Goal: Complete application form: Complete application form

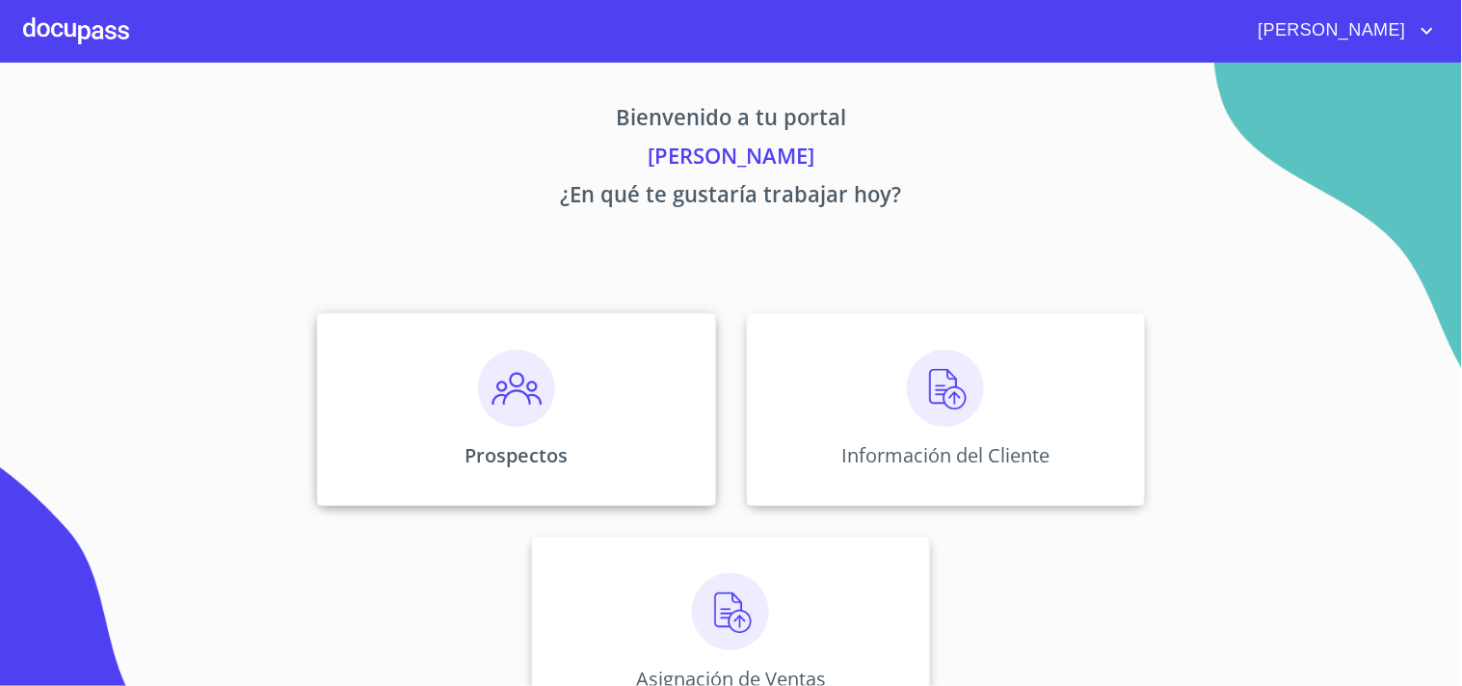
click at [526, 407] on img at bounding box center [516, 388] width 77 height 77
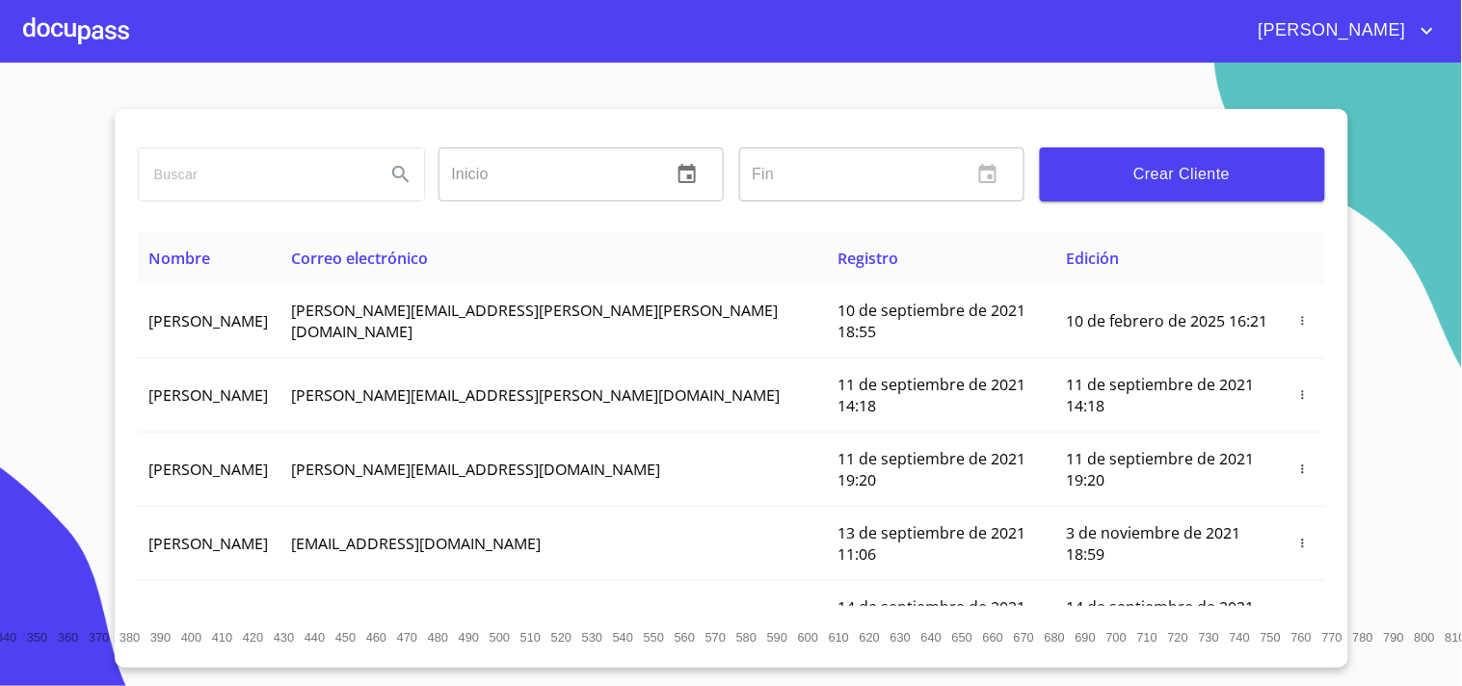
click at [1157, 184] on span "Crear Cliente" at bounding box center [1183, 174] width 254 height 27
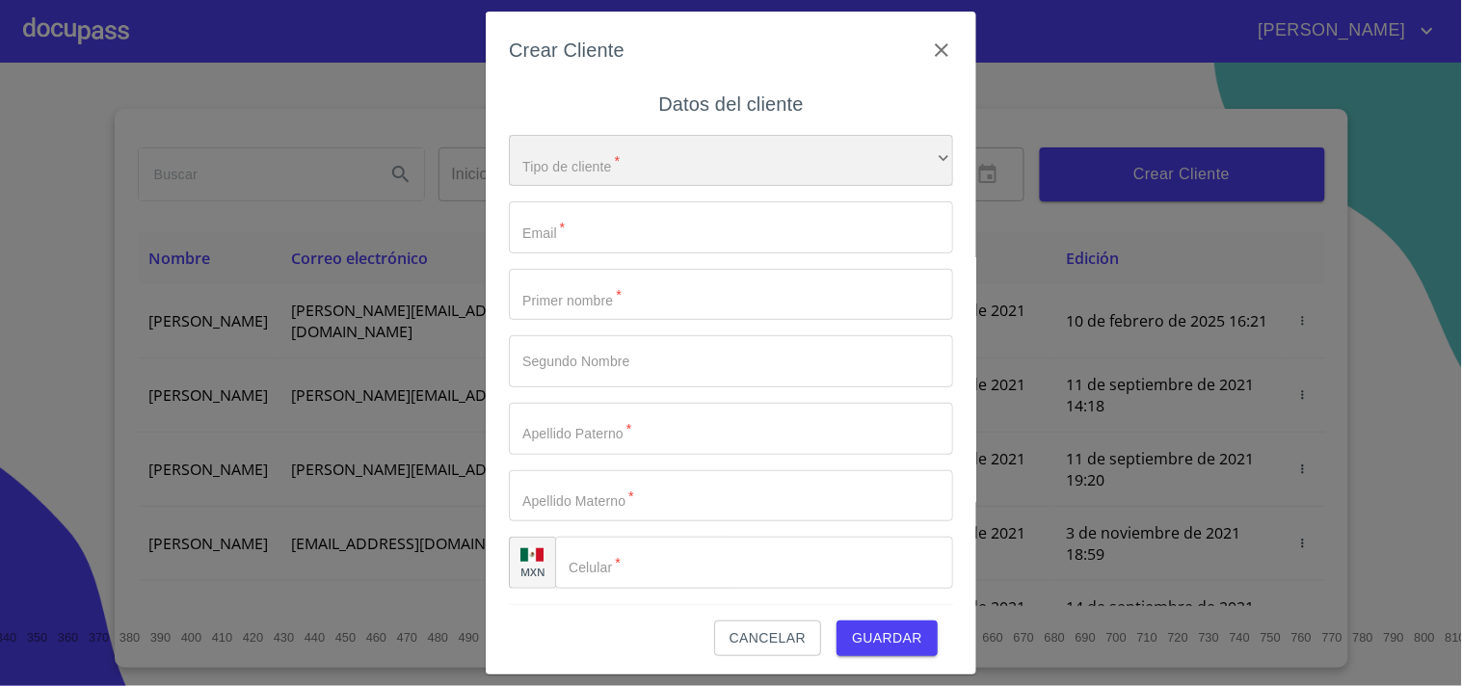
click at [731, 154] on div "​" at bounding box center [731, 161] width 444 height 52
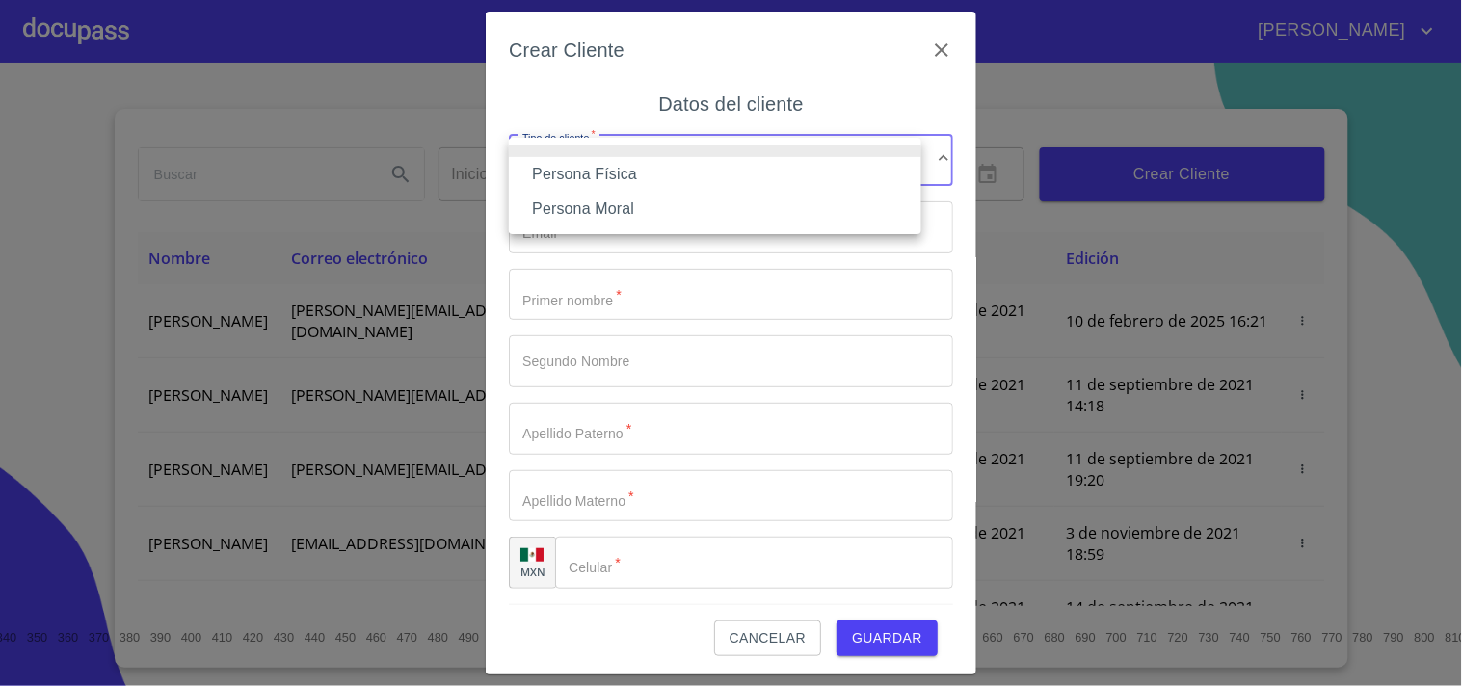
click at [608, 174] on li "Persona Física" at bounding box center [715, 174] width 413 height 35
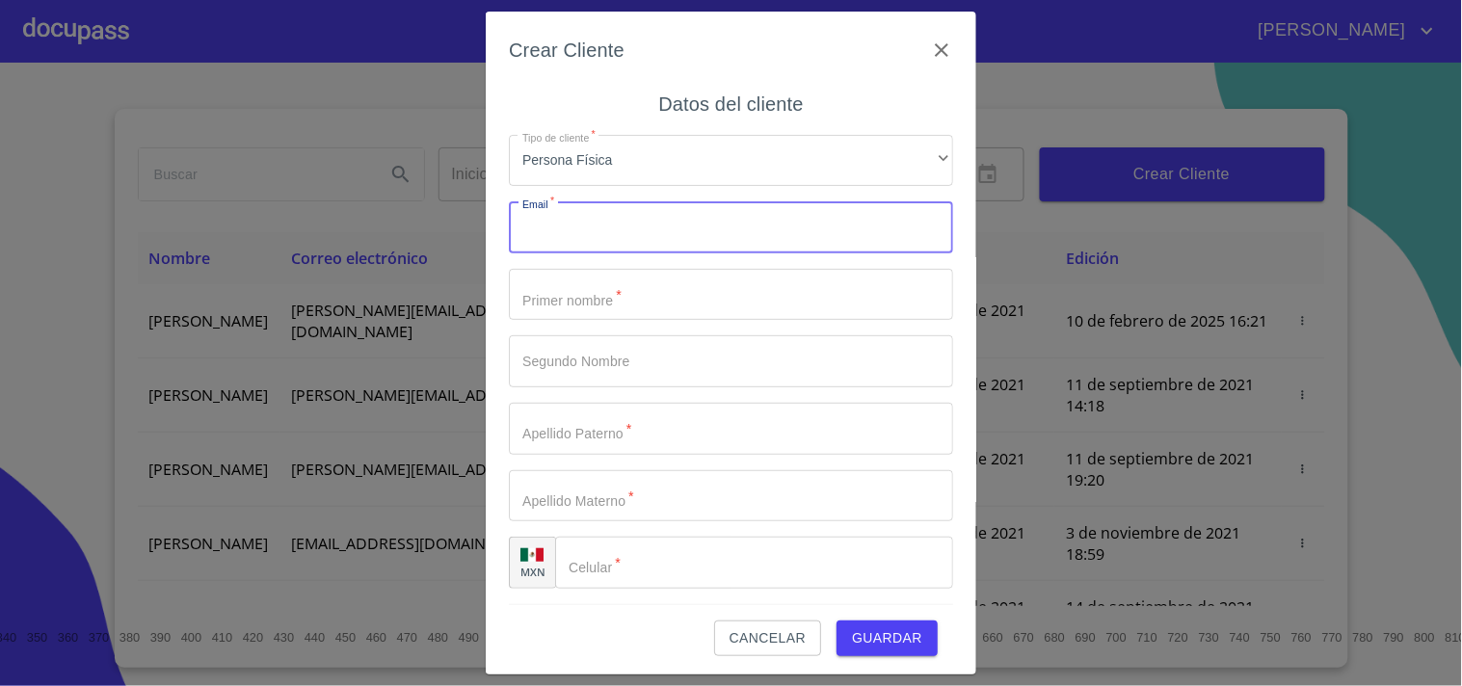
click at [584, 222] on input "Tipo de cliente   *" at bounding box center [731, 227] width 444 height 52
paste input "[EMAIL_ADDRESS][DOMAIN_NAME]"
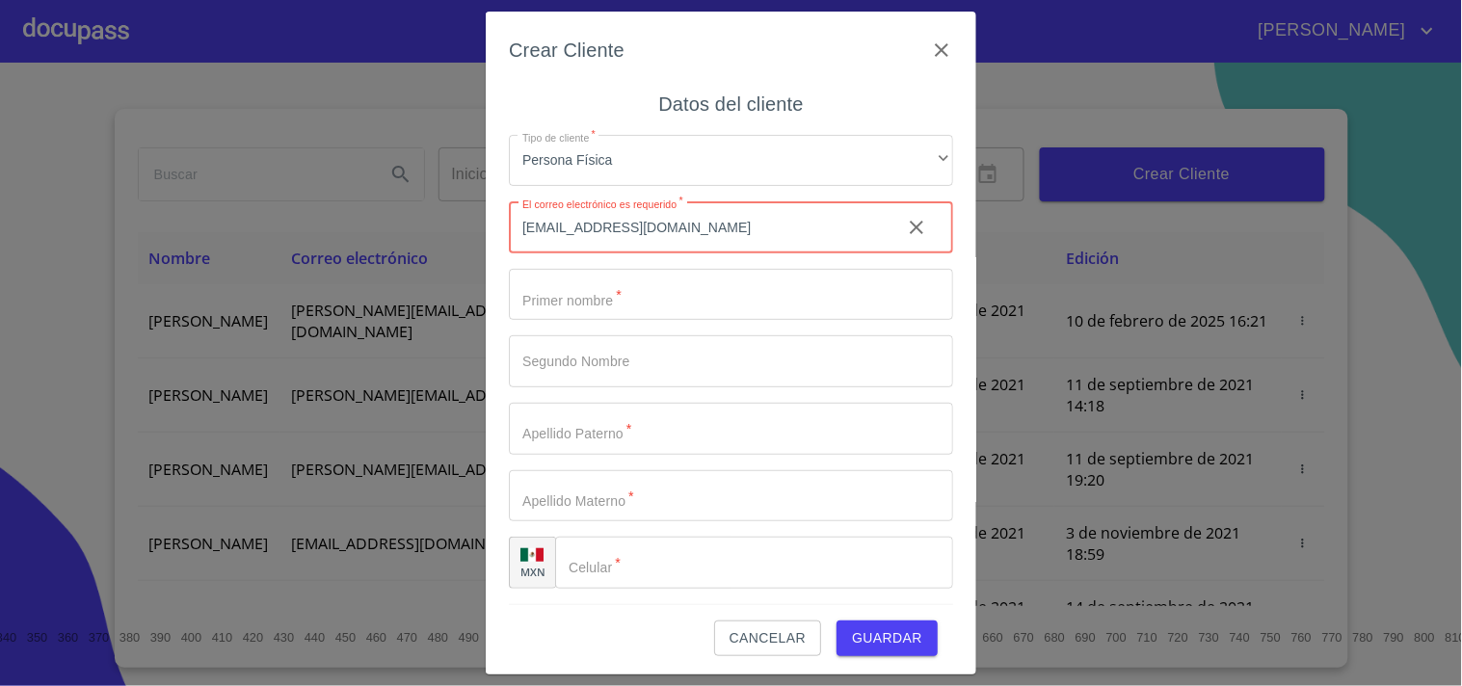
type input "[EMAIL_ADDRESS][DOMAIN_NAME]"
click at [687, 287] on input "Tipo de cliente   *" at bounding box center [731, 295] width 444 height 52
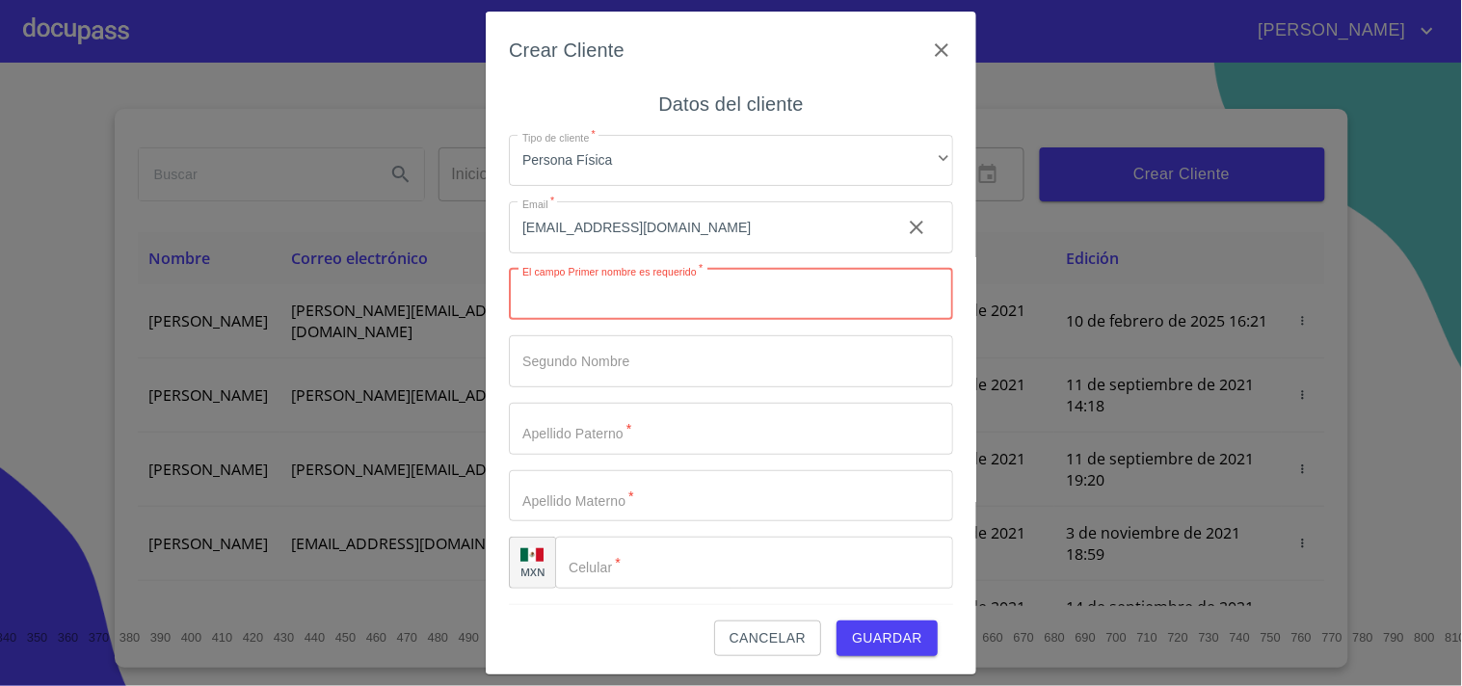
paste input "[PERSON_NAME]"
type input "[PERSON_NAME]"
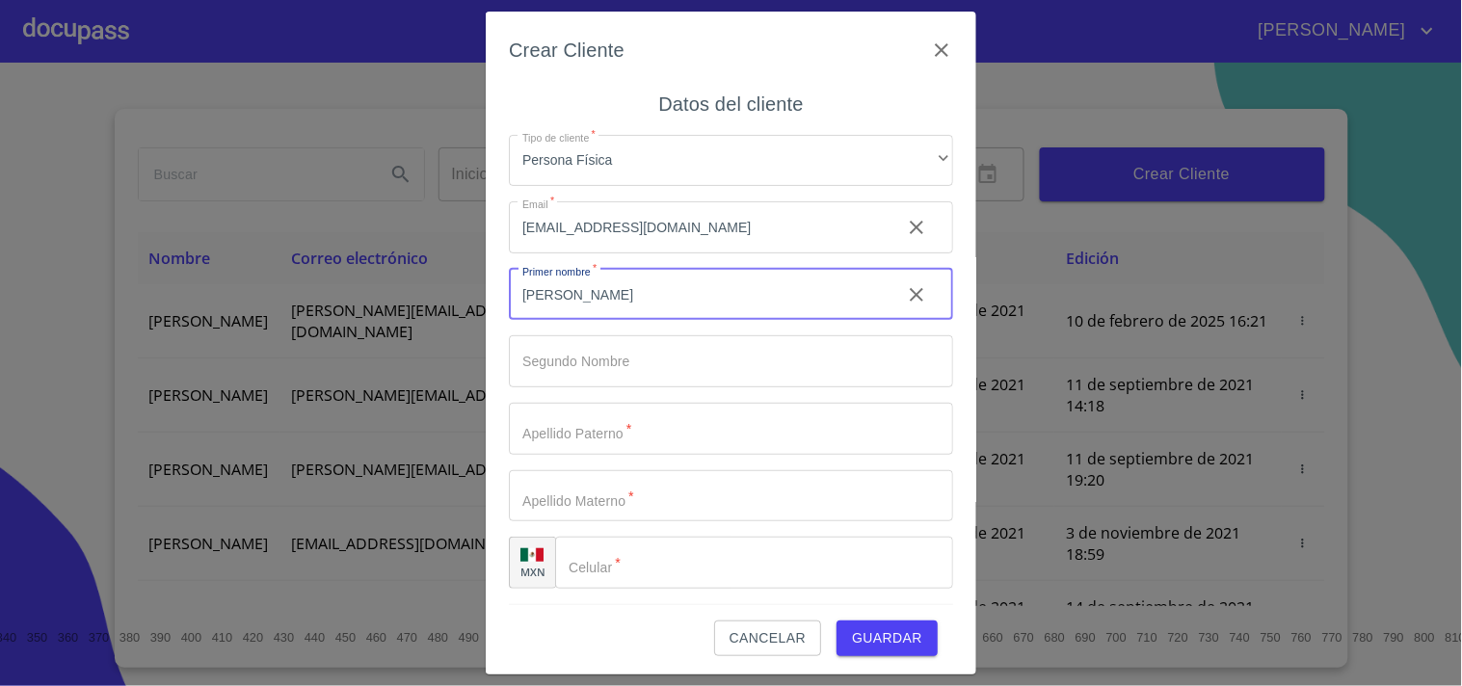
click at [563, 410] on input "Tipo de cliente   *" at bounding box center [731, 429] width 444 height 52
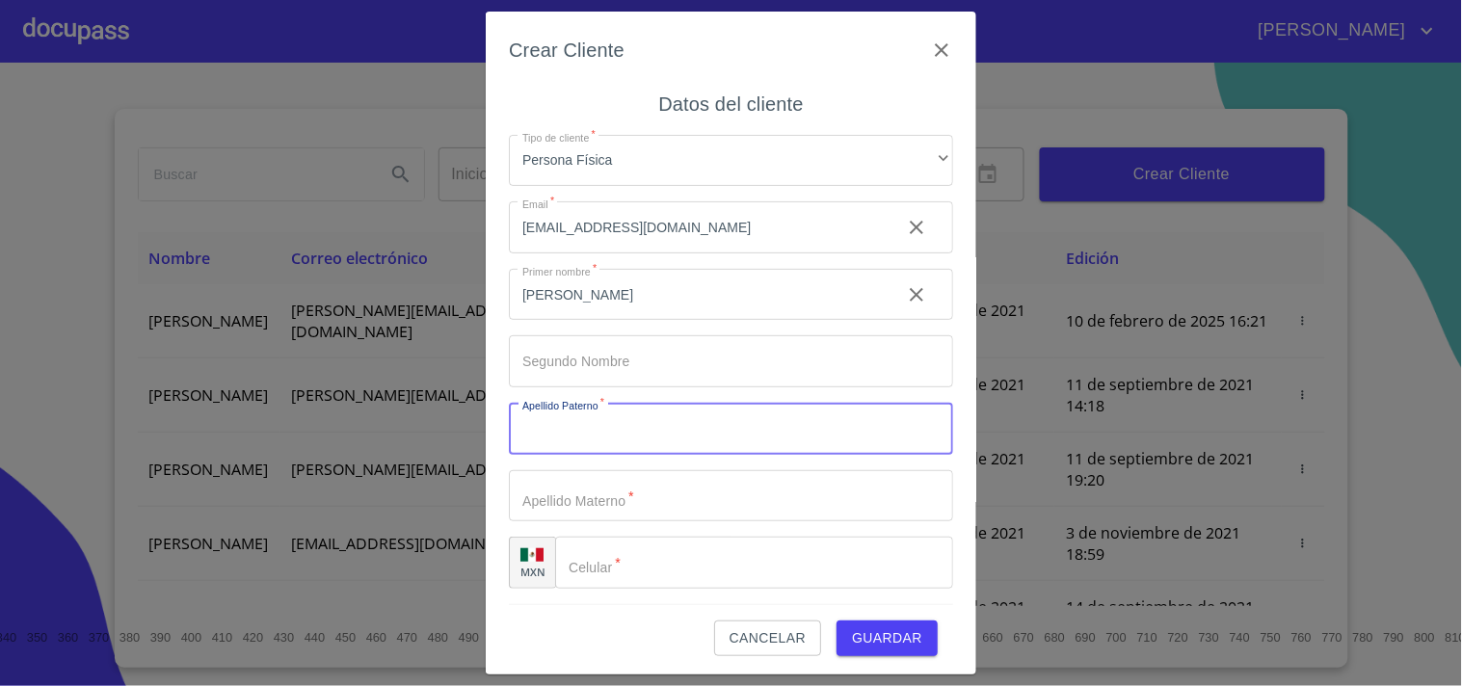
paste input "MARIN"
type input "MARIN"
click at [588, 484] on input "Tipo de cliente   *" at bounding box center [731, 496] width 444 height 52
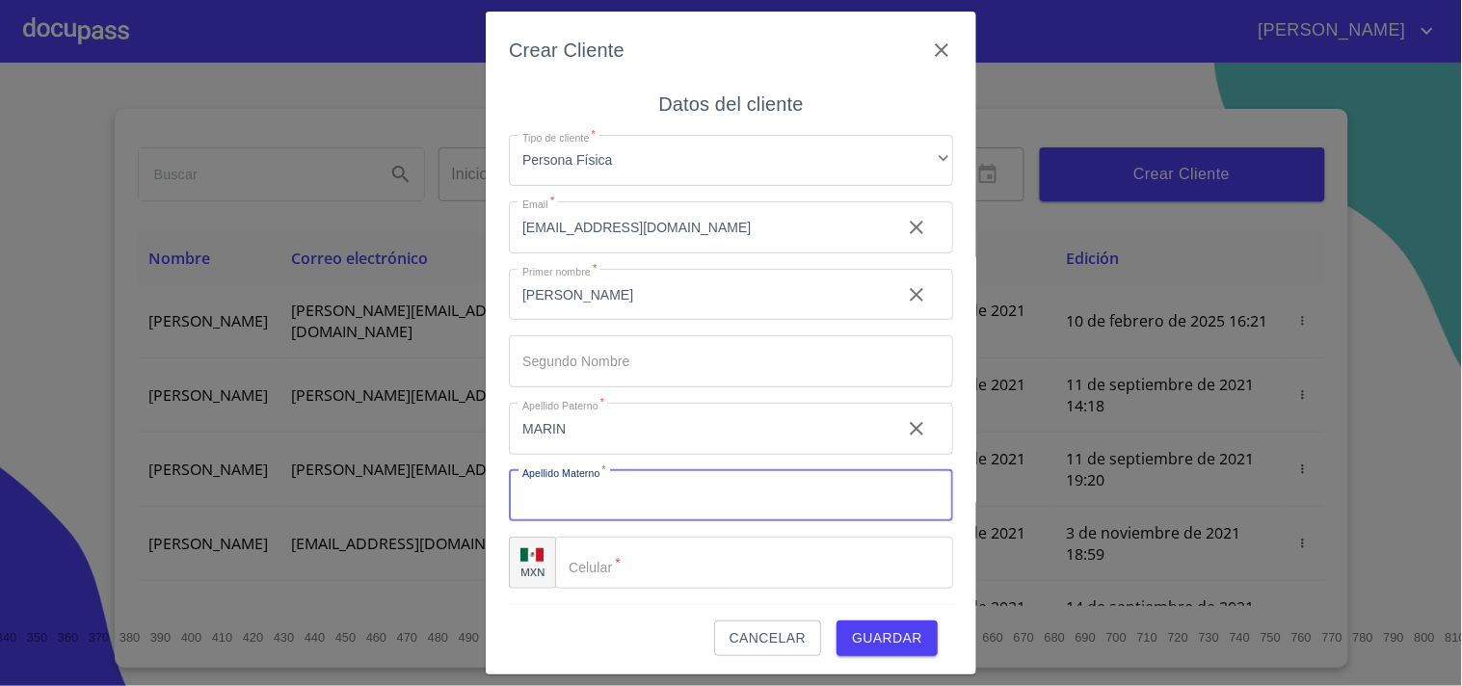
paste input "[PERSON_NAME]"
type input "[PERSON_NAME]"
click at [503, 478] on div "Crear Cliente Datos del cliente Tipo de cliente   * Persona Física ​ Email   * …" at bounding box center [731, 344] width 491 height 664
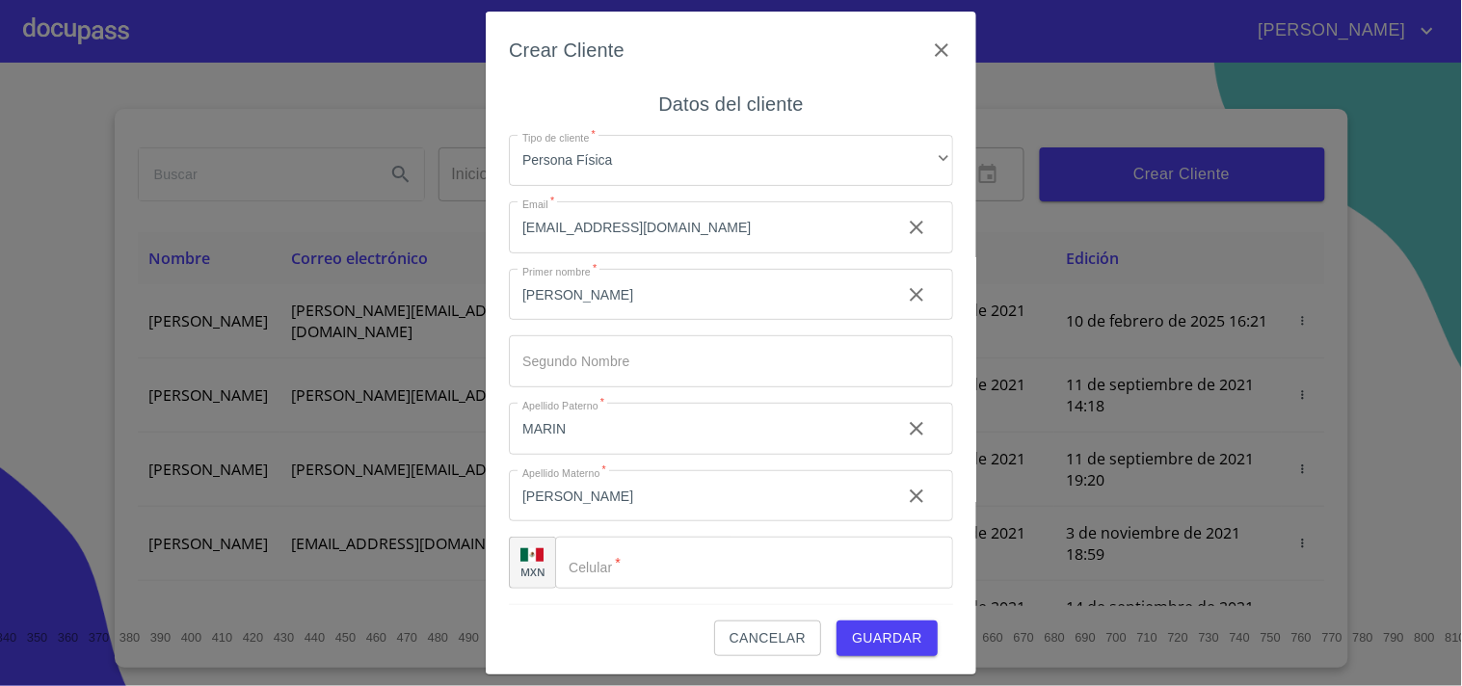
scroll to position [3, 0]
click at [649, 576] on input "Tipo de cliente   *" at bounding box center [754, 560] width 398 height 52
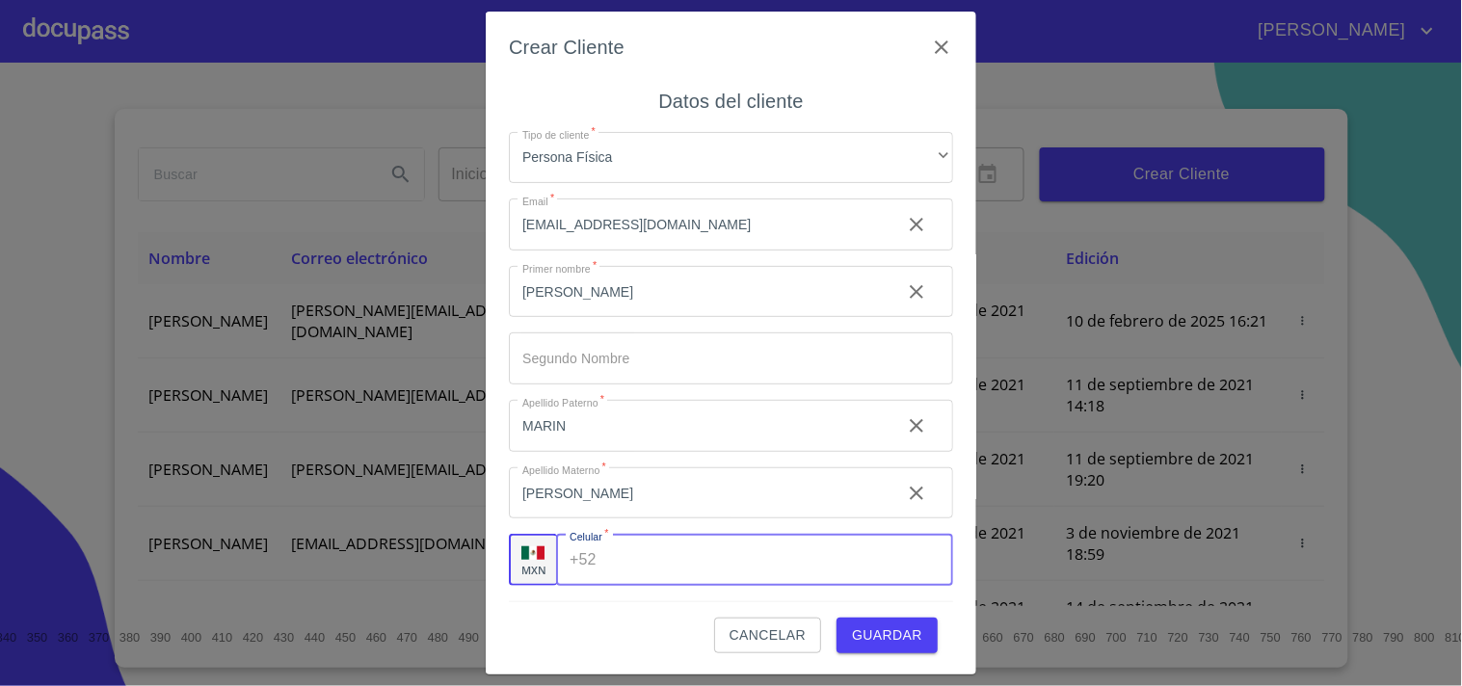
paste input "[PHONE_NUMBER]"
type input "[PHONE_NUMBER]"
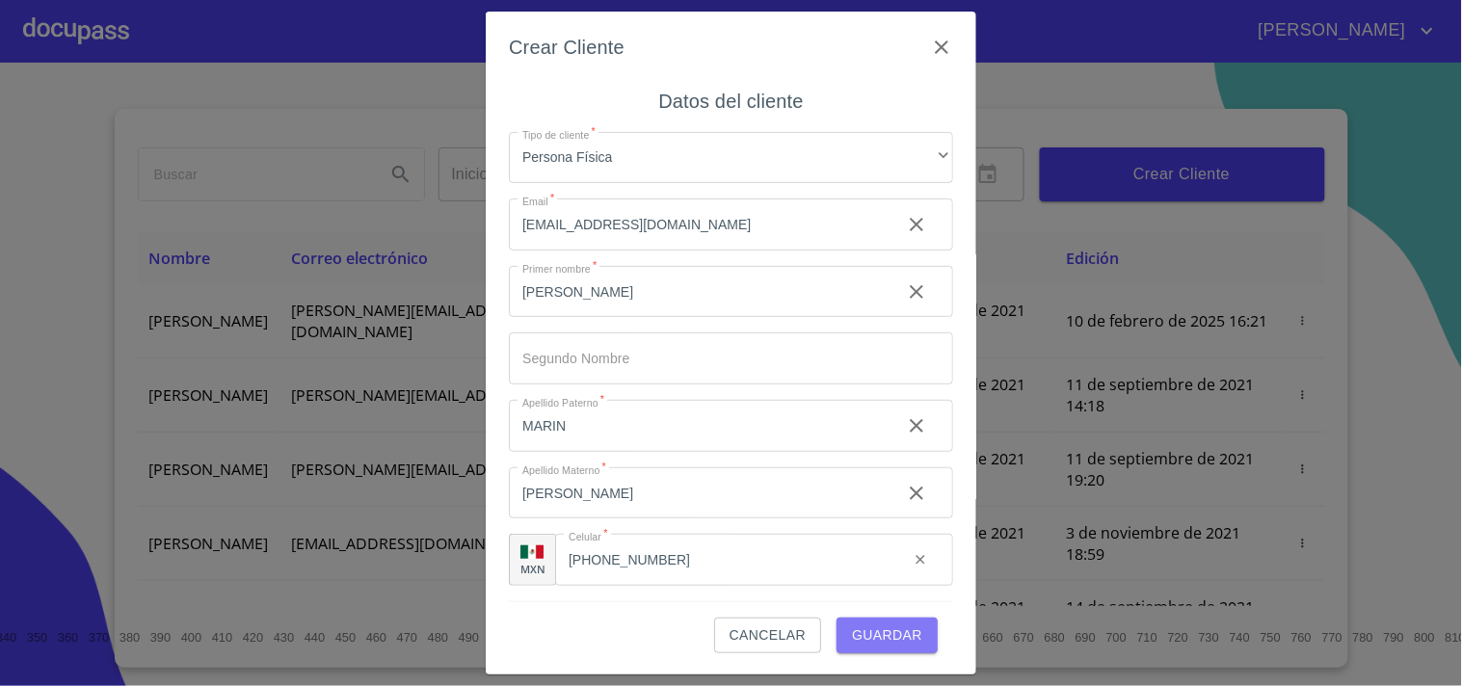
click at [855, 625] on span "Guardar" at bounding box center [887, 636] width 70 height 24
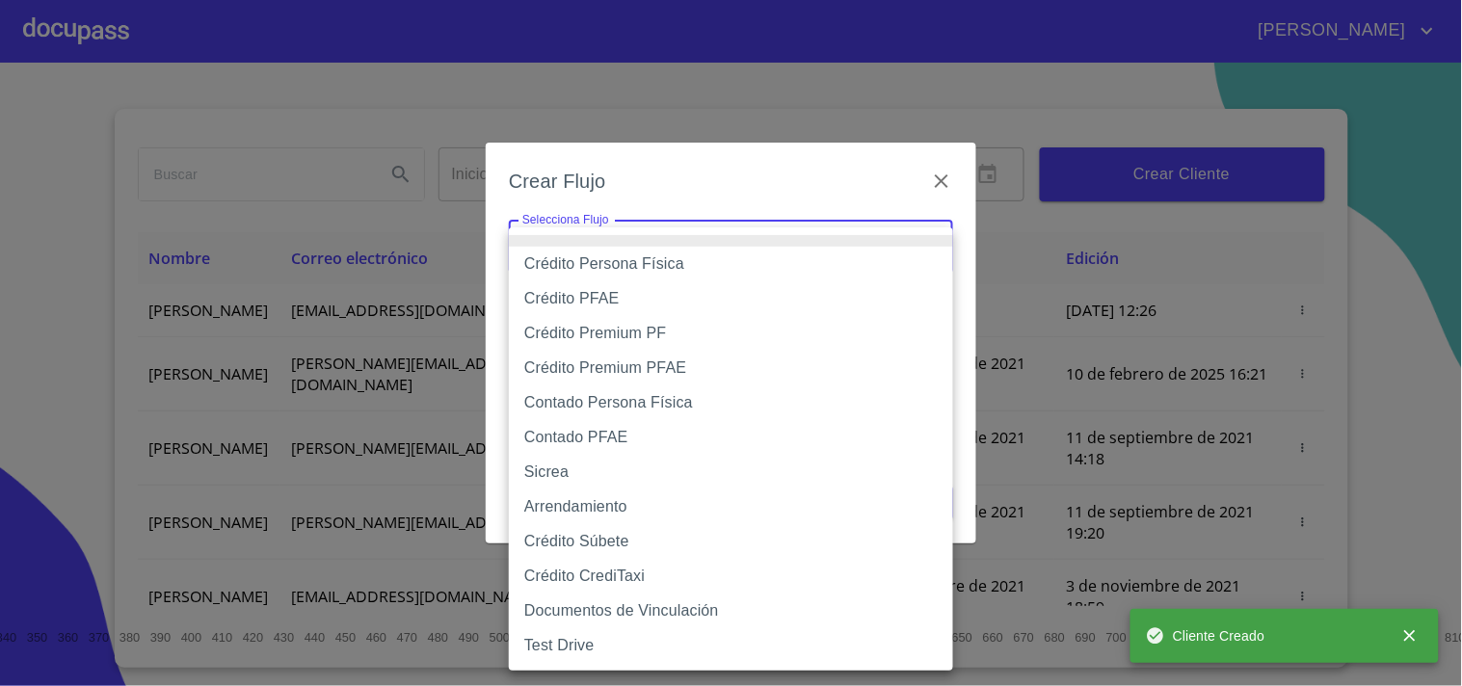
click at [815, 237] on body "[PERSON_NAME] ​ Fin ​ Crear Cliente Nombre Correo electrónico Registro Edición …" at bounding box center [731, 343] width 1462 height 686
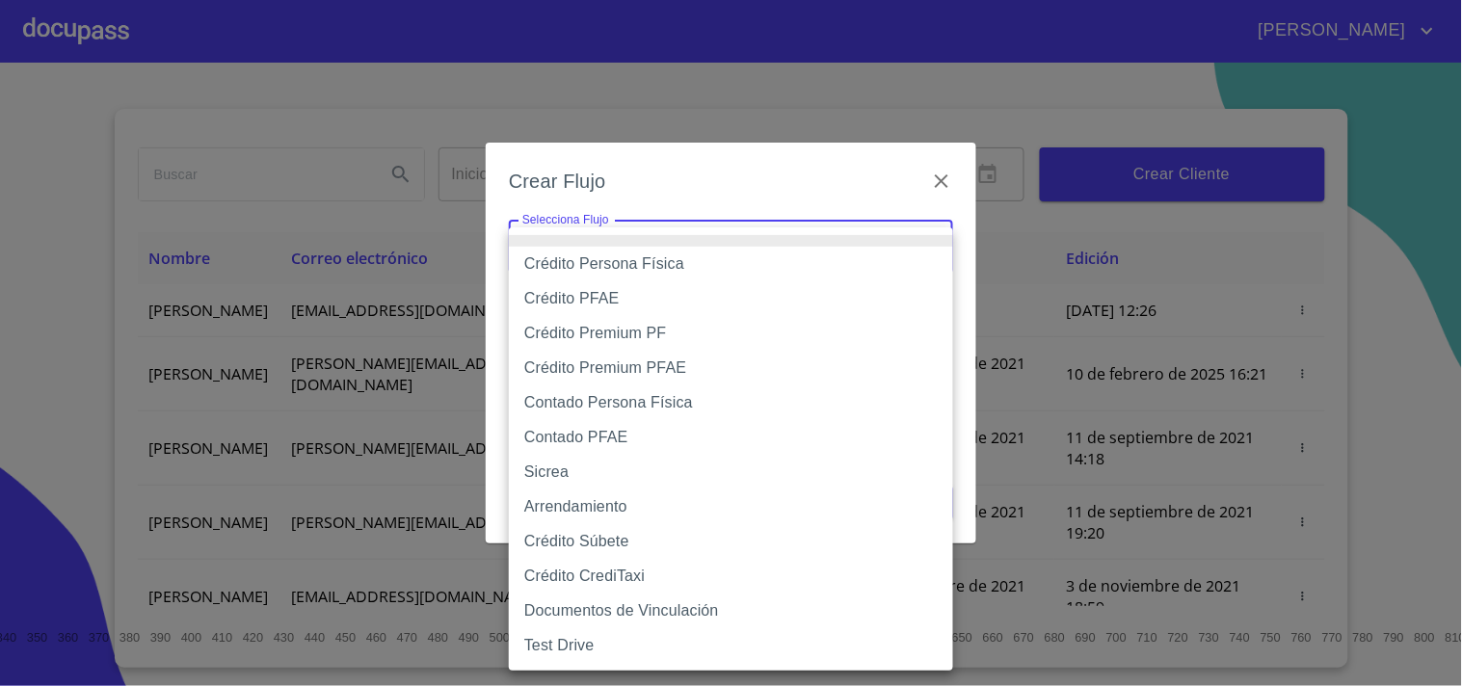
click at [692, 261] on li "Crédito Persona Física" at bounding box center [731, 264] width 444 height 35
type input "6009fb3c7d1714eb8809aa97"
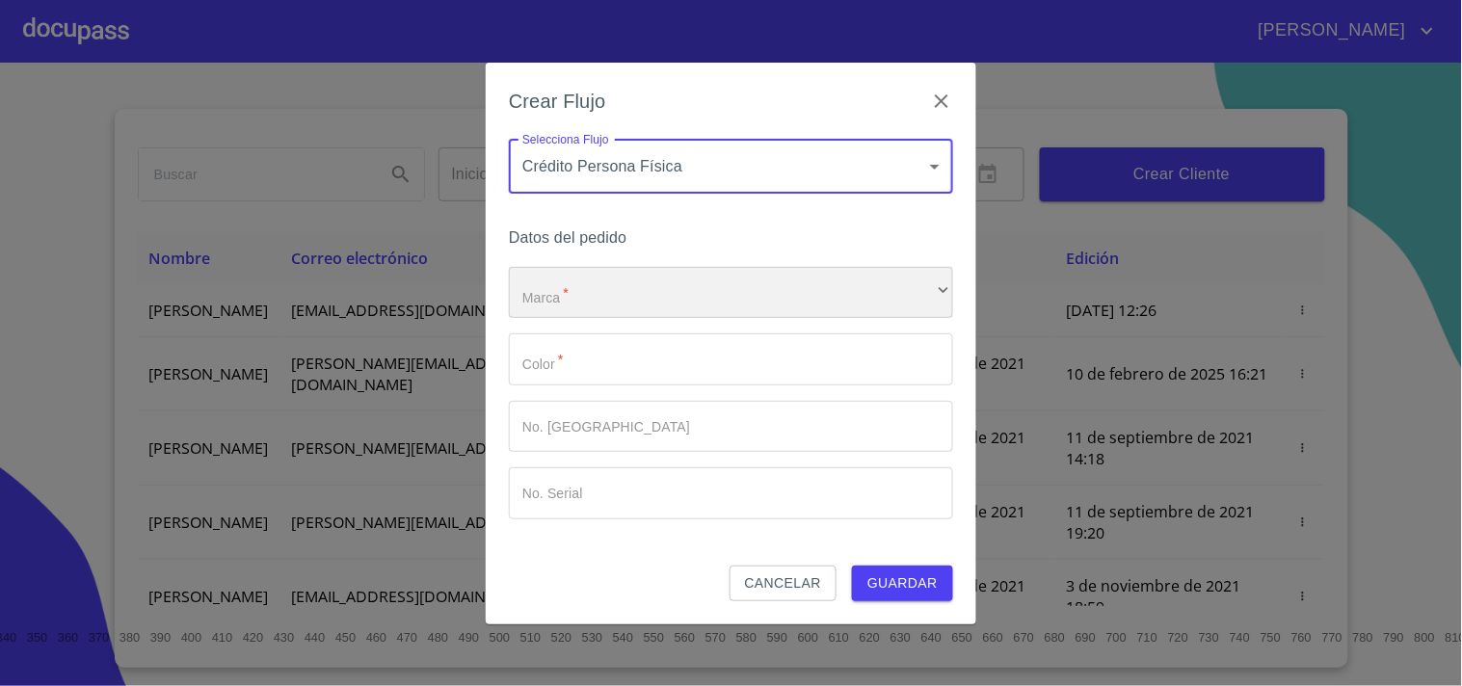
click at [634, 274] on div "​" at bounding box center [731, 293] width 444 height 52
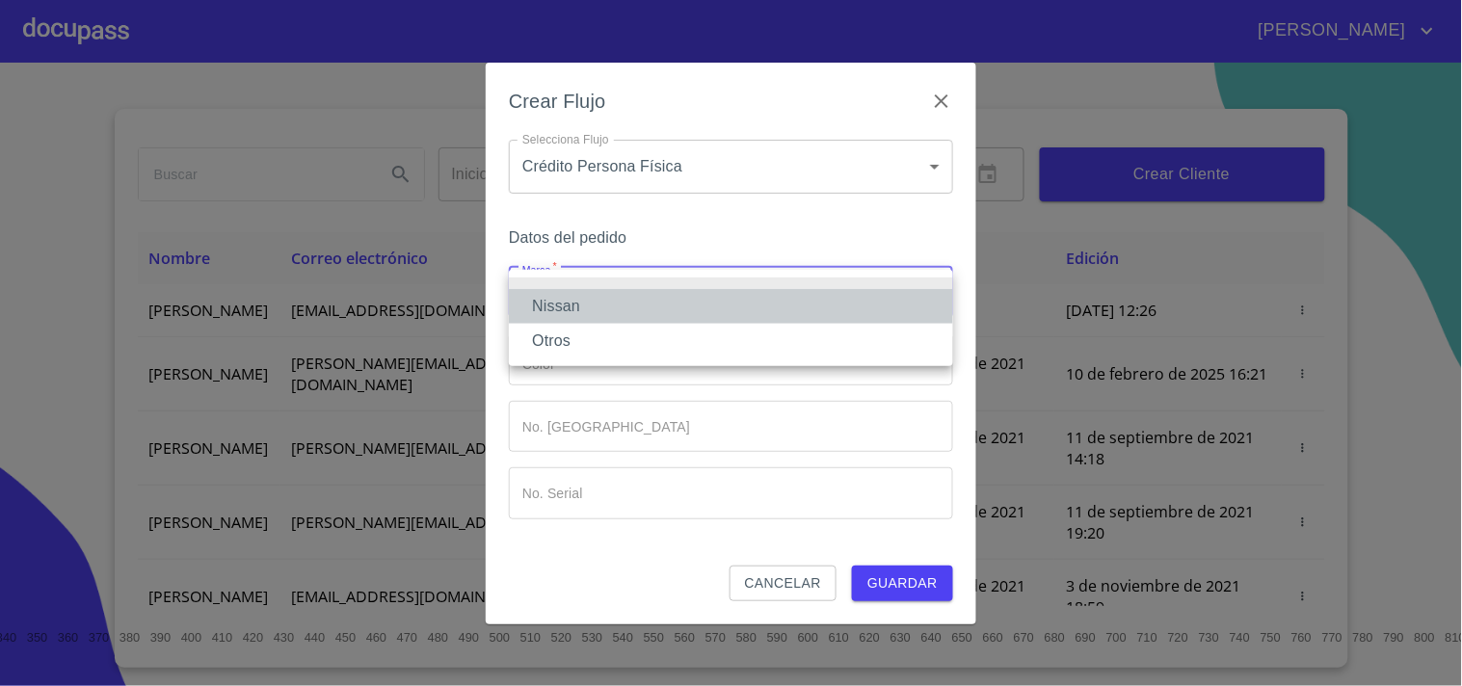
click at [584, 310] on li "Nissan" at bounding box center [731, 306] width 444 height 35
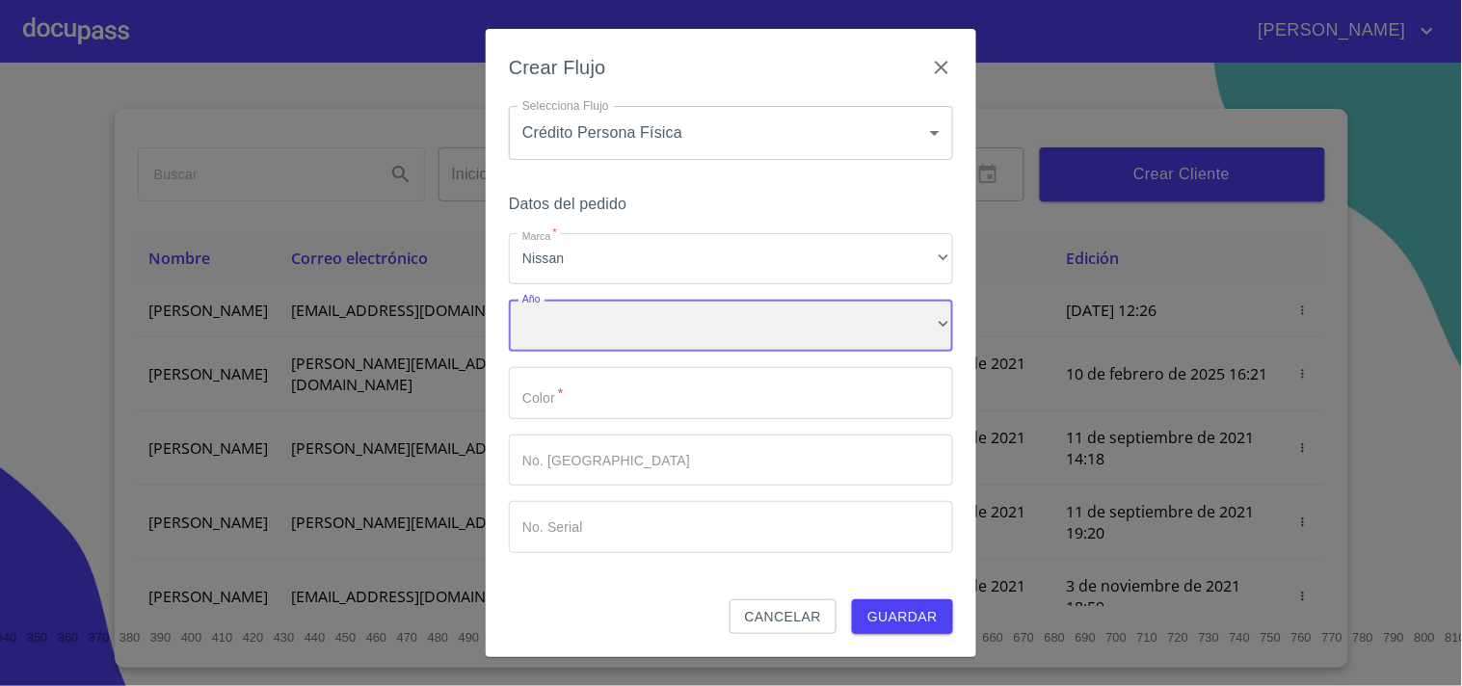
click at [609, 340] on div "​" at bounding box center [731, 326] width 444 height 52
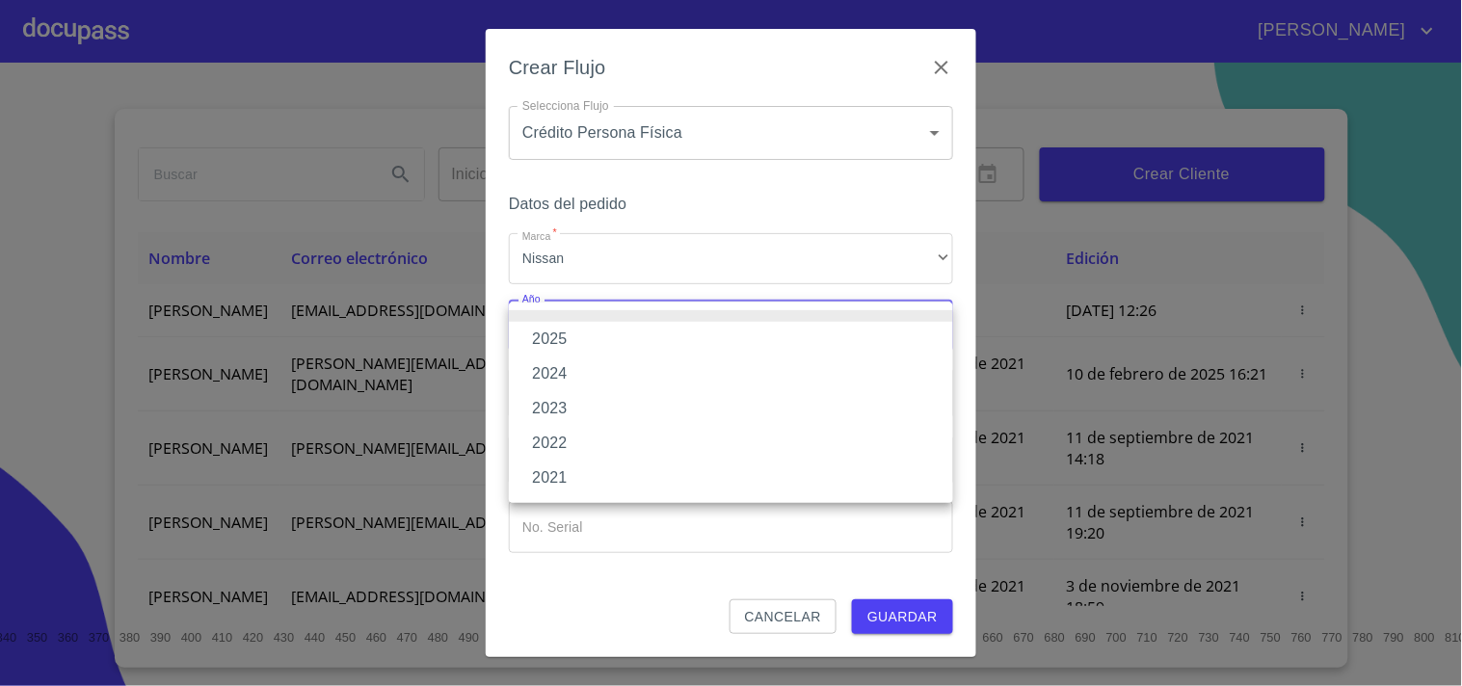
click at [571, 344] on li "2025" at bounding box center [731, 339] width 444 height 35
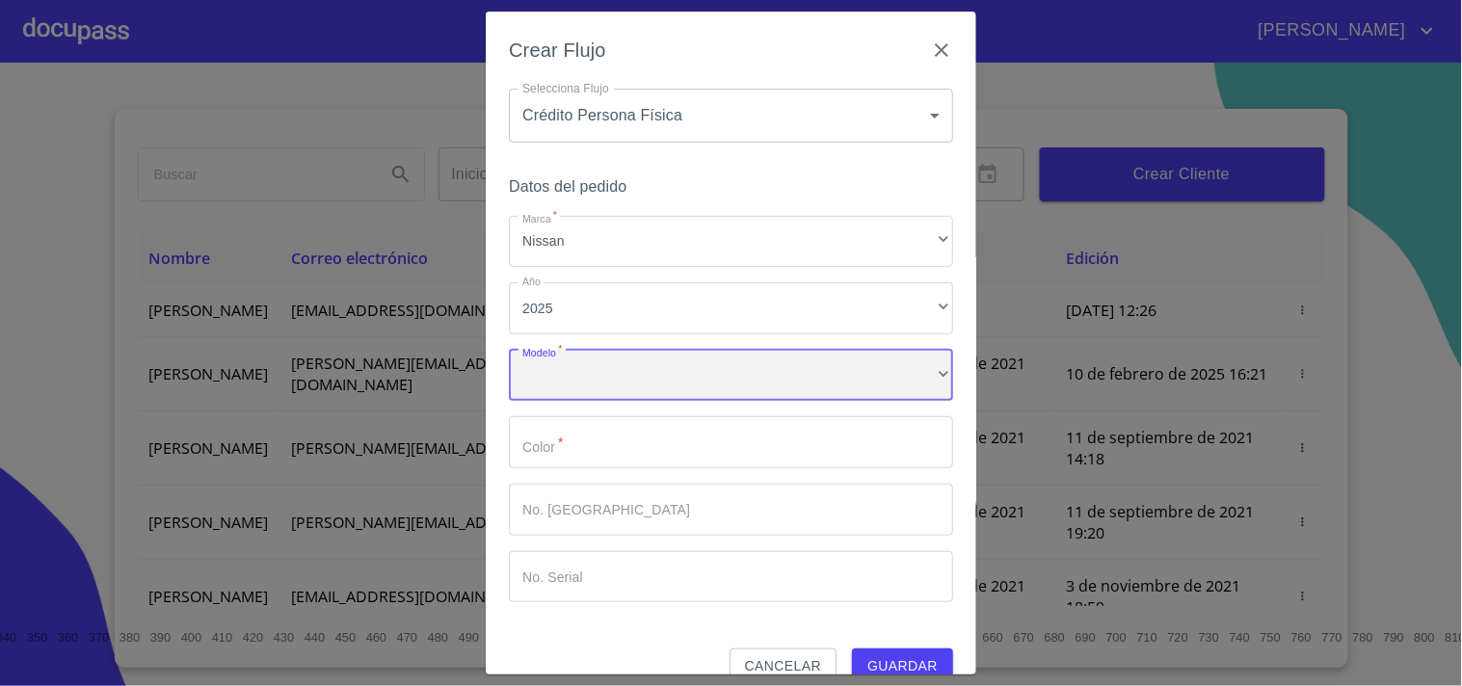
click at [567, 363] on div "​" at bounding box center [731, 376] width 444 height 52
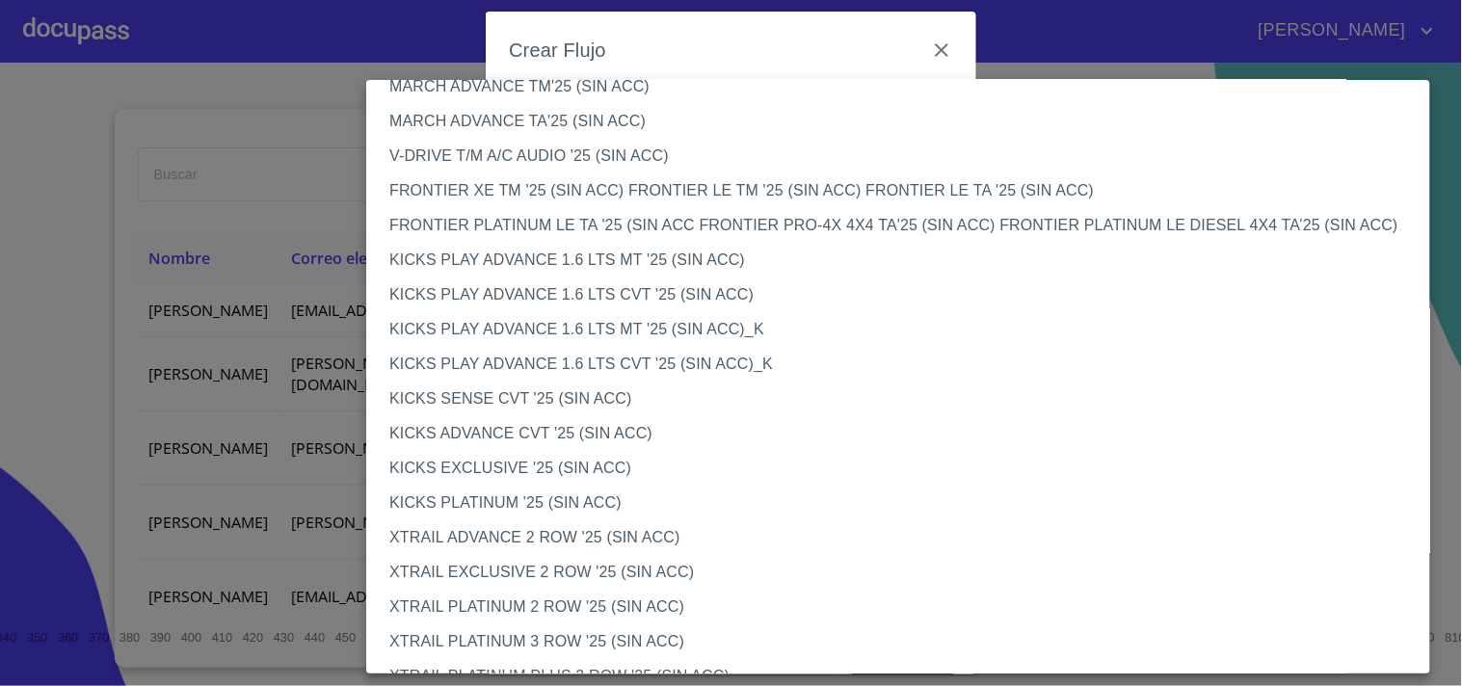
scroll to position [1514, 0]
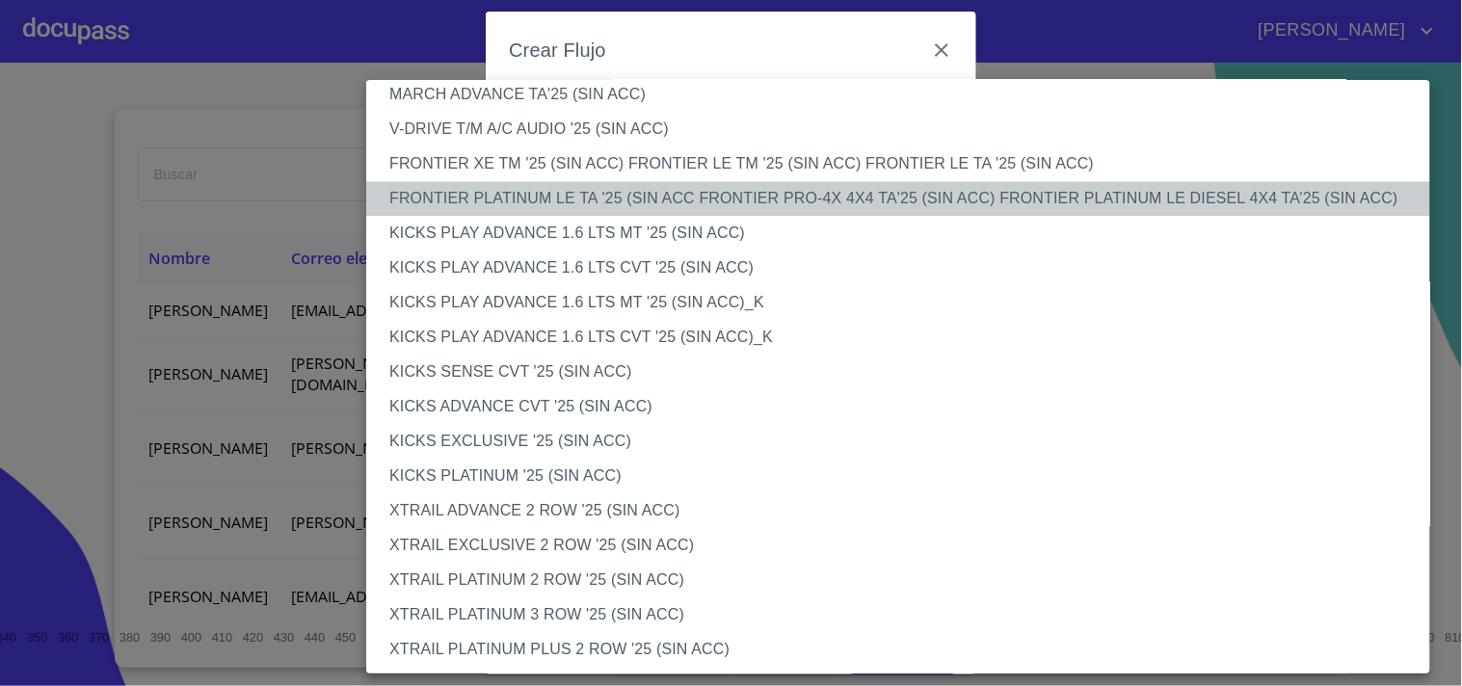
click at [569, 188] on li "FRONTIER PLATINUM LE TA '25 (SIN ACC FRONTIER PRO-4X 4X4 TA'25 (SIN ACC) FRONTI…" at bounding box center [906, 198] width 1081 height 35
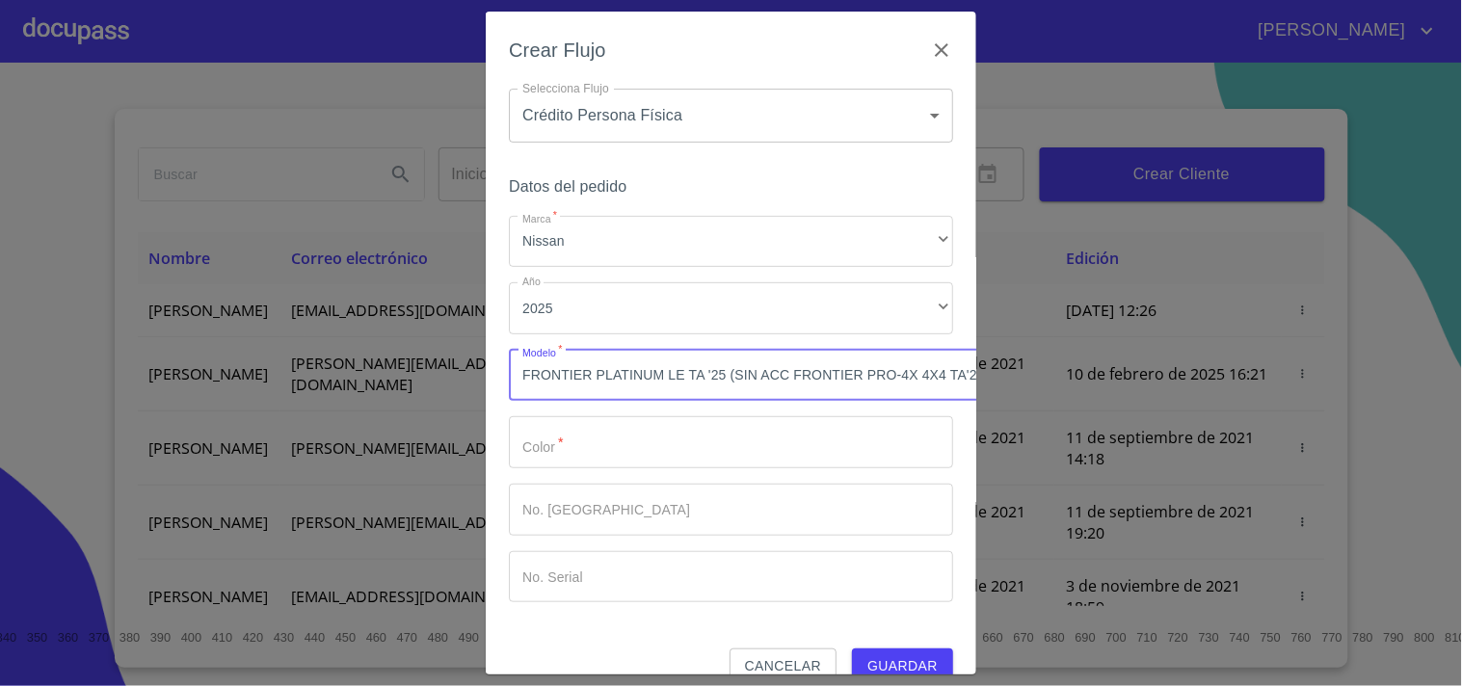
click at [603, 444] on input "Marca   *" at bounding box center [731, 442] width 444 height 52
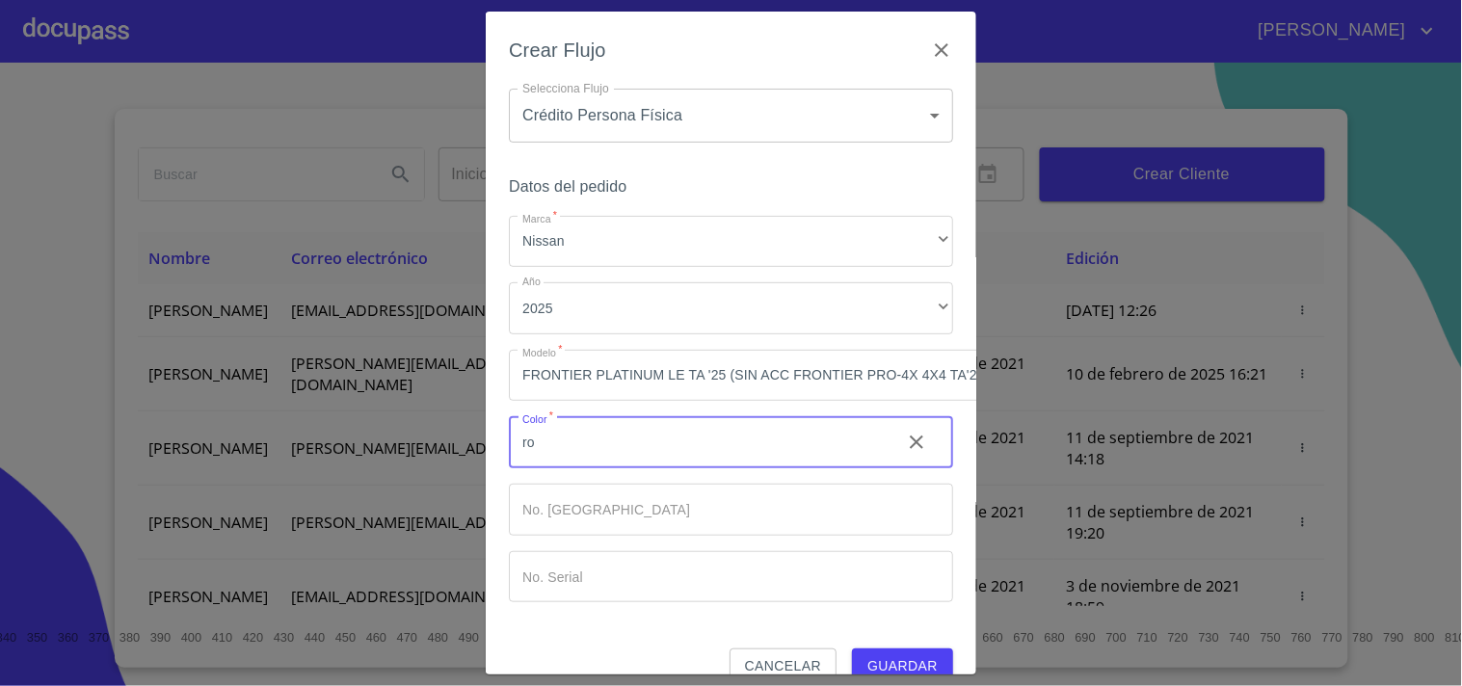
type input "r"
type input "Rojo"
click at [869, 651] on button "Guardar" at bounding box center [902, 667] width 101 height 36
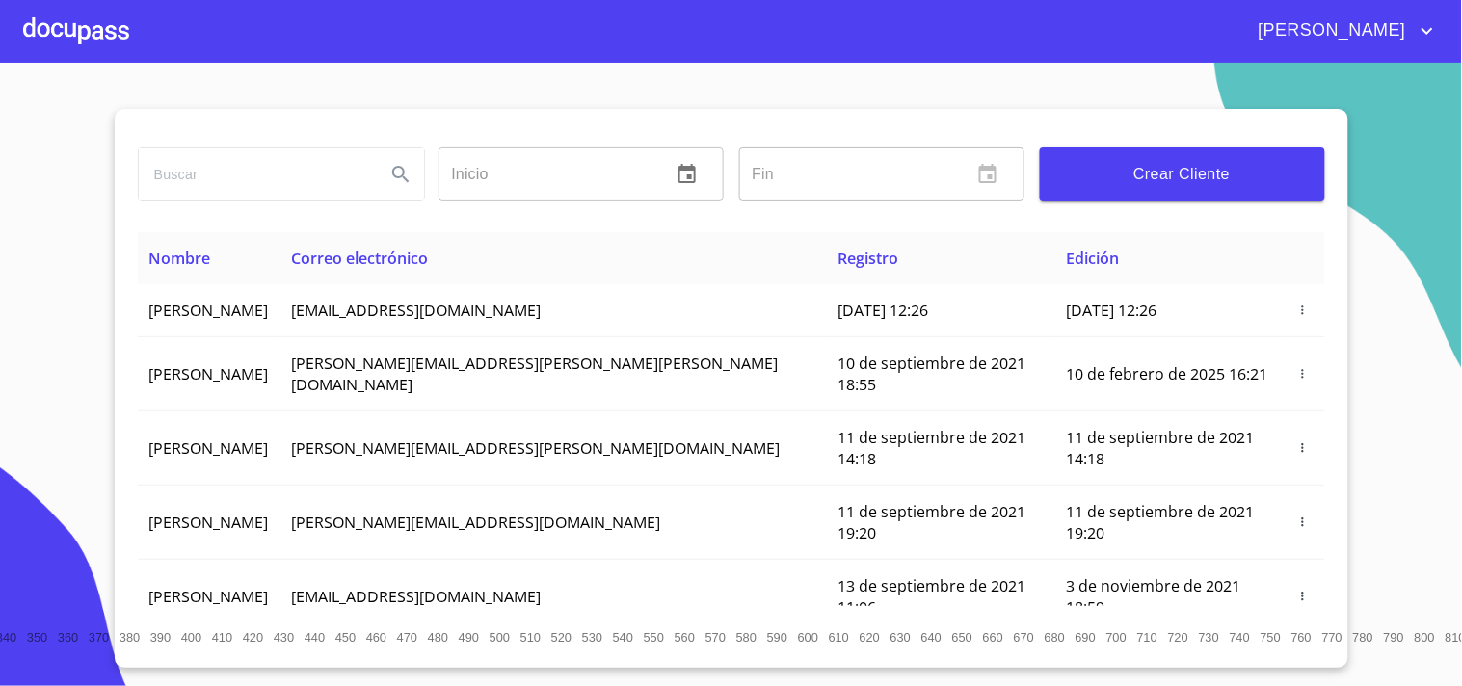
click at [44, 16] on div at bounding box center [76, 31] width 106 height 62
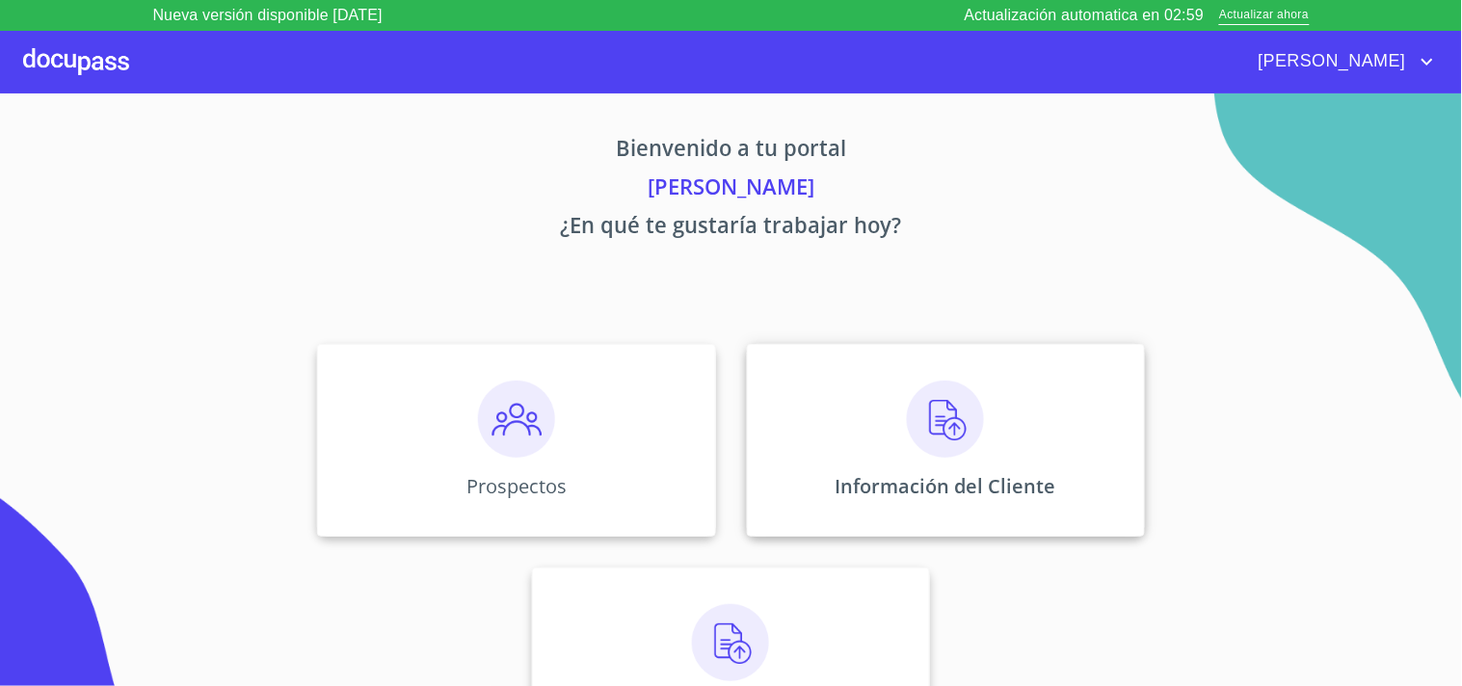
click at [956, 482] on p "Información del Cliente" at bounding box center [946, 486] width 221 height 26
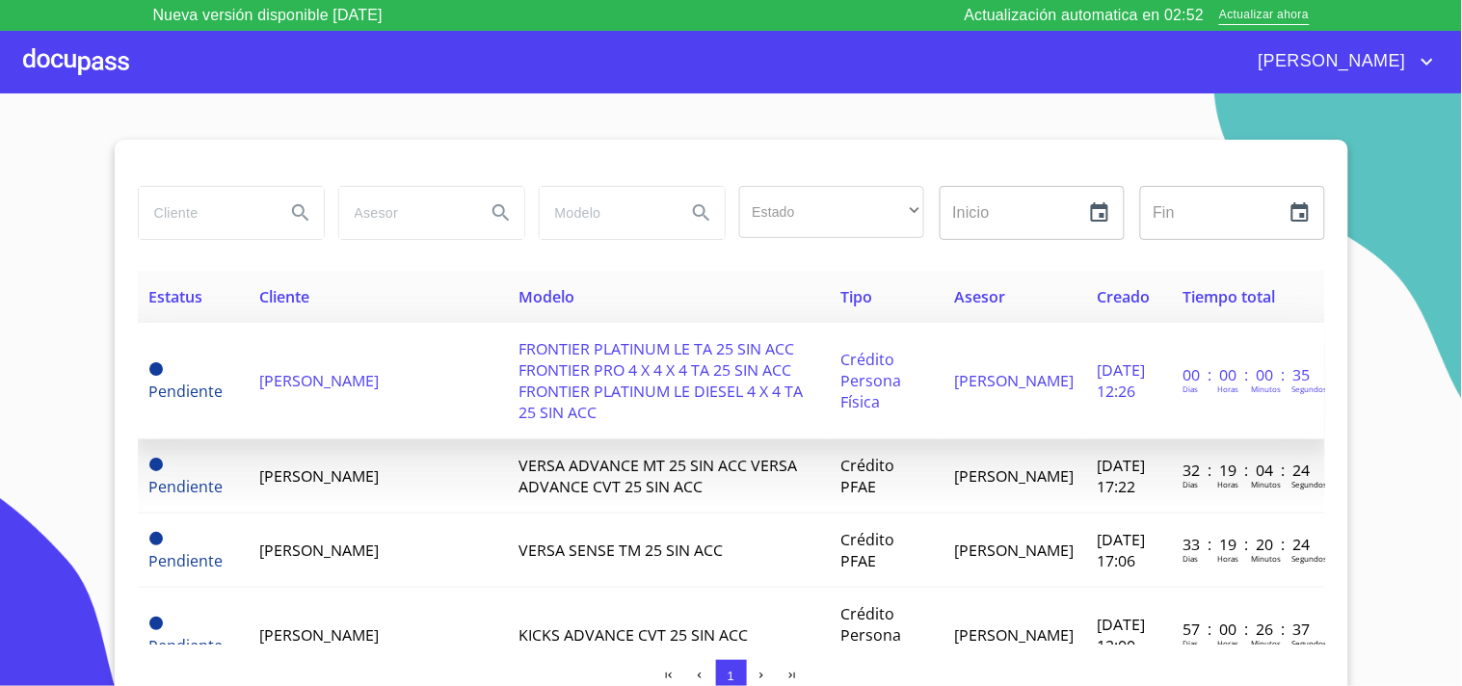
click at [326, 392] on td "[PERSON_NAME]" at bounding box center [377, 381] width 259 height 117
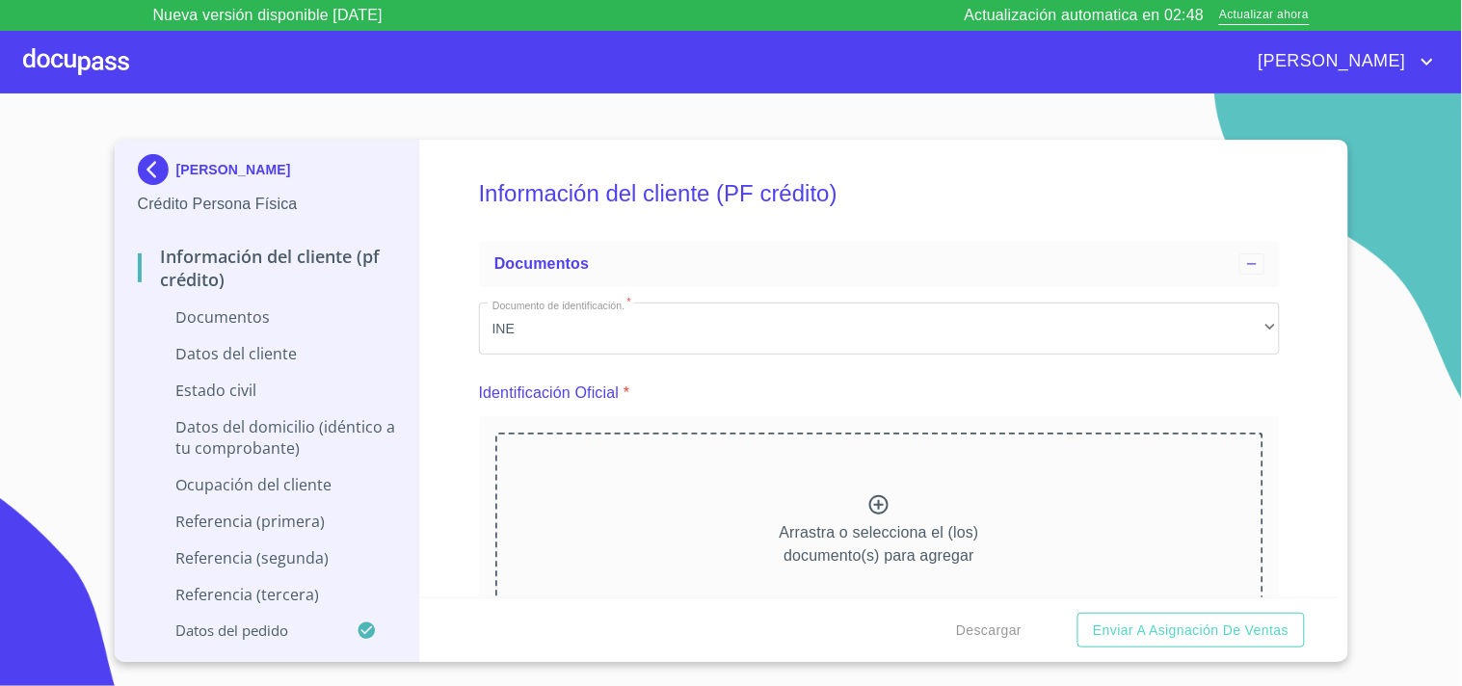
click at [610, 461] on div "Arrastra o selecciona el (los) documento(s) para agregar" at bounding box center [879, 531] width 768 height 197
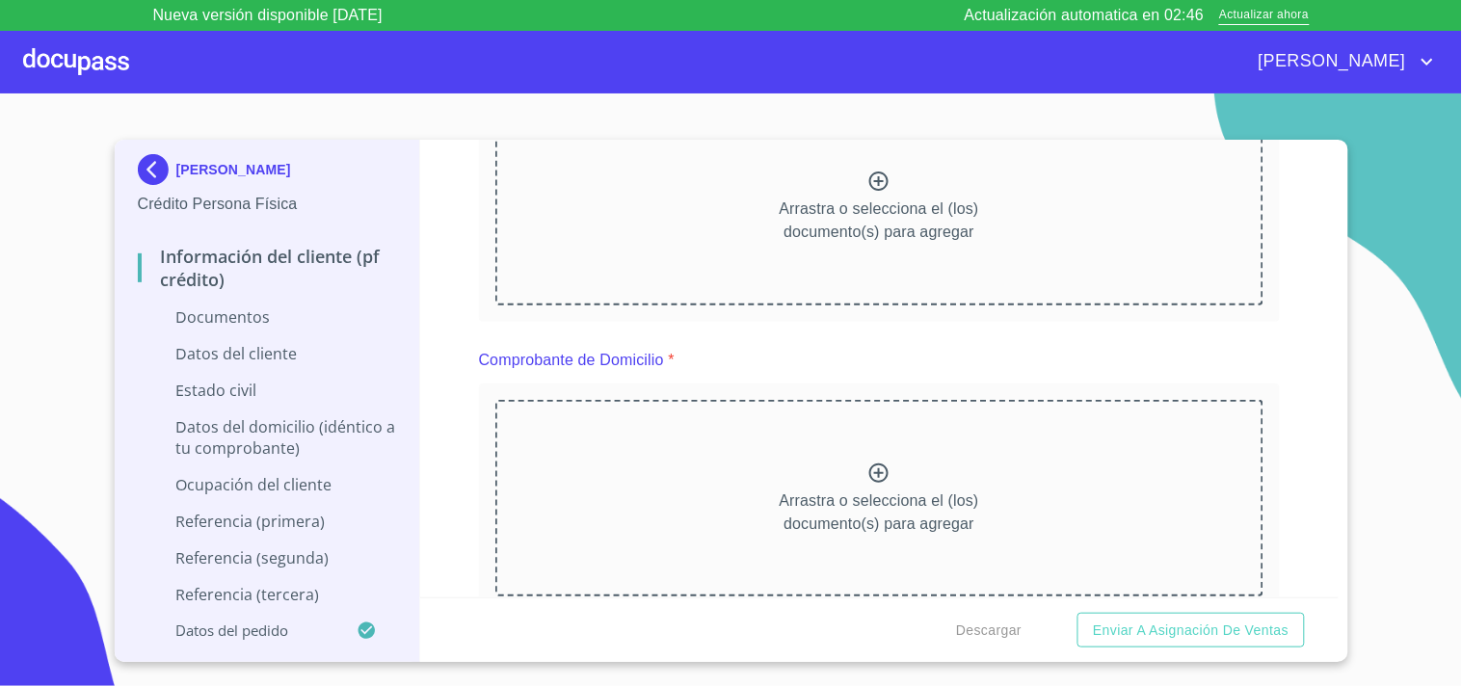
scroll to position [363, 0]
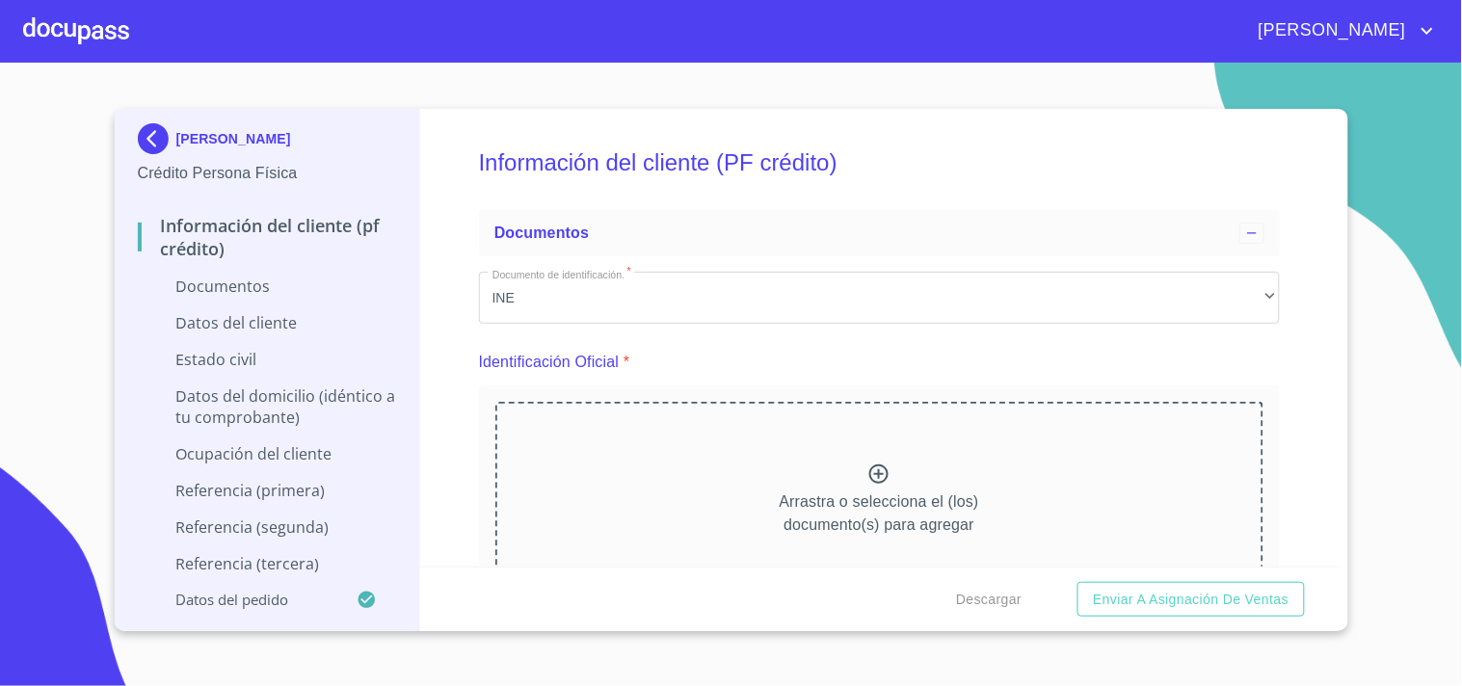
click at [878, 478] on icon at bounding box center [879, 474] width 23 height 23
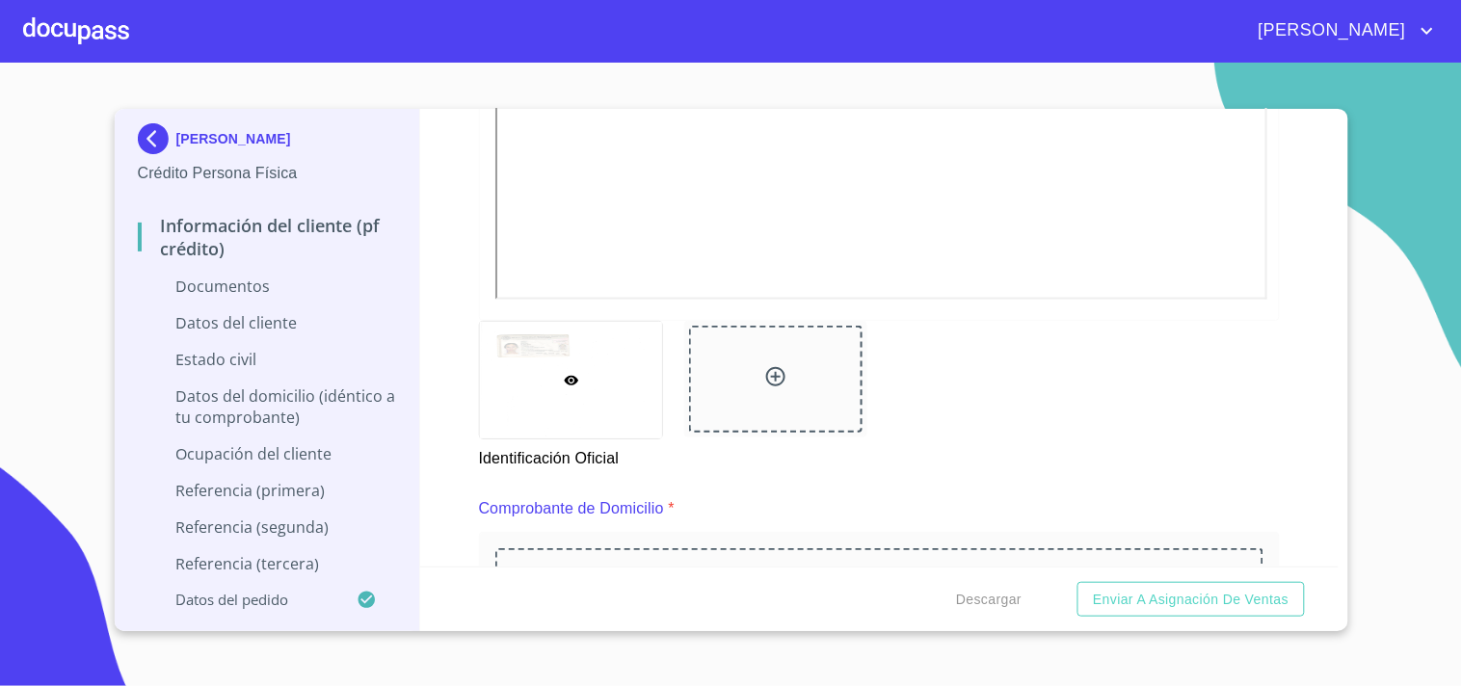
scroll to position [692, 0]
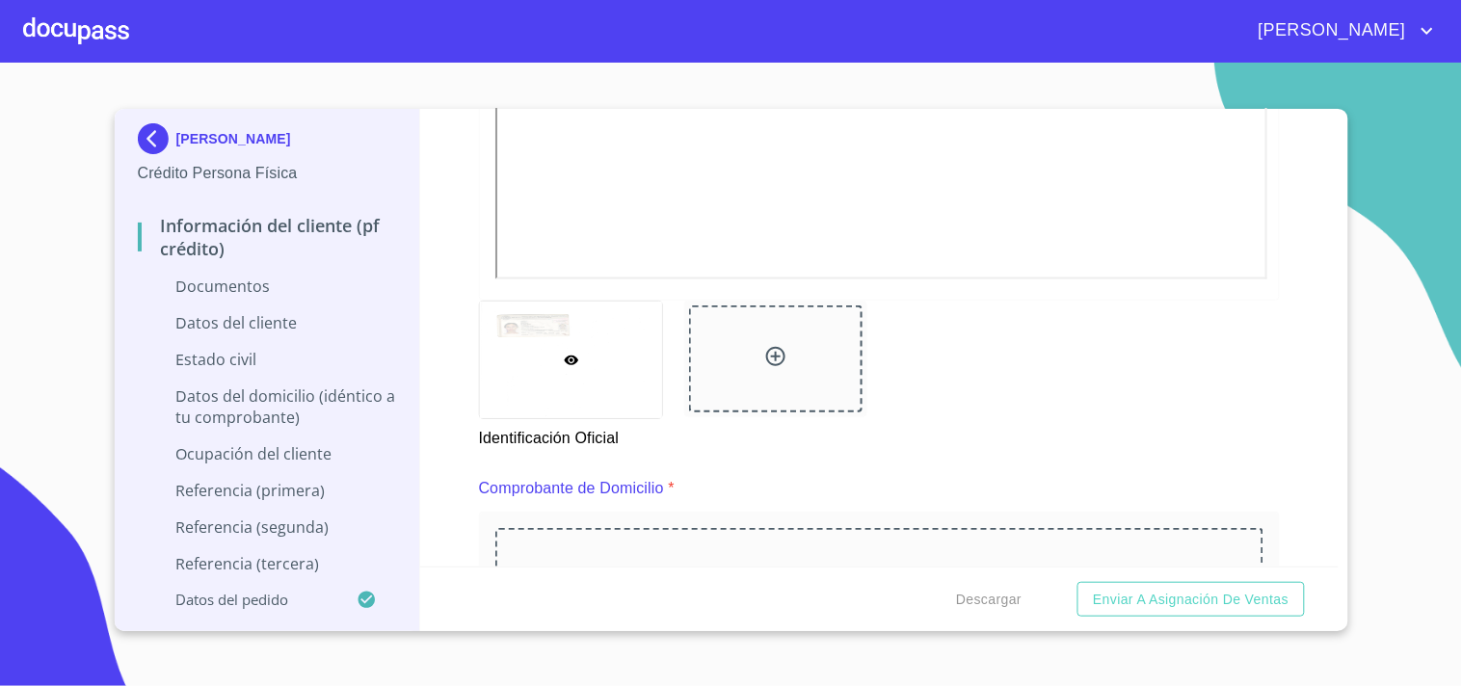
click at [766, 353] on icon at bounding box center [775, 356] width 19 height 19
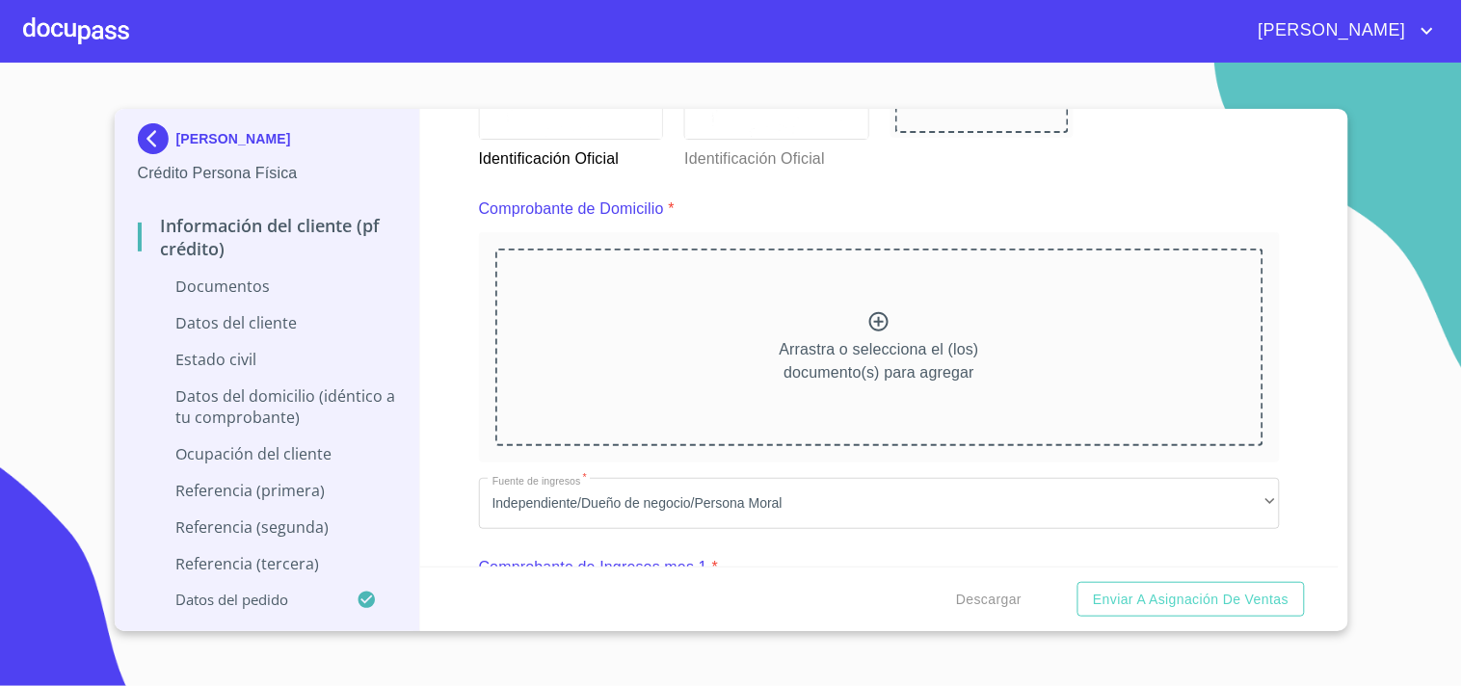
scroll to position [976, 0]
click at [871, 334] on p "Arrastra o selecciona el (los) documento(s) para agregar" at bounding box center [880, 357] width 200 height 46
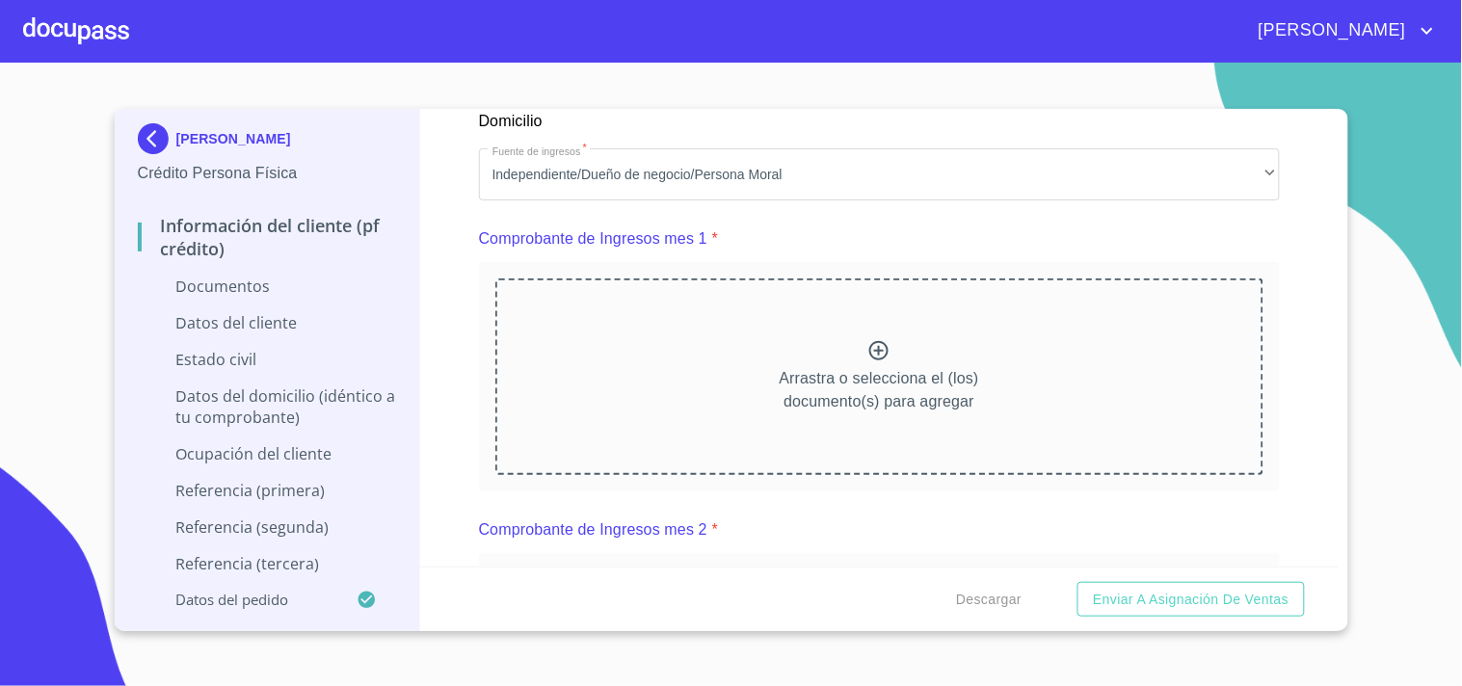
scroll to position [1853, 0]
click at [682, 376] on div "Arrastra o selecciona el (los) documento(s) para agregar" at bounding box center [879, 376] width 768 height 197
click at [792, 391] on p "Arrastra o selecciona el (los) documento(s) para agregar" at bounding box center [880, 389] width 200 height 46
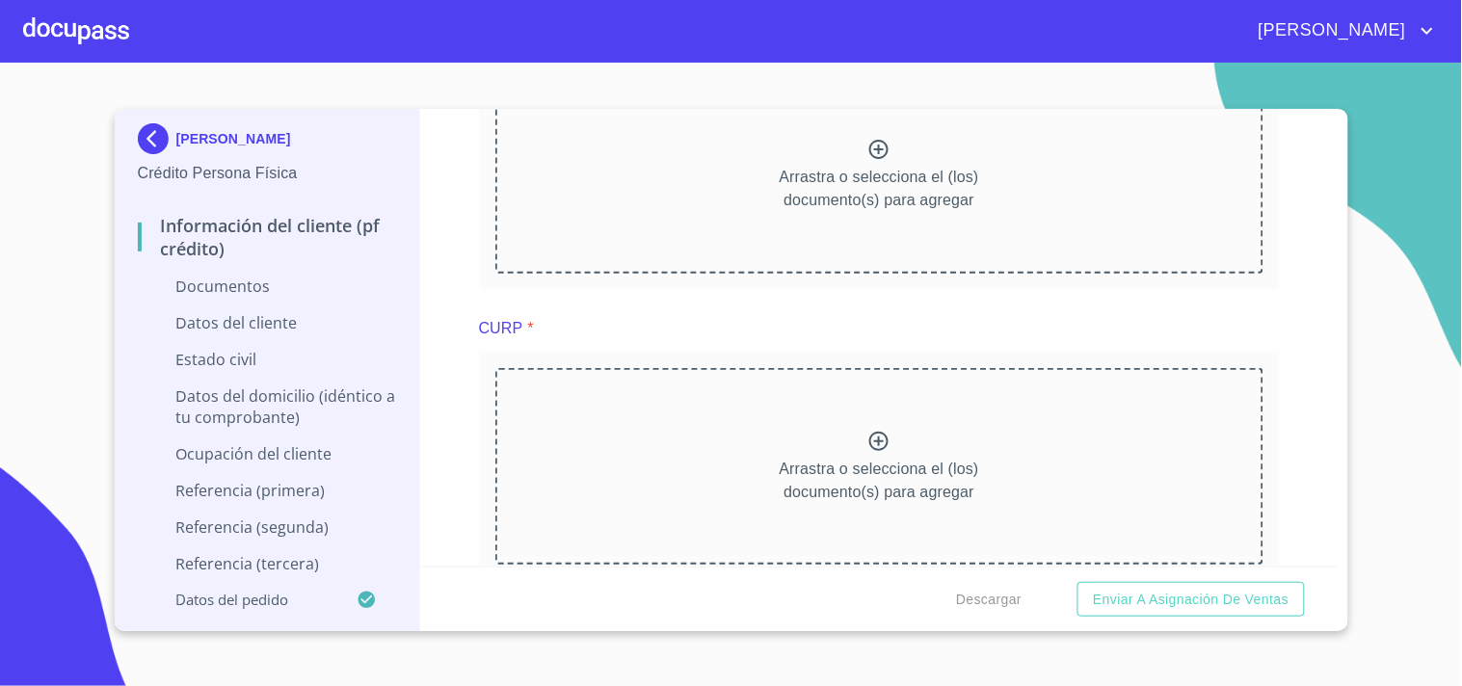
scroll to position [2686, 0]
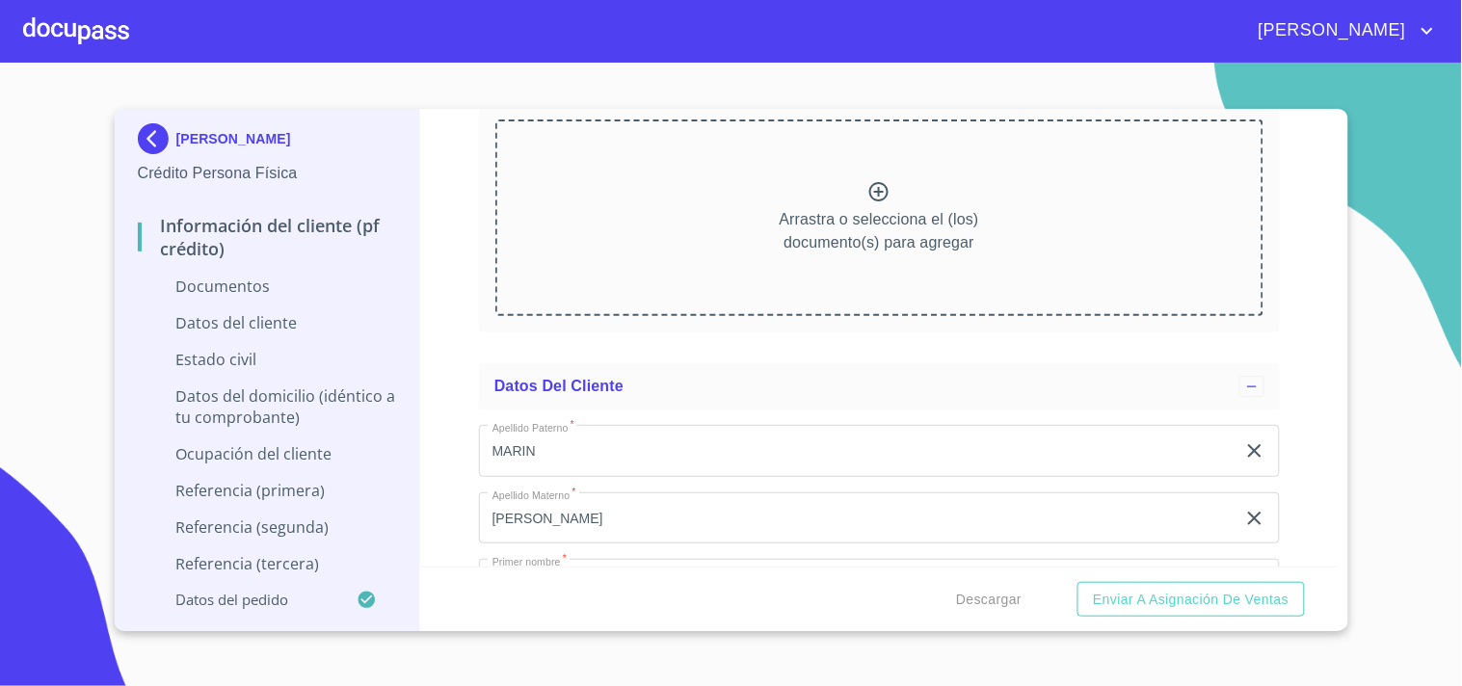
scroll to position [3275, 0]
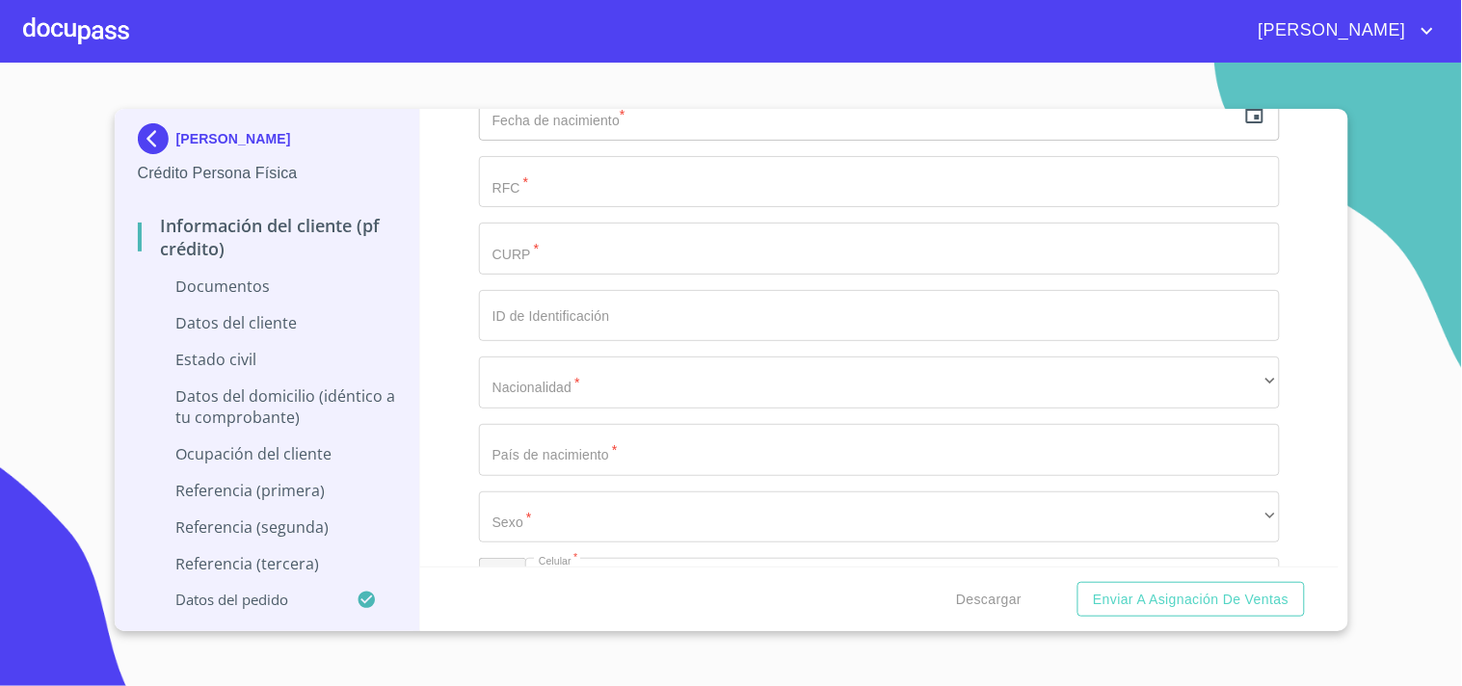
scroll to position [4041, 0]
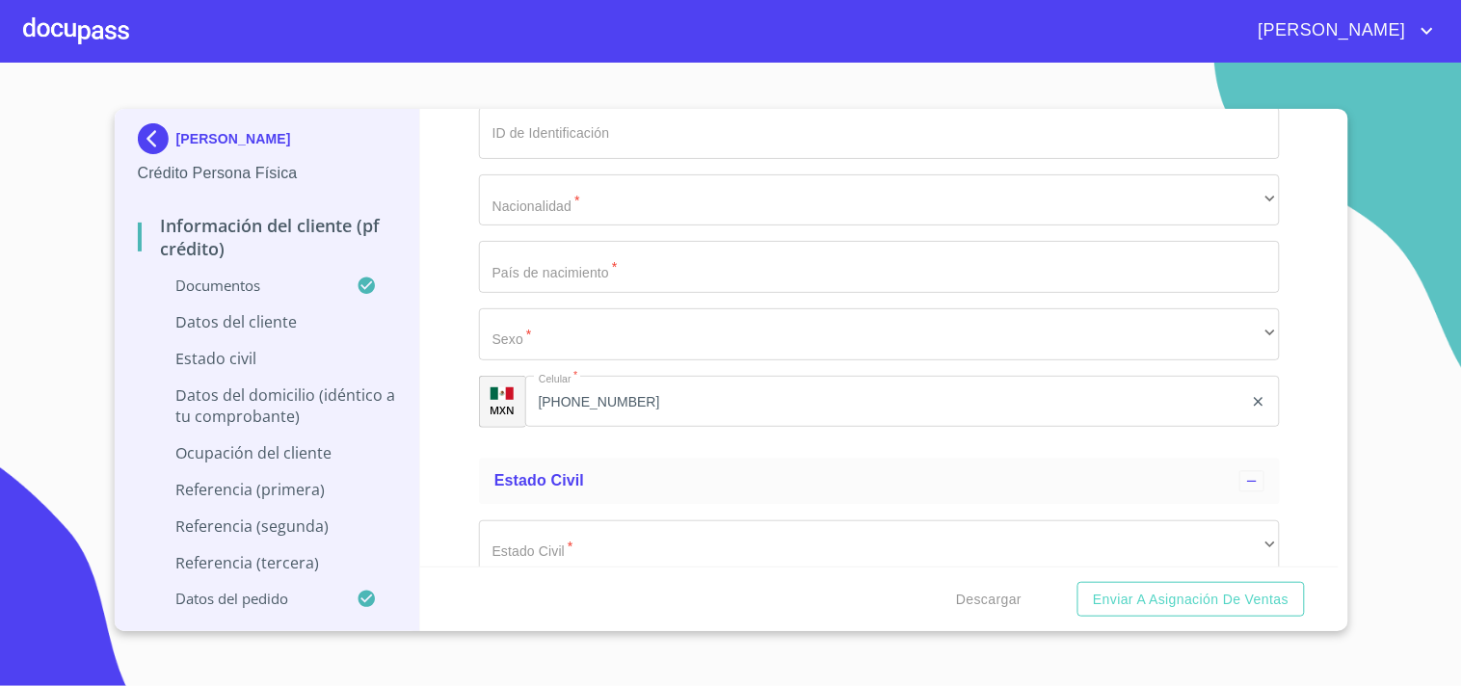
scroll to position [4709, 0]
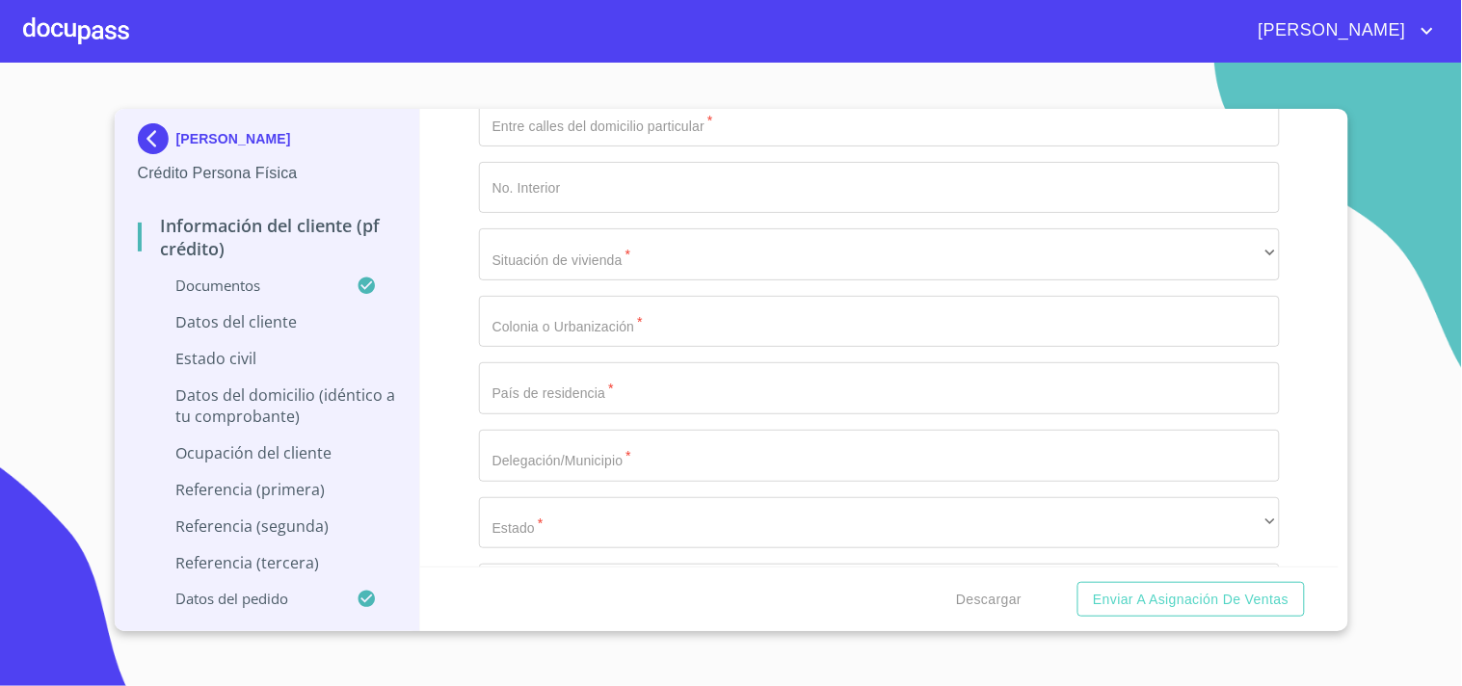
scroll to position [5949, 0]
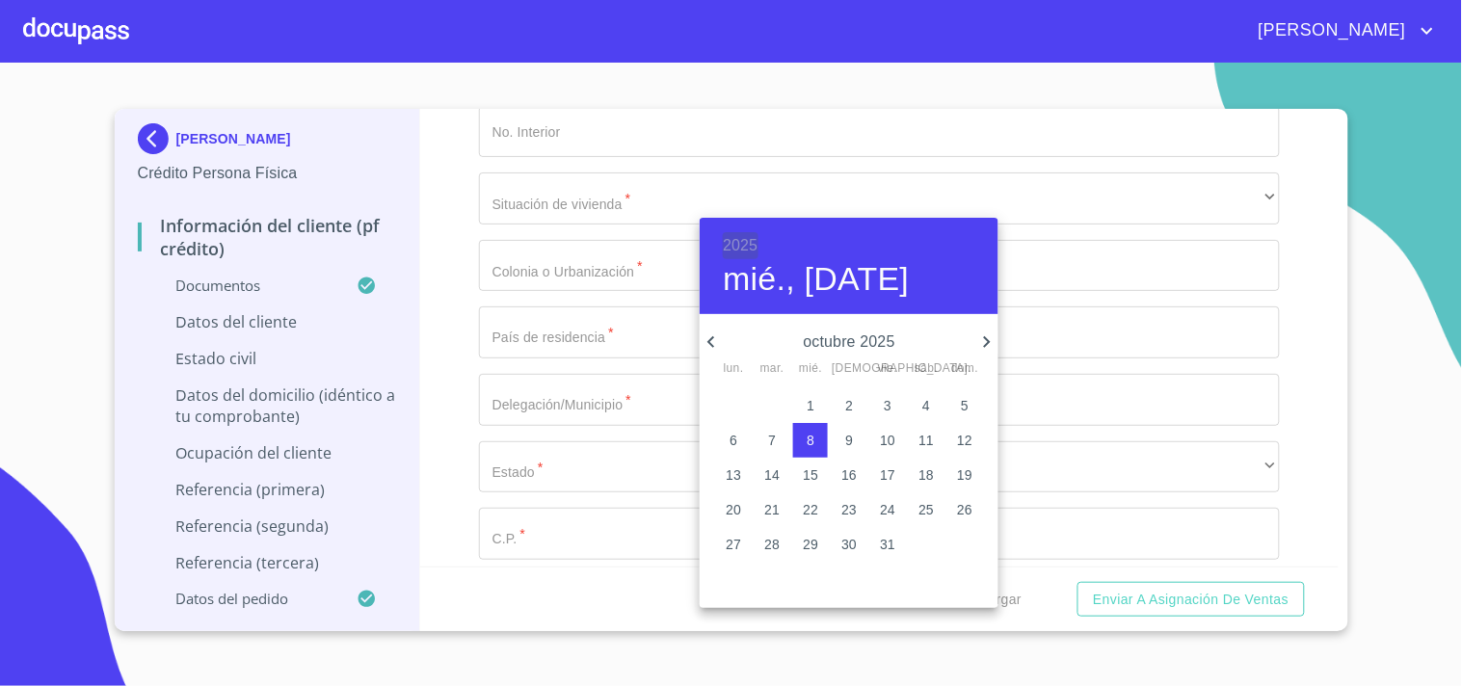
click at [733, 243] on h6 "2025" at bounding box center [740, 245] width 35 height 27
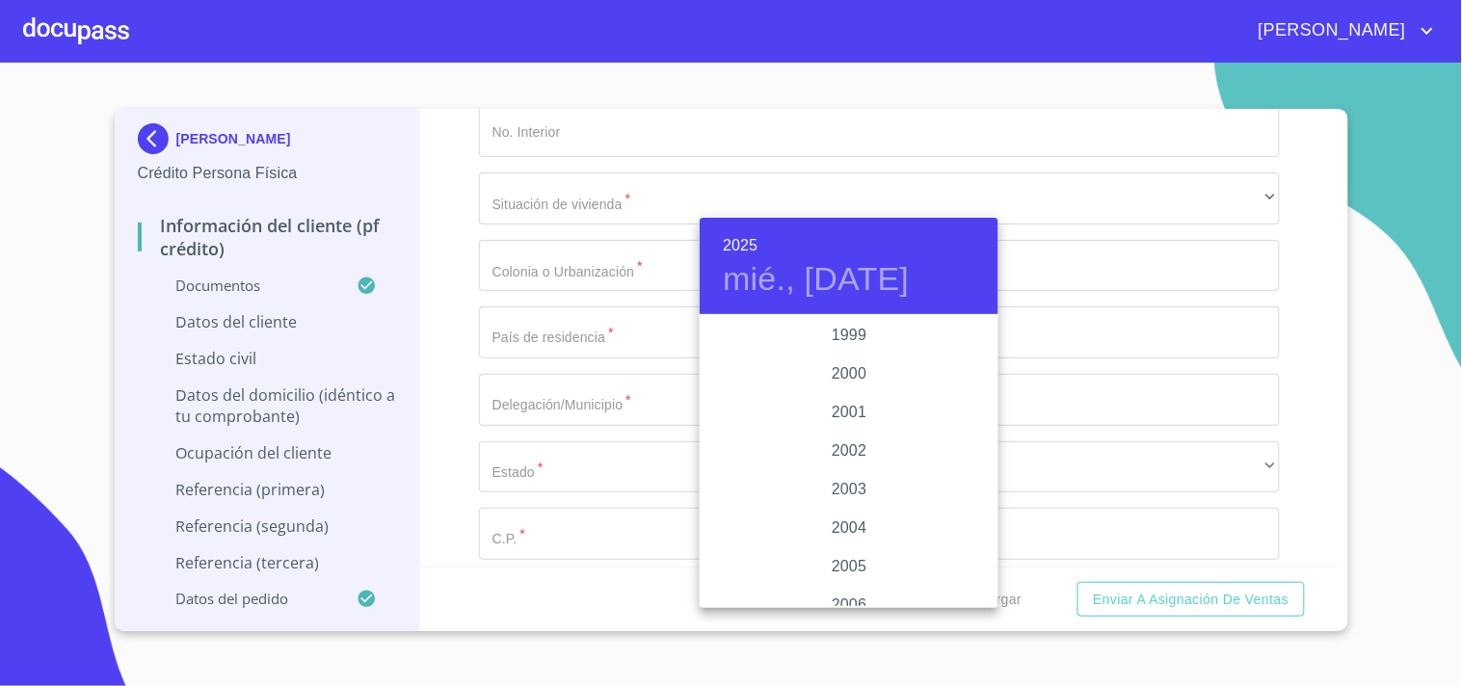
scroll to position [2840, 0]
click at [844, 344] on div "1999" at bounding box center [849, 350] width 299 height 39
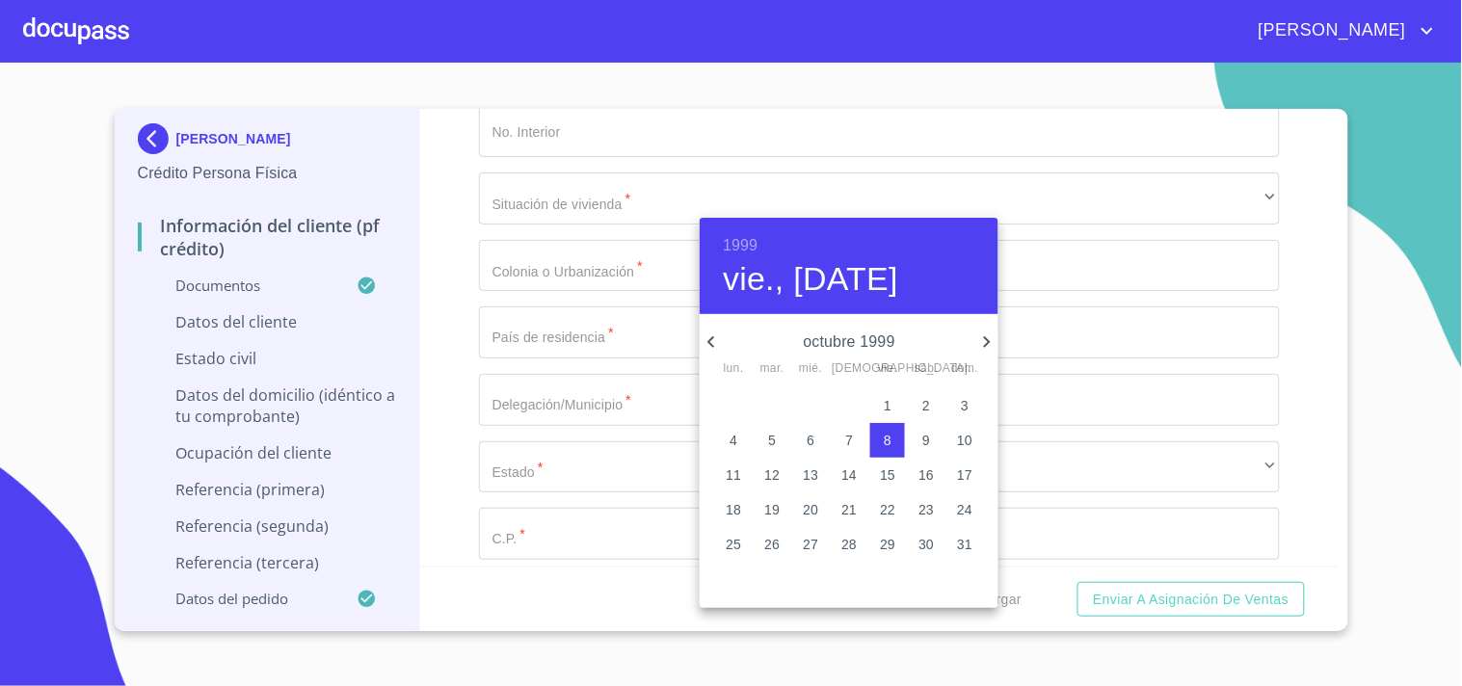
click at [709, 339] on icon "button" at bounding box center [711, 342] width 23 height 23
click at [772, 507] on p "22" at bounding box center [771, 509] width 15 height 19
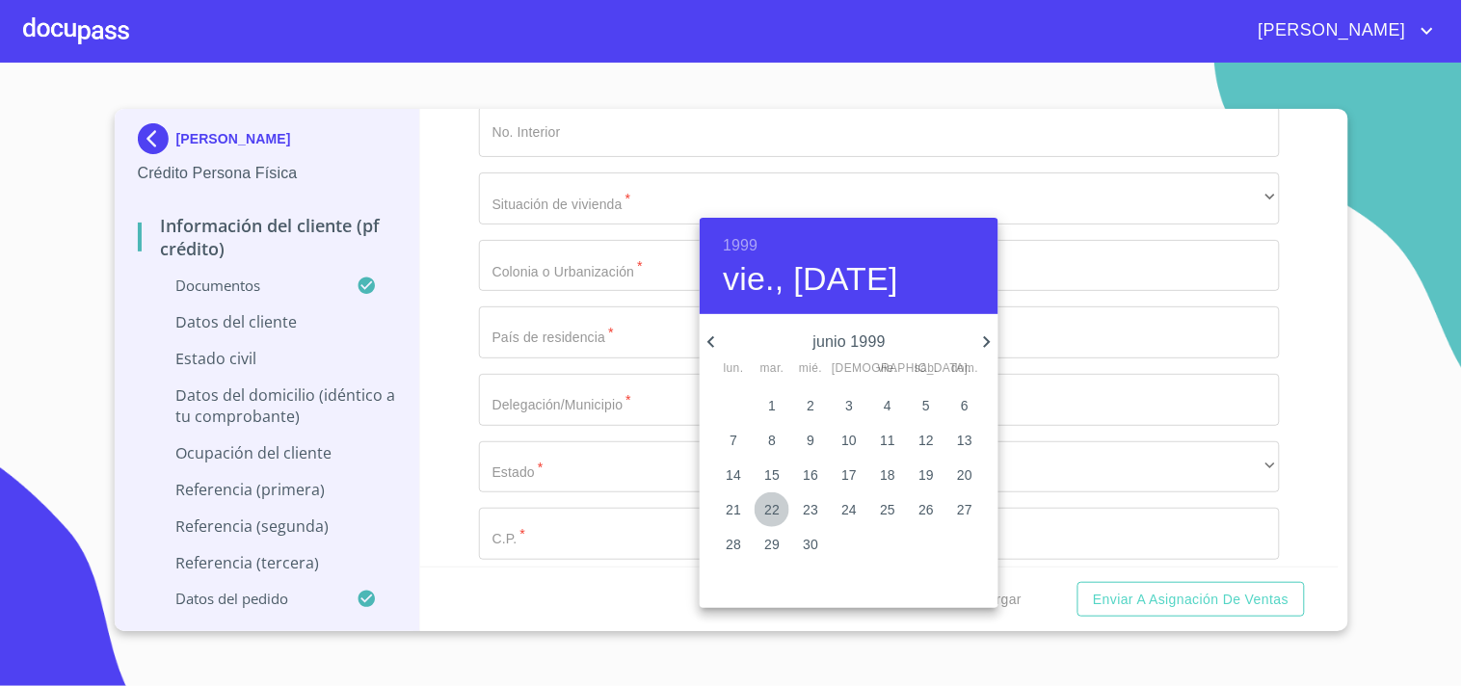
type input "22 de jun. de 1999"
click at [459, 258] on div at bounding box center [731, 343] width 1462 height 686
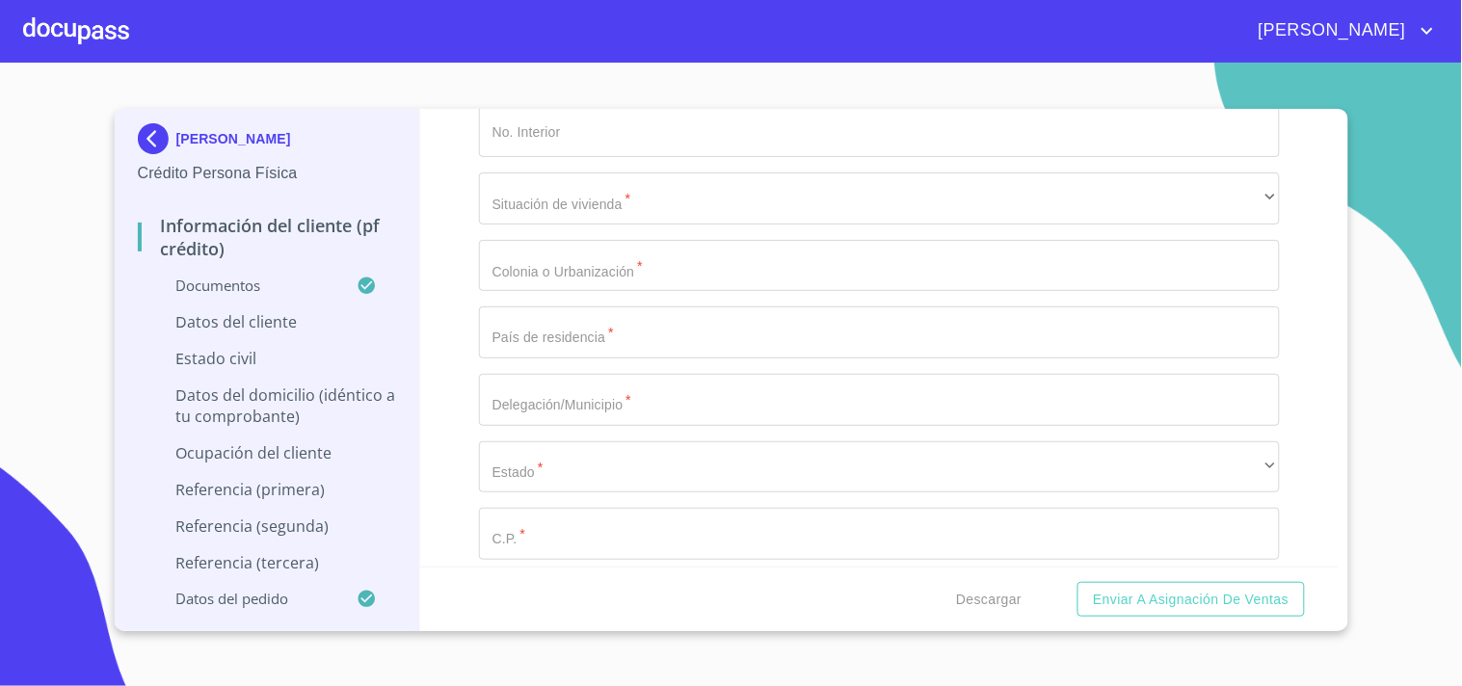
paste input "MABR990622"
paste input "MC7"
type input "MABR990622MC7"
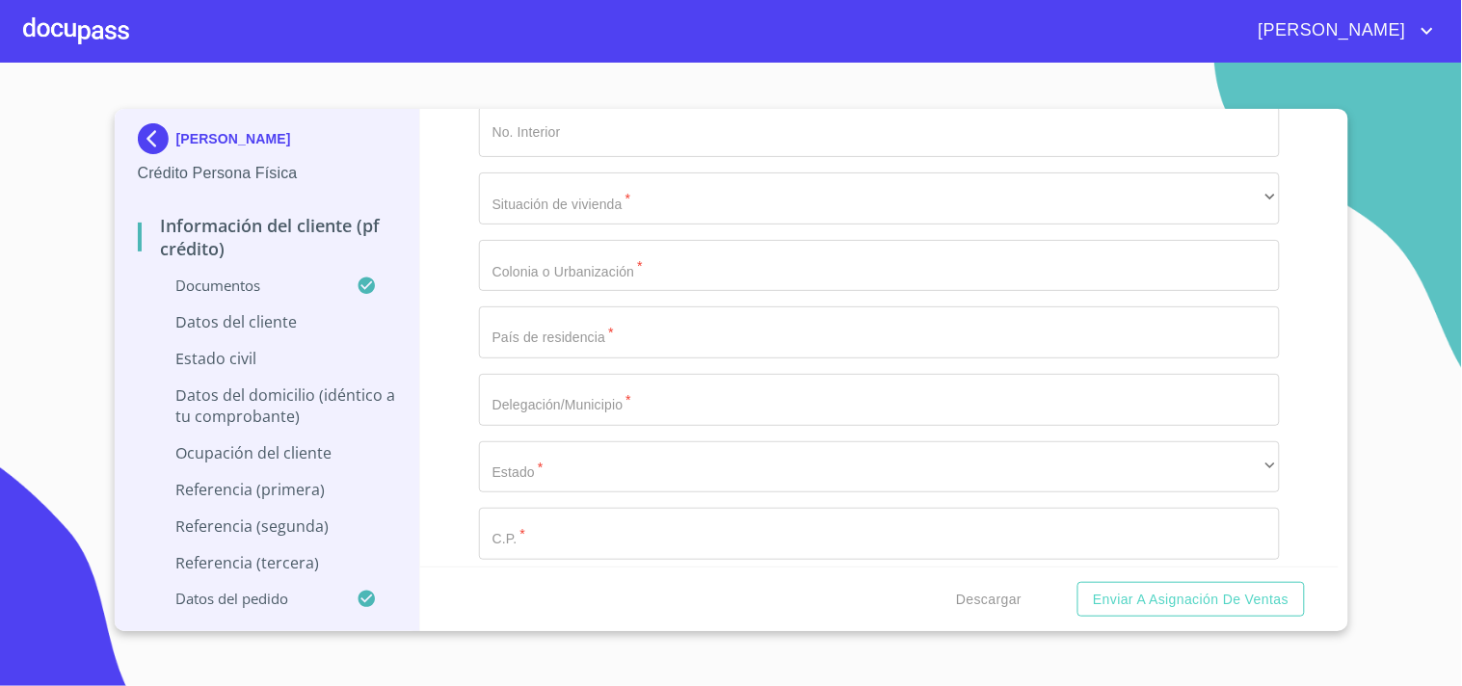
paste input "MABR990622MJCRSS07"
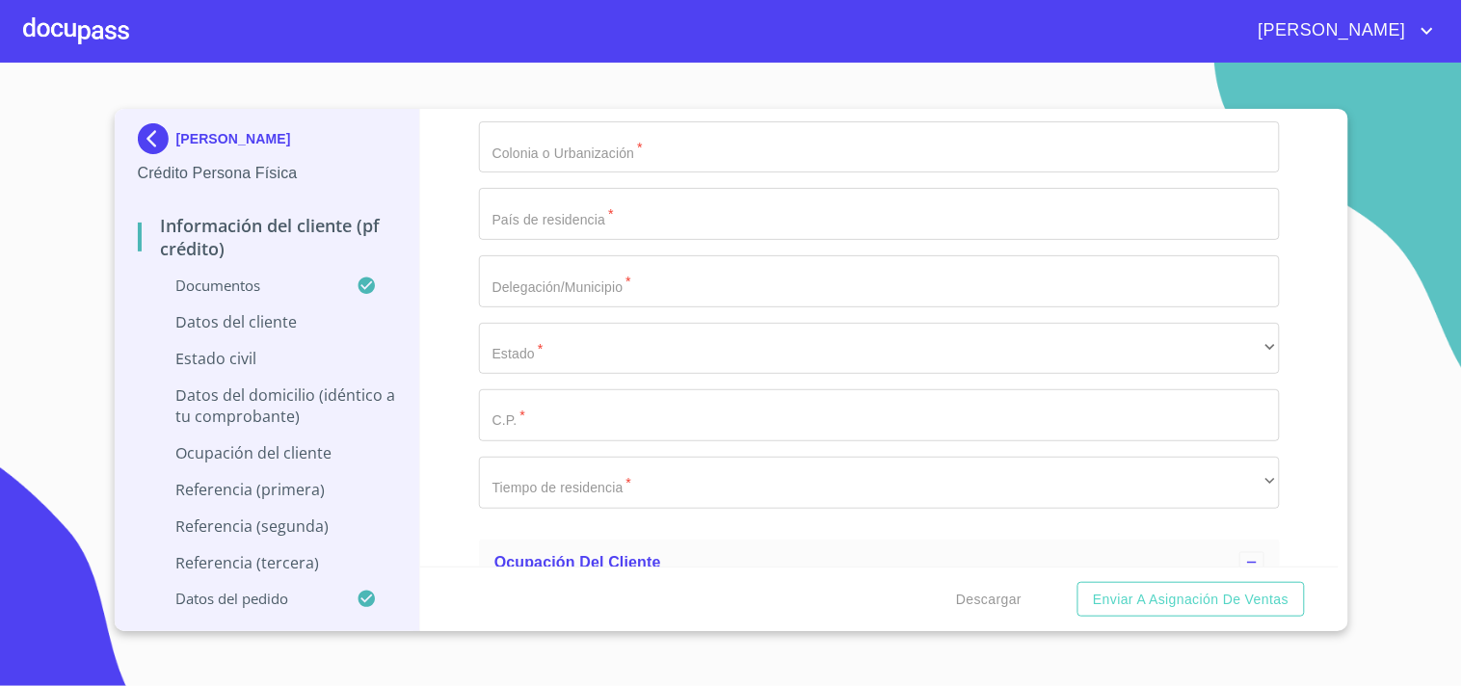
scroll to position [6108, 0]
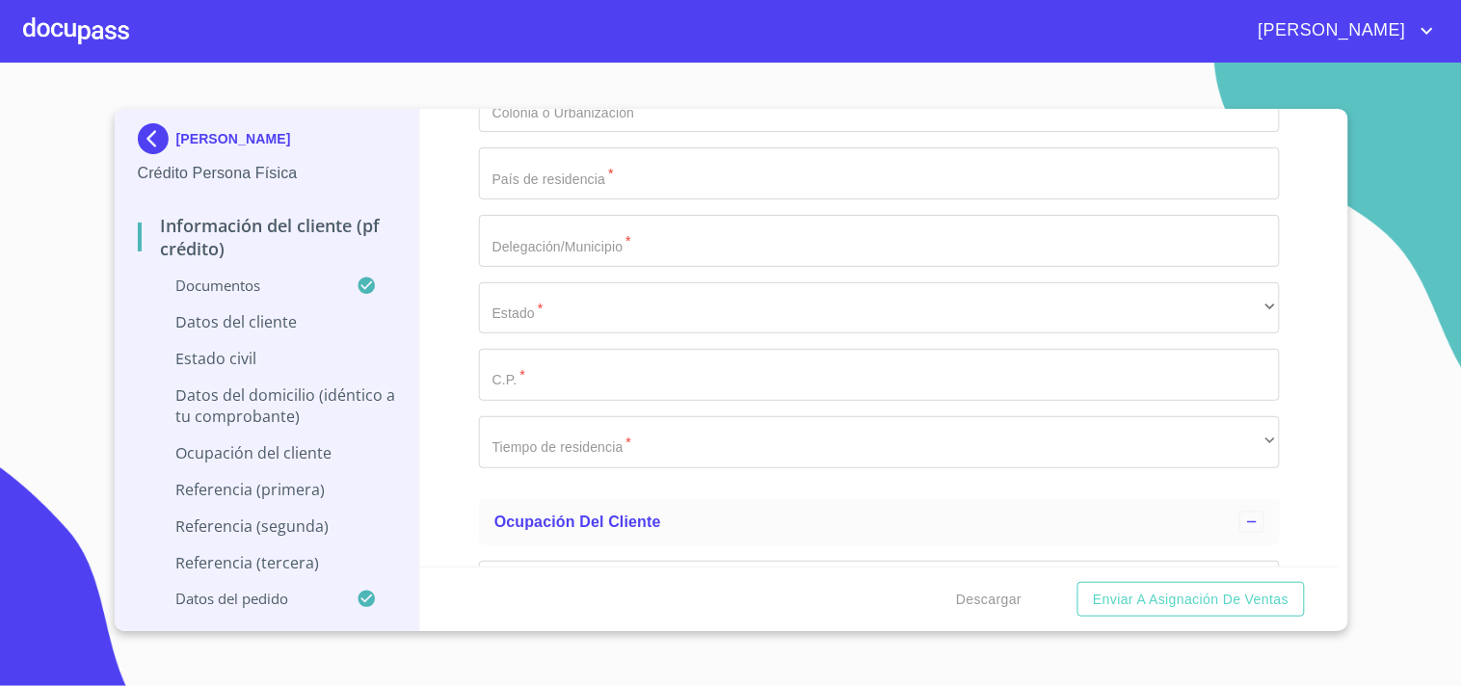
paste input "3159118516204"
type input "MABR990622MJCRSS07"
paste input "3159118516204"
type input "3159118516204"
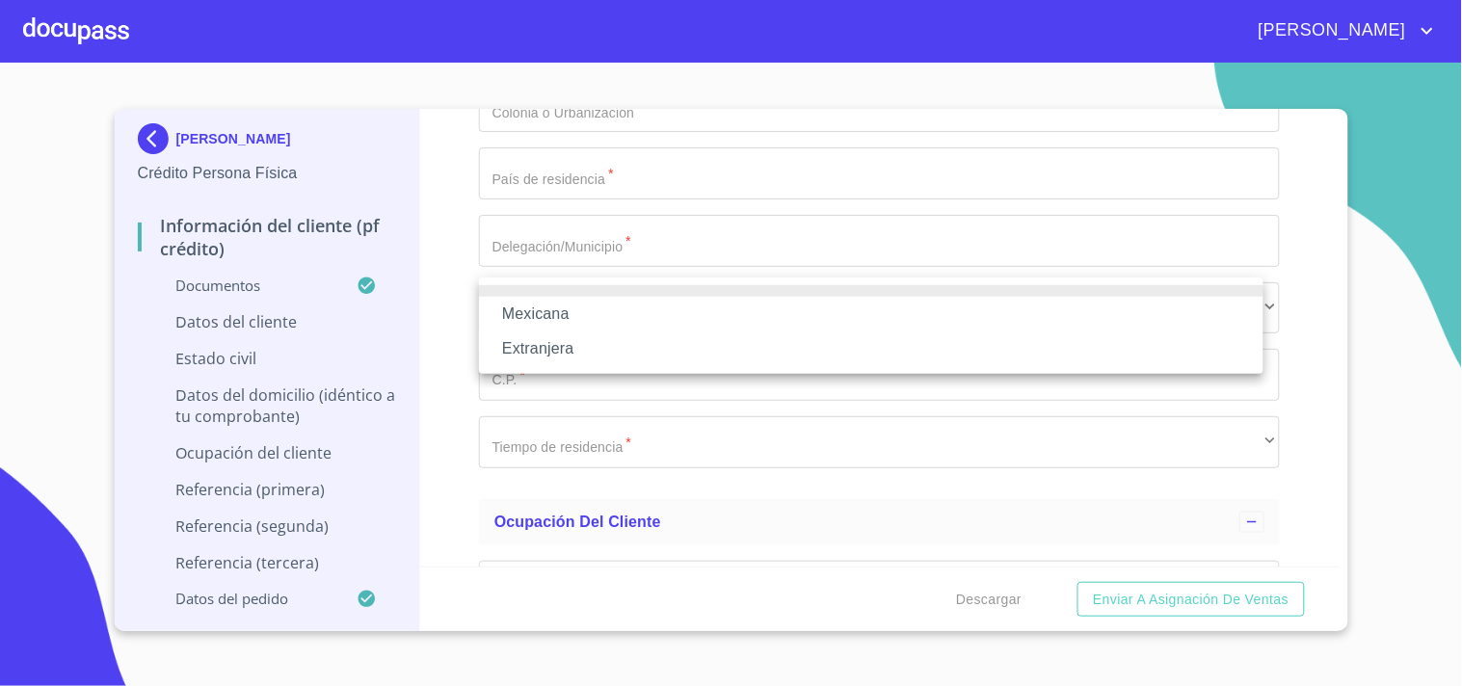
click at [521, 320] on li "Mexicana" at bounding box center [871, 314] width 785 height 35
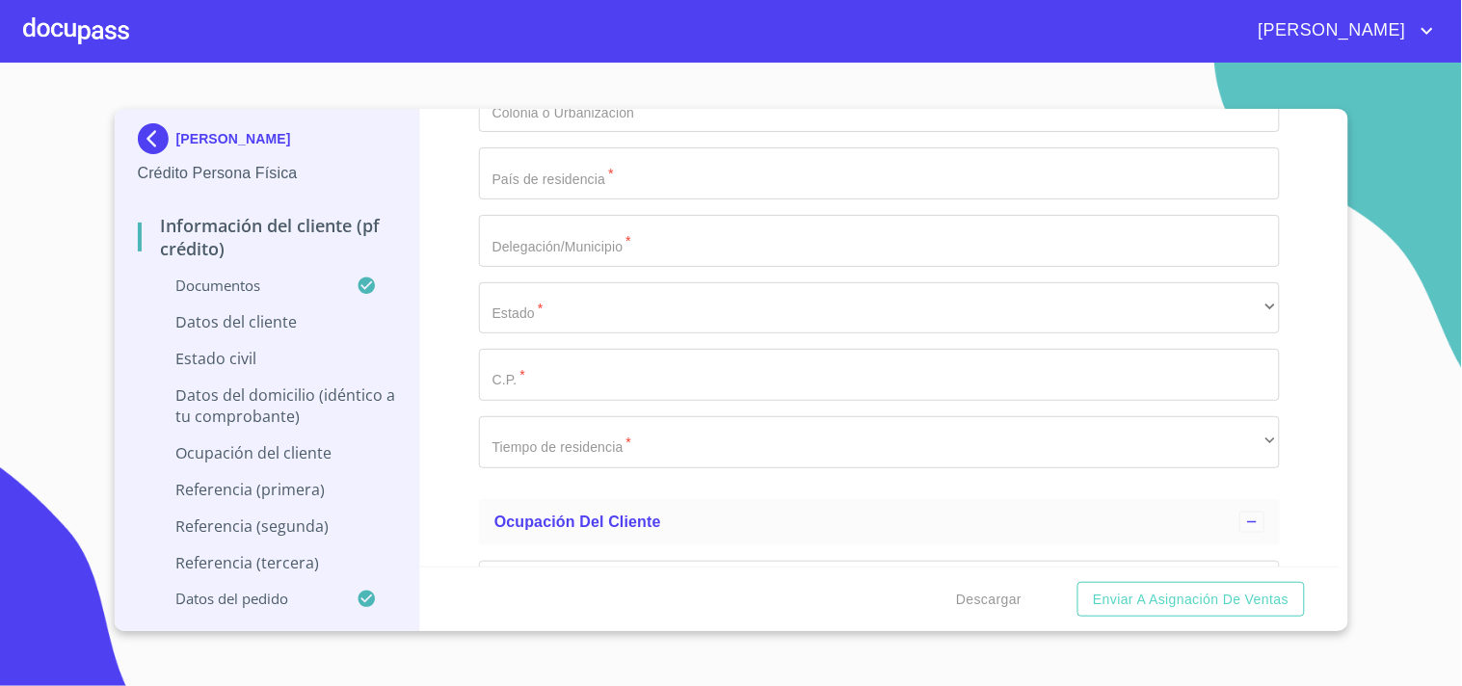
type input "MEXICO"
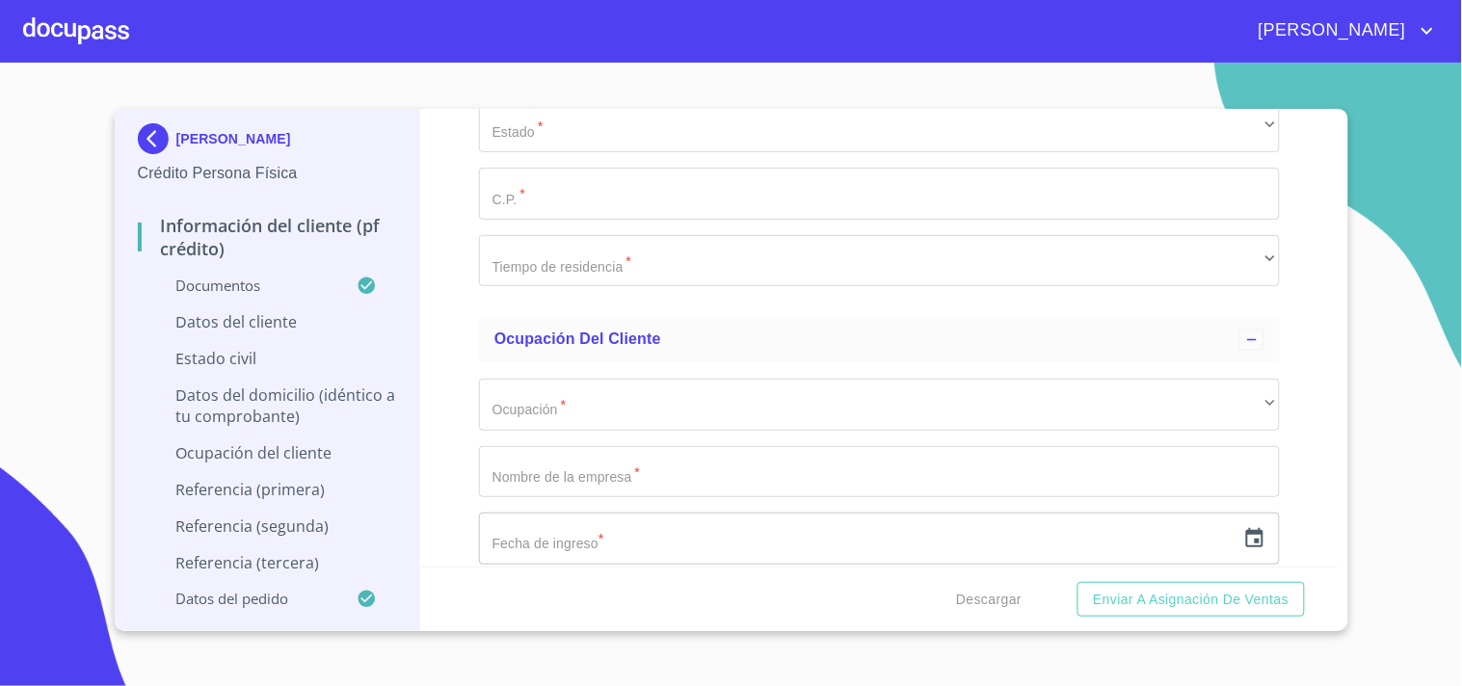
scroll to position [6357, 0]
click at [518, 268] on li "F" at bounding box center [871, 266] width 785 height 35
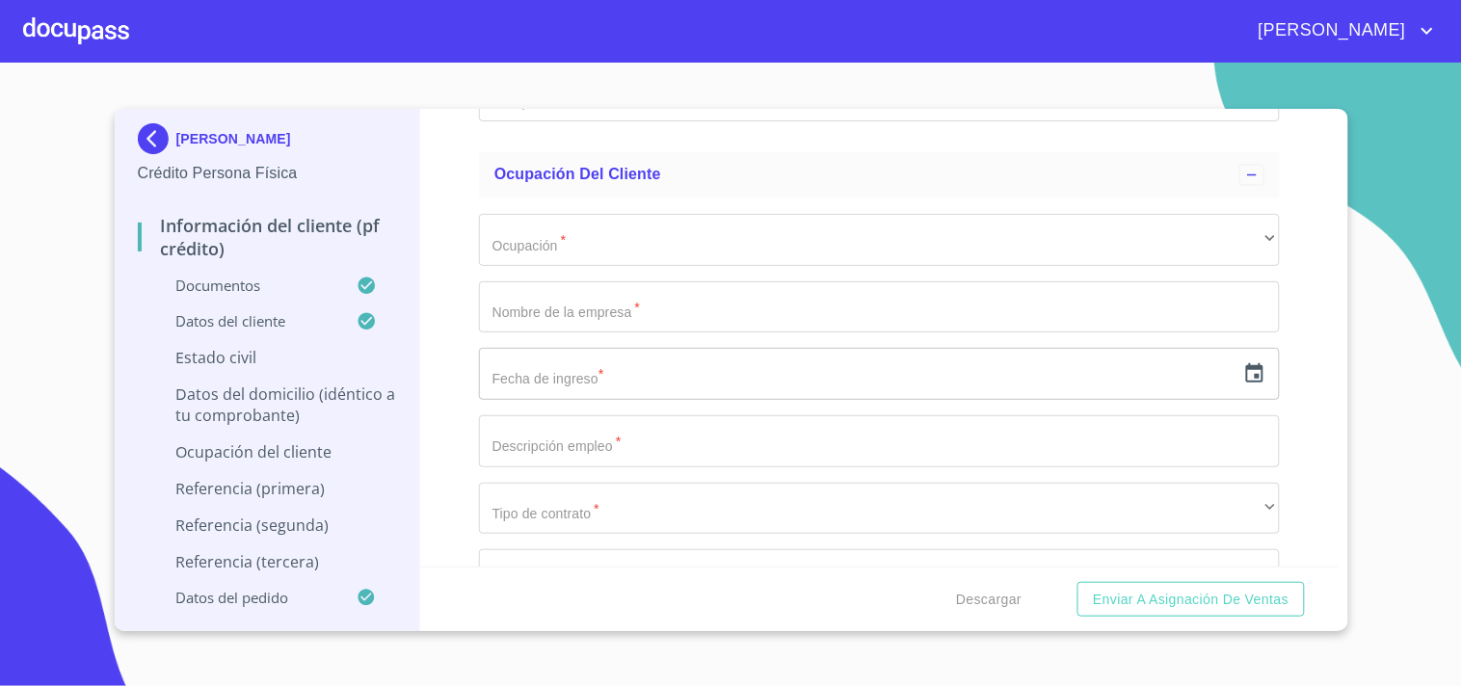
scroll to position [6597, 0]
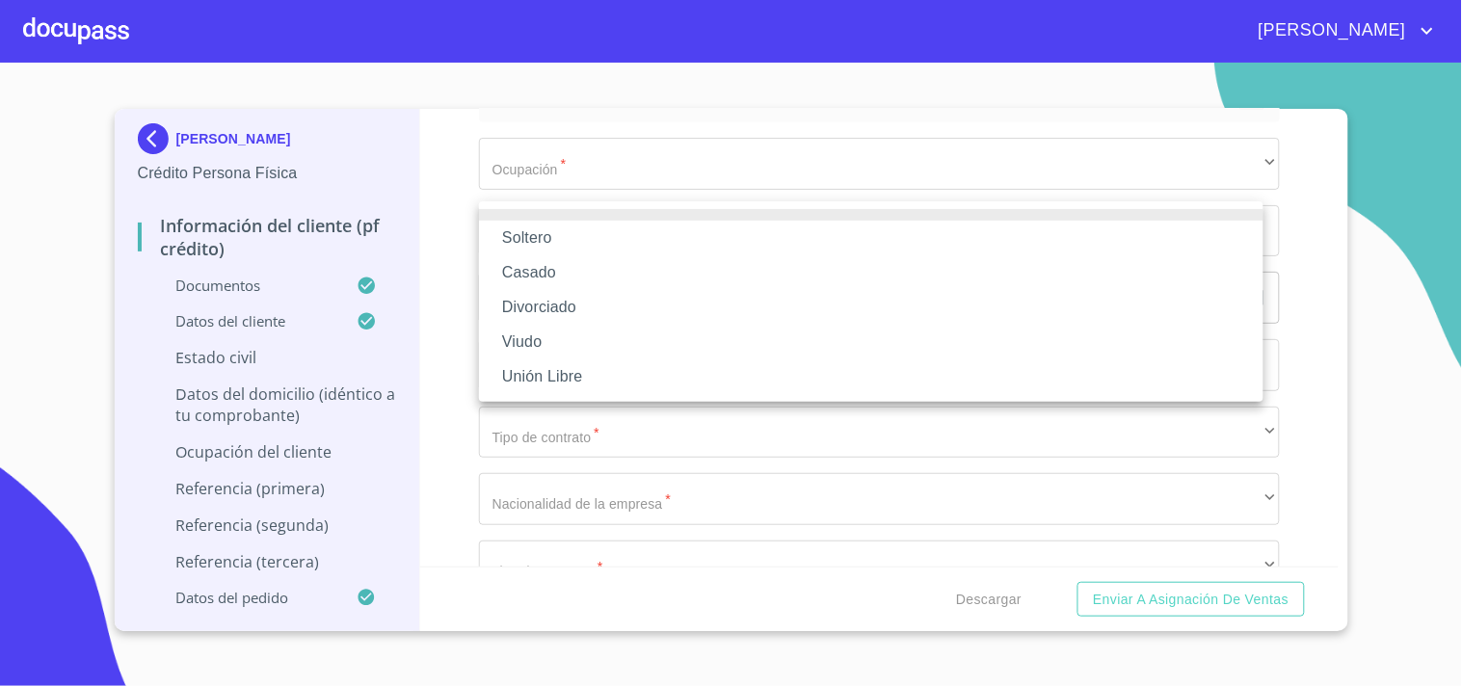
click at [557, 370] on li "Unión Libre" at bounding box center [871, 377] width 785 height 35
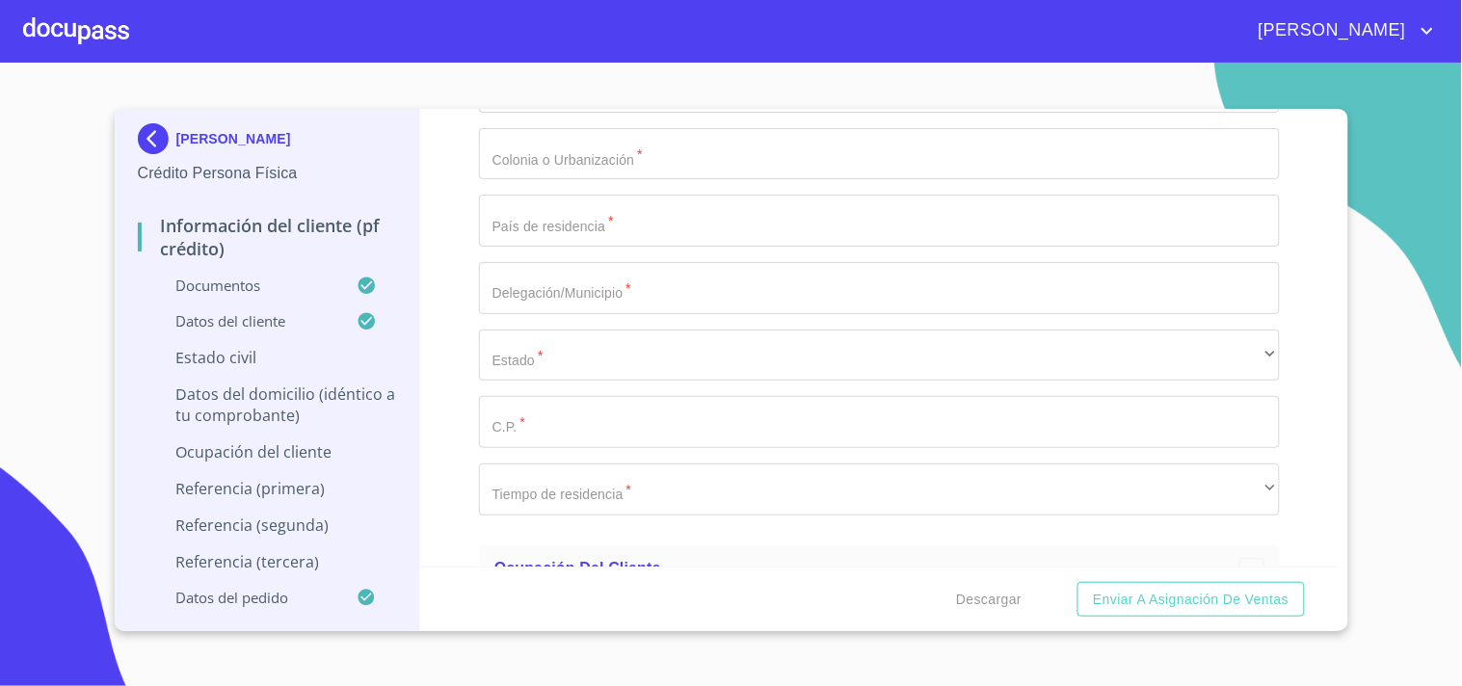
click at [469, 306] on div "Información del cliente (PF crédito) Documentos Documento de identificación.   …" at bounding box center [879, 338] width 919 height 458
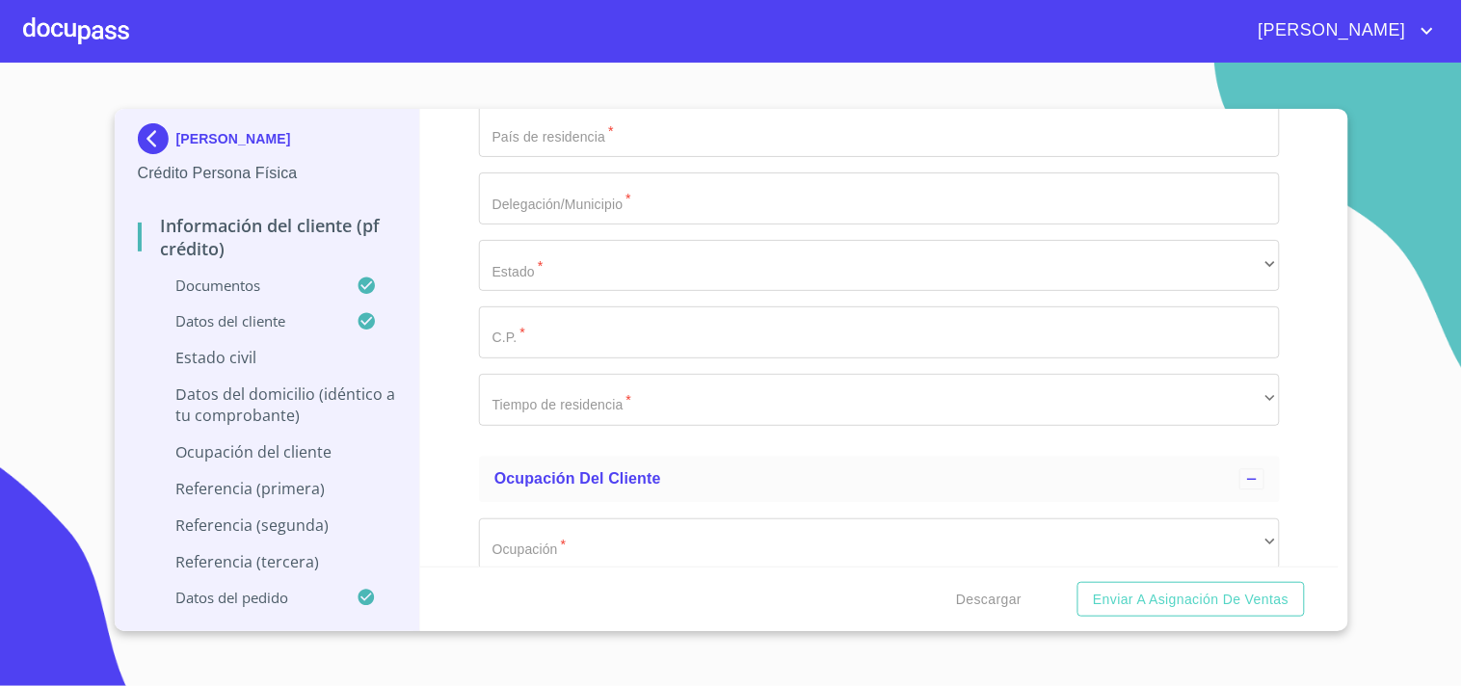
scroll to position [6692, 0]
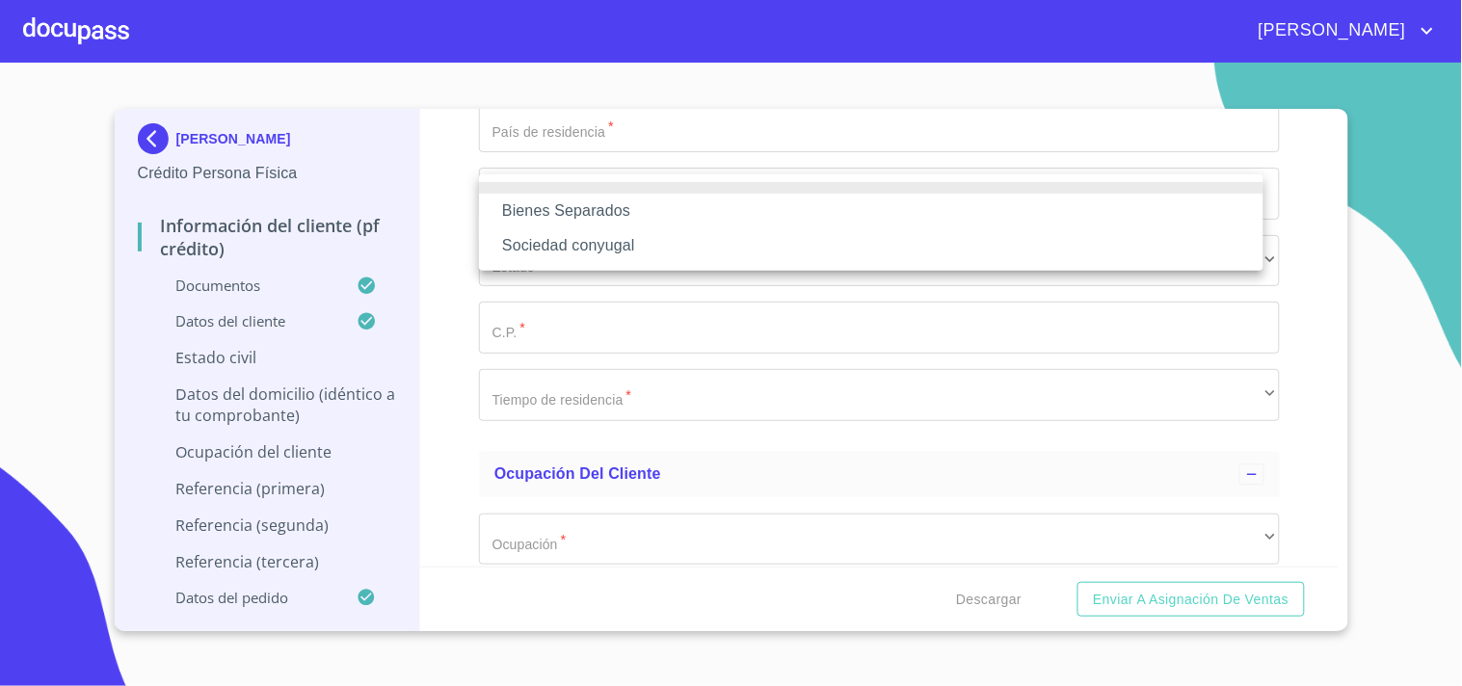
click at [475, 251] on div at bounding box center [731, 343] width 1462 height 686
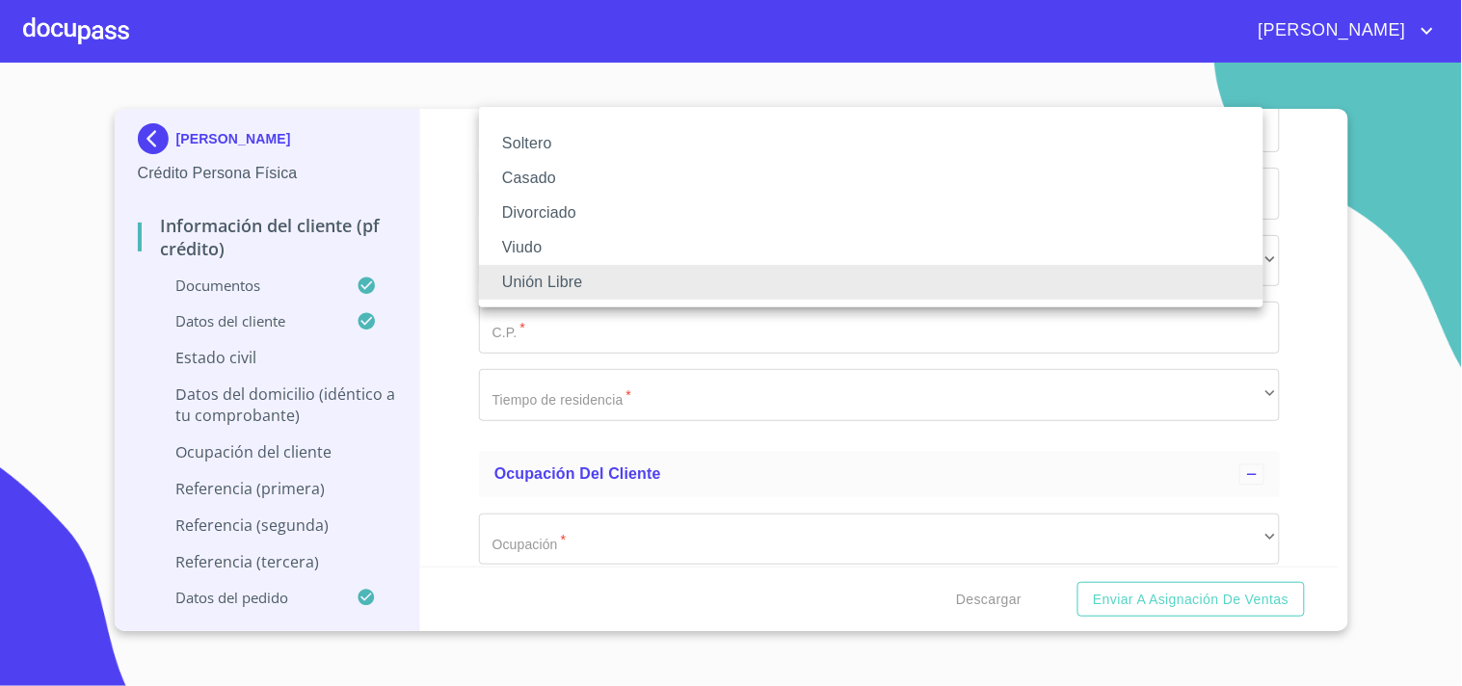
click at [524, 140] on li "Soltero" at bounding box center [871, 143] width 785 height 35
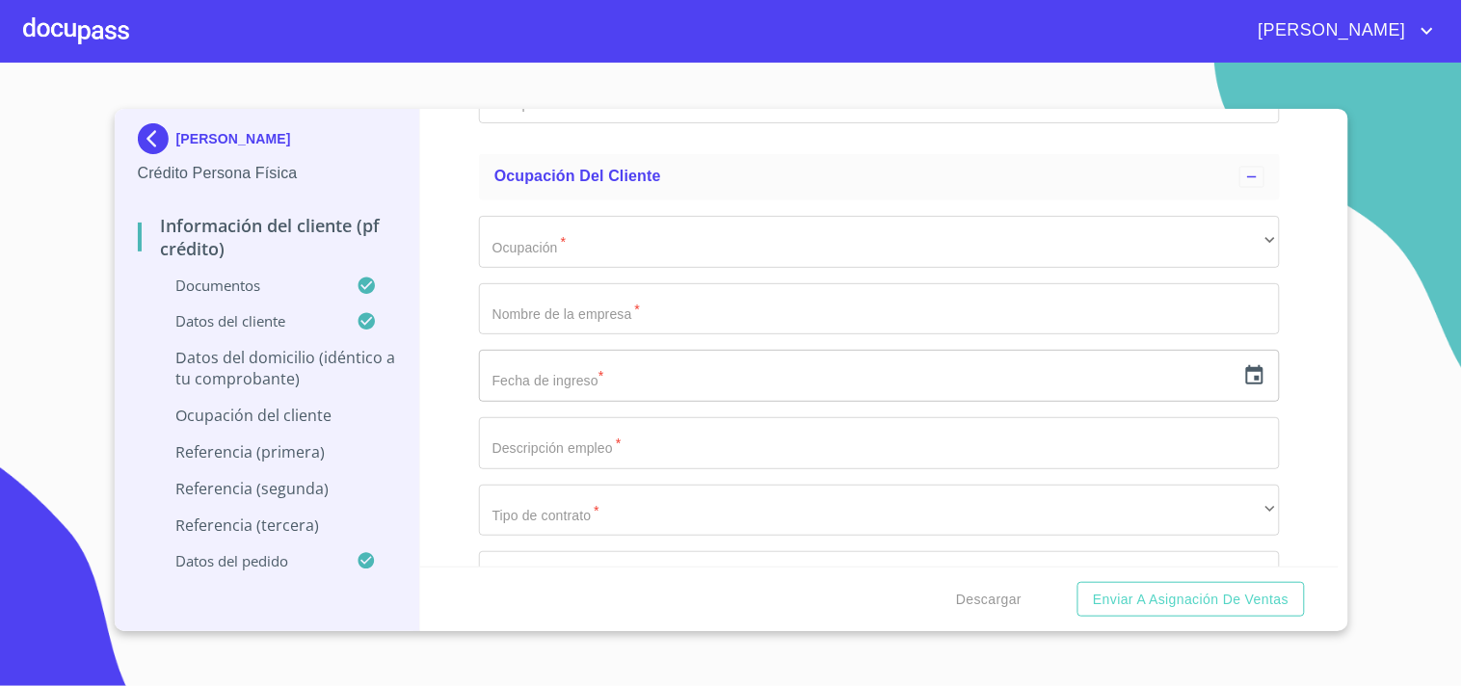
scroll to position [6423, 0]
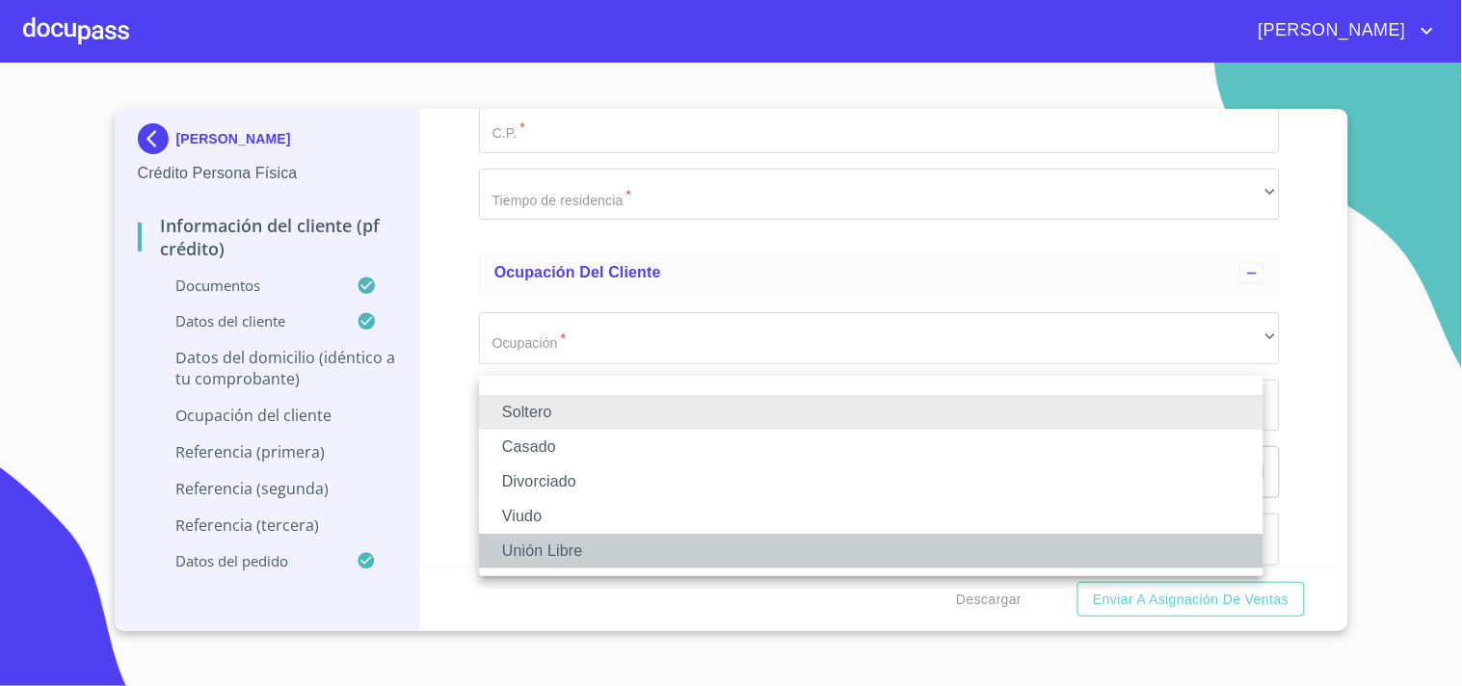
click at [543, 549] on li "Unión Libre" at bounding box center [871, 551] width 785 height 35
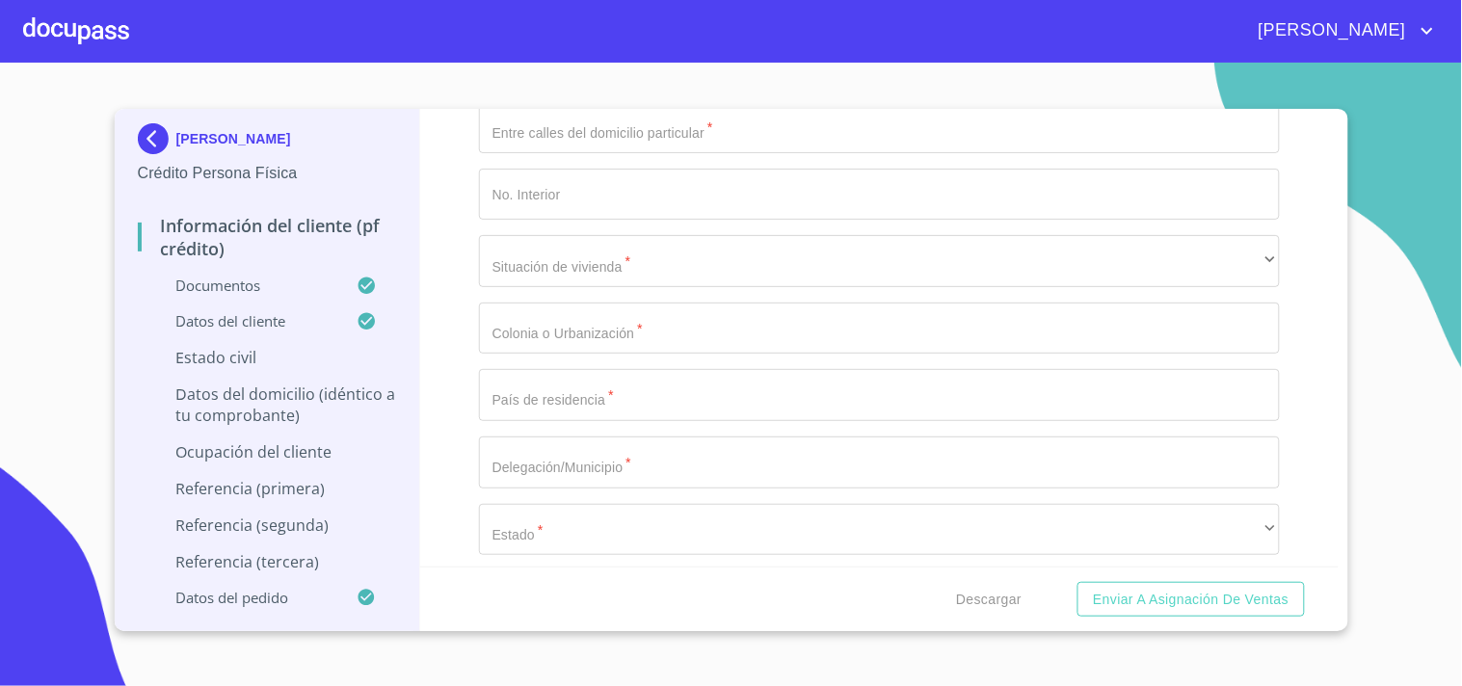
click at [464, 445] on div "Información del cliente (PF crédito) Documentos Documento de identificación.   …" at bounding box center [879, 338] width 919 height 458
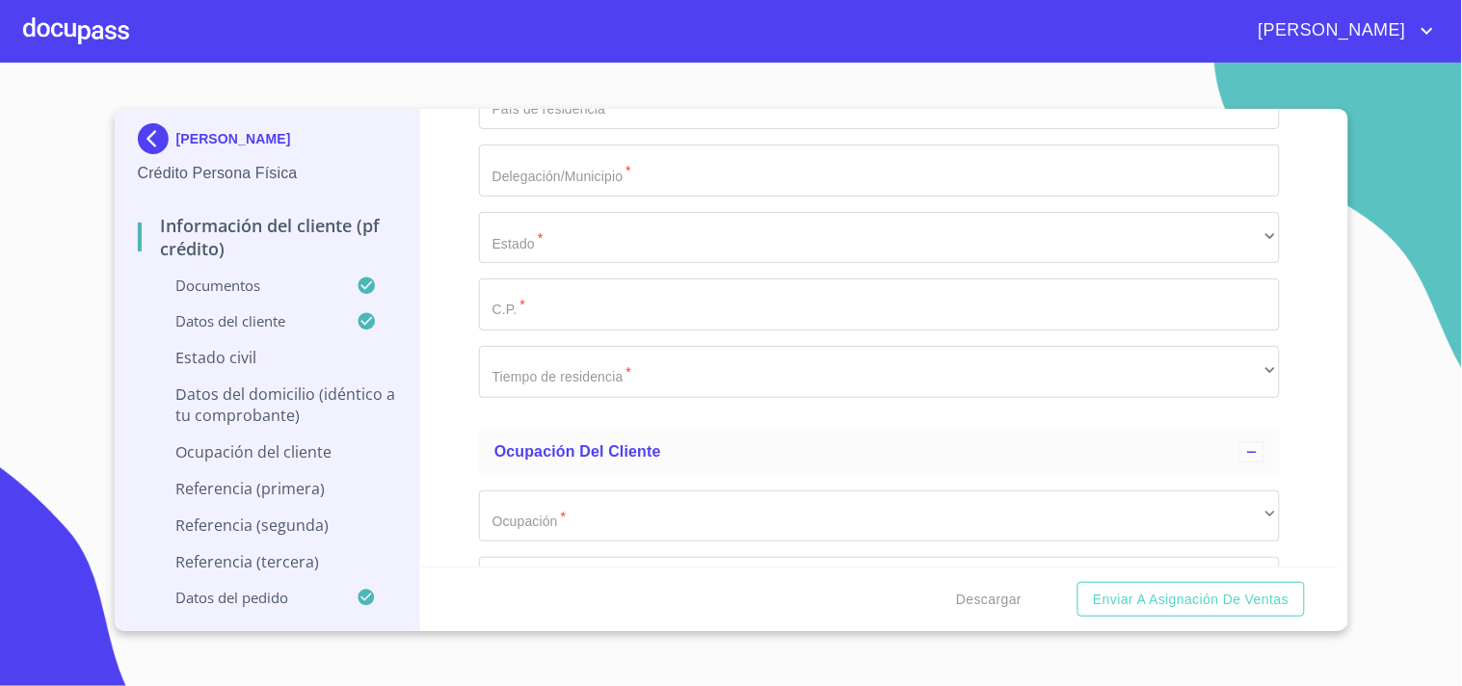
scroll to position [6721, 0]
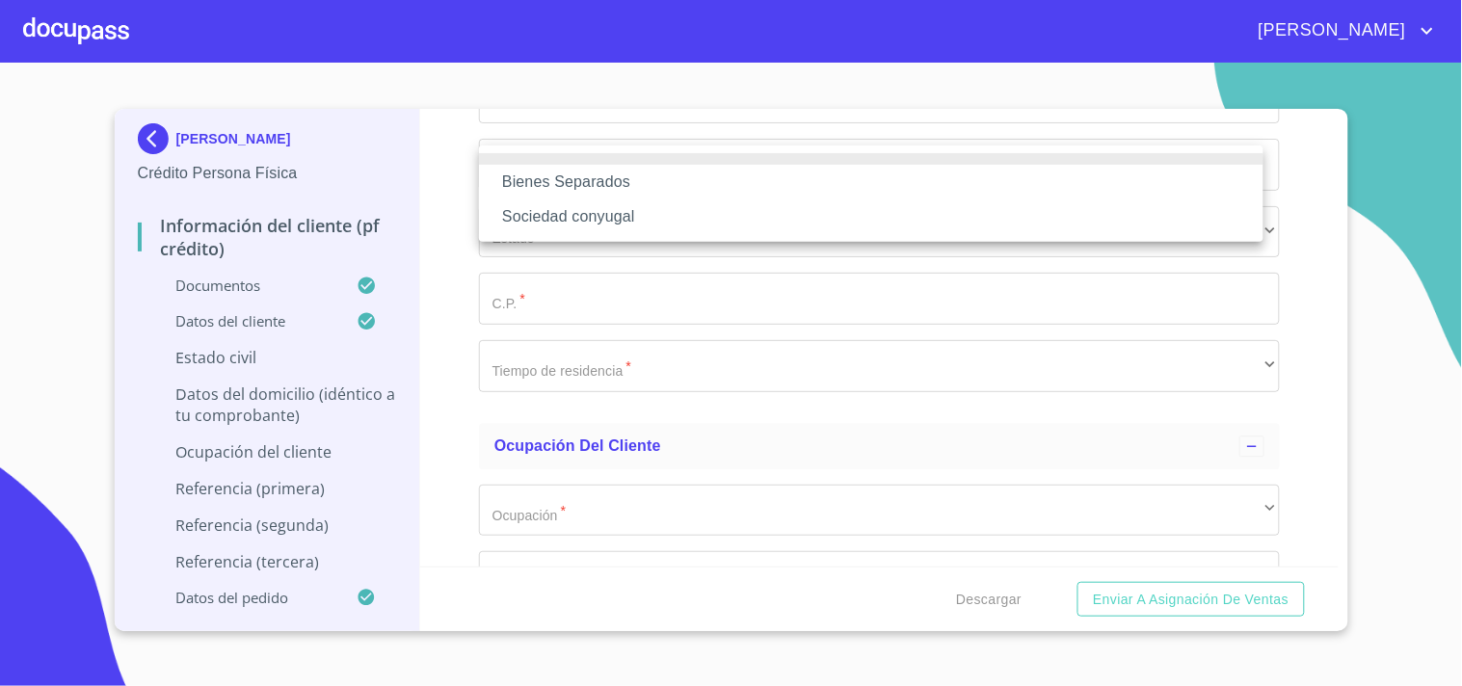
click at [613, 187] on li "Bienes Separados" at bounding box center [871, 182] width 785 height 35
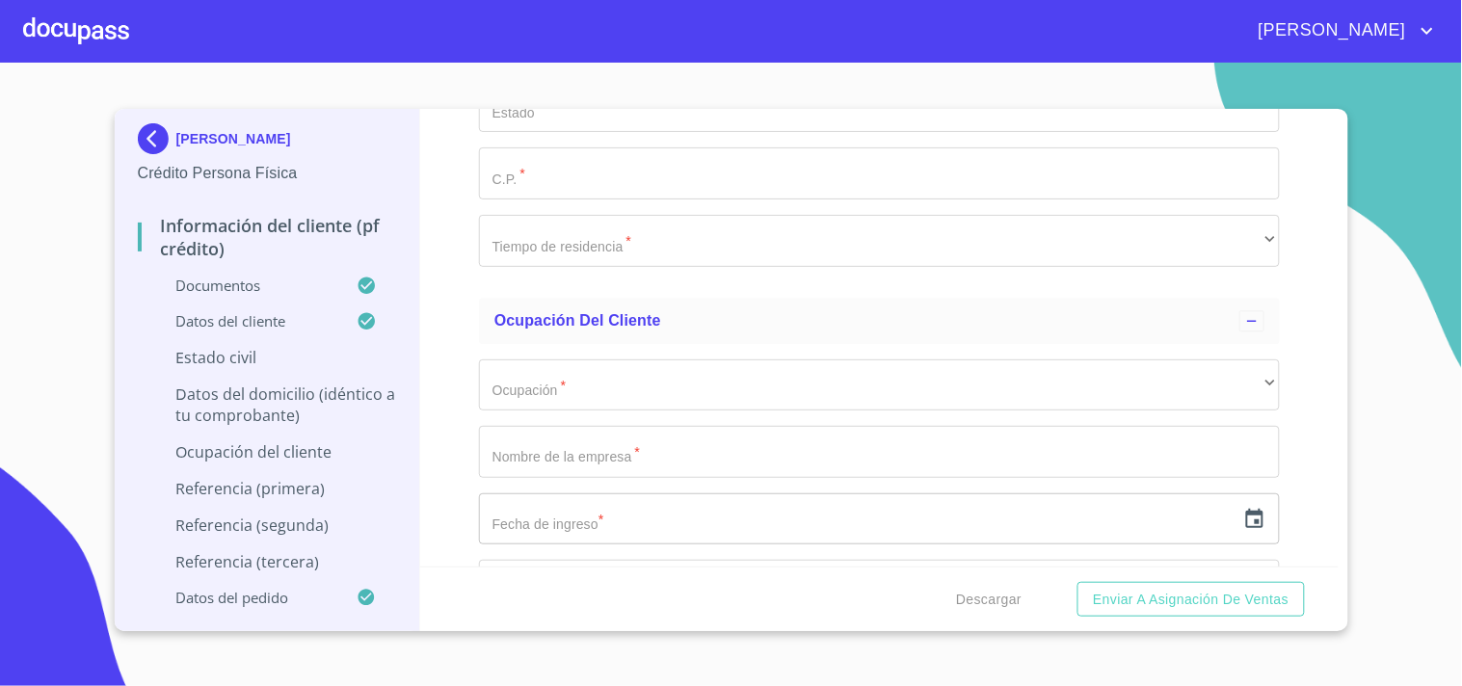
scroll to position [6915, 0]
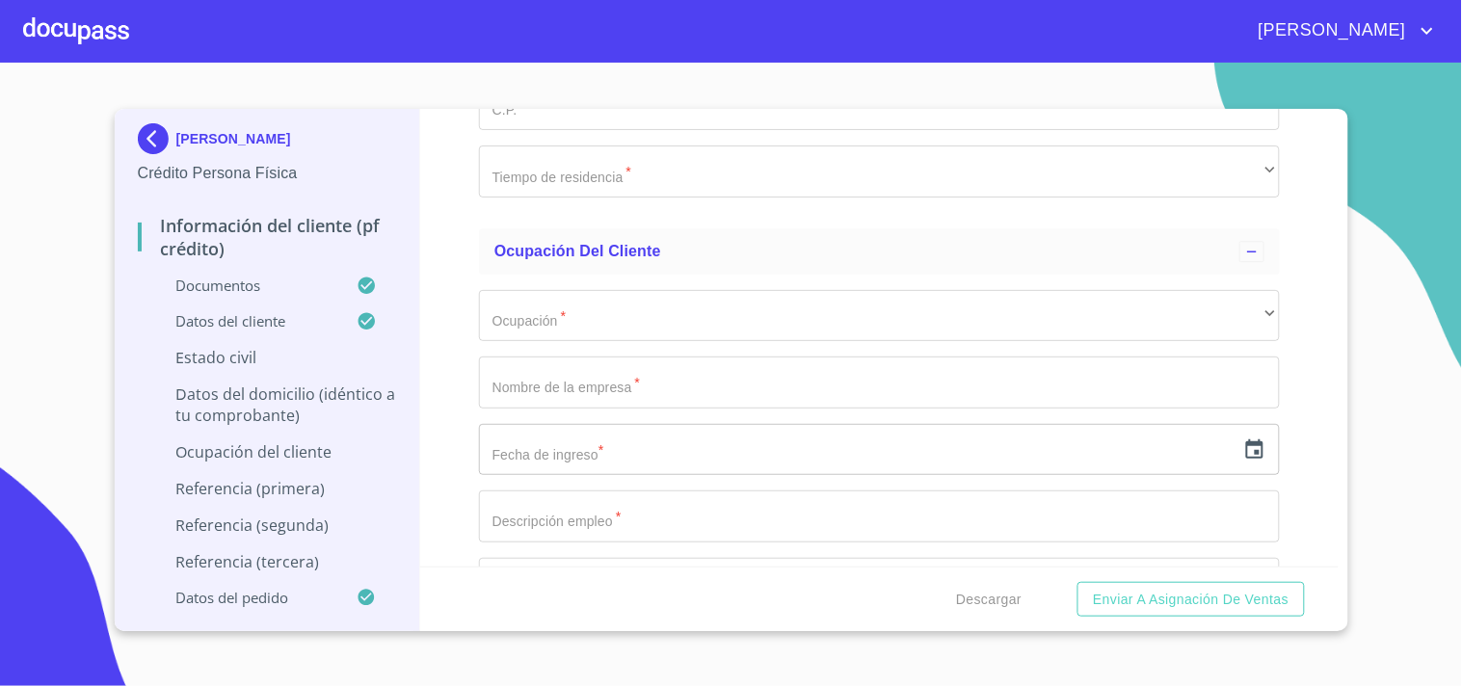
type input "1"
type input "4"
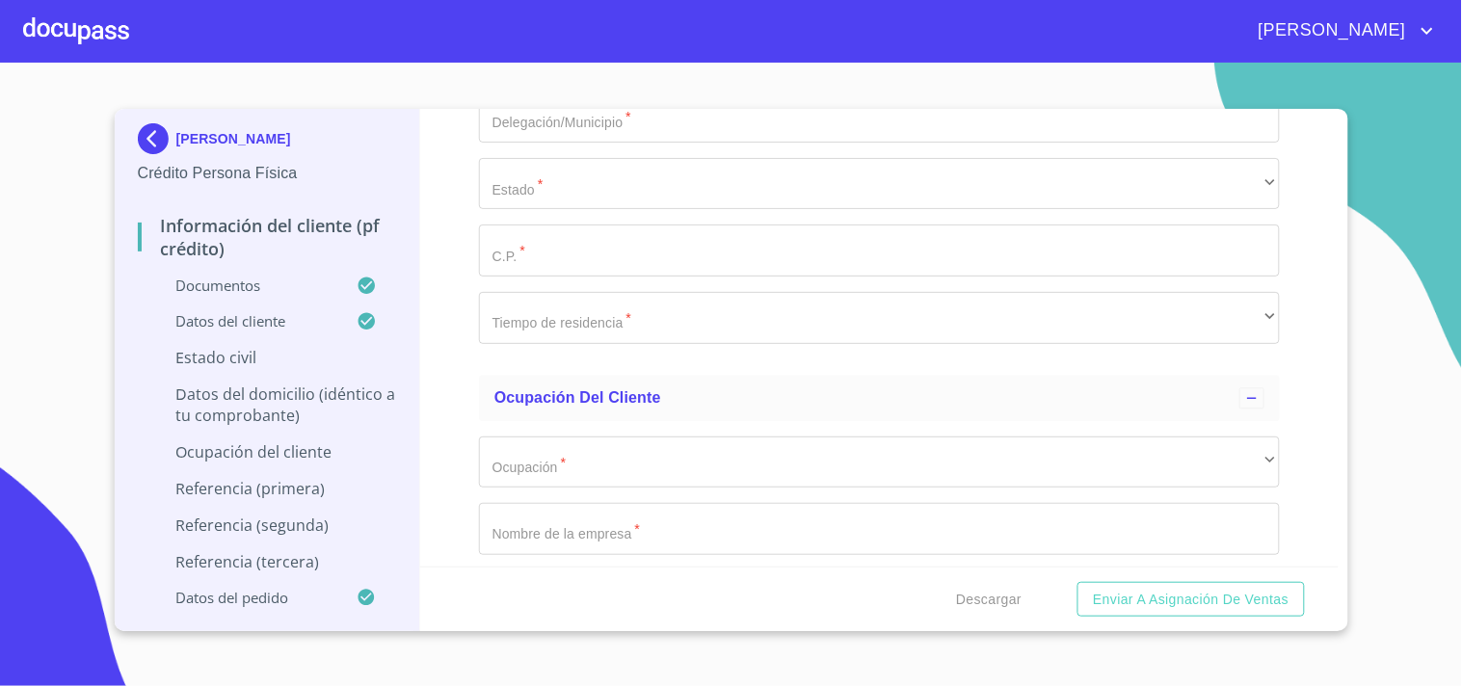
scroll to position [6767, 0]
type input "3"
paste input "SIENITA"
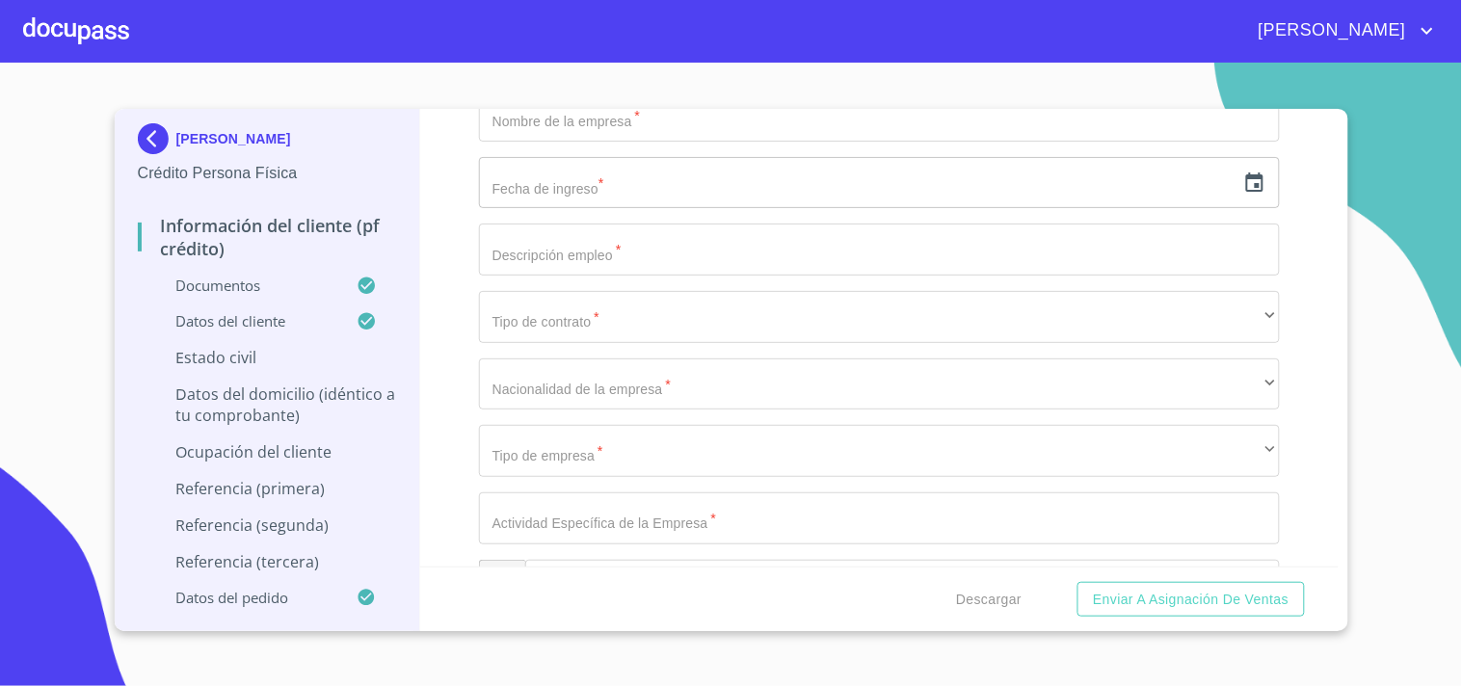
type input "SIENITA"
paste input "2135"
type input "2135"
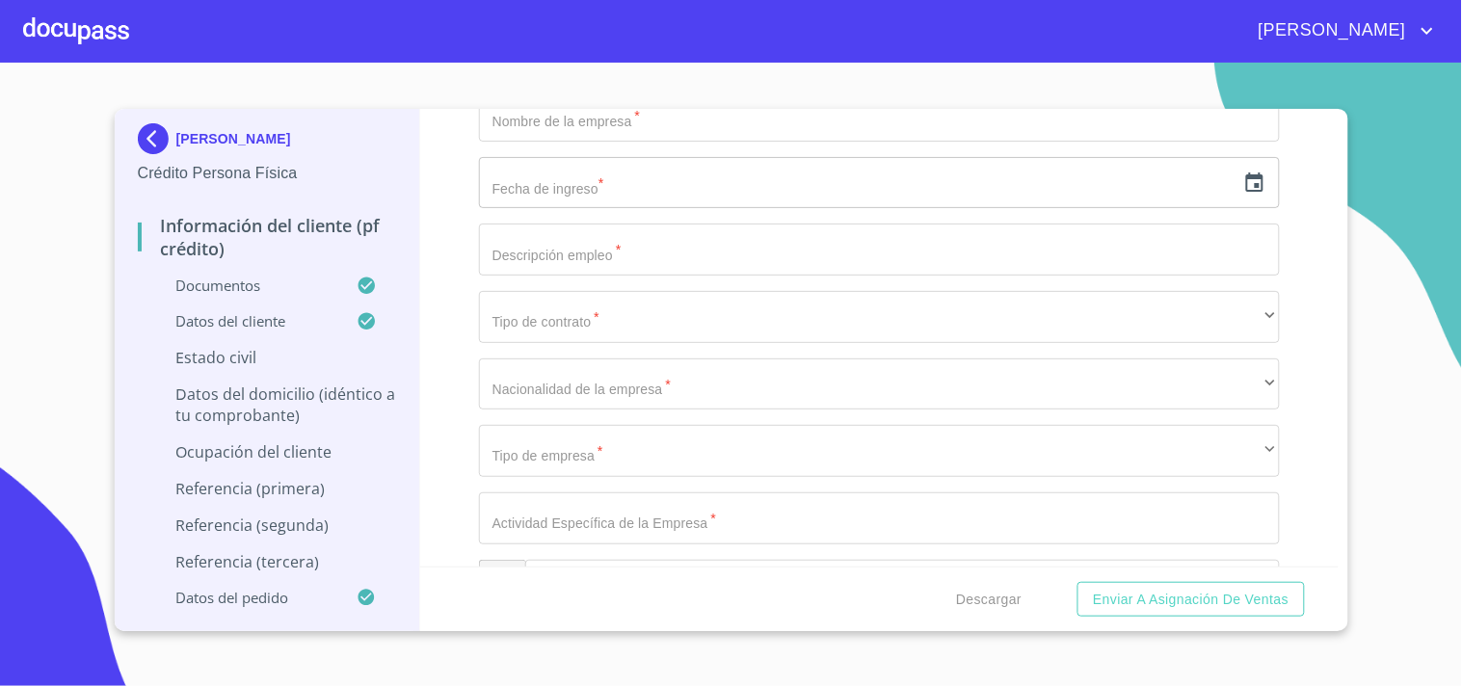
paste input "CALLE TURMALINA Y CALLE BRILLANTE"
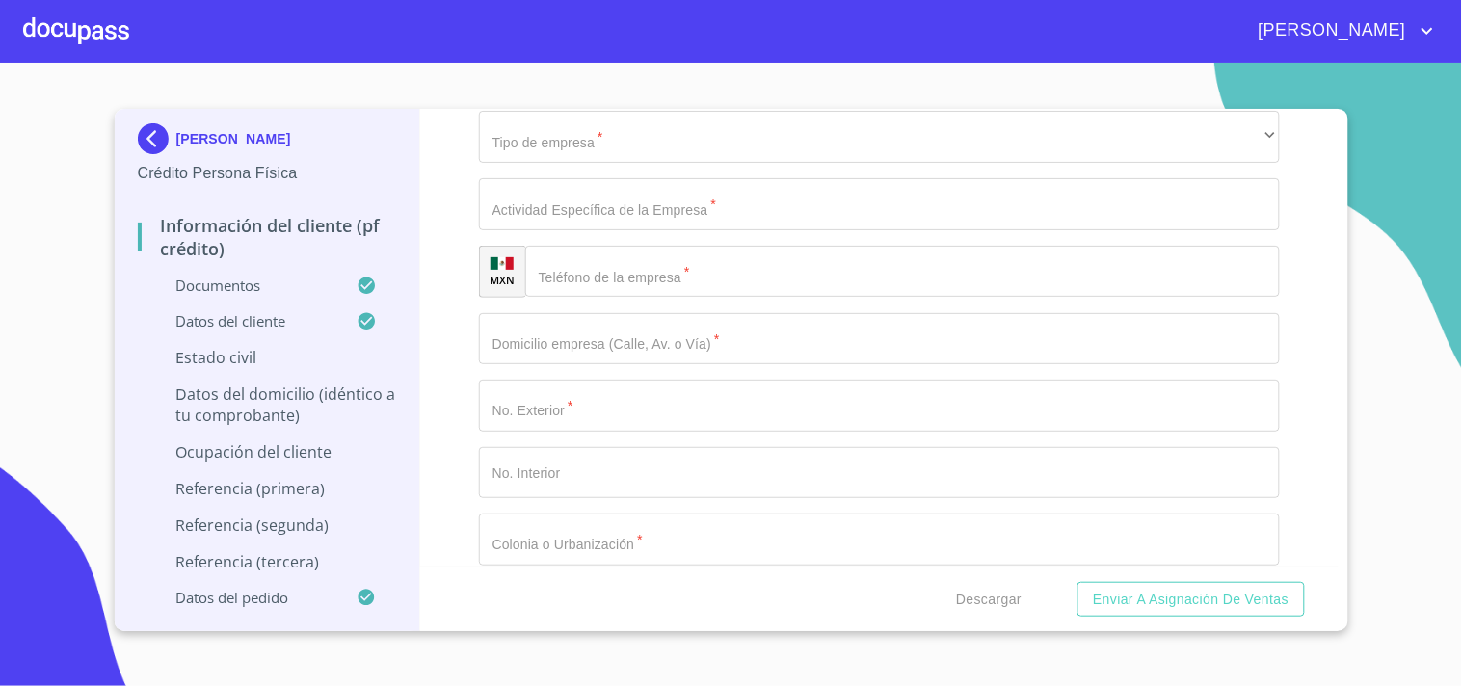
scroll to position [7522, 0]
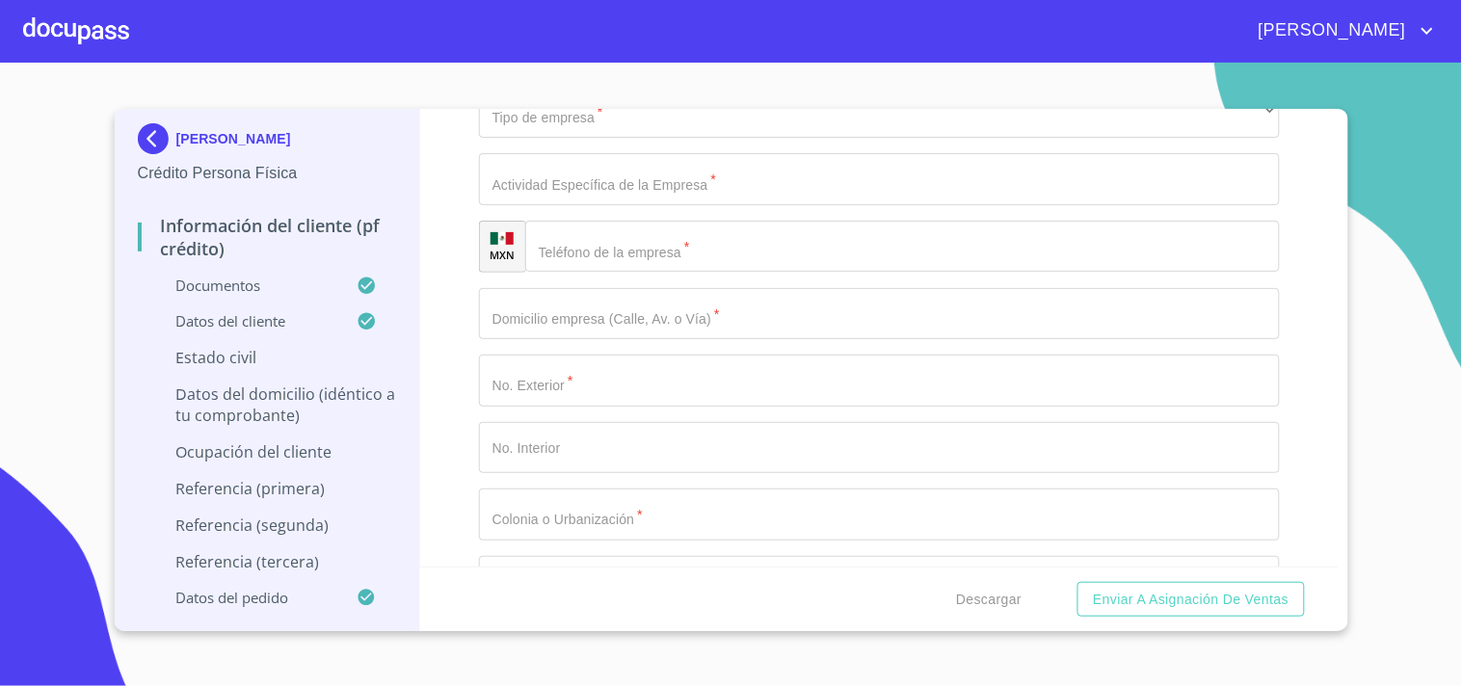
type input "CALLE TURMALINA Y CALLE BRILLANTE"
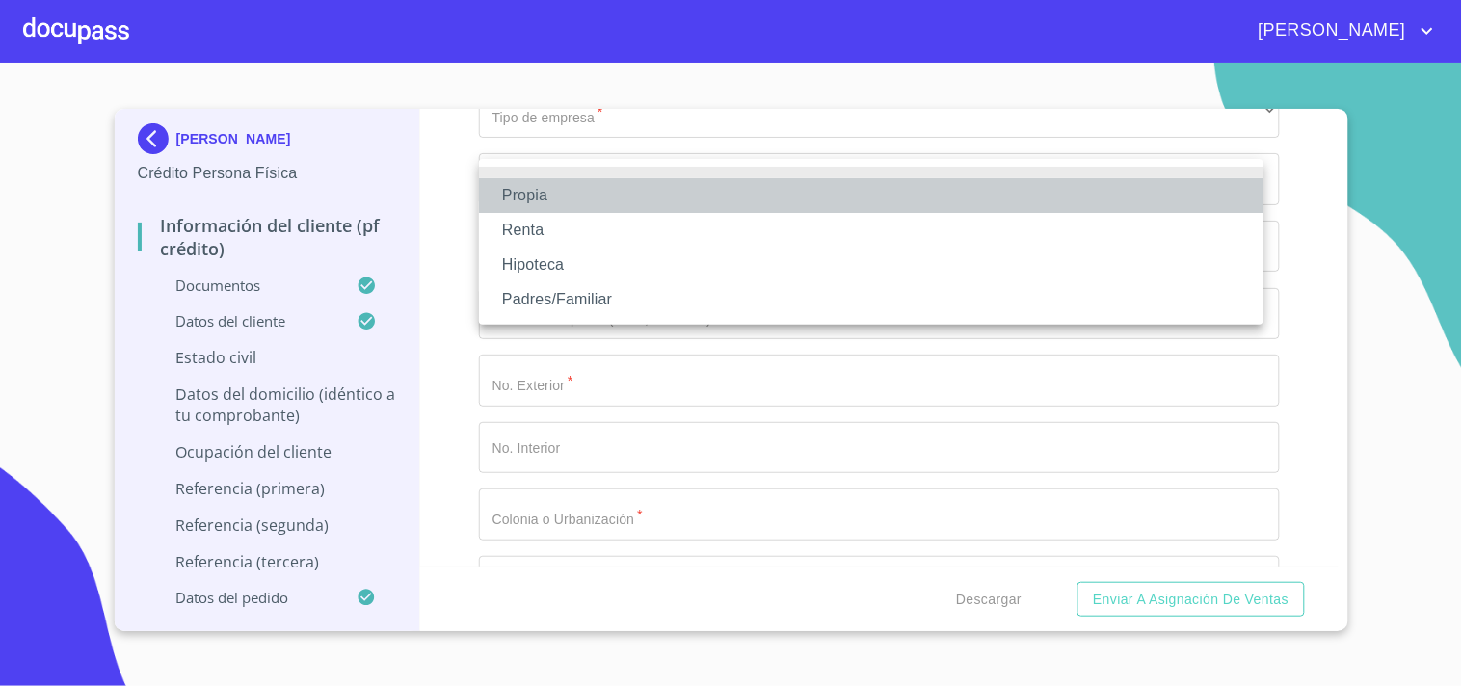
click at [566, 200] on li "Propia" at bounding box center [871, 195] width 785 height 35
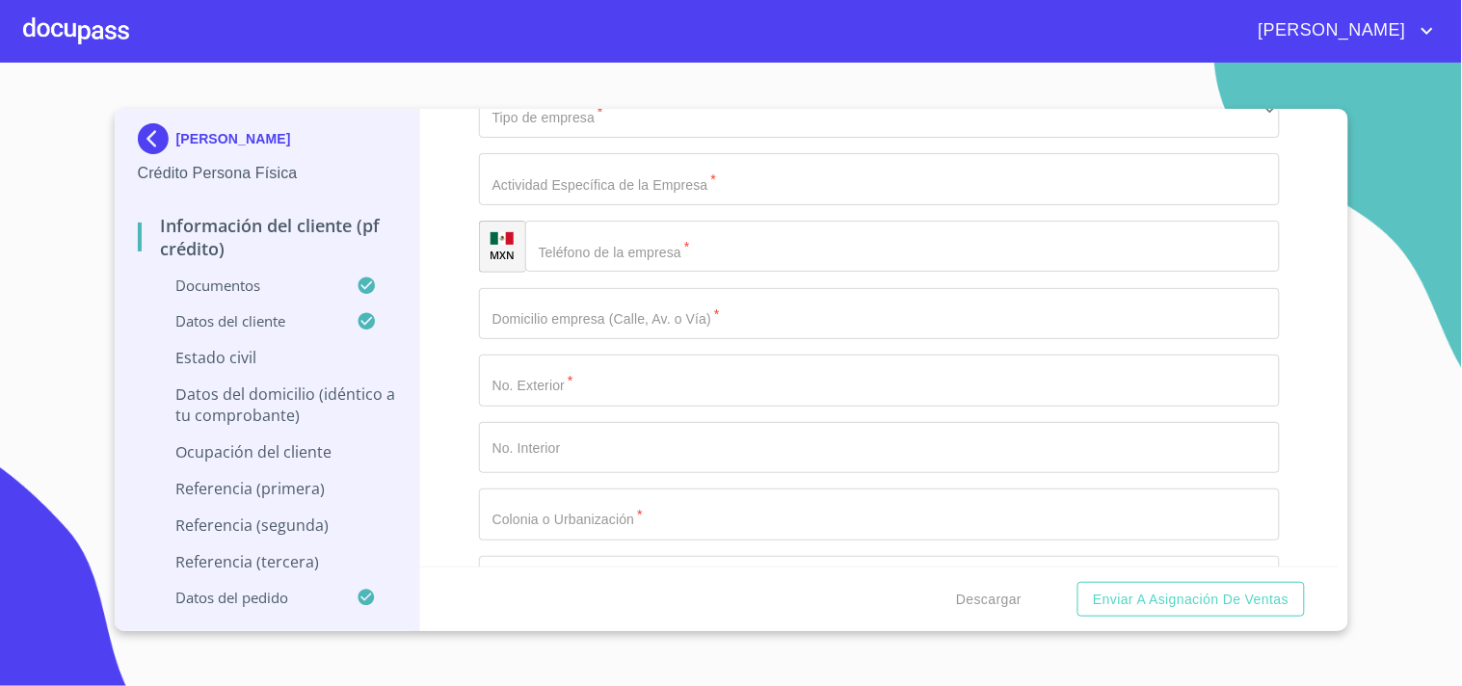
paste input "MARIANO OTERO"
type input "MARIANO OTERO"
click at [456, 326] on div "Información del cliente (PF crédito) Documentos Documento de identificación.   …" at bounding box center [879, 338] width 919 height 458
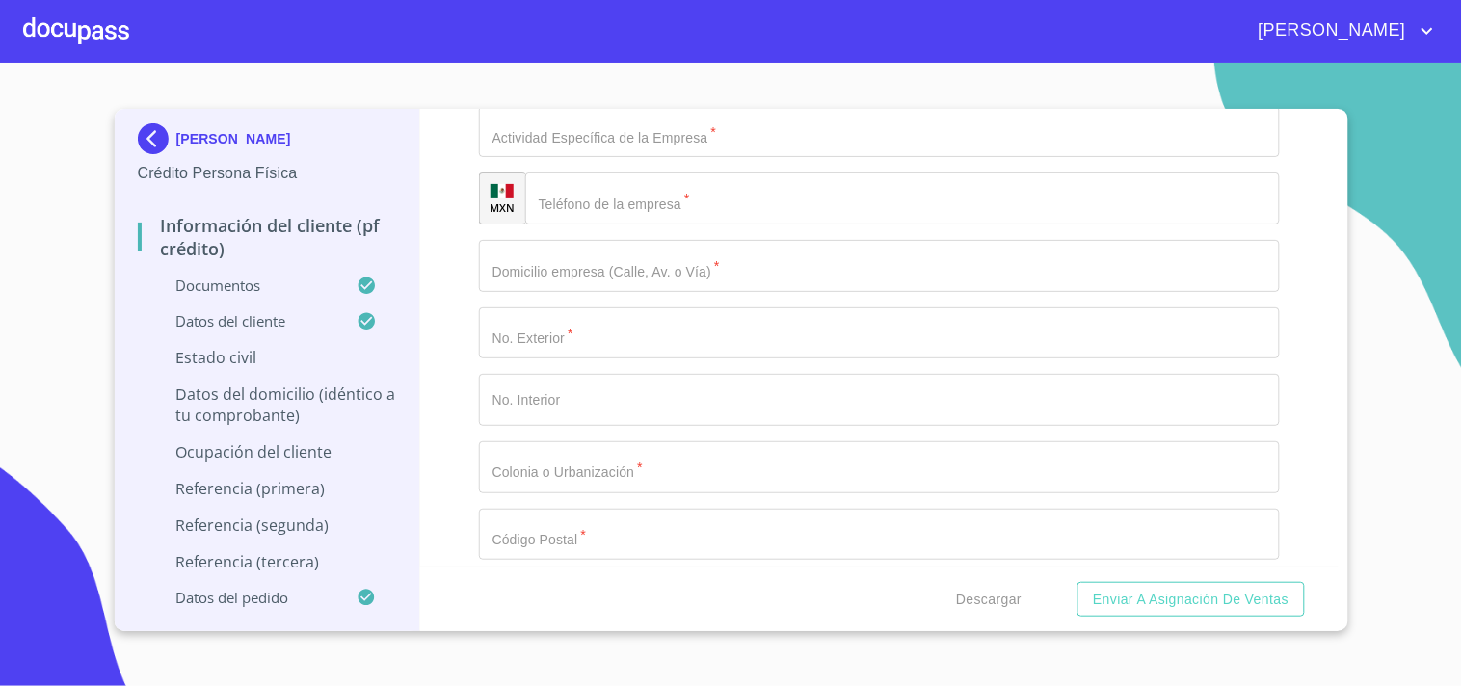
scroll to position [7667, 0]
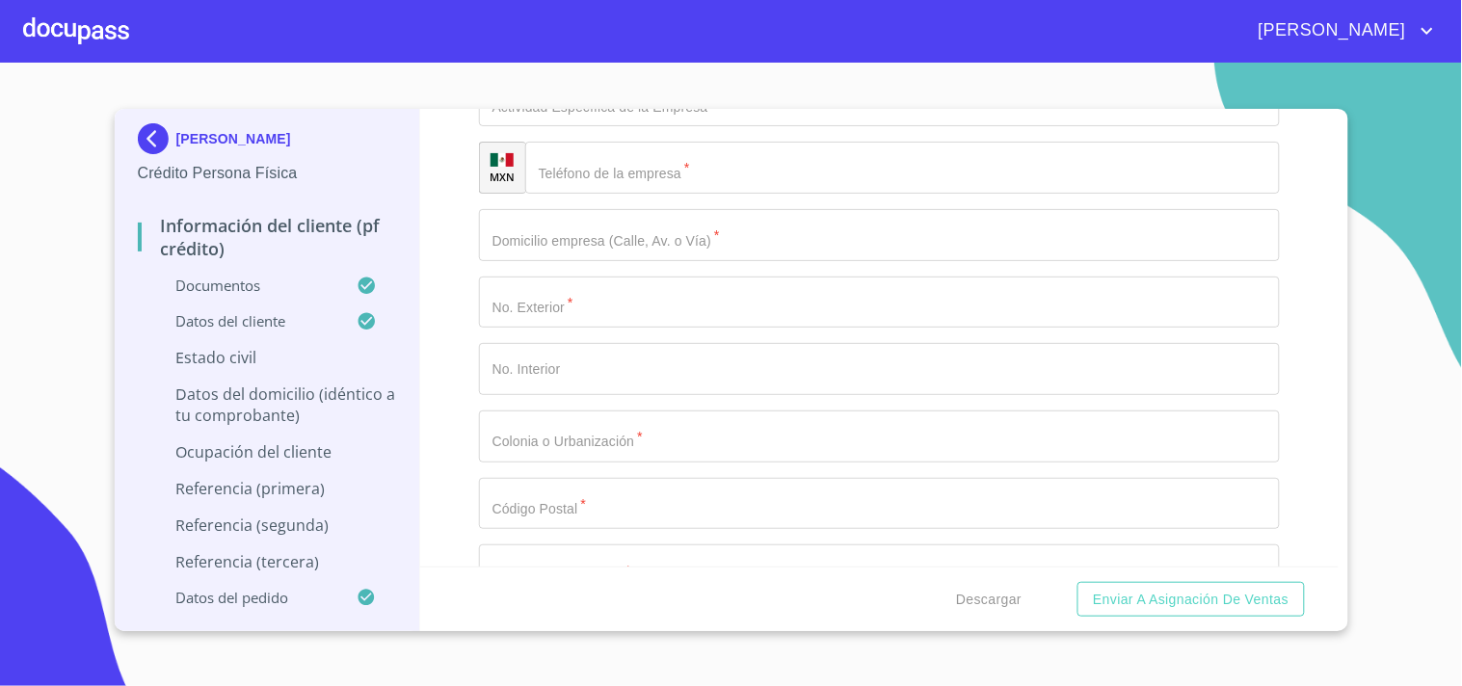
type input "MÉXICO"
paste input "ioAPOPAN"
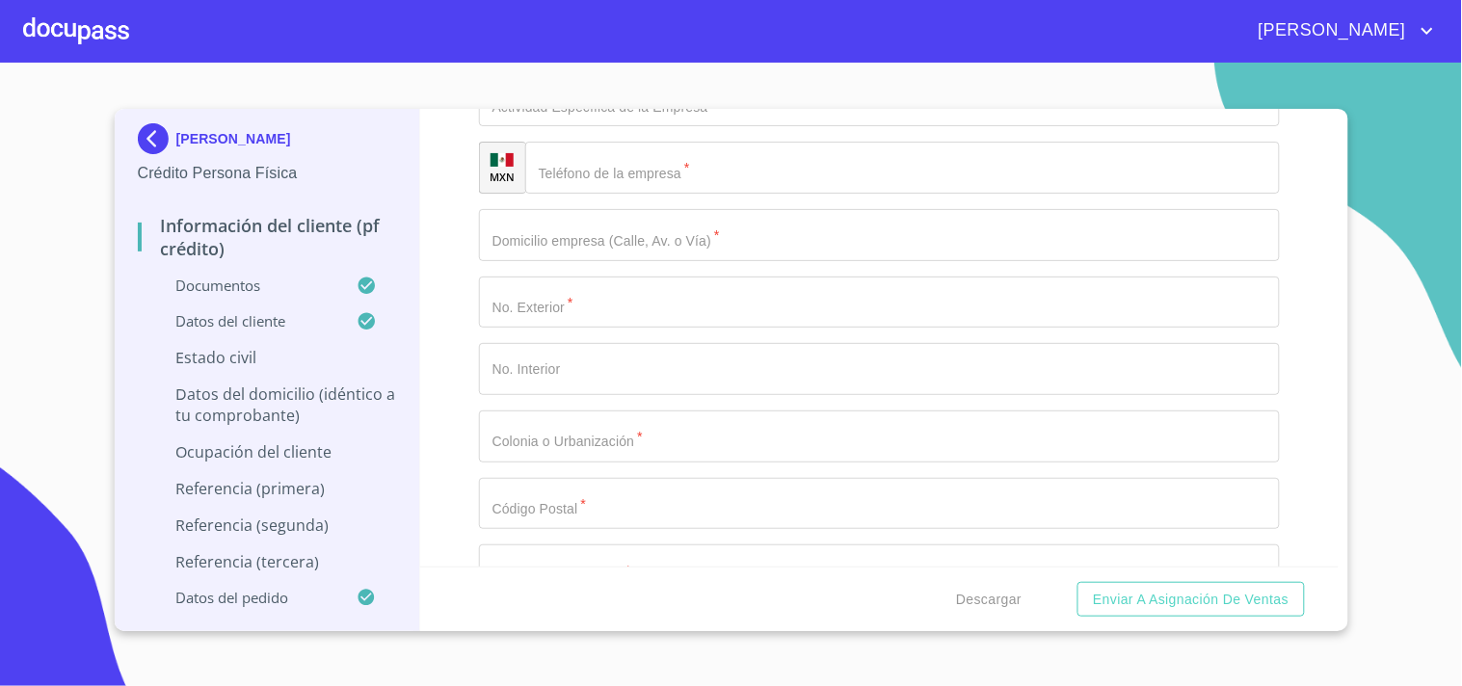
type input "ZAPOPAN"
paste input "44536"
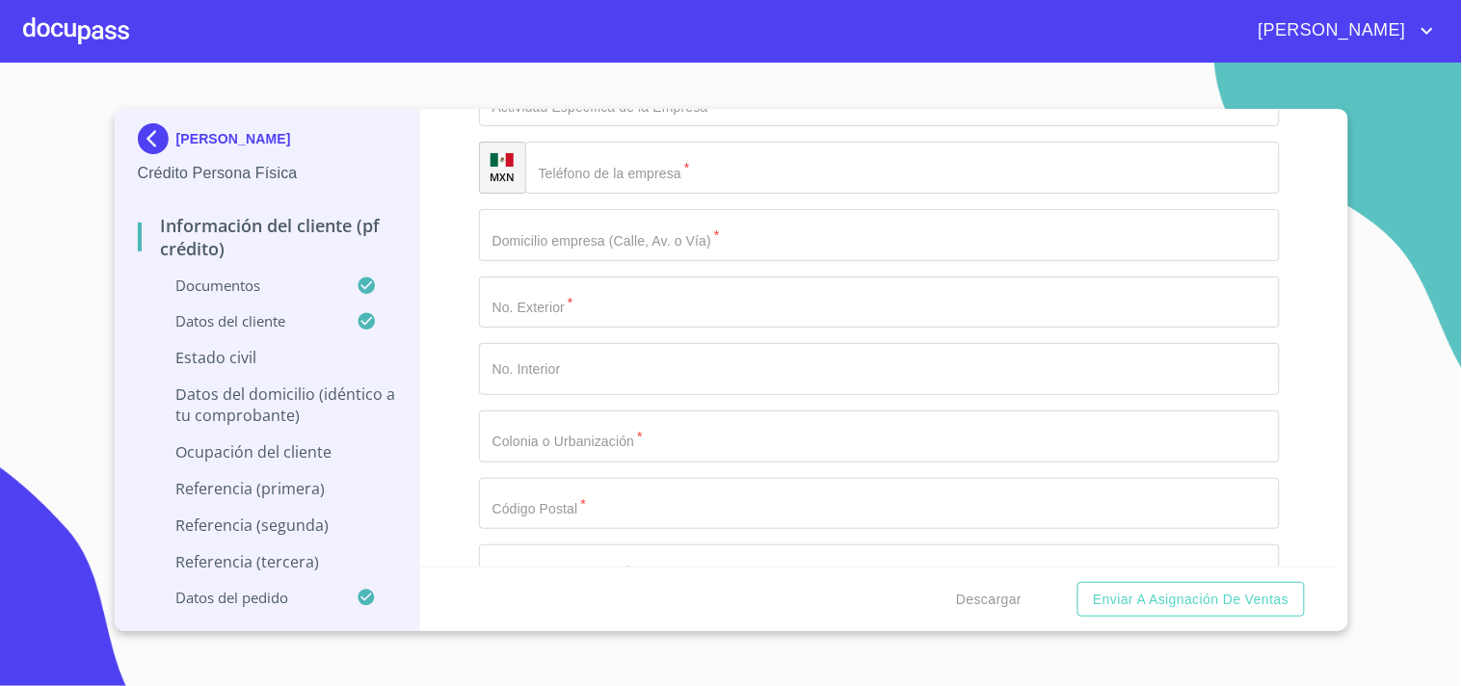
type input "44536"
click at [476, 405] on div "Información del cliente (PF crédito) Documentos Documento de identificación.   …" at bounding box center [879, 338] width 919 height 458
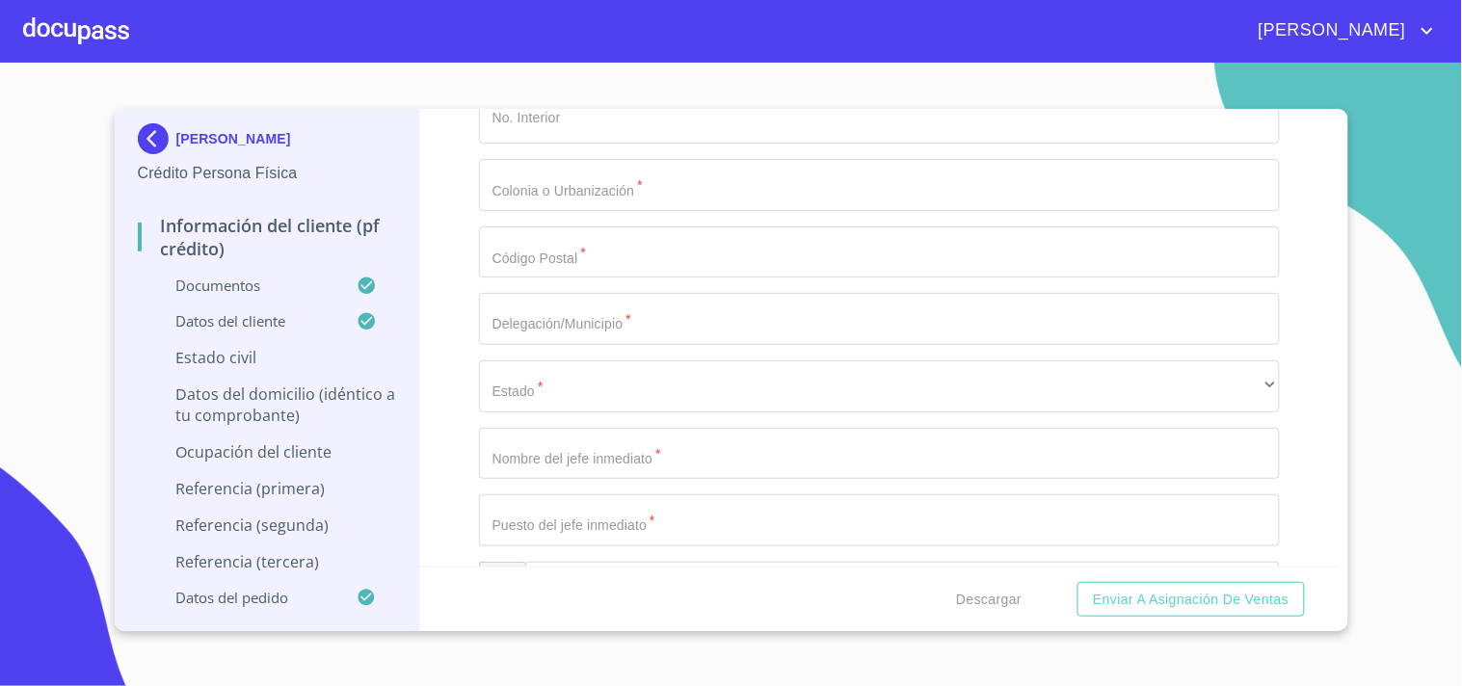
scroll to position [7920, 0]
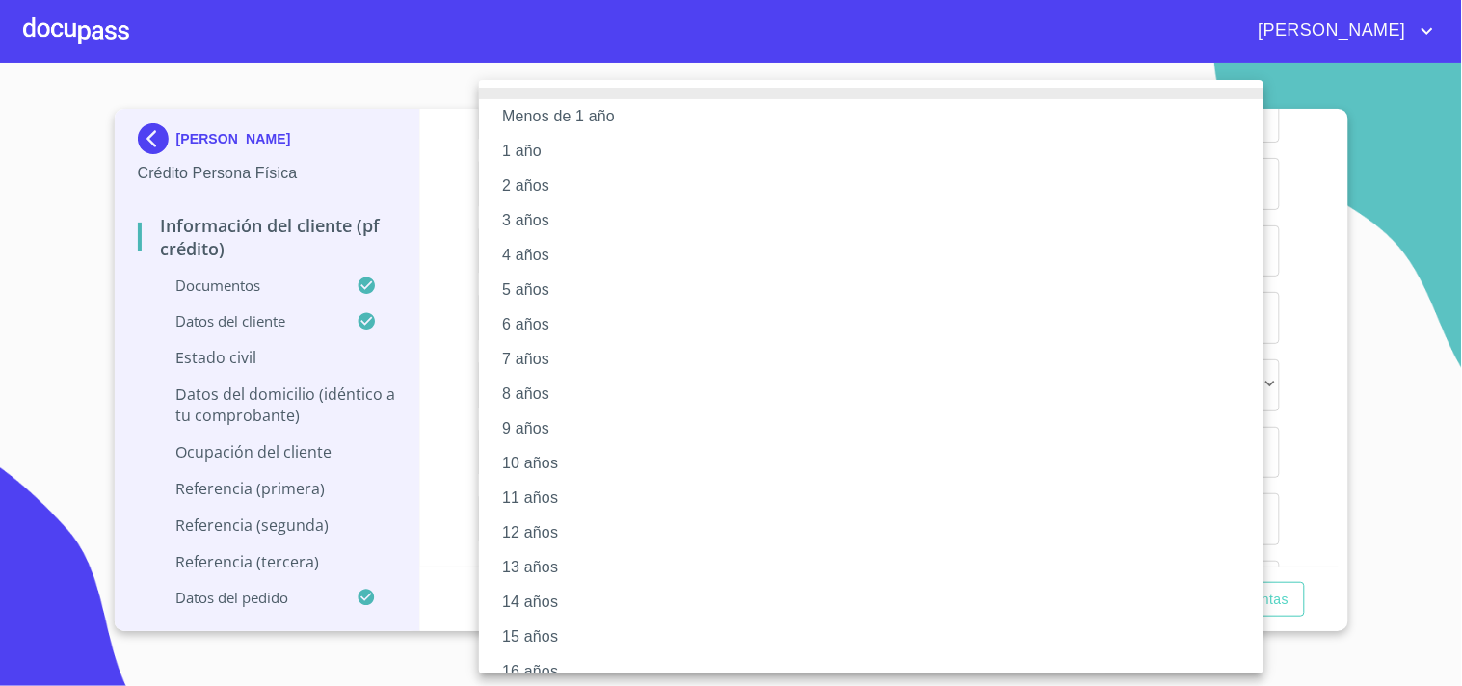
click at [540, 502] on li "11 años" at bounding box center [879, 498] width 801 height 35
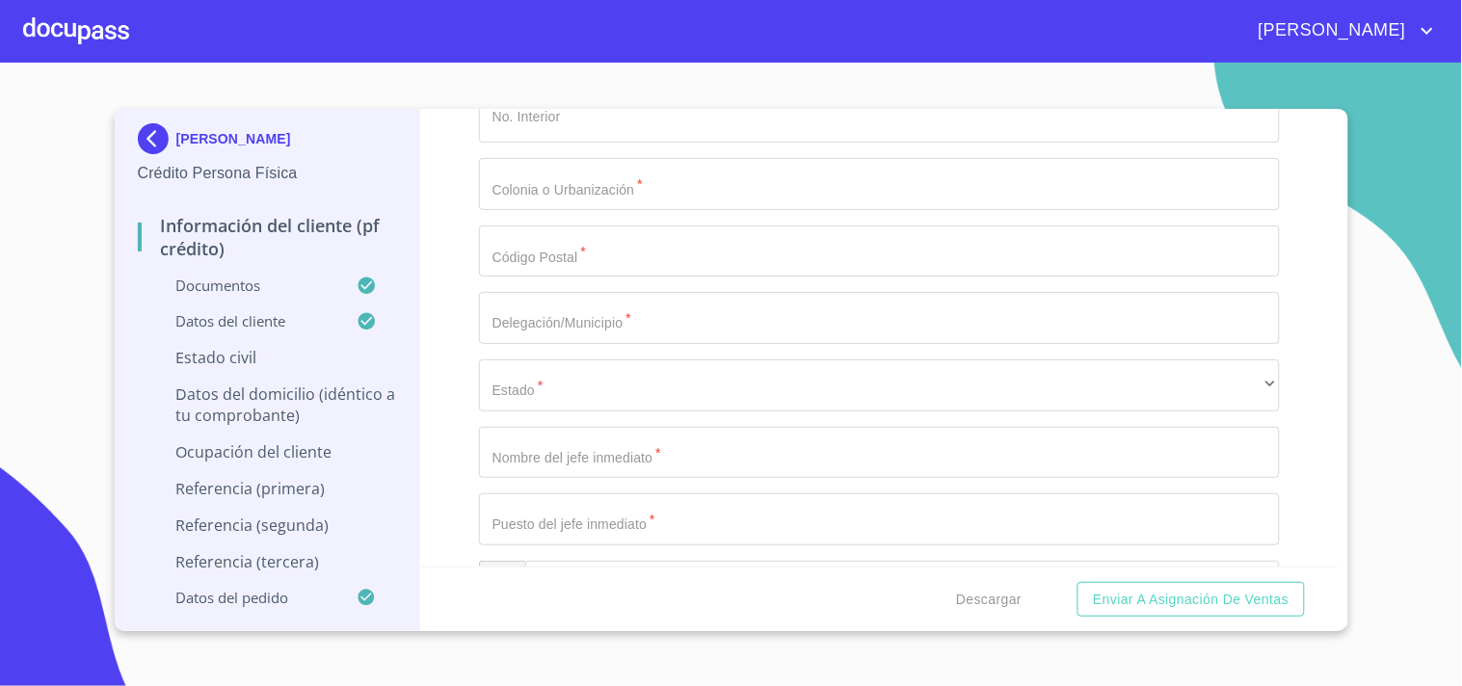
click at [467, 345] on div "Información del cliente (PF crédito) Documentos Documento de identificación.   …" at bounding box center [879, 338] width 919 height 458
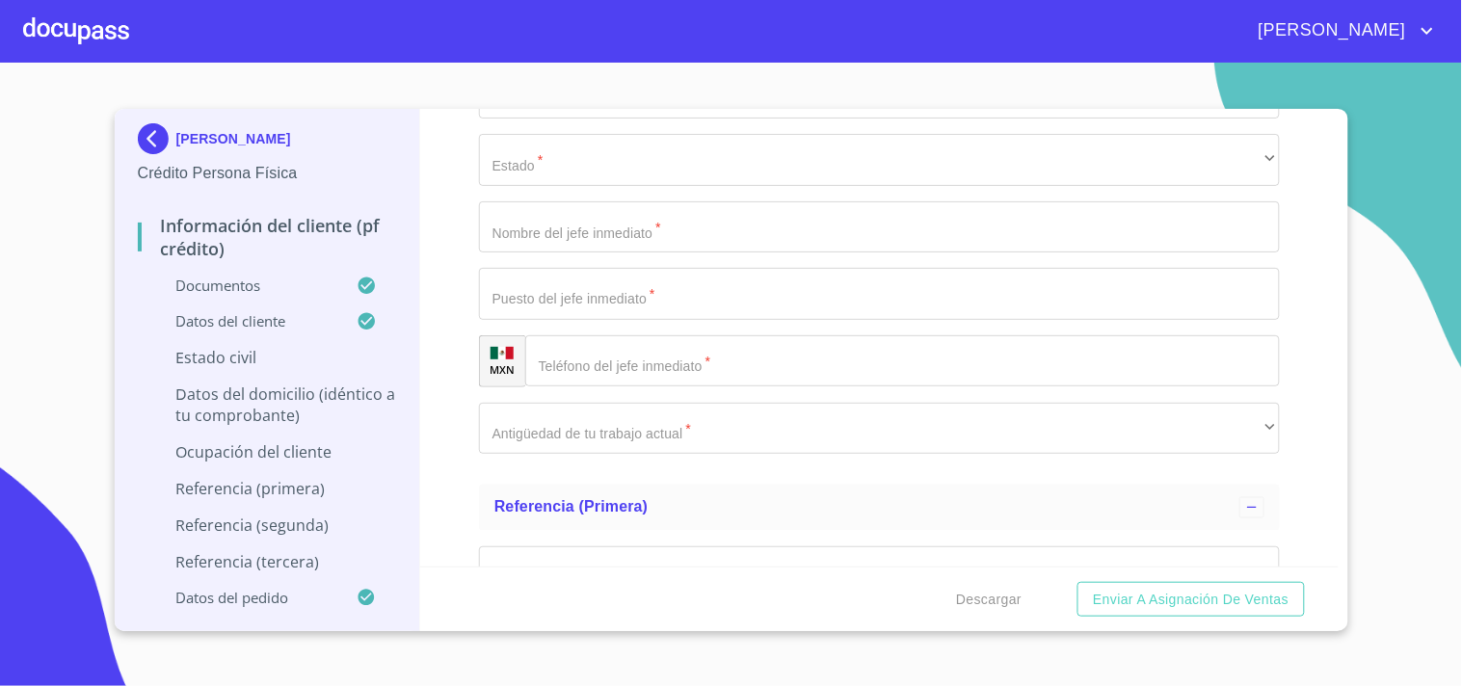
scroll to position [8146, 0]
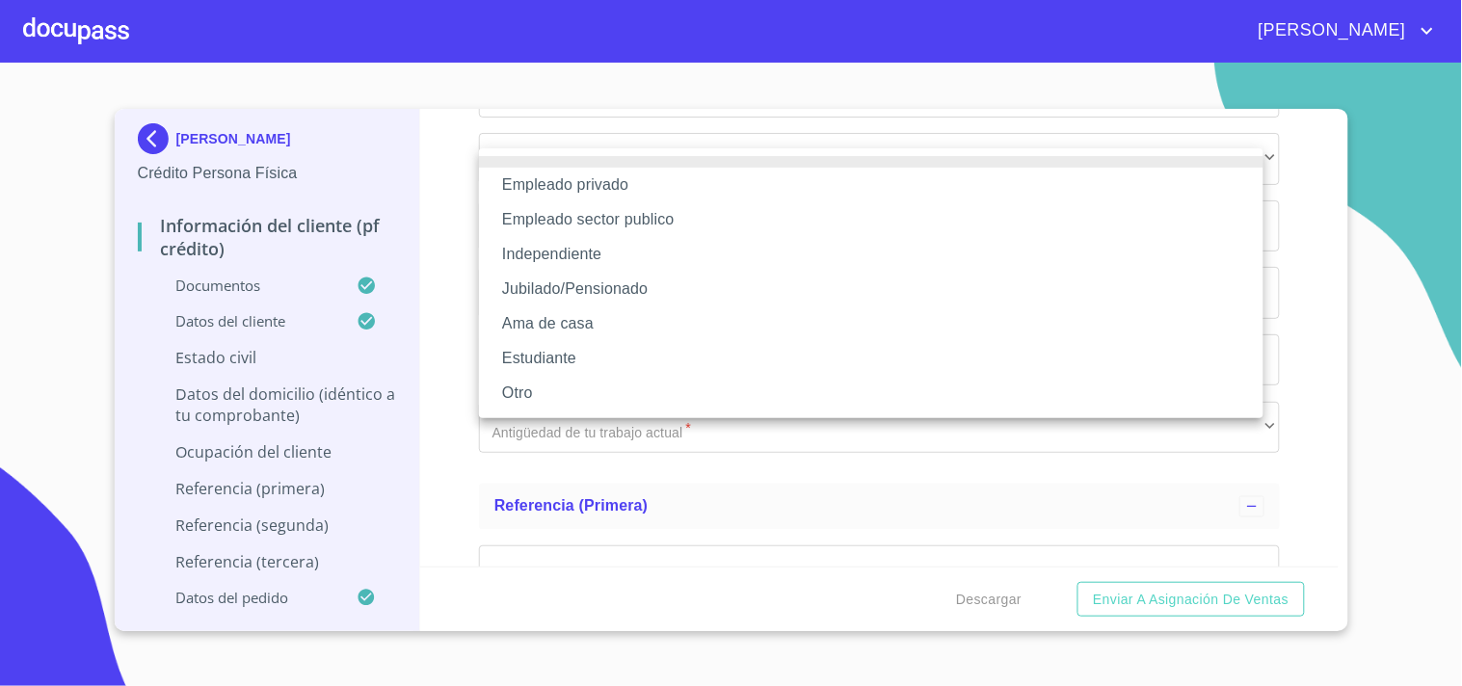
click at [579, 249] on li "Independiente" at bounding box center [871, 254] width 785 height 35
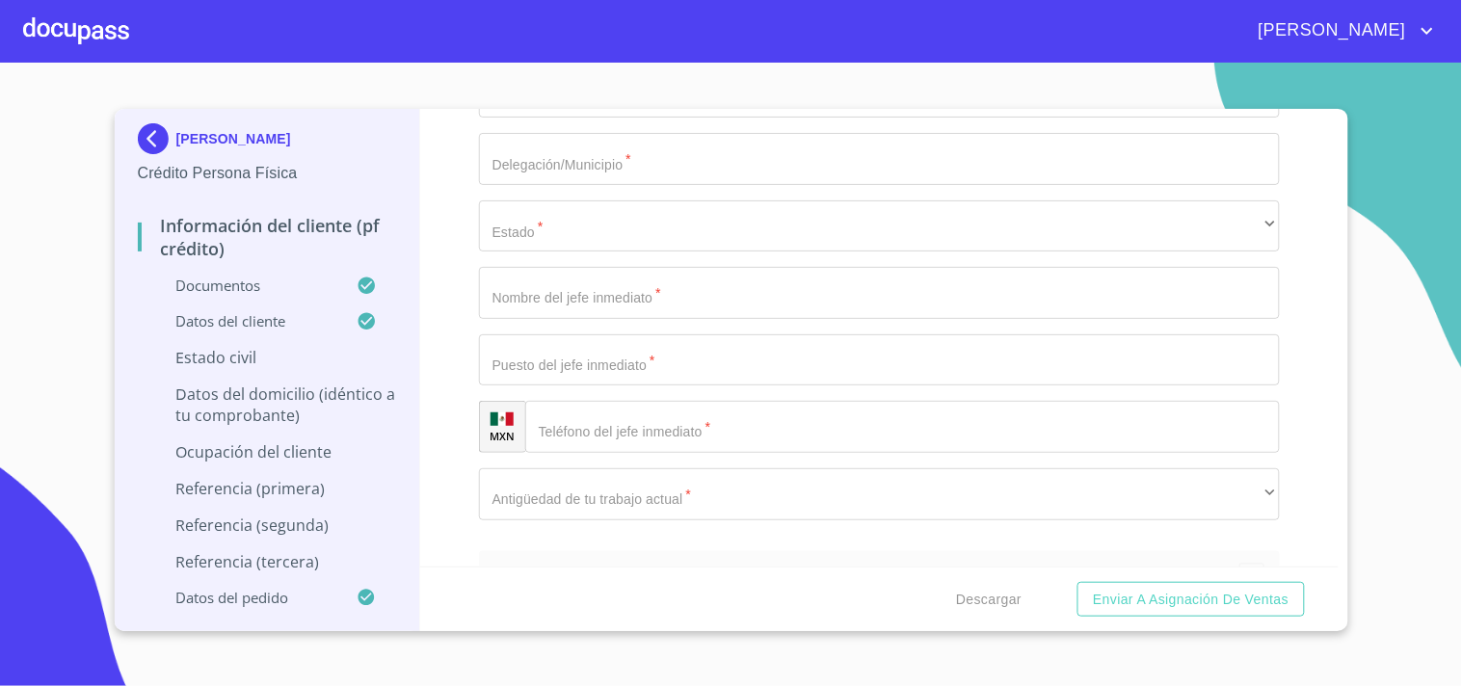
type input "FRUTAS MARIN"
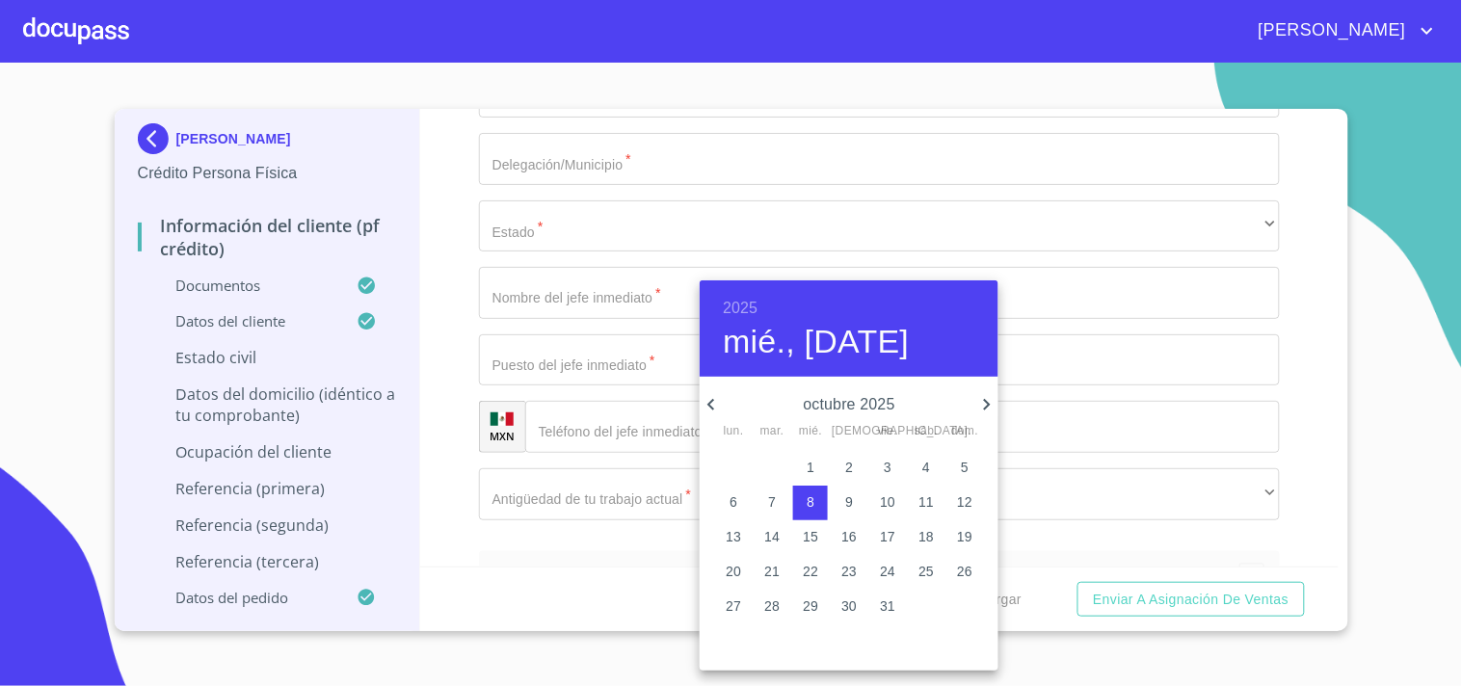
click at [745, 310] on h6 "2025" at bounding box center [740, 308] width 35 height 27
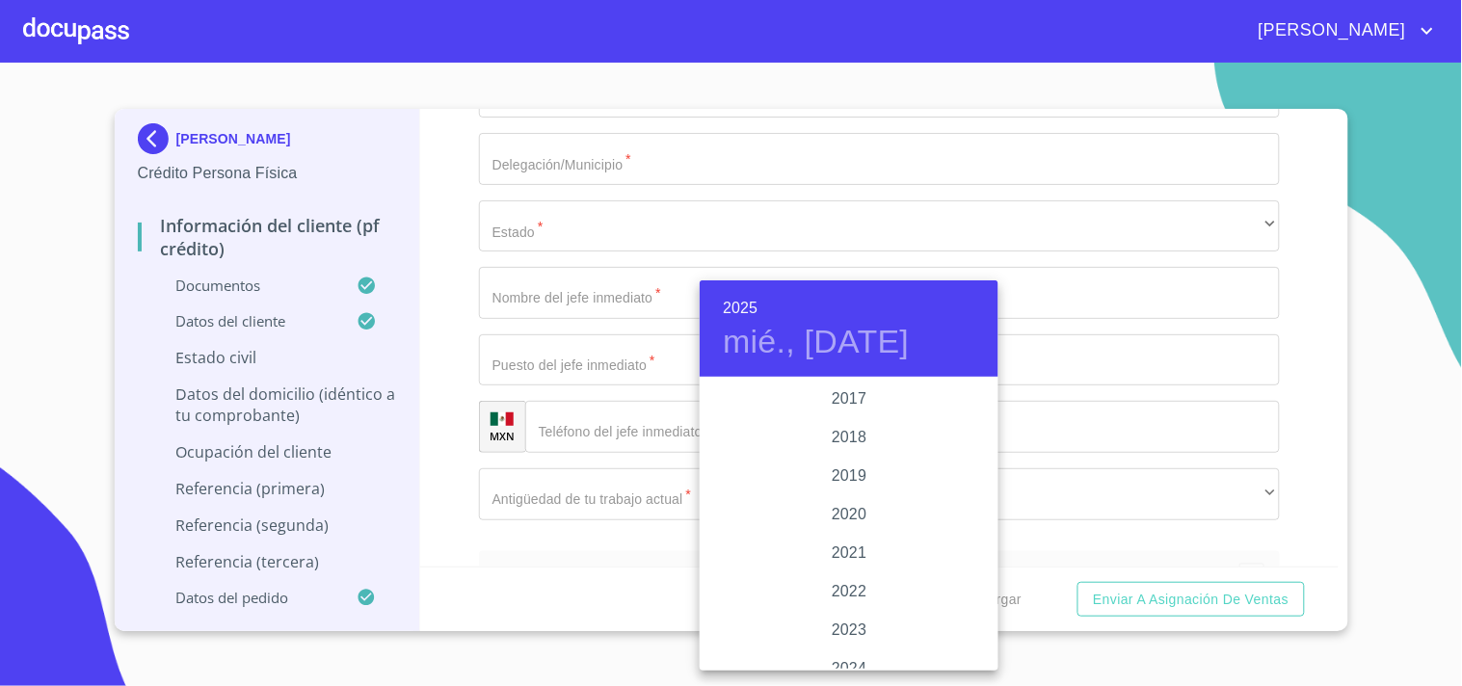
scroll to position [3544, 0]
click at [848, 402] on div "2017" at bounding box center [849, 402] width 299 height 39
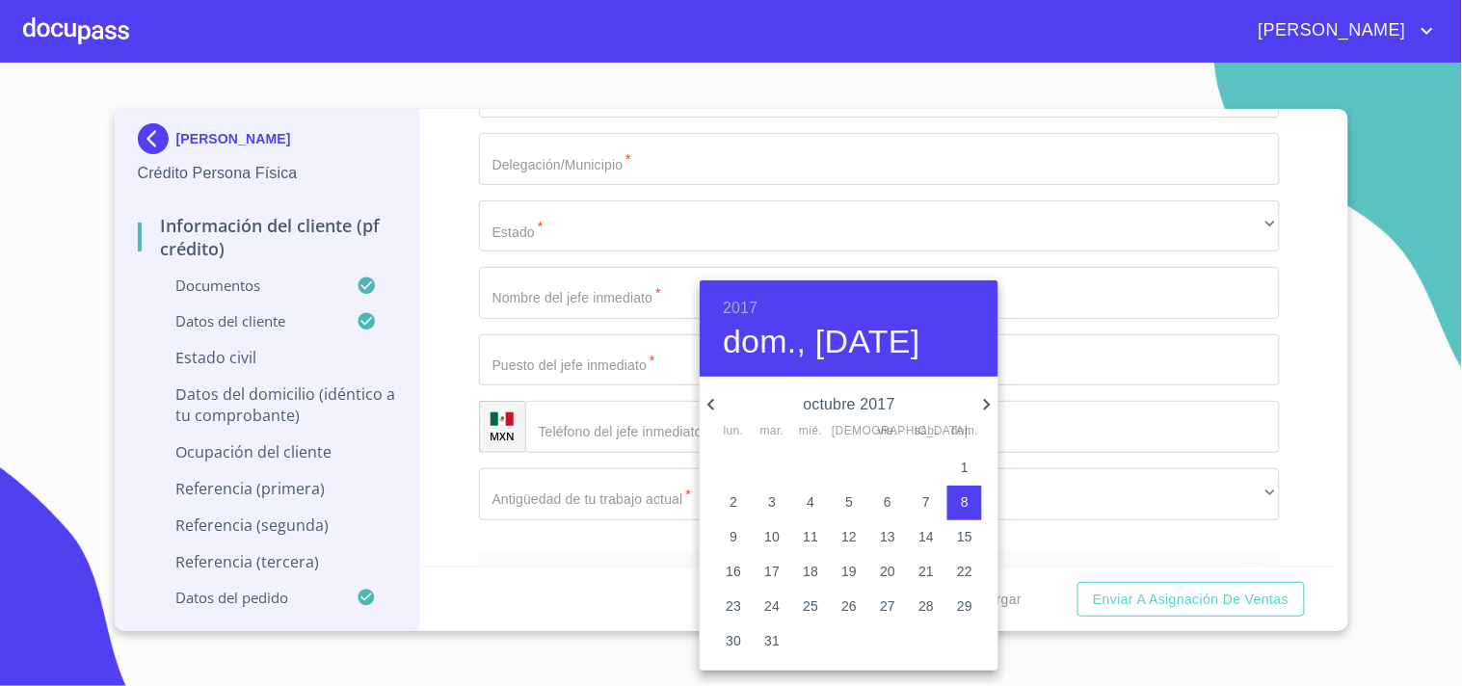
click at [718, 396] on icon "button" at bounding box center [711, 404] width 23 height 23
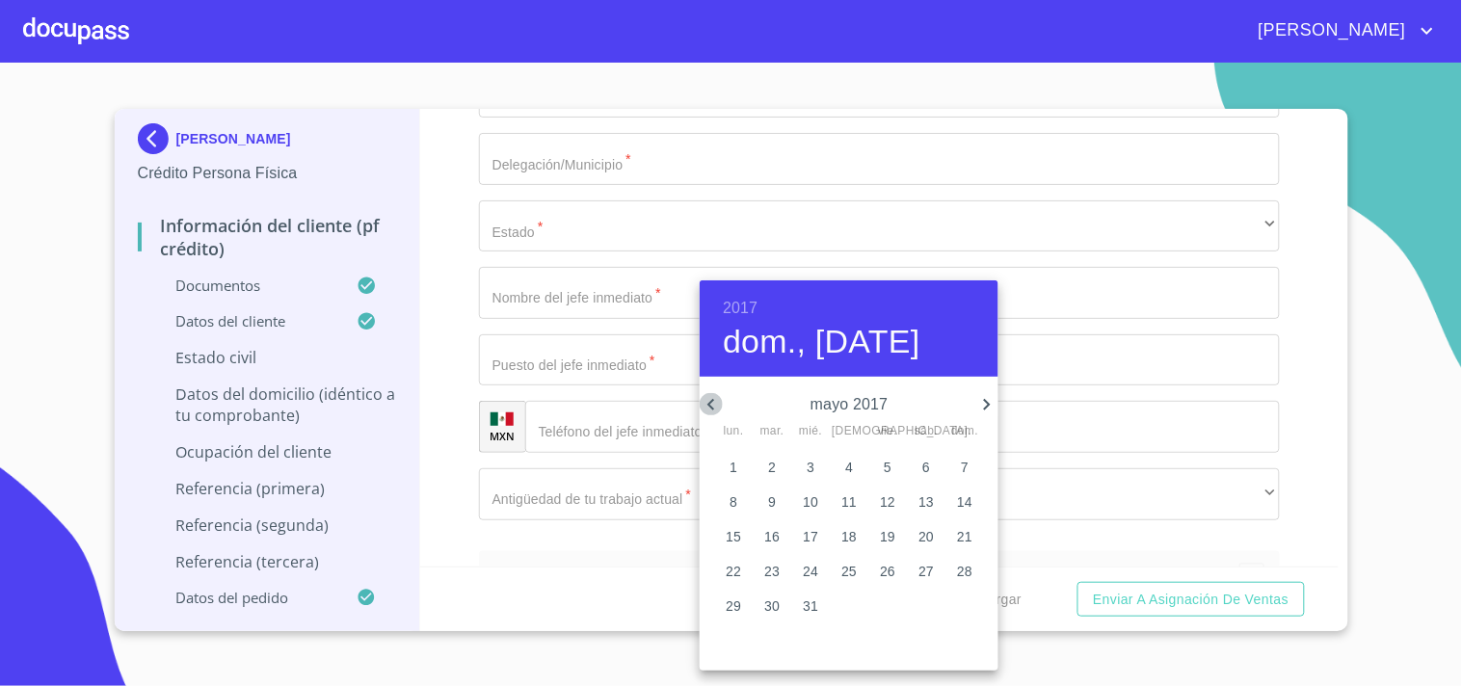
click at [718, 396] on icon "button" at bounding box center [711, 404] width 23 height 23
click at [710, 405] on icon "button" at bounding box center [711, 404] width 23 height 23
click at [812, 469] on p "1" at bounding box center [811, 467] width 8 height 19
type input "1 de mar. de 2017"
click at [469, 324] on div at bounding box center [731, 343] width 1462 height 686
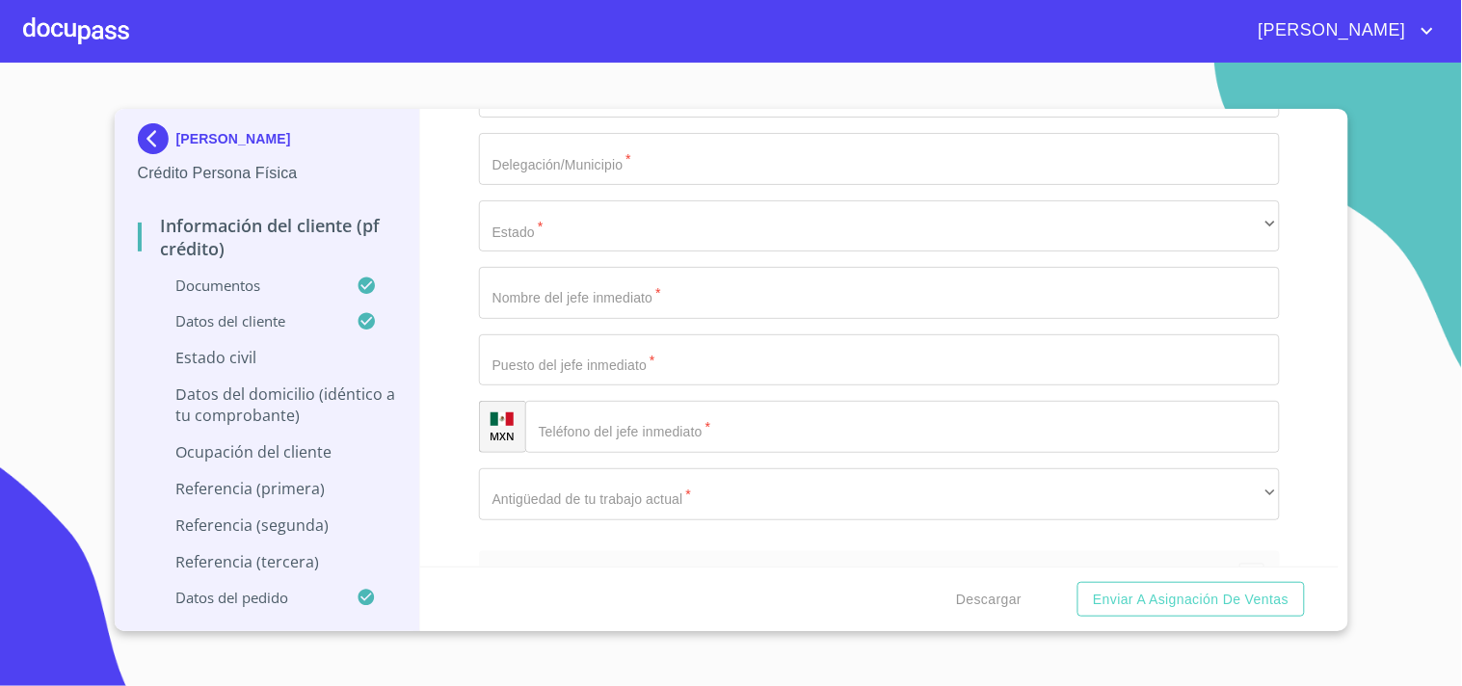
type input "VENTA DE FRUTAS Y VERDURAS"
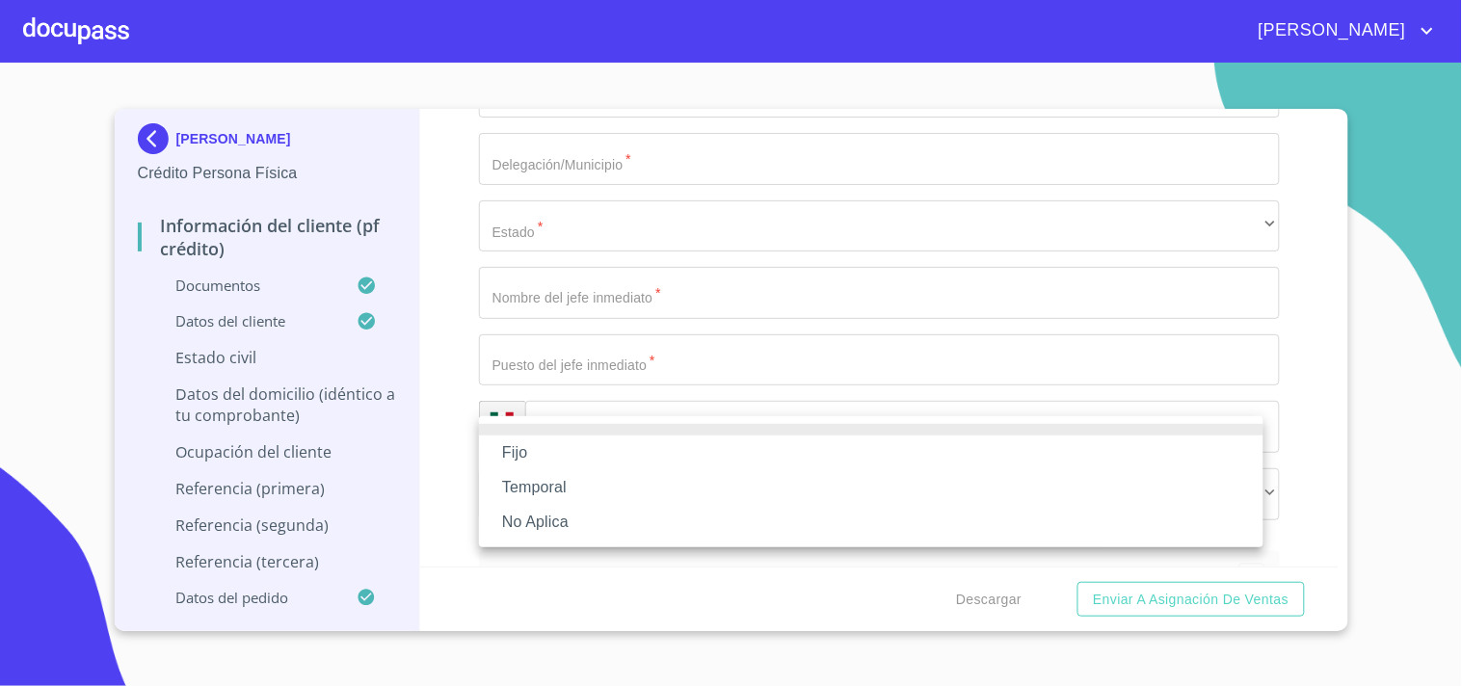
click at [538, 441] on li "Fijo" at bounding box center [871, 453] width 785 height 35
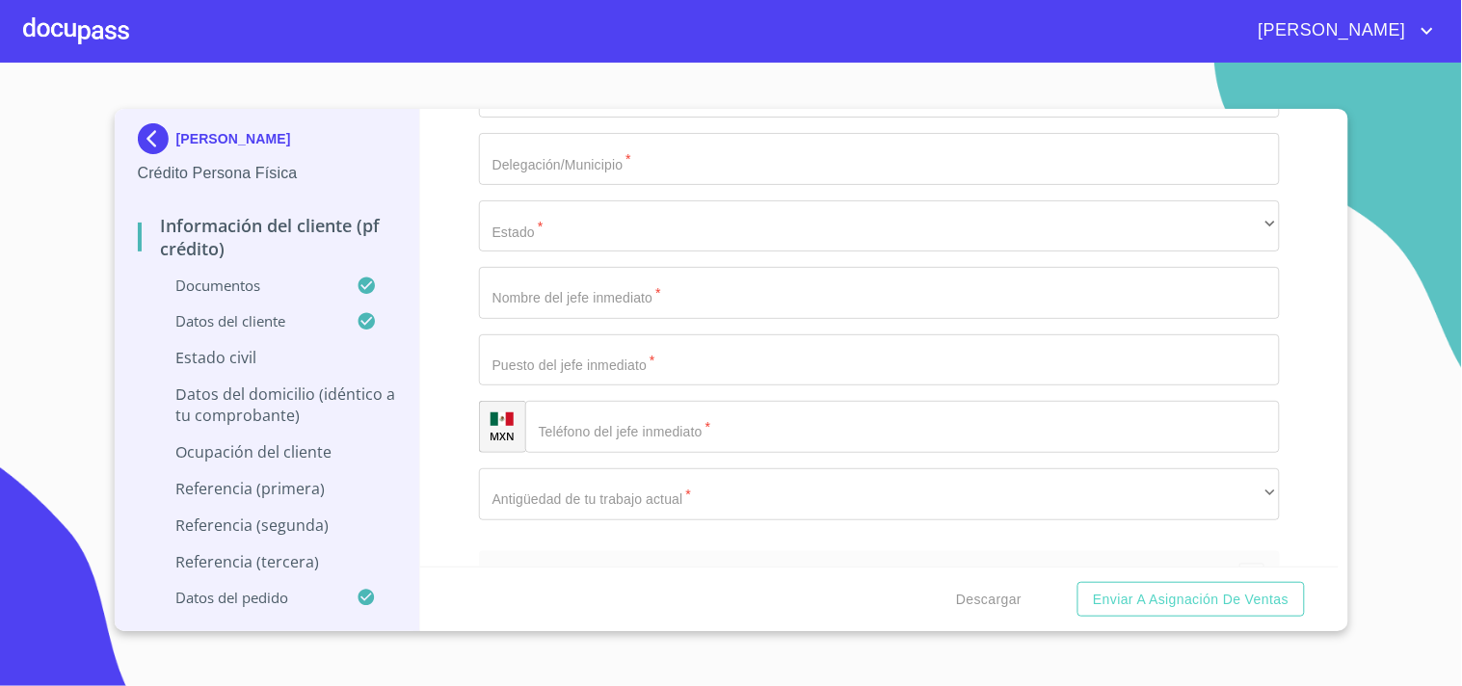
click at [449, 419] on div "Información del cliente (PF crédito) Documentos Documento de identificación.   …" at bounding box center [879, 338] width 919 height 458
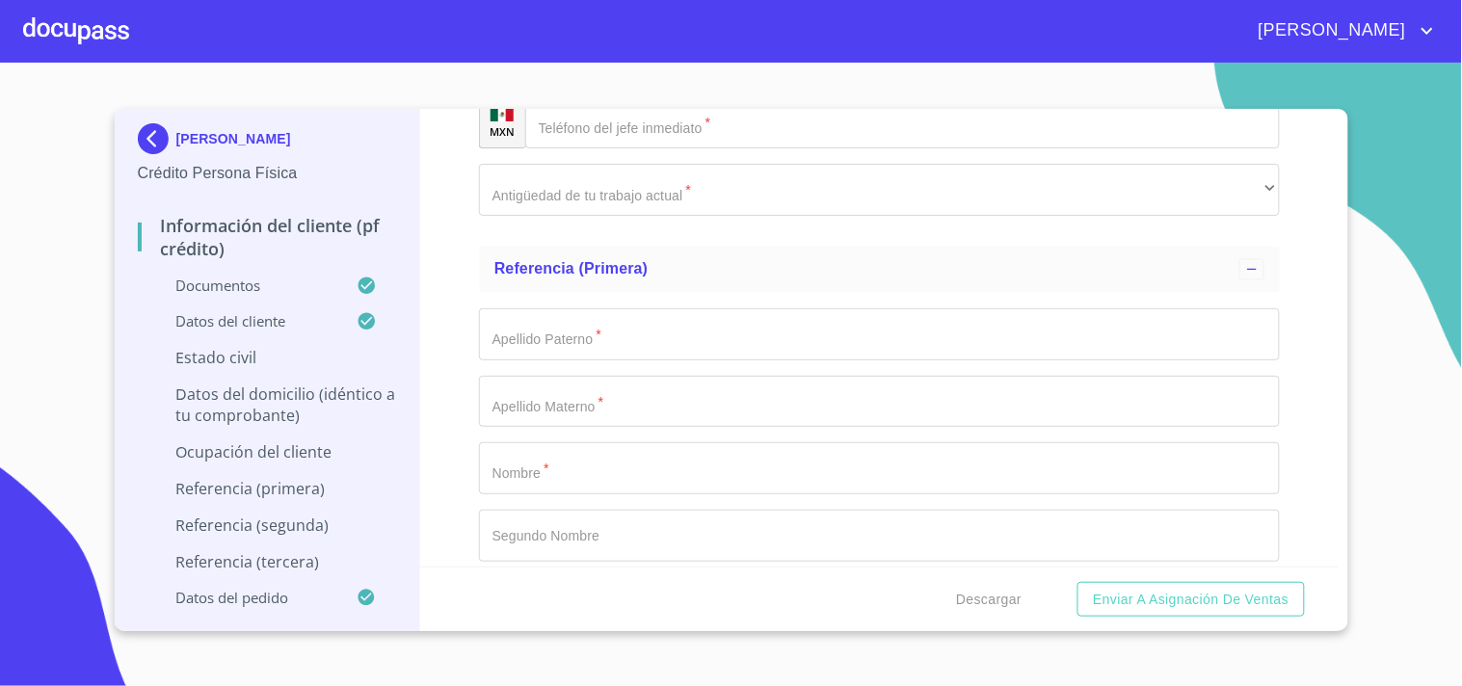
scroll to position [8457, 0]
type input "150000"
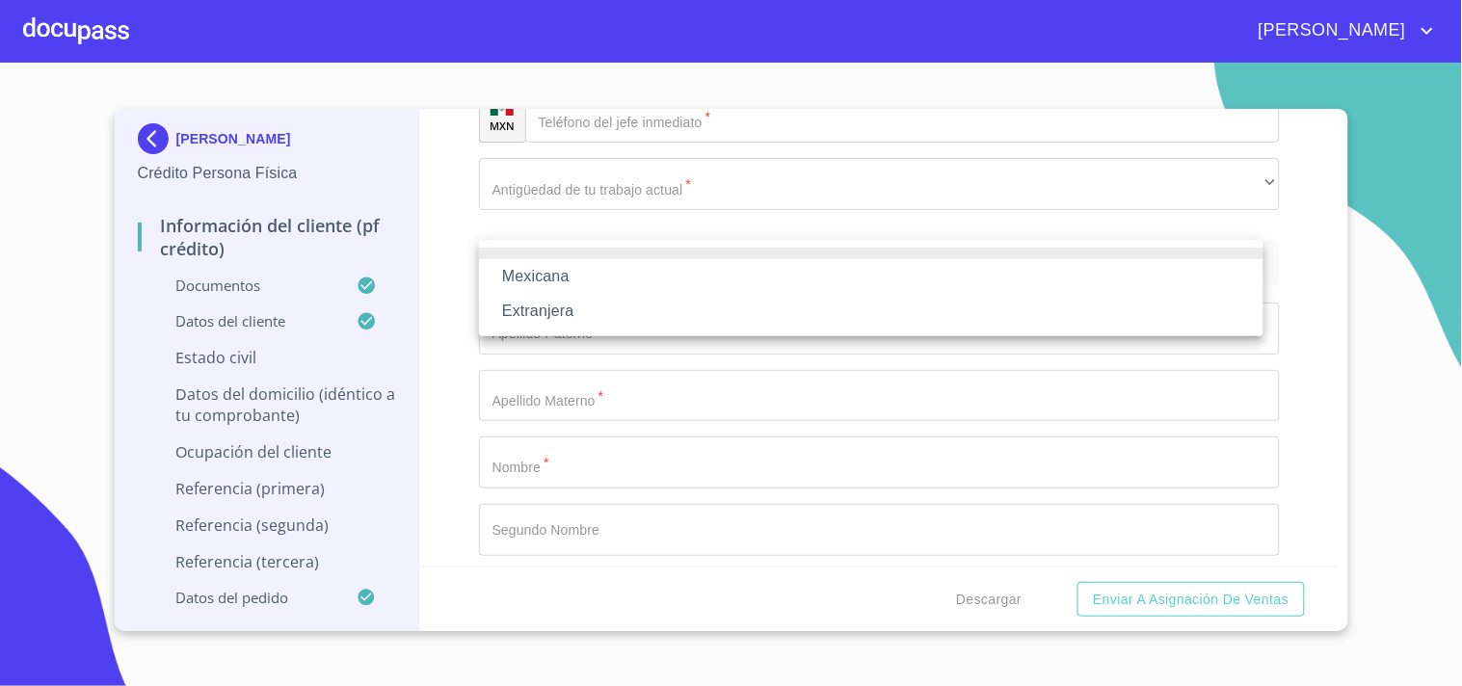
click at [567, 260] on li "Mexicana" at bounding box center [871, 276] width 785 height 35
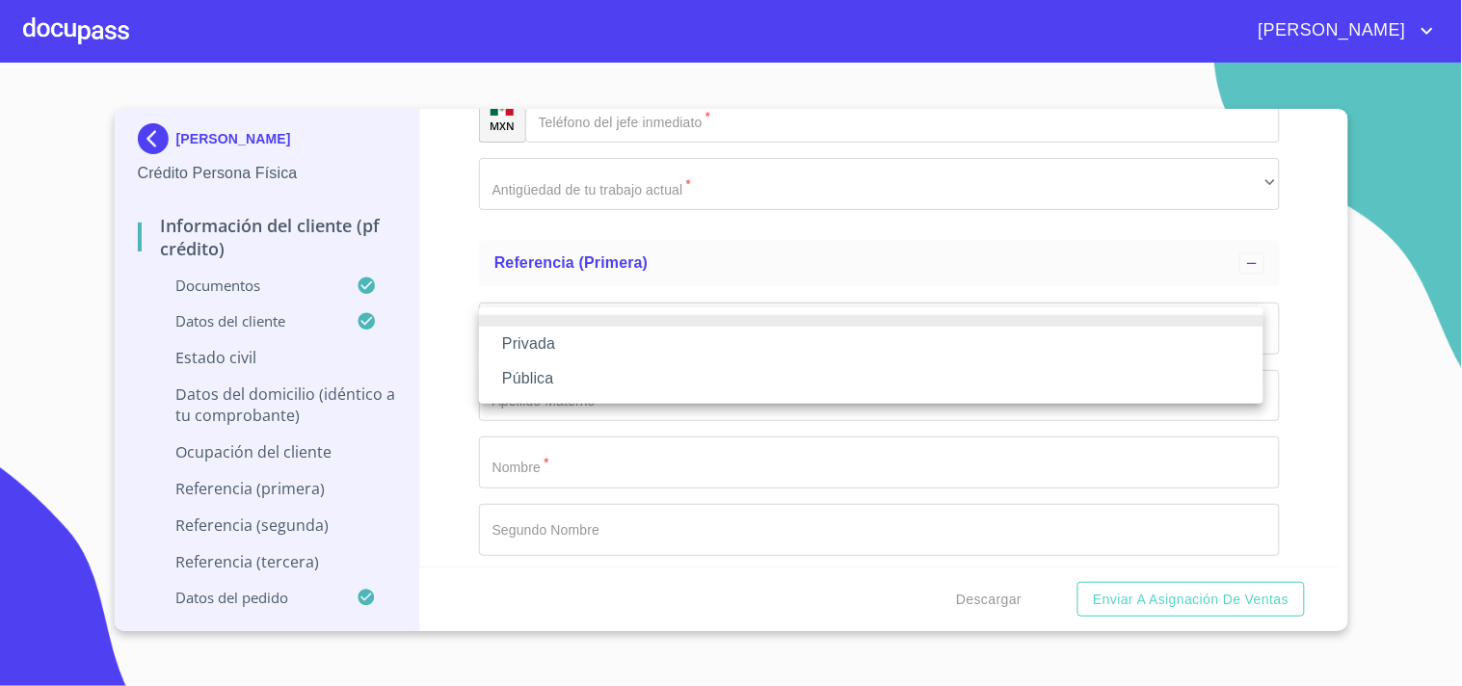
click at [534, 338] on li "Privada" at bounding box center [871, 344] width 785 height 35
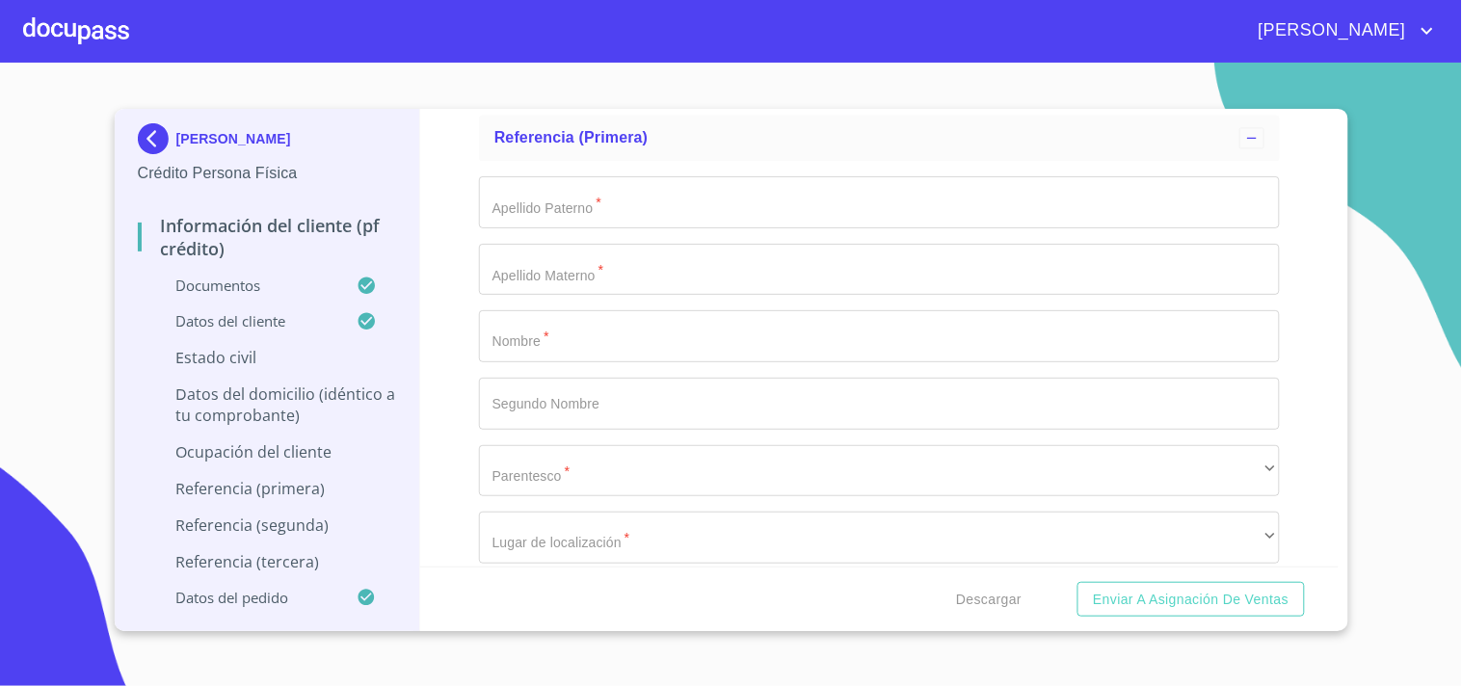
scroll to position [8630, 0]
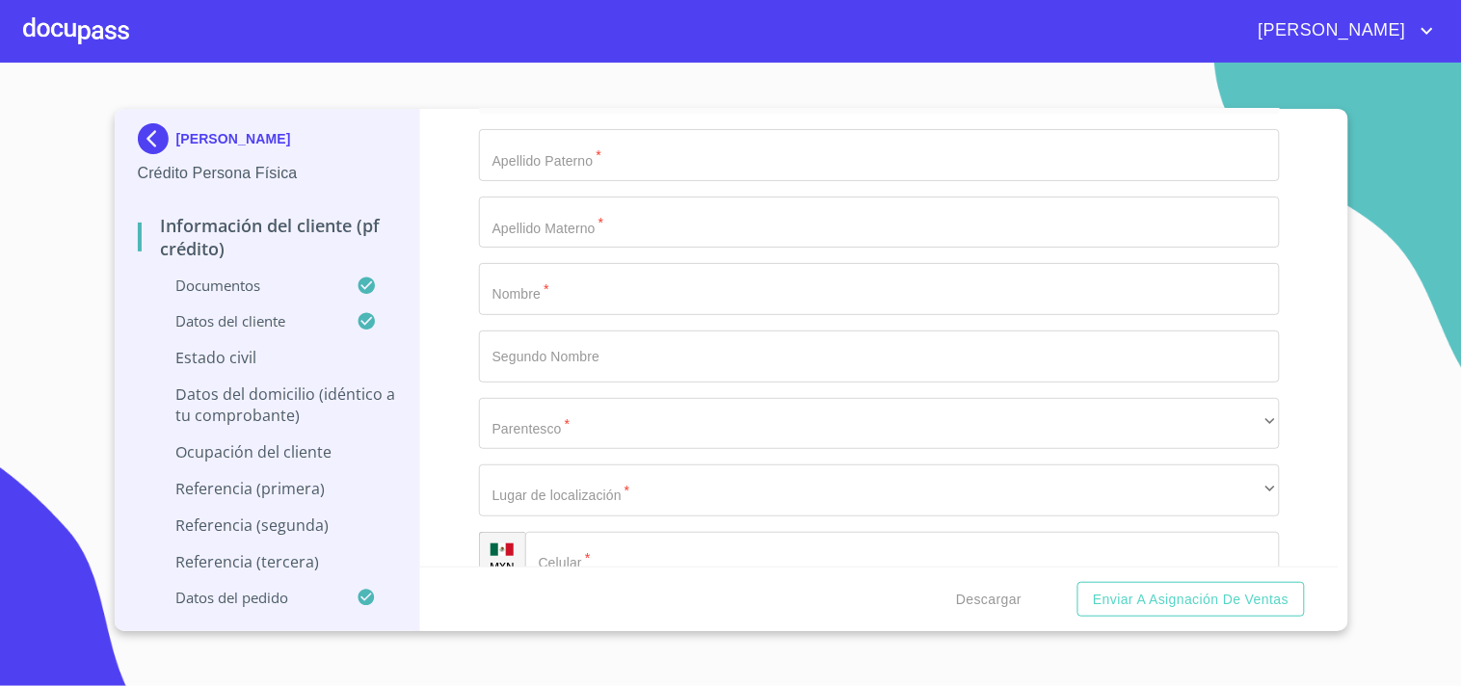
type input "VENTA DE FRUTAS Y VERDURAS"
paste input "[PHONE_NUMBER]"
type input "[PHONE_NUMBER]"
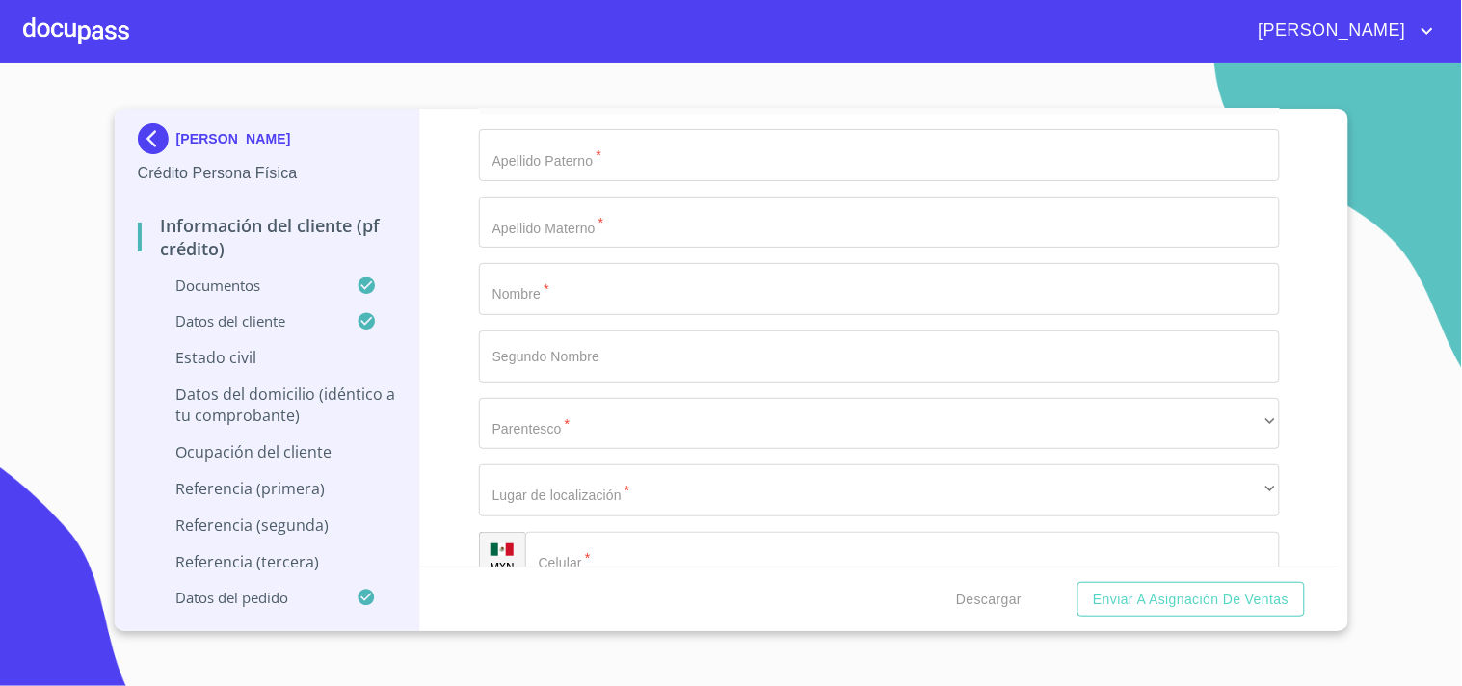
click at [459, 326] on div "Información del cliente (PF crédito) Documentos Documento de identificación.   …" at bounding box center [879, 338] width 919 height 458
paste input "SIENITA"
type input "SIENITA"
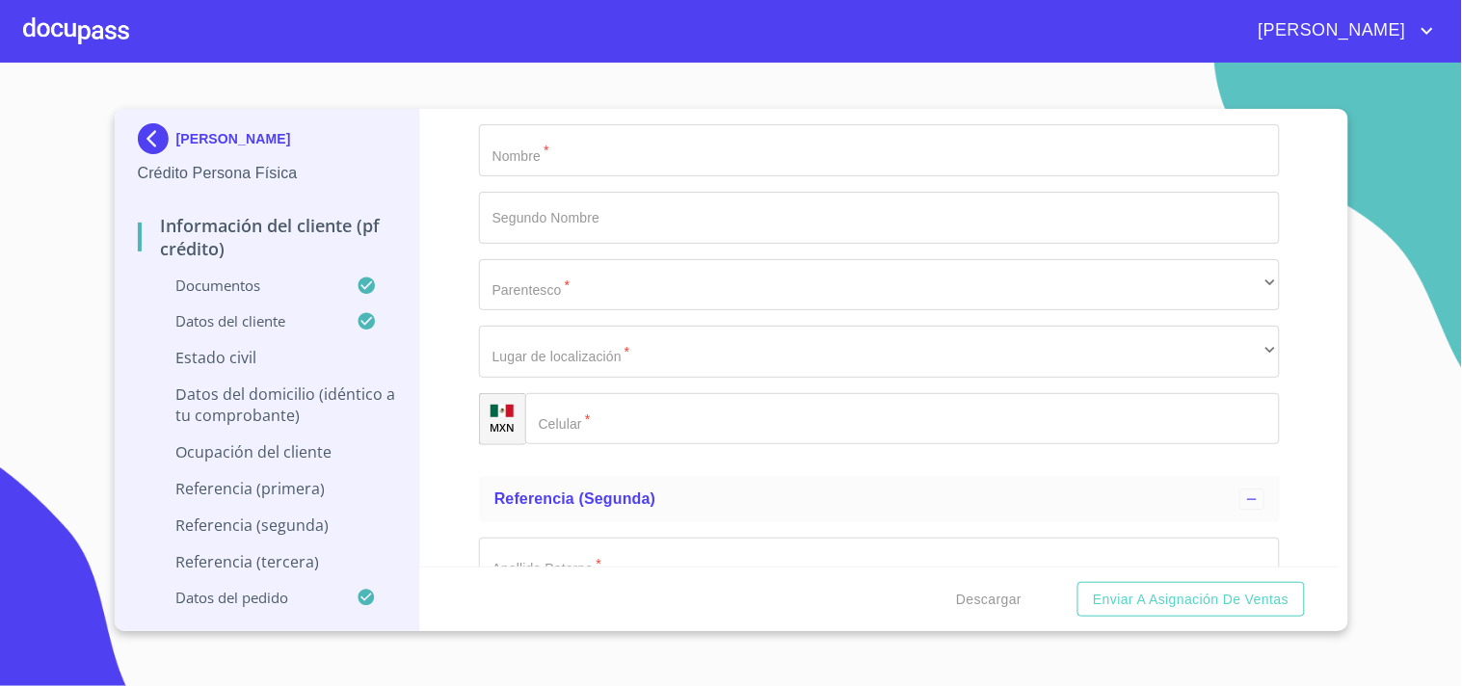
paste input "2135"
type input "2135"
click at [448, 314] on div "Información del cliente (PF crédito) Documentos Documento de identificación.   …" at bounding box center [879, 338] width 919 height 458
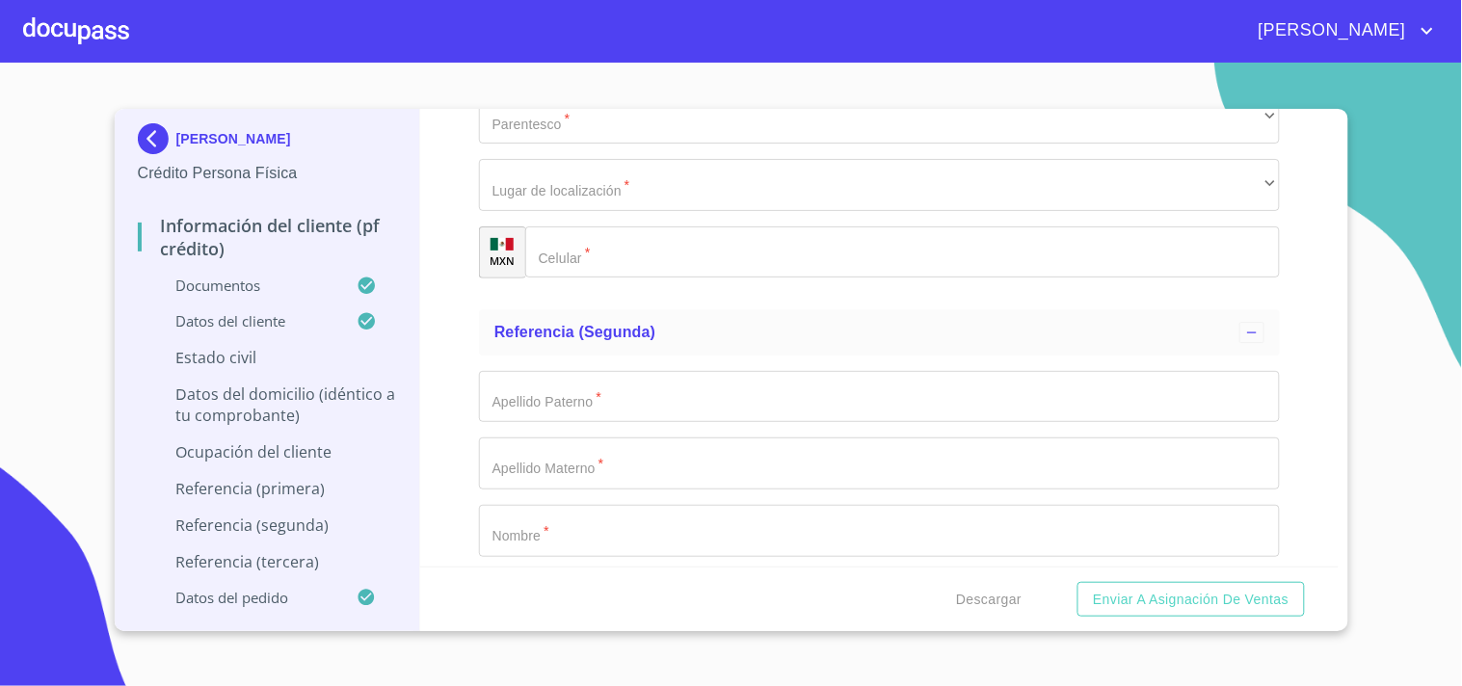
scroll to position [8941, 0]
paste input "MARIANO OTERO"
type input "MARIANO OTERO"
click at [451, 287] on div "Información del cliente (PF crédito) Documentos Documento de identificación.   …" at bounding box center [879, 338] width 919 height 458
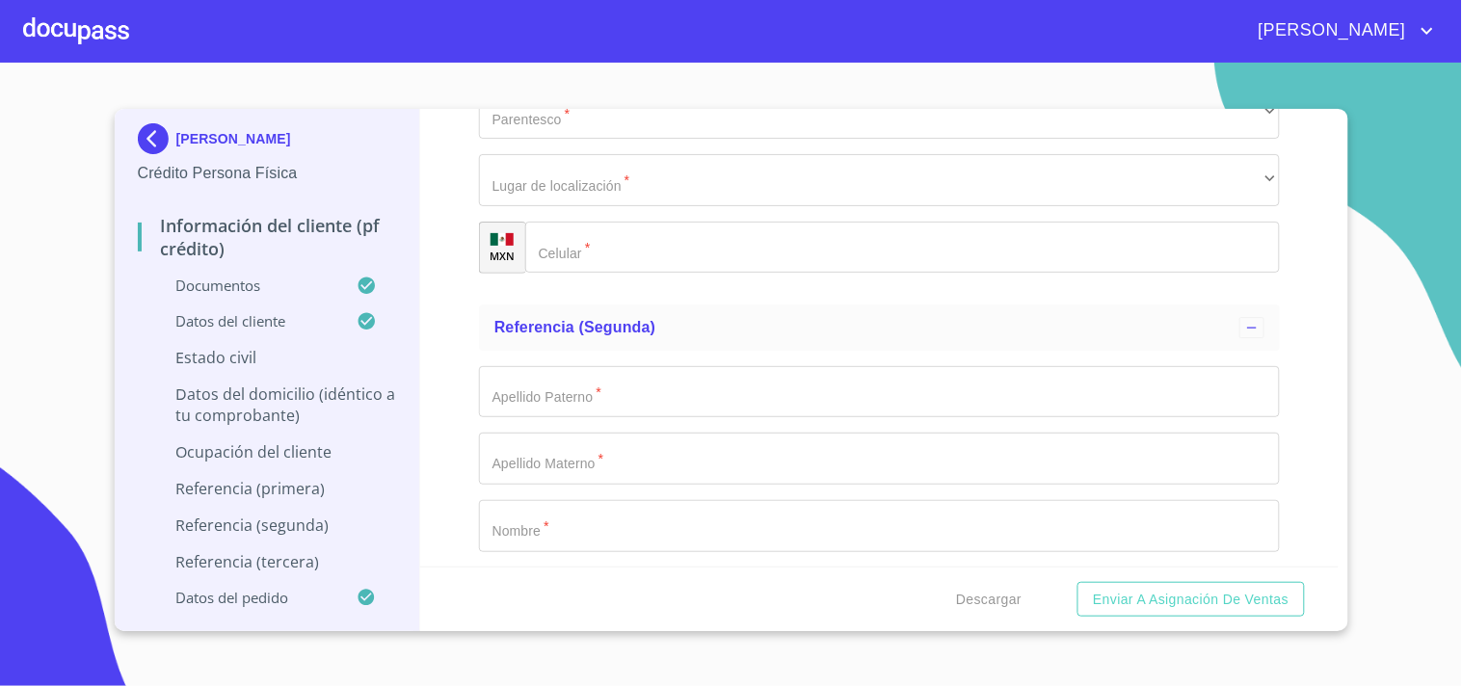
click at [451, 287] on div "Información del cliente (PF crédito) Documentos Documento de identificación.   …" at bounding box center [879, 338] width 919 height 458
paste input "44536"
type input "44536"
click at [431, 326] on div "Información del cliente (PF crédito) Documentos Documento de identificación.   …" at bounding box center [879, 338] width 919 height 458
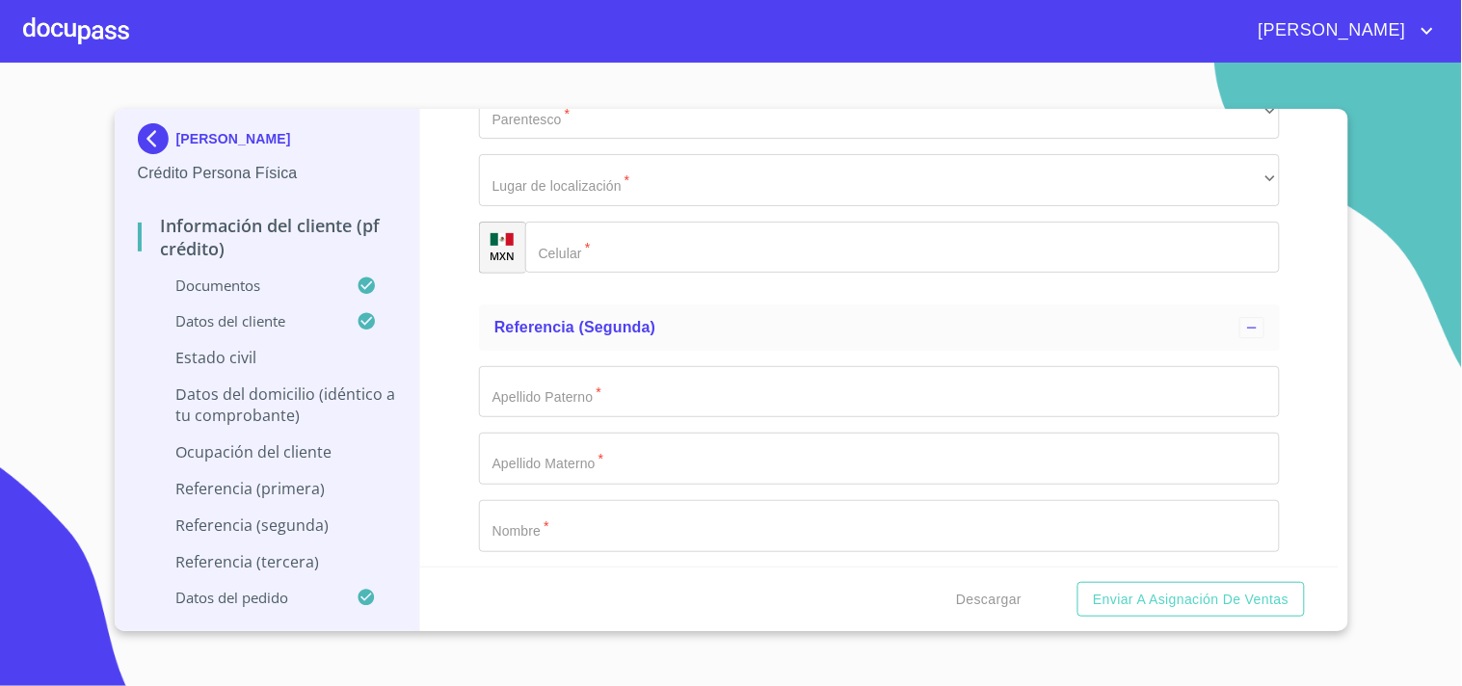
drag, startPoint x: 431, startPoint y: 326, endPoint x: 420, endPoint y: 358, distance: 33.5
click at [420, 358] on div "Información del cliente (PF crédito) Documentos Documento de identificación.   …" at bounding box center [879, 338] width 919 height 458
type input "ZAPOPAN"
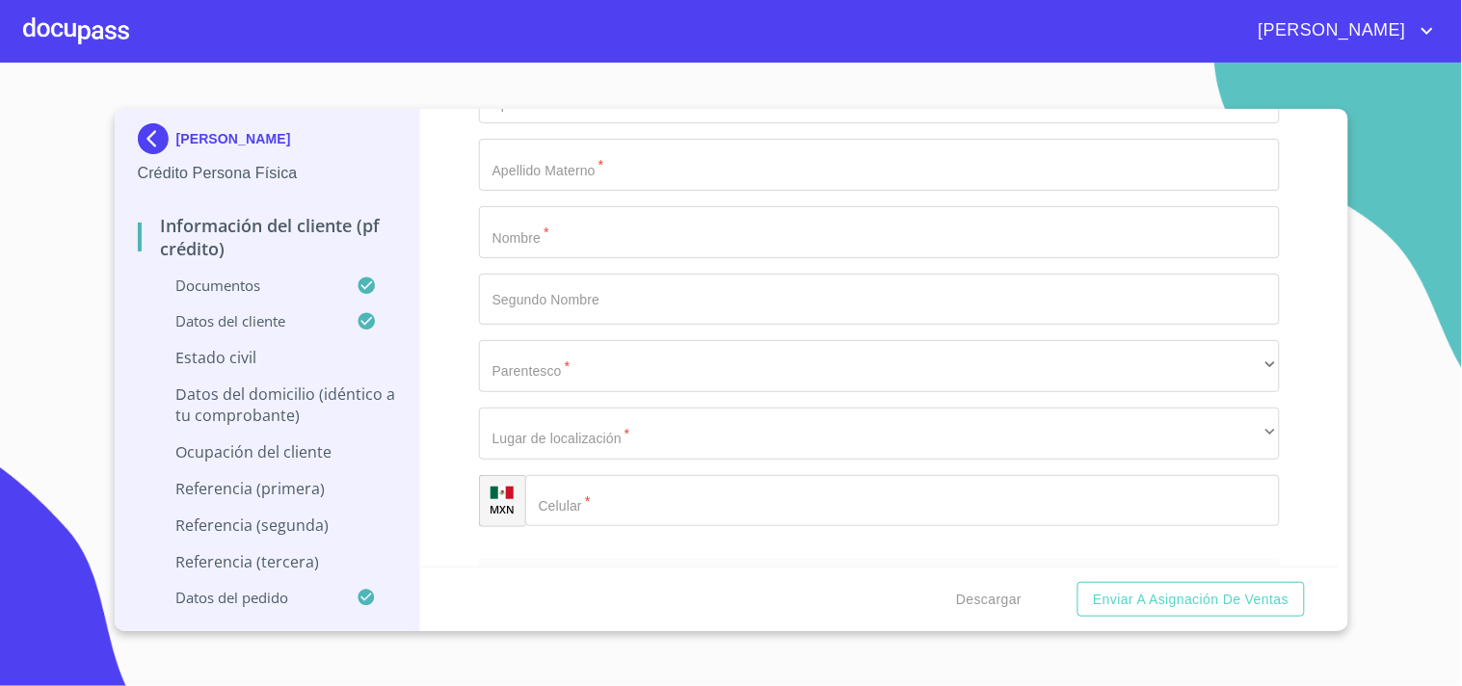
scroll to position [9246, 0]
paste input "[PERSON_NAME]"
type input "[PERSON_NAME]"
type input "F"
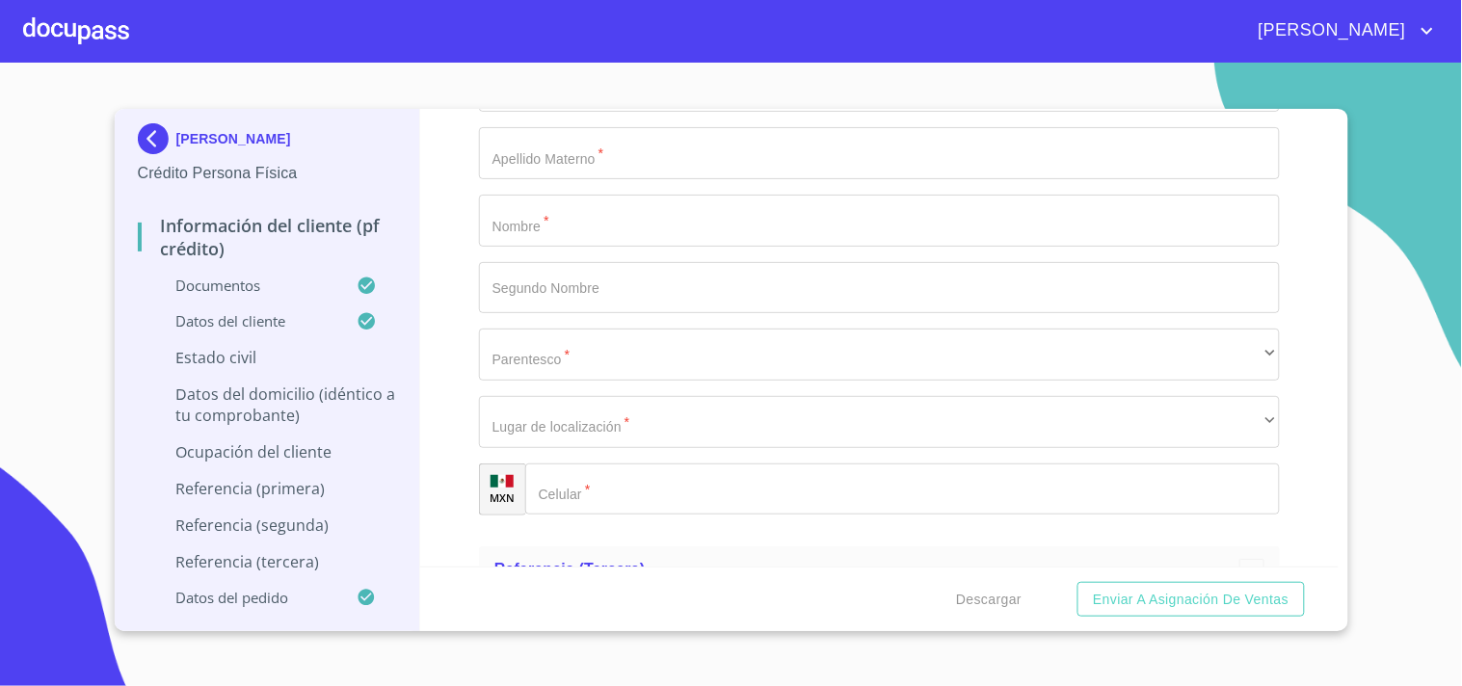
type input "DUEÑA"
paste input "[PHONE_NUMBER]"
type input "[PHONE_NUMBER]"
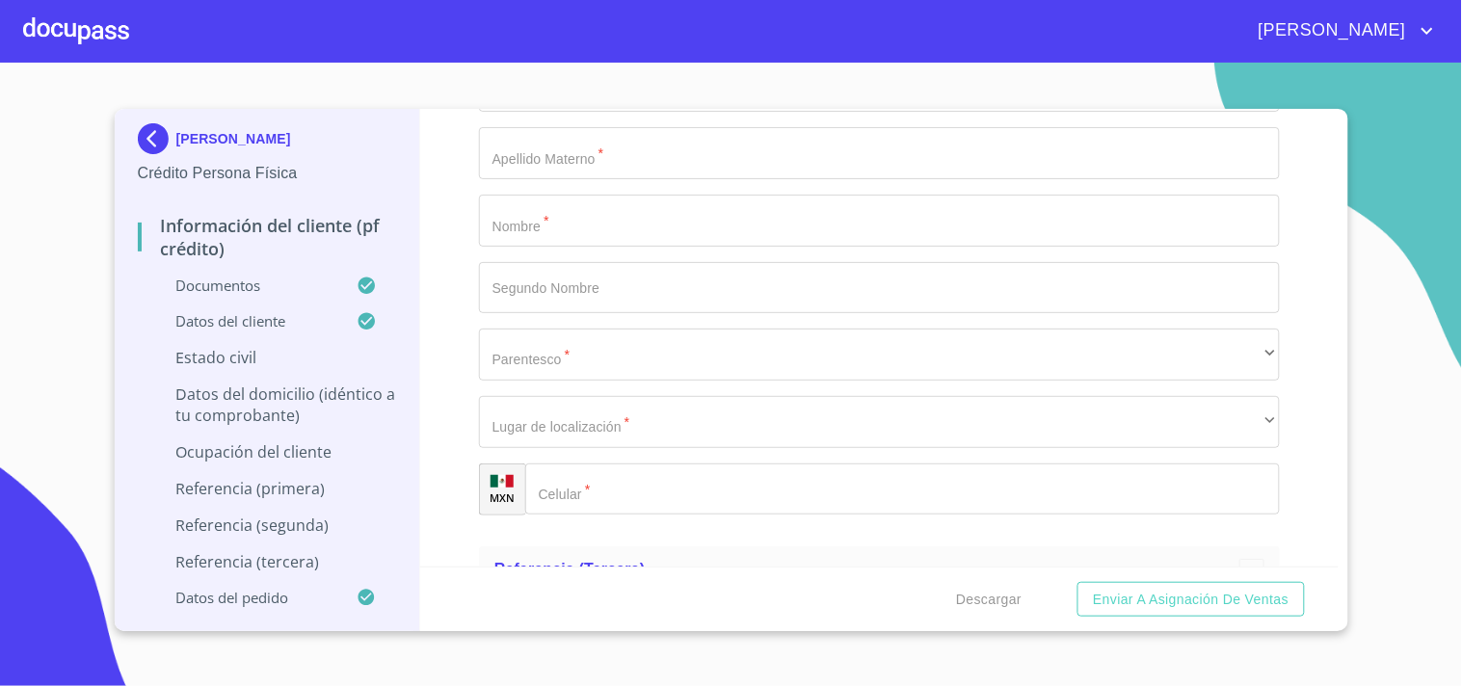
click at [441, 325] on div "Información del cliente (PF crédito) Documentos Documento de identificación.   …" at bounding box center [879, 338] width 919 height 458
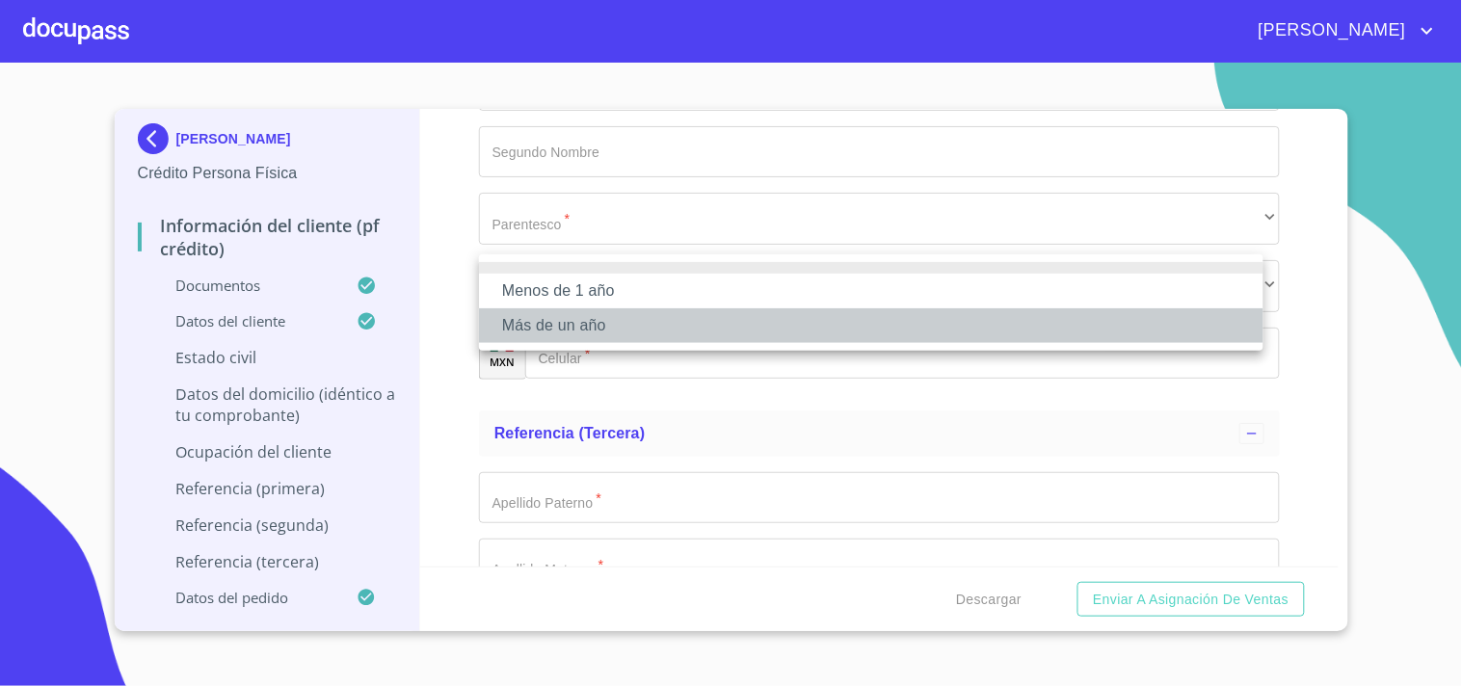
click at [541, 332] on li "Más de un año" at bounding box center [871, 325] width 785 height 35
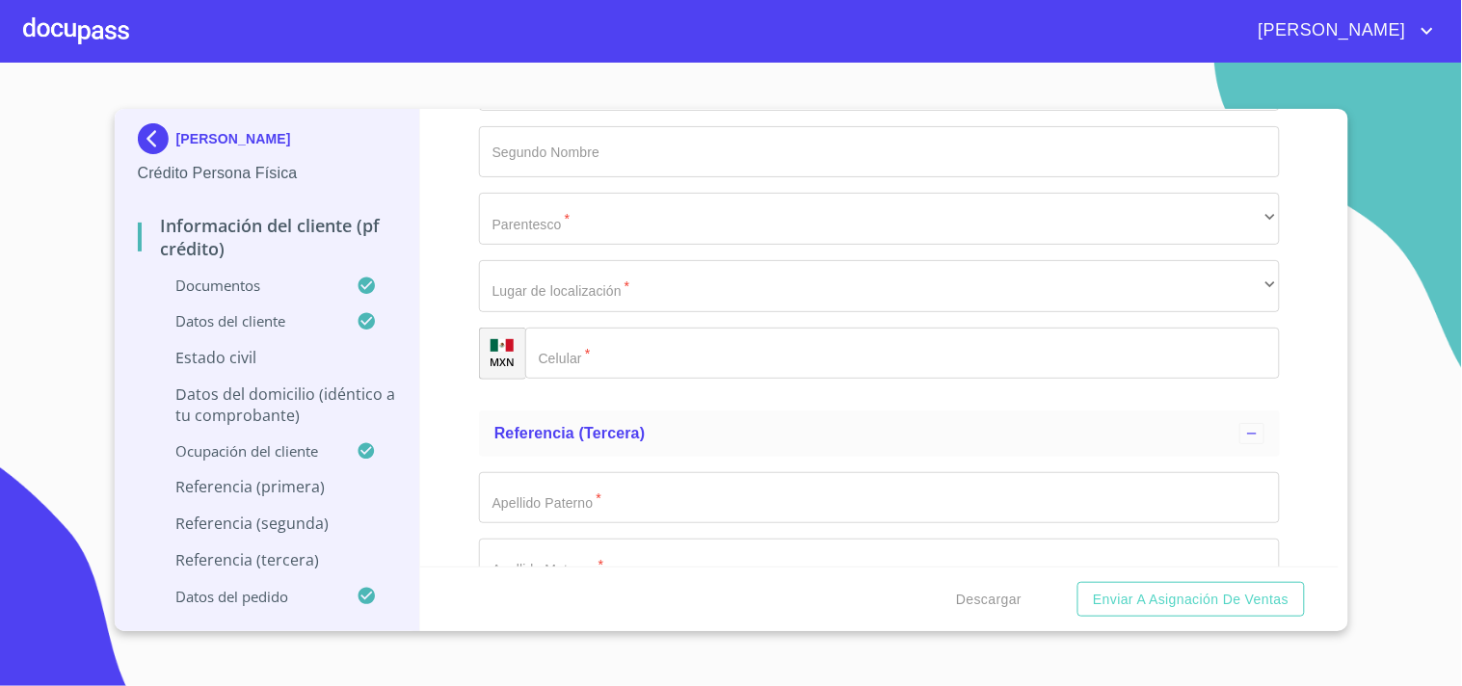
click at [351, 398] on p "Datos del domicilio (idéntico a tu comprobante)" at bounding box center [267, 405] width 259 height 42
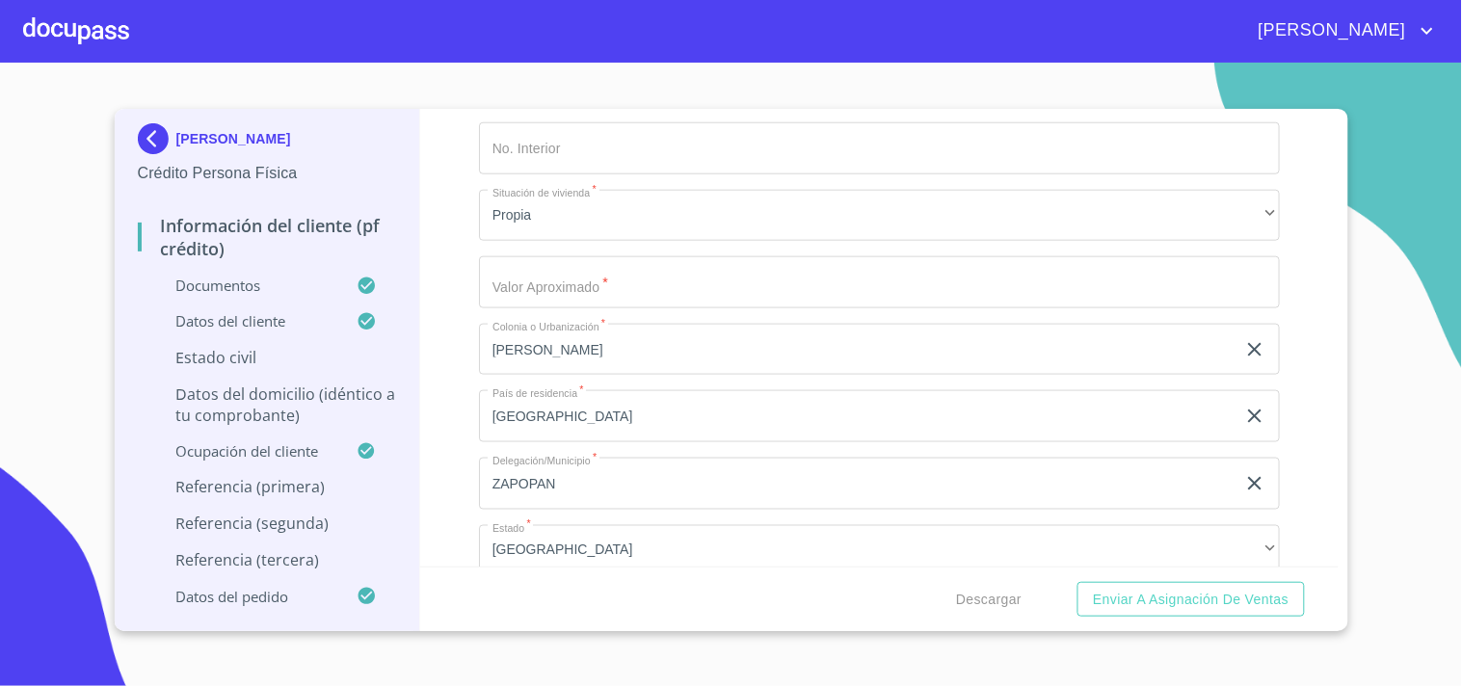
scroll to position [535, 0]
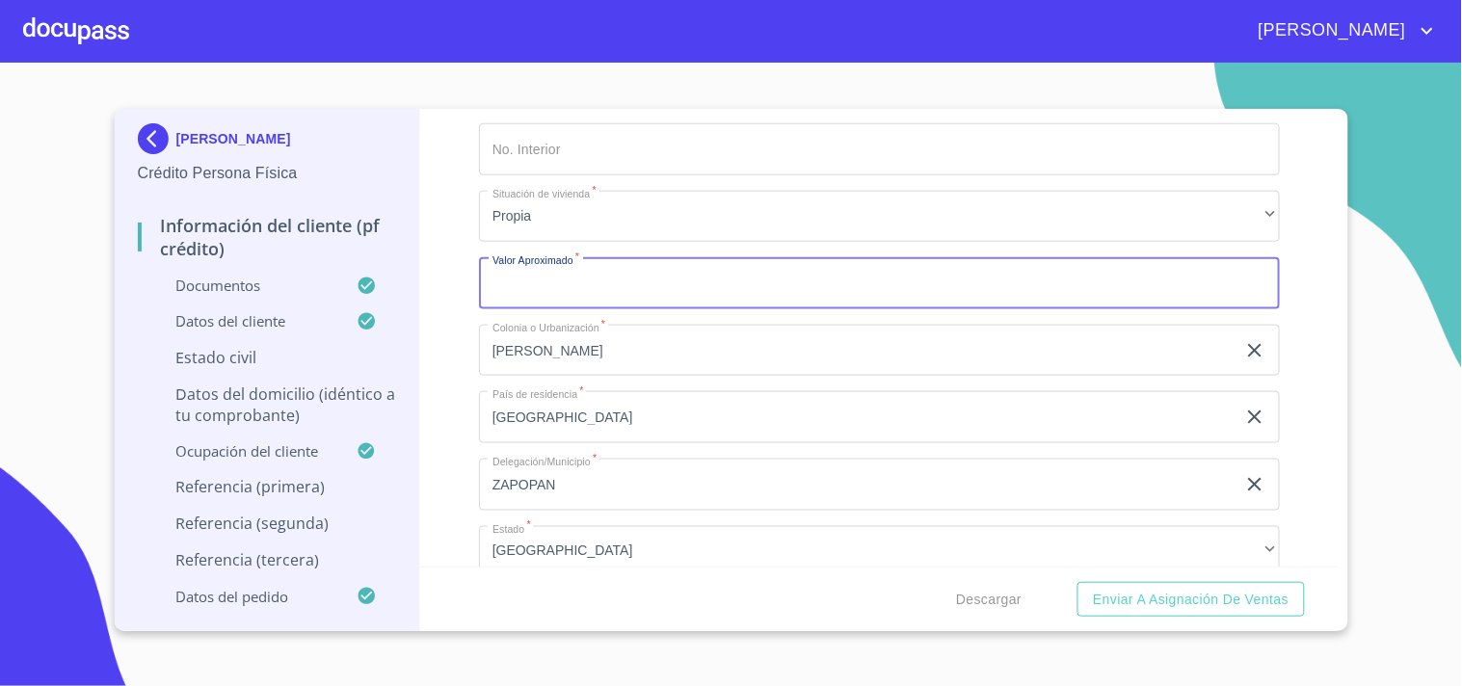
click at [588, 281] on input "Domicilio completo (Calle, Av. o Vía)   *" at bounding box center [879, 283] width 801 height 52
type input "$1,100,000"
click at [439, 281] on div "Información del cliente (PF crédito) Documentos Datos del cliente Estado Civil …" at bounding box center [879, 338] width 919 height 458
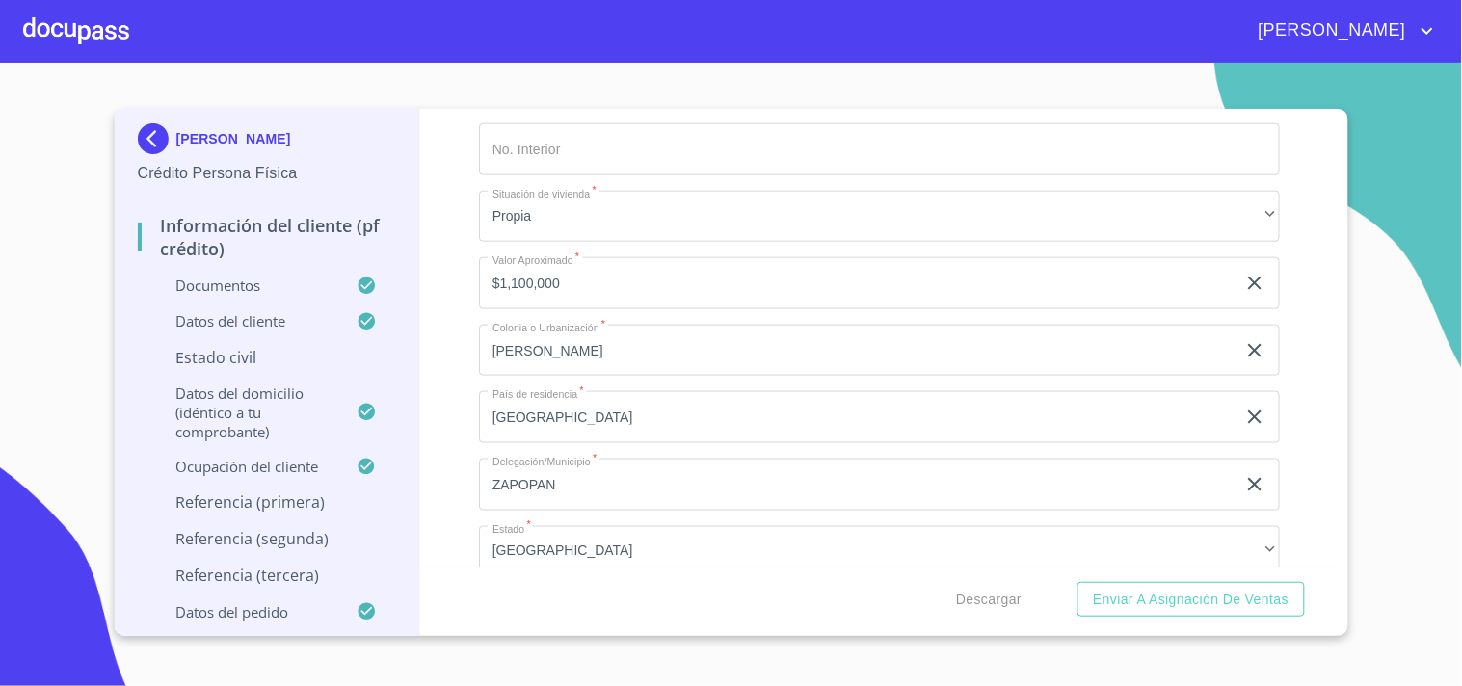
click at [243, 360] on p "Estado Civil" at bounding box center [267, 357] width 259 height 21
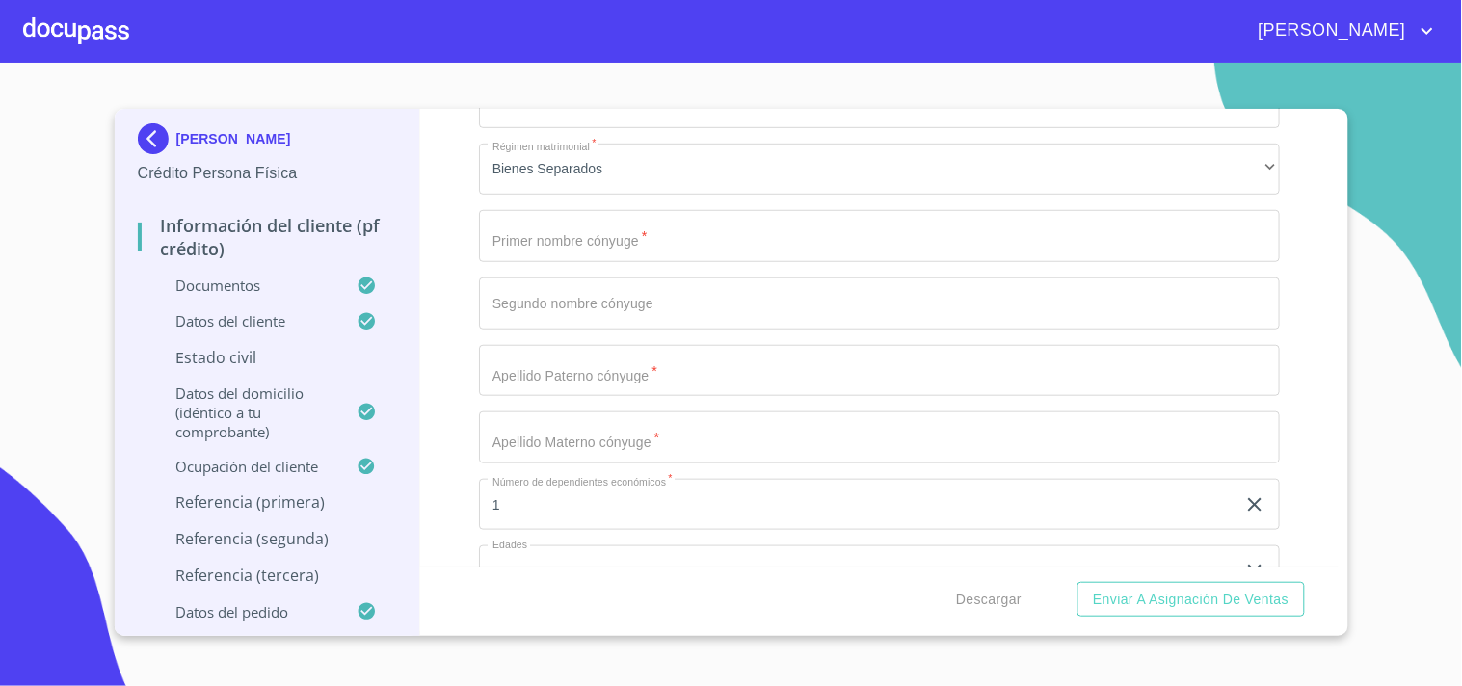
scroll to position [322, 0]
click at [312, 502] on p "Referencia (primera)" at bounding box center [267, 502] width 259 height 21
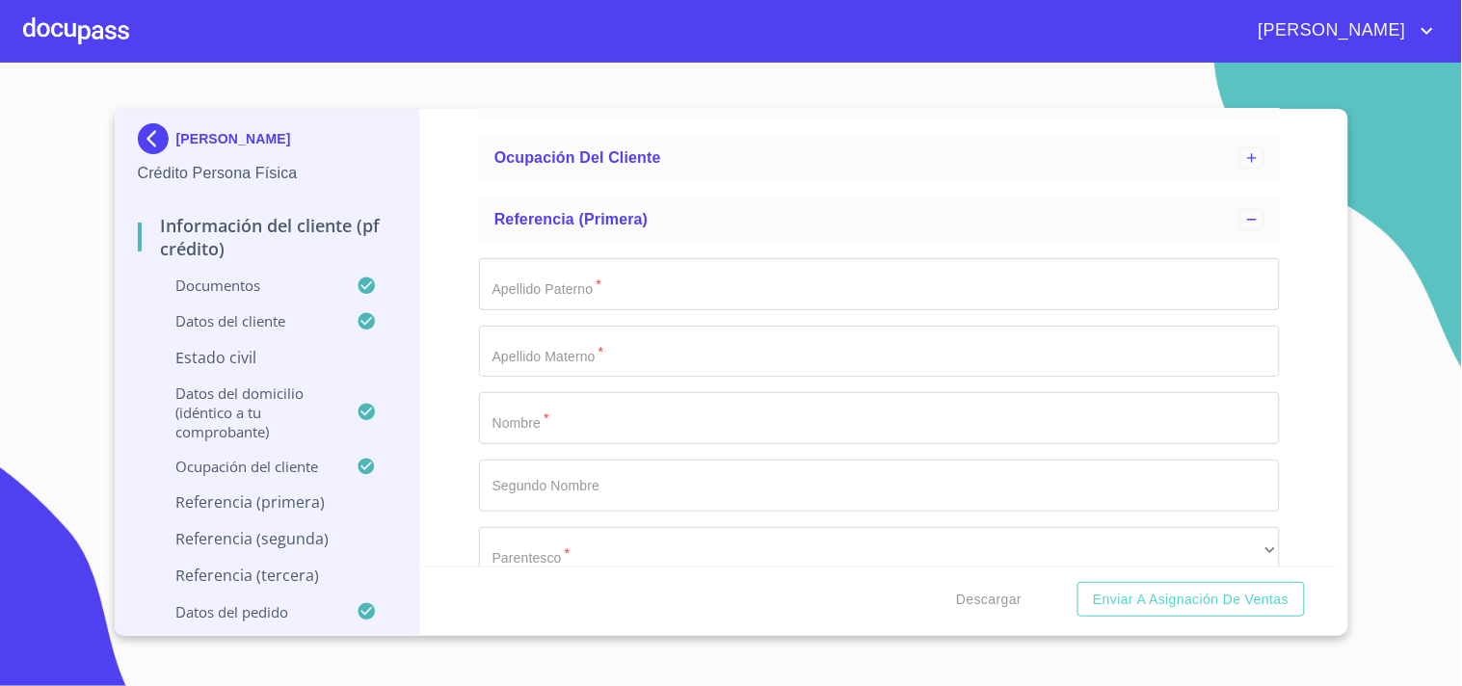
click at [625, 292] on input "Apellido Paterno   *" at bounding box center [879, 284] width 801 height 52
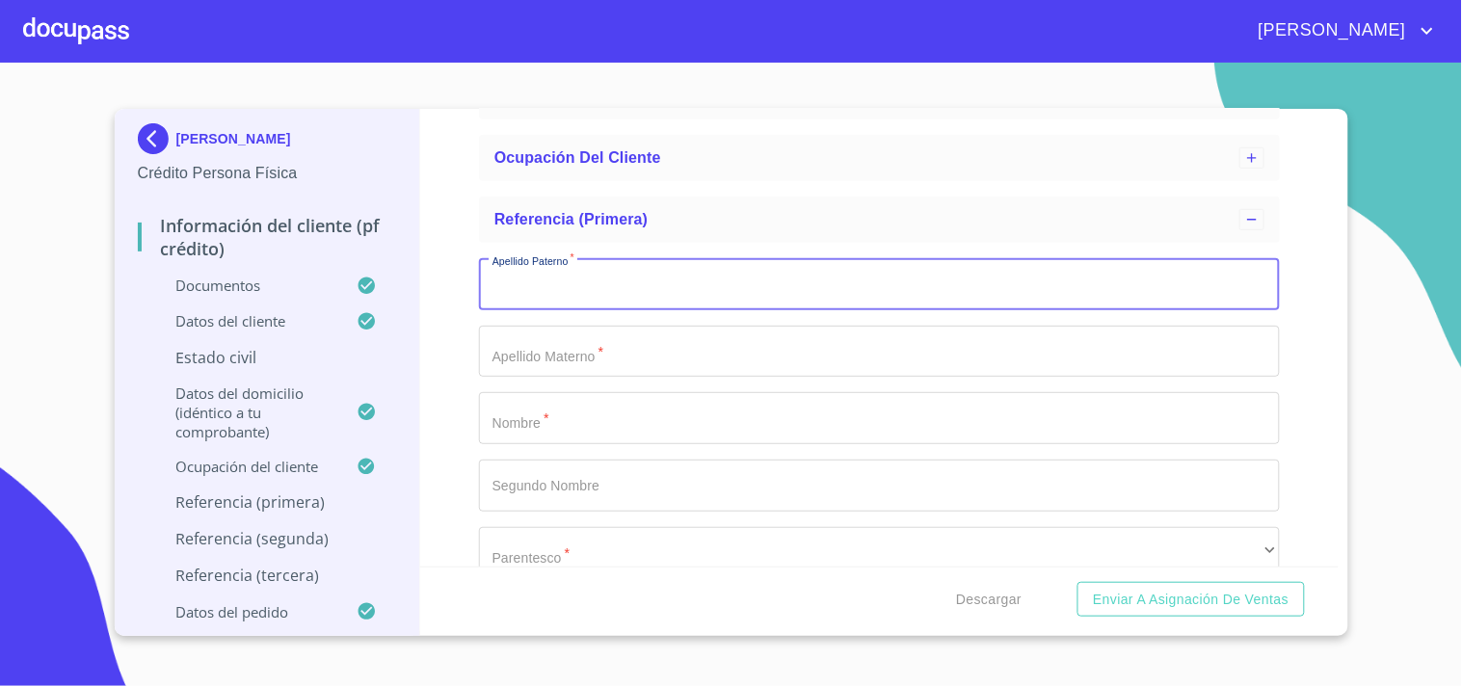
click at [566, 424] on input "Apellido Paterno   *" at bounding box center [879, 418] width 801 height 52
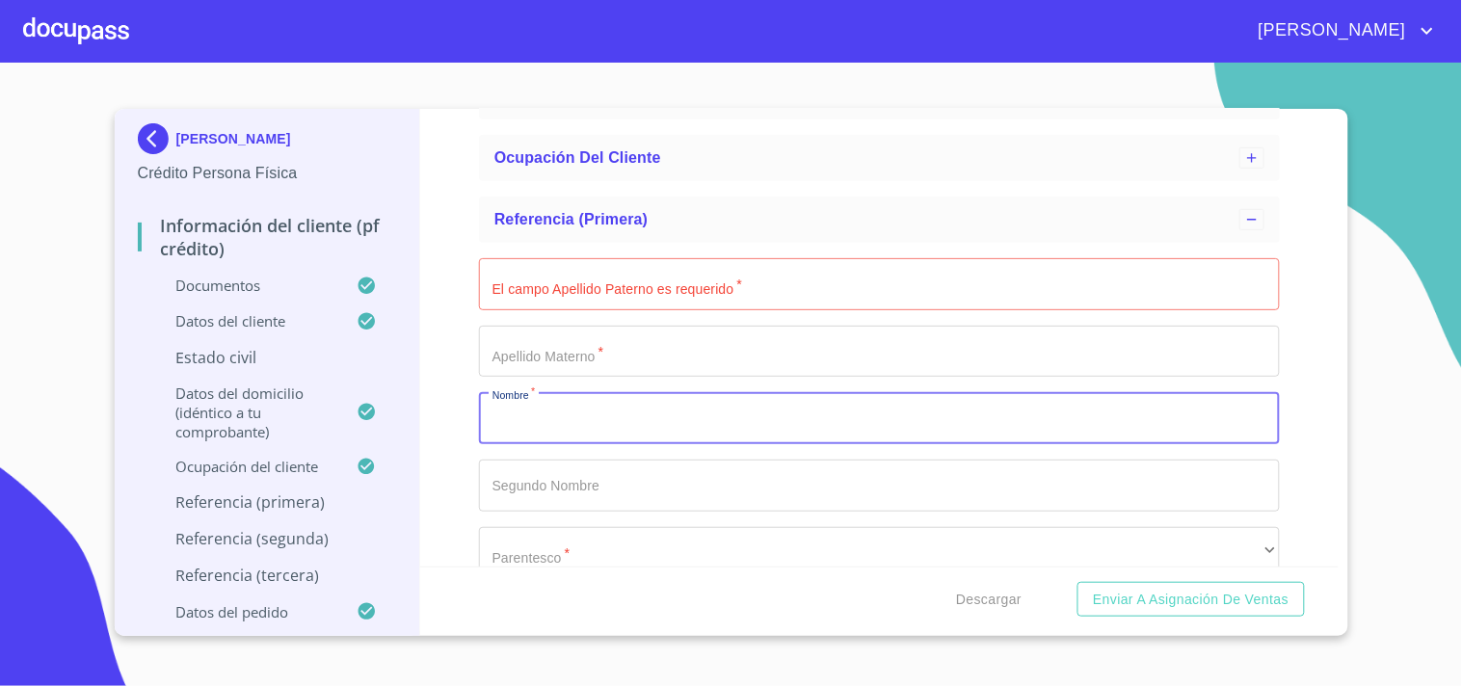
paste input "Andrés"
type input "Andrés"
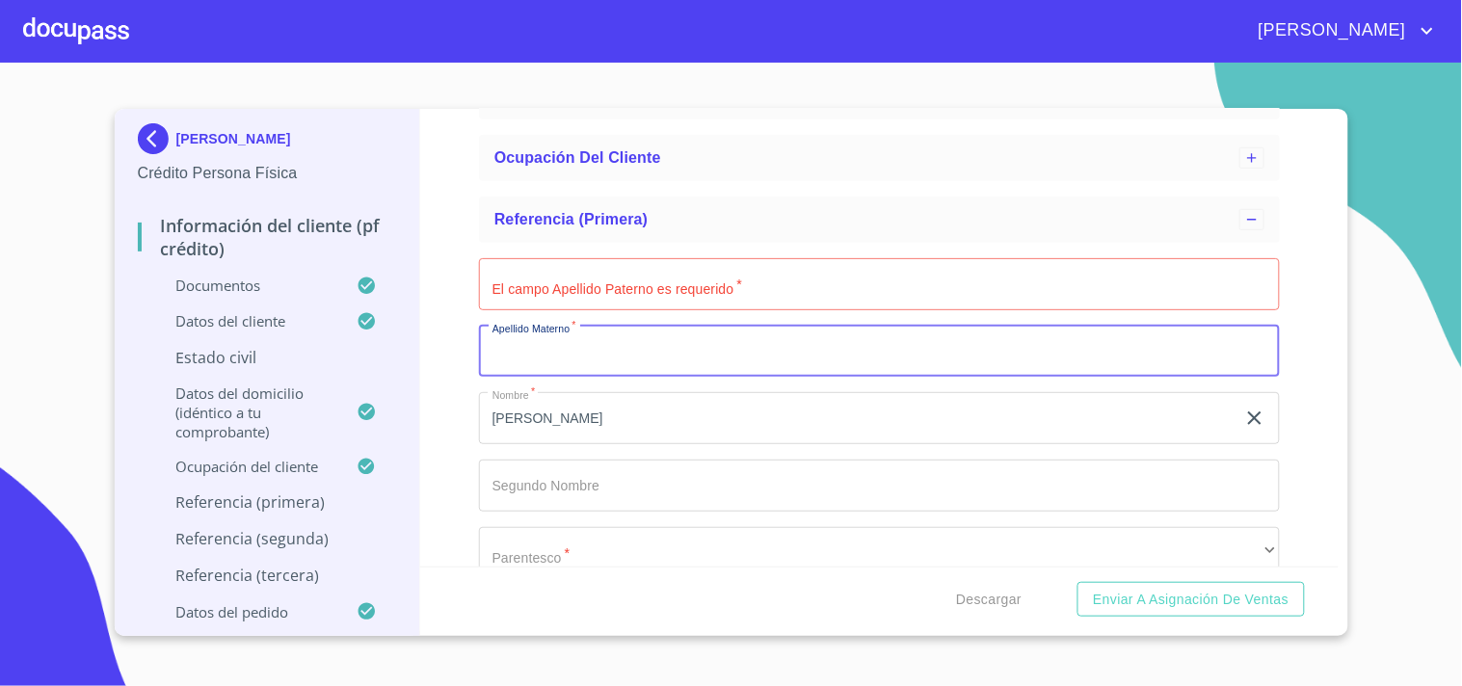
click at [572, 354] on input "El campo Apellido Paterno es requerido   *" at bounding box center [879, 352] width 801 height 52
click at [554, 293] on input "El campo Apellido Paterno es requerido   *" at bounding box center [879, 284] width 801 height 52
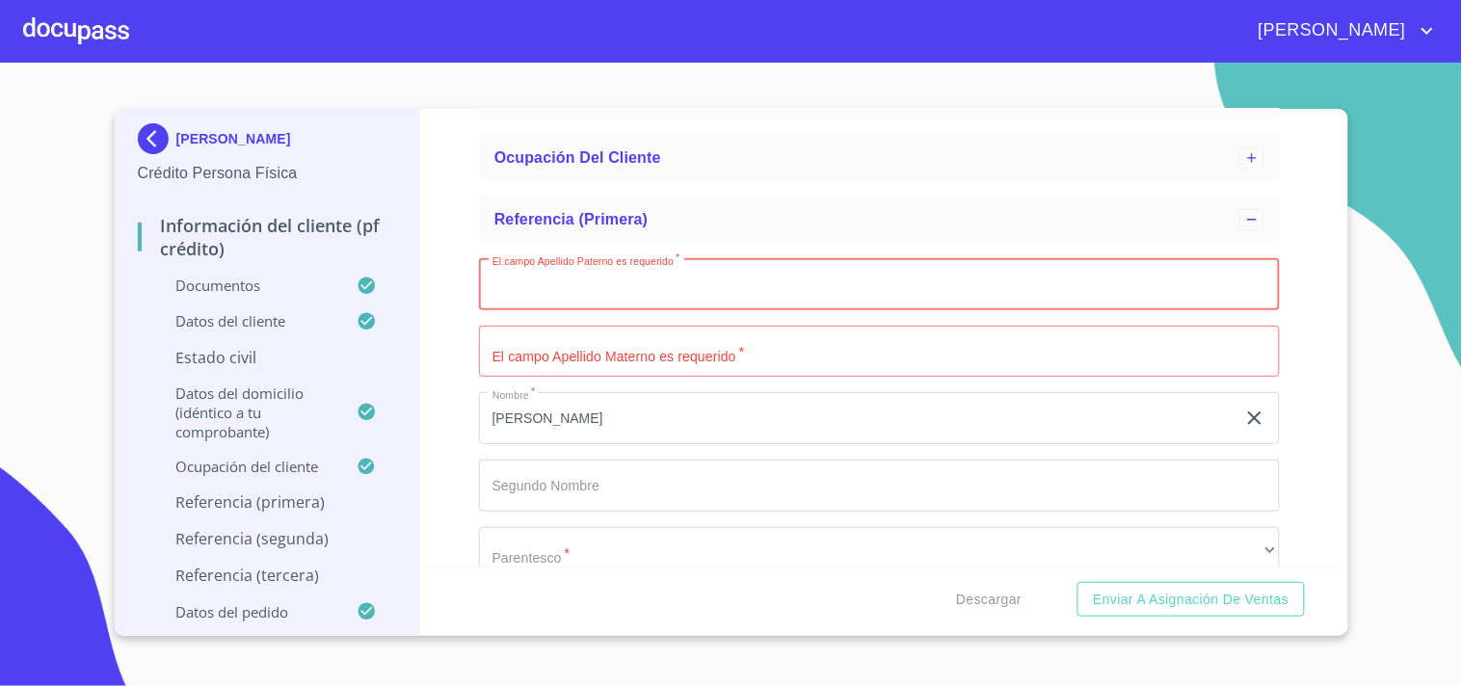
paste input "Gómez"
type input "Gómez"
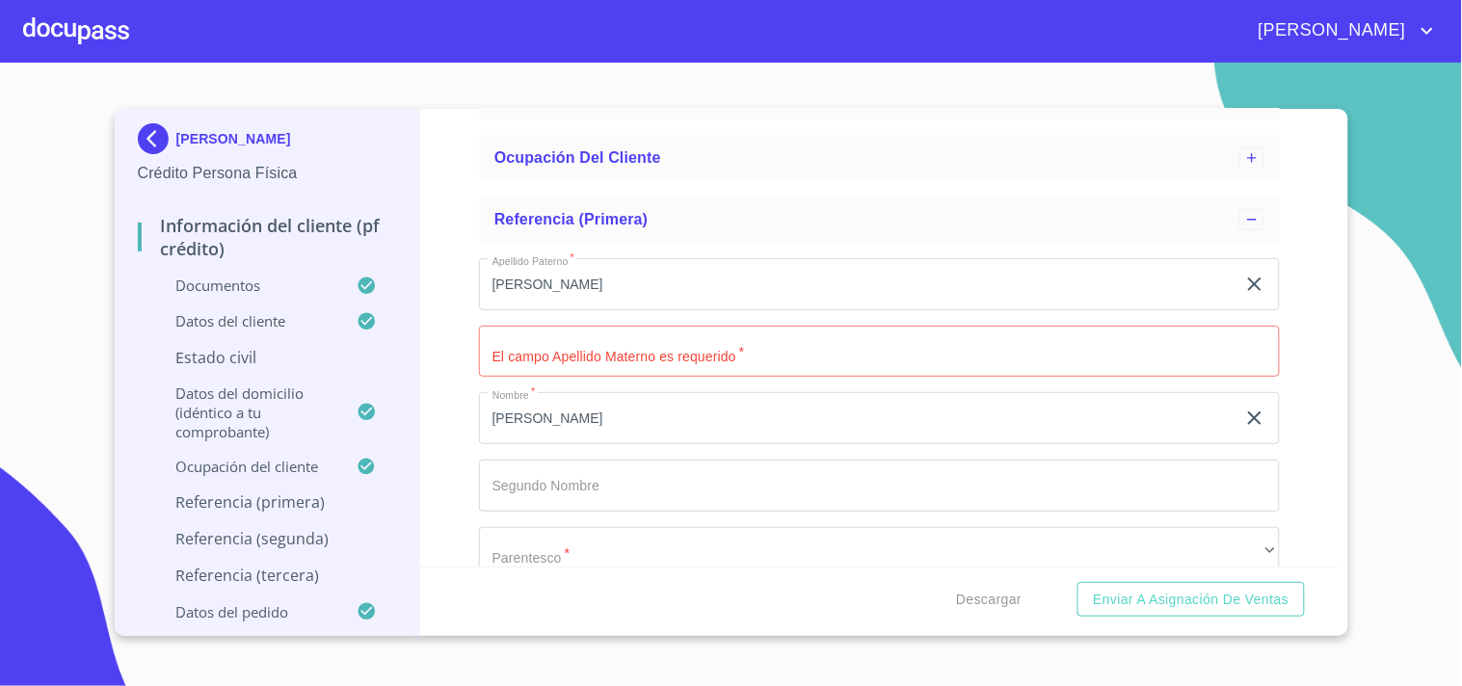
click at [438, 340] on div "Información del cliente (PF crédito) Documentos Datos del cliente Estado Civil …" at bounding box center [879, 338] width 919 height 458
click at [498, 340] on input "Apellido Paterno   *" at bounding box center [879, 352] width 801 height 52
paste input "Gómez"
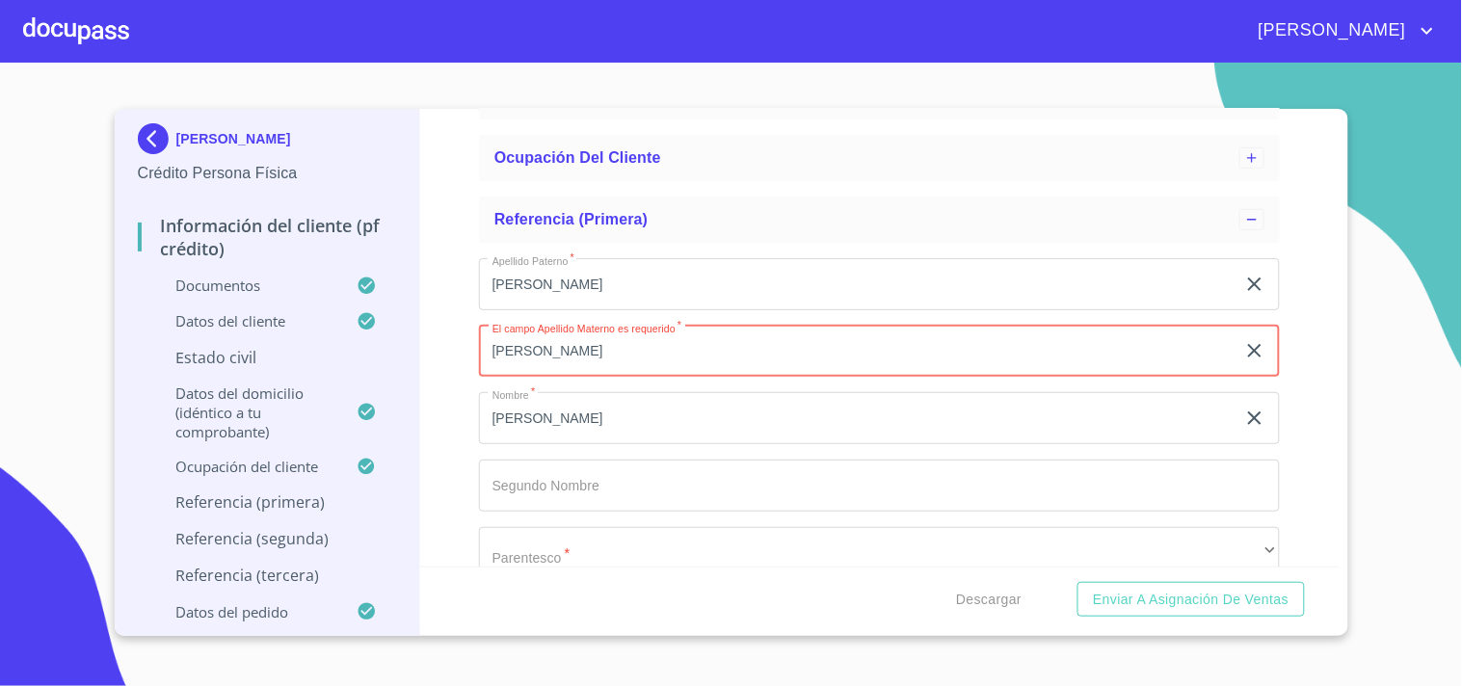
type input "Gómez"
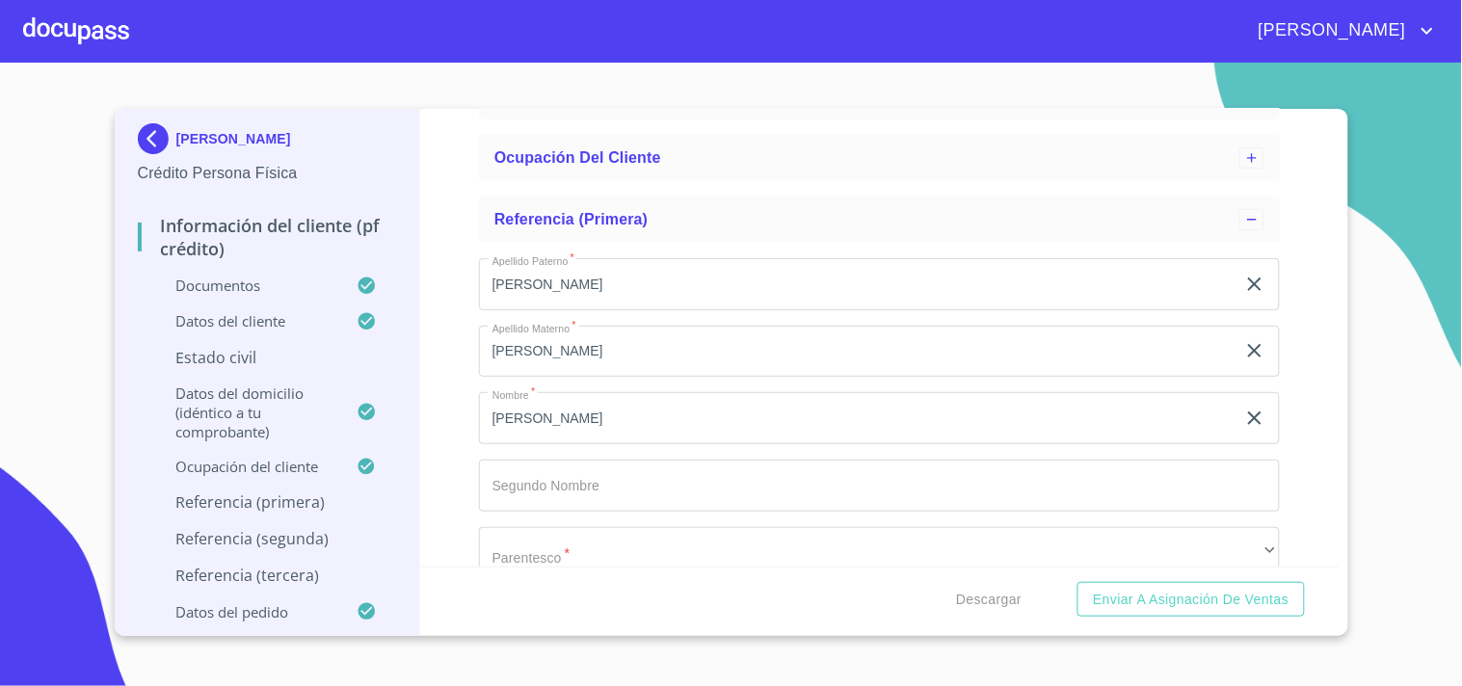
click at [444, 389] on div "Información del cliente (PF crédito) Documentos Datos del cliente Estado Civil …" at bounding box center [879, 338] width 919 height 458
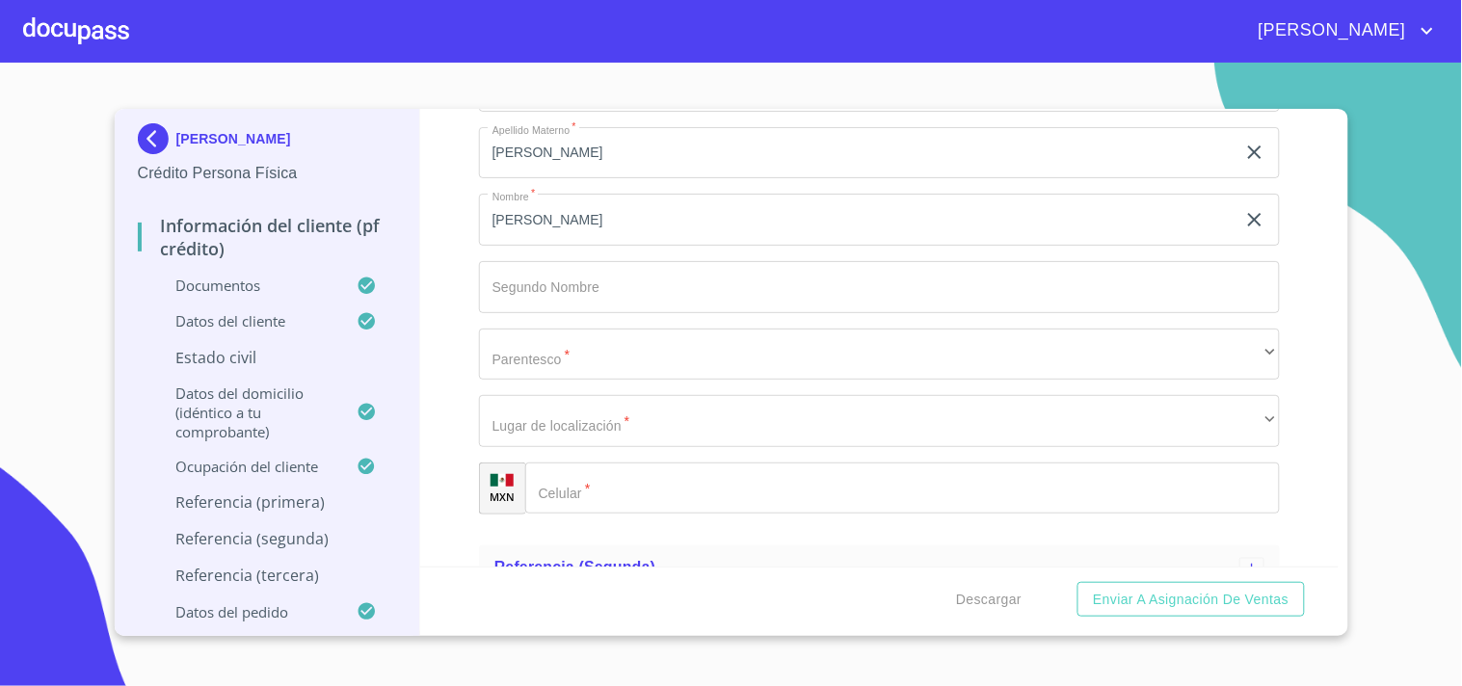
scroll to position [521, 0]
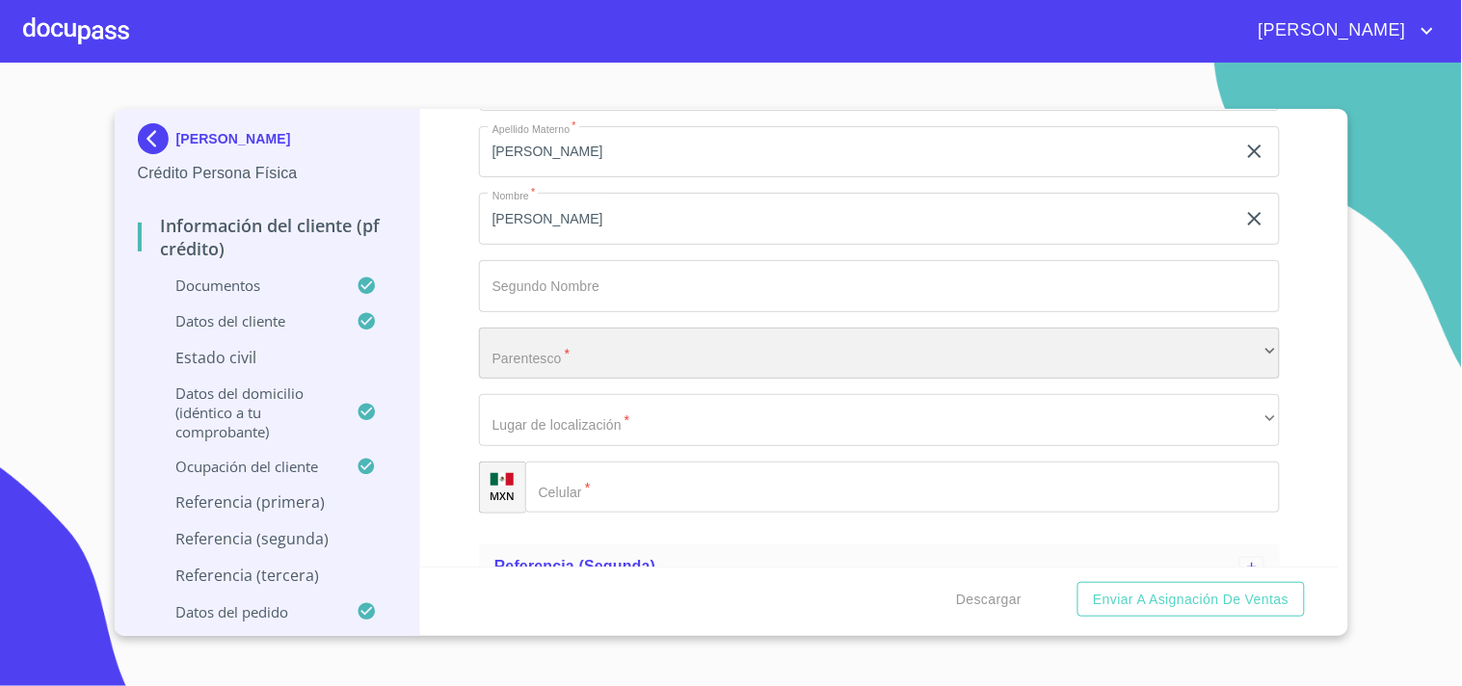
click at [521, 360] on div "​" at bounding box center [879, 354] width 801 height 52
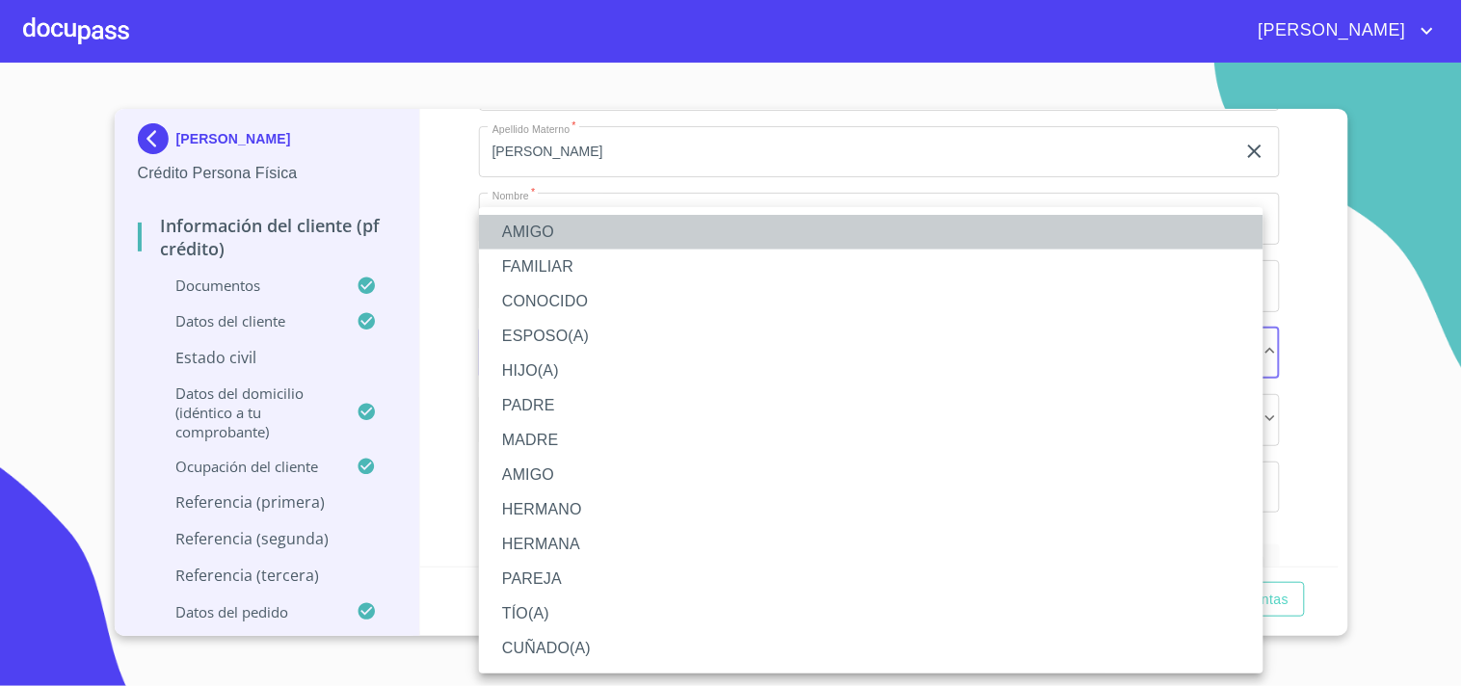
click at [563, 235] on li "AMIGO" at bounding box center [871, 232] width 785 height 35
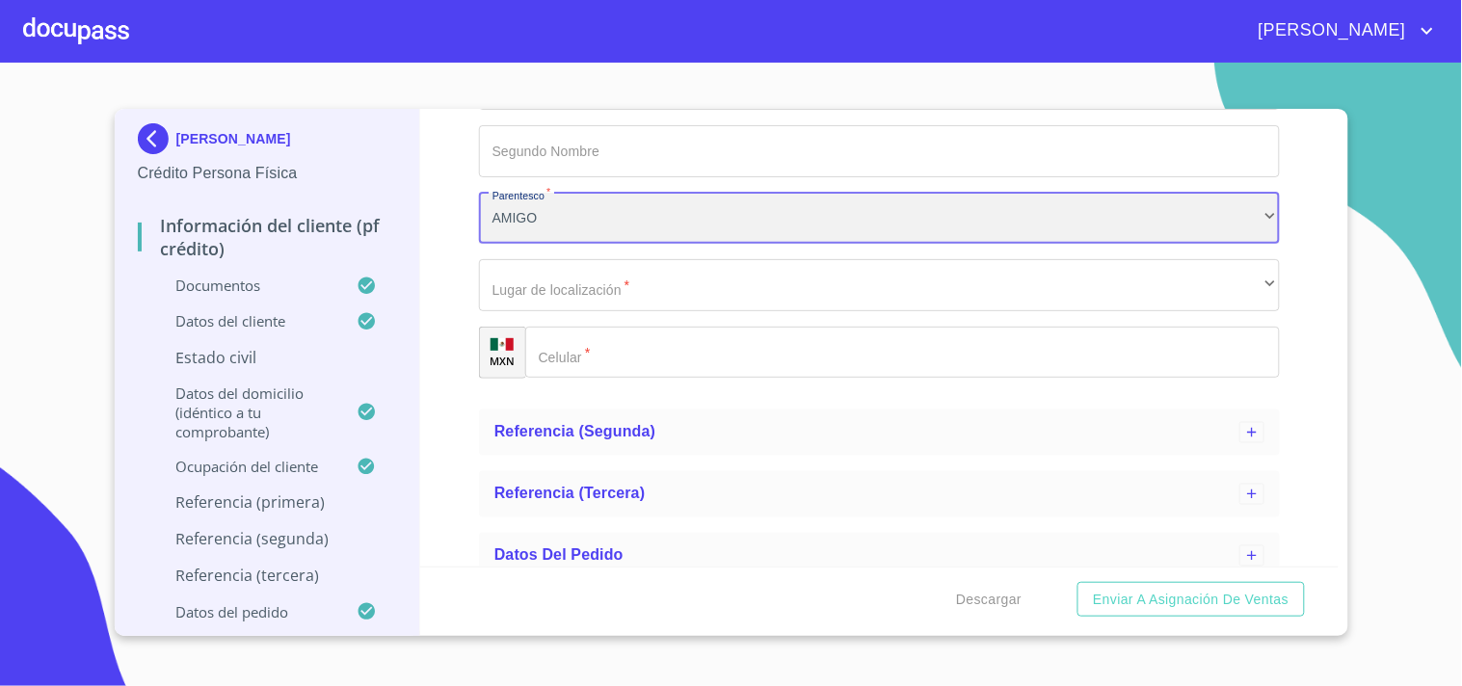
scroll to position [676, 0]
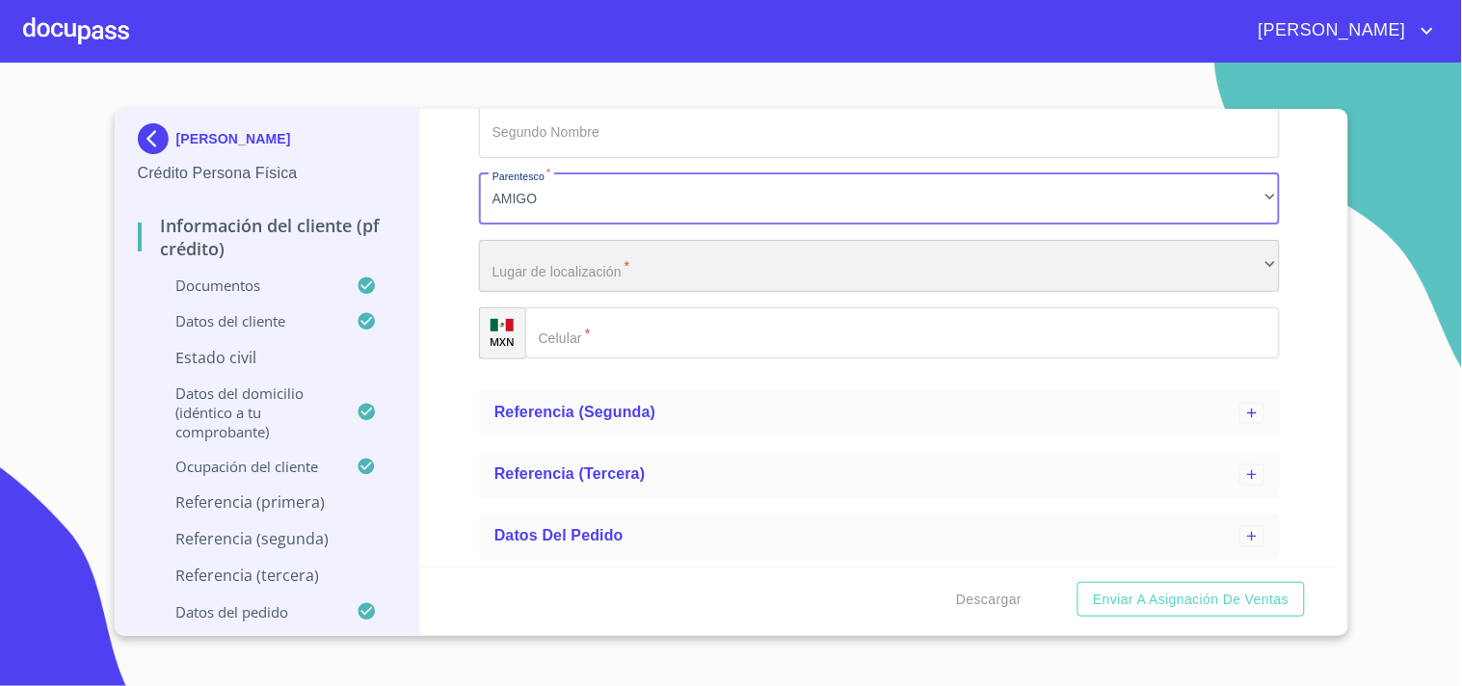
click at [552, 242] on div "​" at bounding box center [879, 266] width 801 height 52
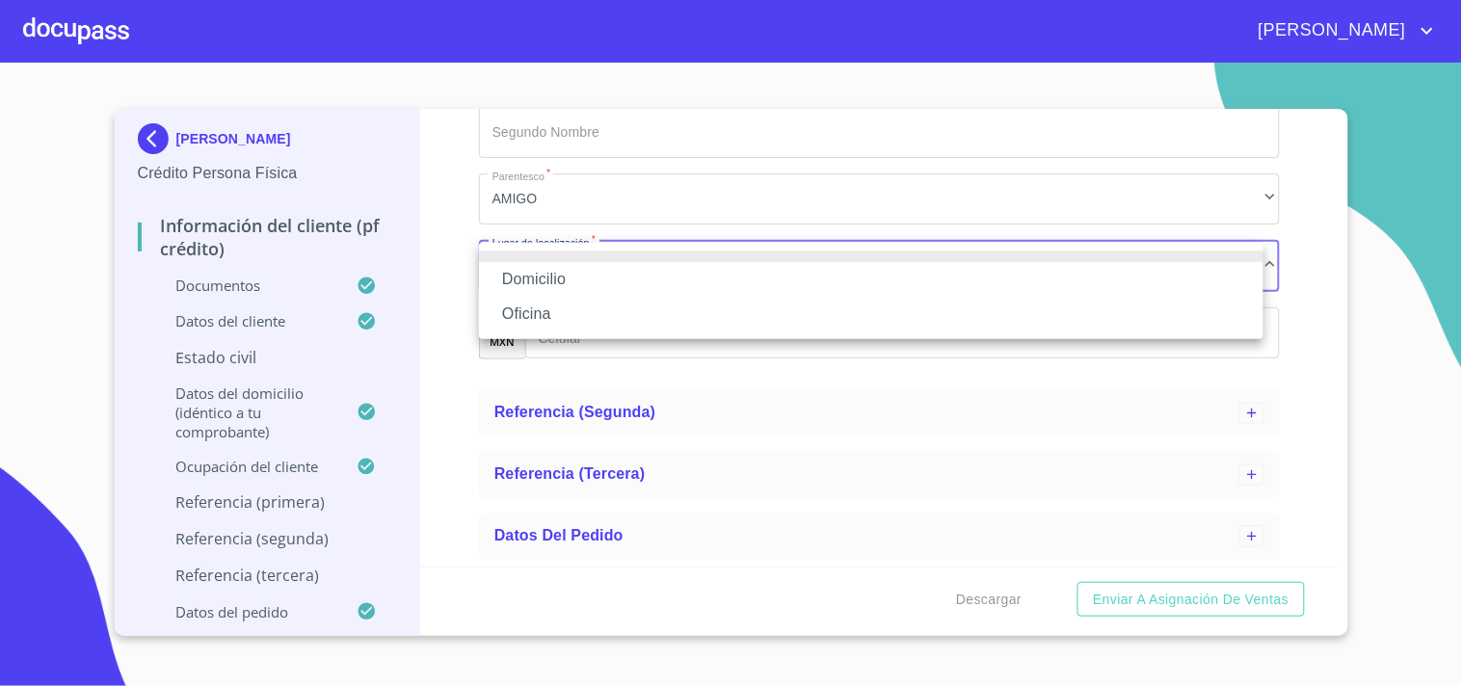
click at [544, 266] on li "Domicilio" at bounding box center [871, 279] width 785 height 35
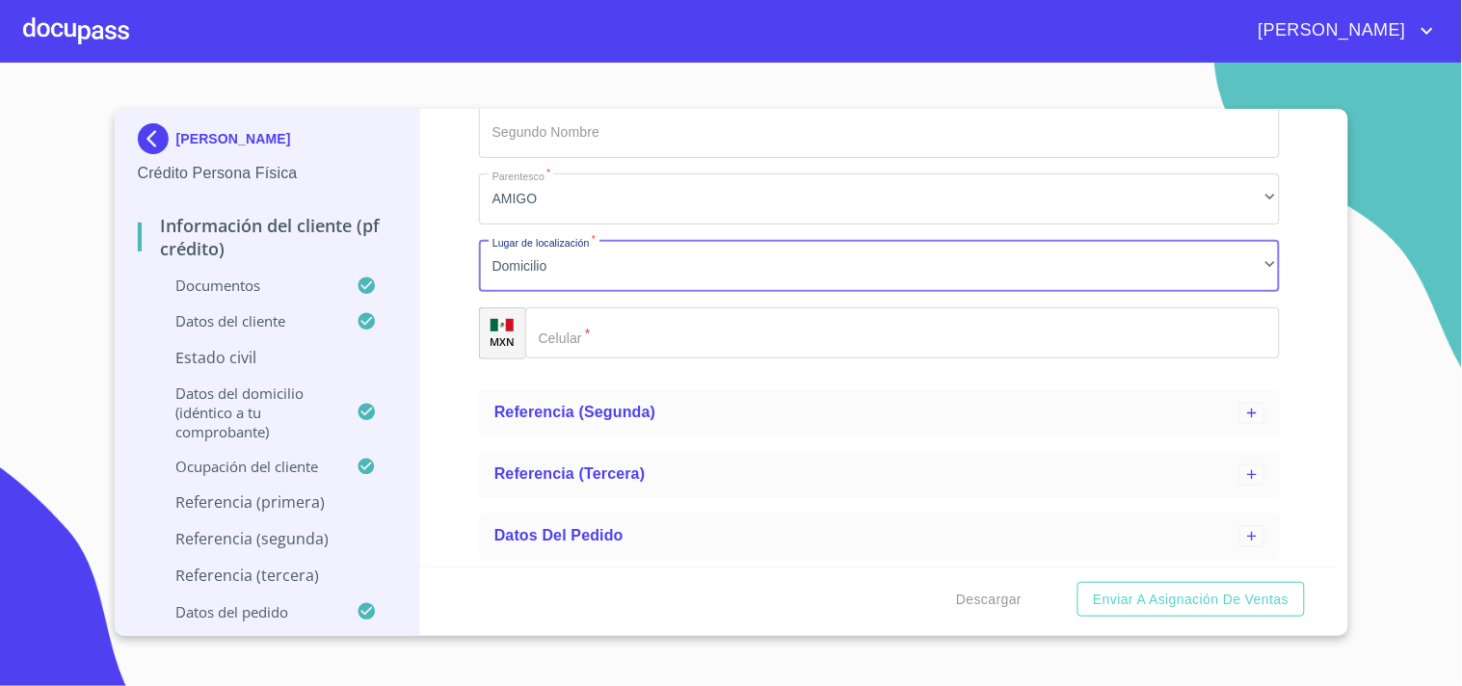
click at [570, 337] on div "​" at bounding box center [902, 333] width 755 height 52
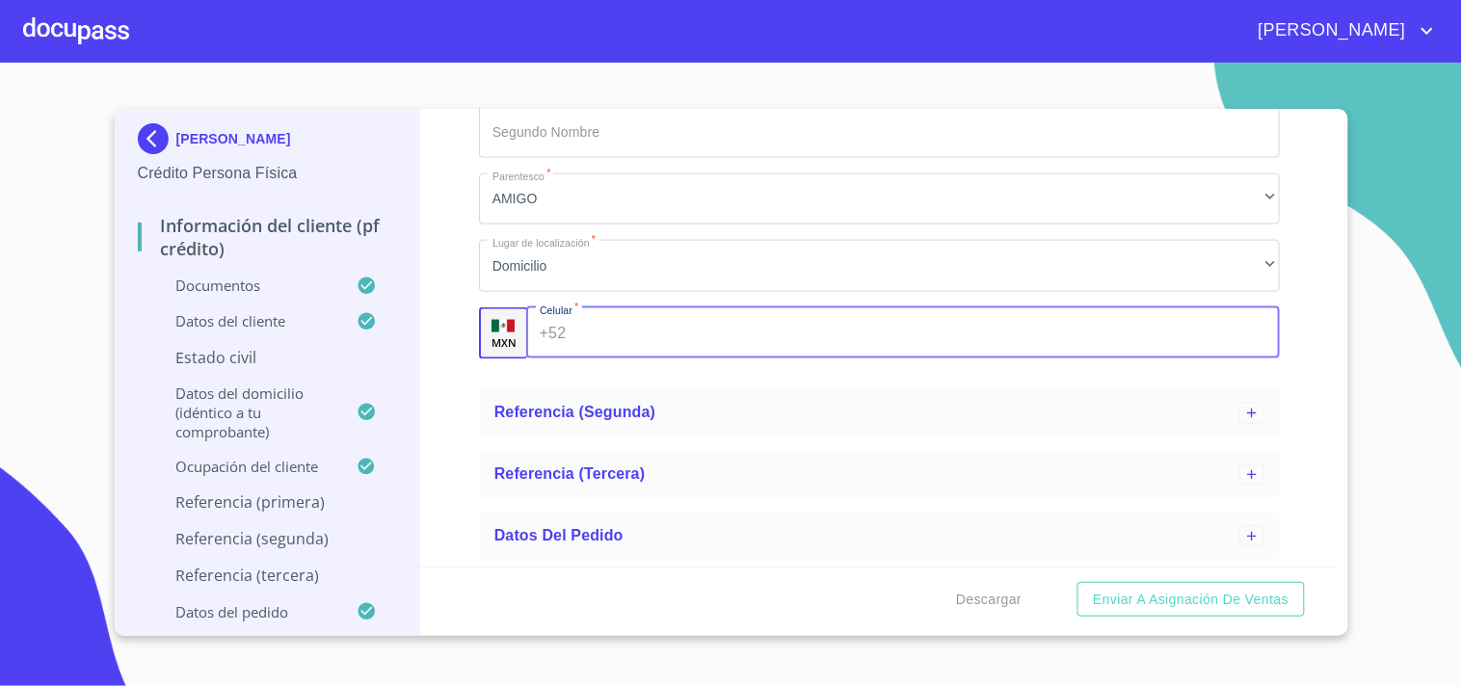
paste input "(33).23.70.18.1"
click at [603, 330] on input "(33).23.70.18.1" at bounding box center [909, 333] width 670 height 52
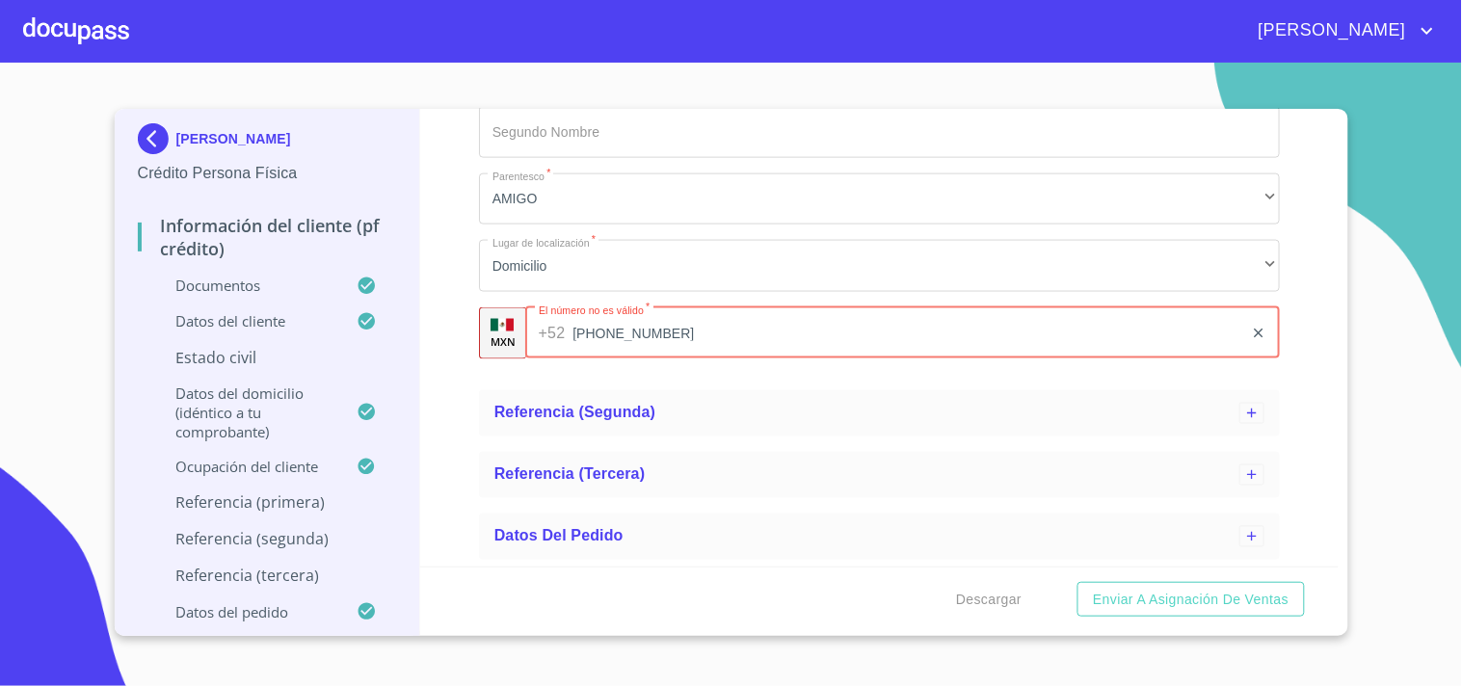
type input "(33)23701811"
click at [427, 334] on div "Información del cliente (PF crédito) Documentos Datos del cliente Estado Civil …" at bounding box center [879, 338] width 919 height 458
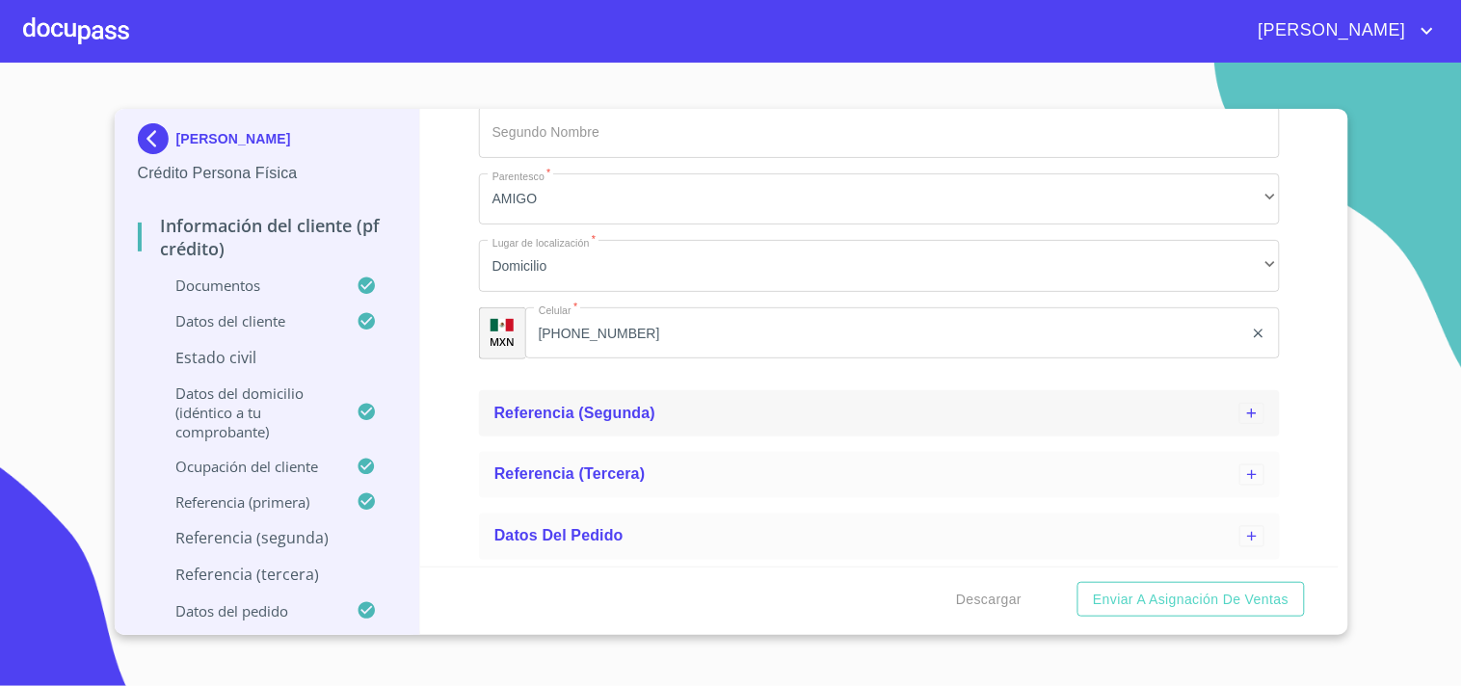
click at [542, 418] on span "Referencia (segunda)" at bounding box center [576, 413] width 162 height 16
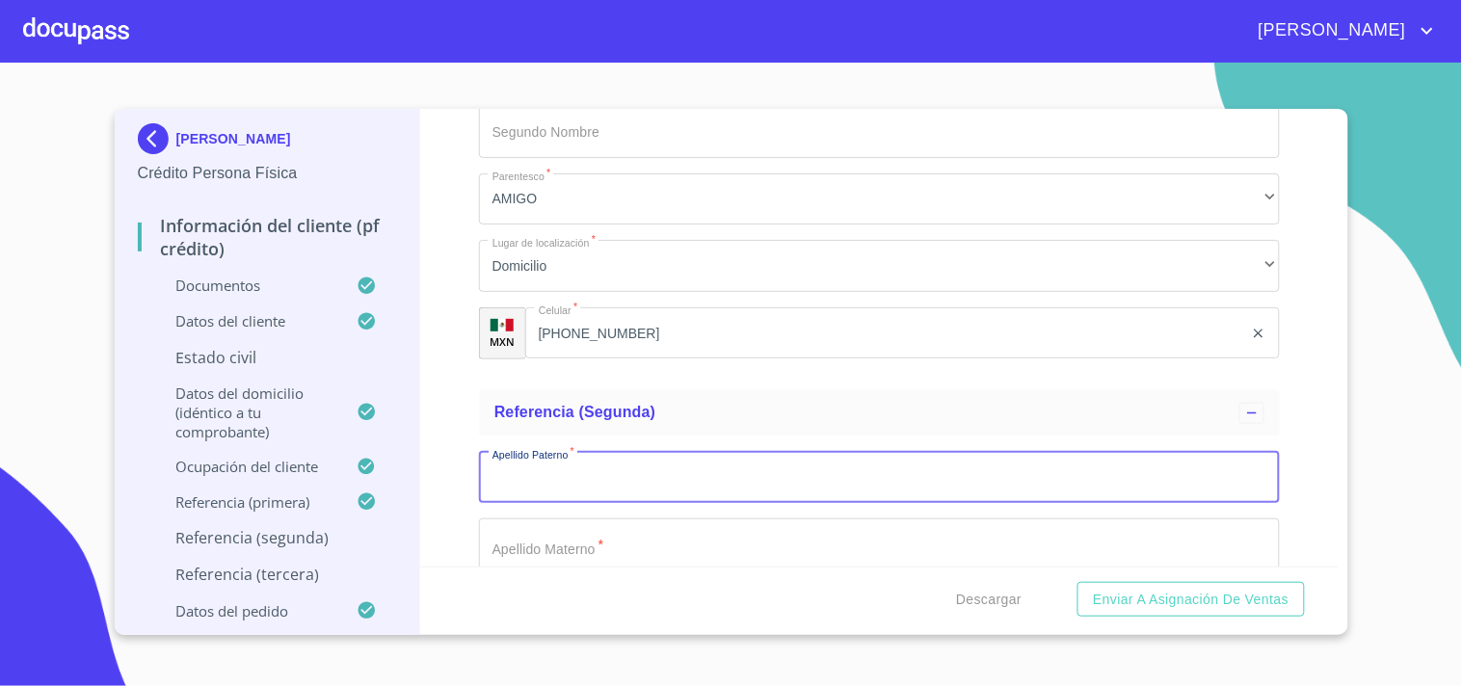
click at [540, 472] on input "Apellido Paterno   *" at bounding box center [879, 478] width 801 height 52
paste input "Guadalupe"
type input "Guadalupe"
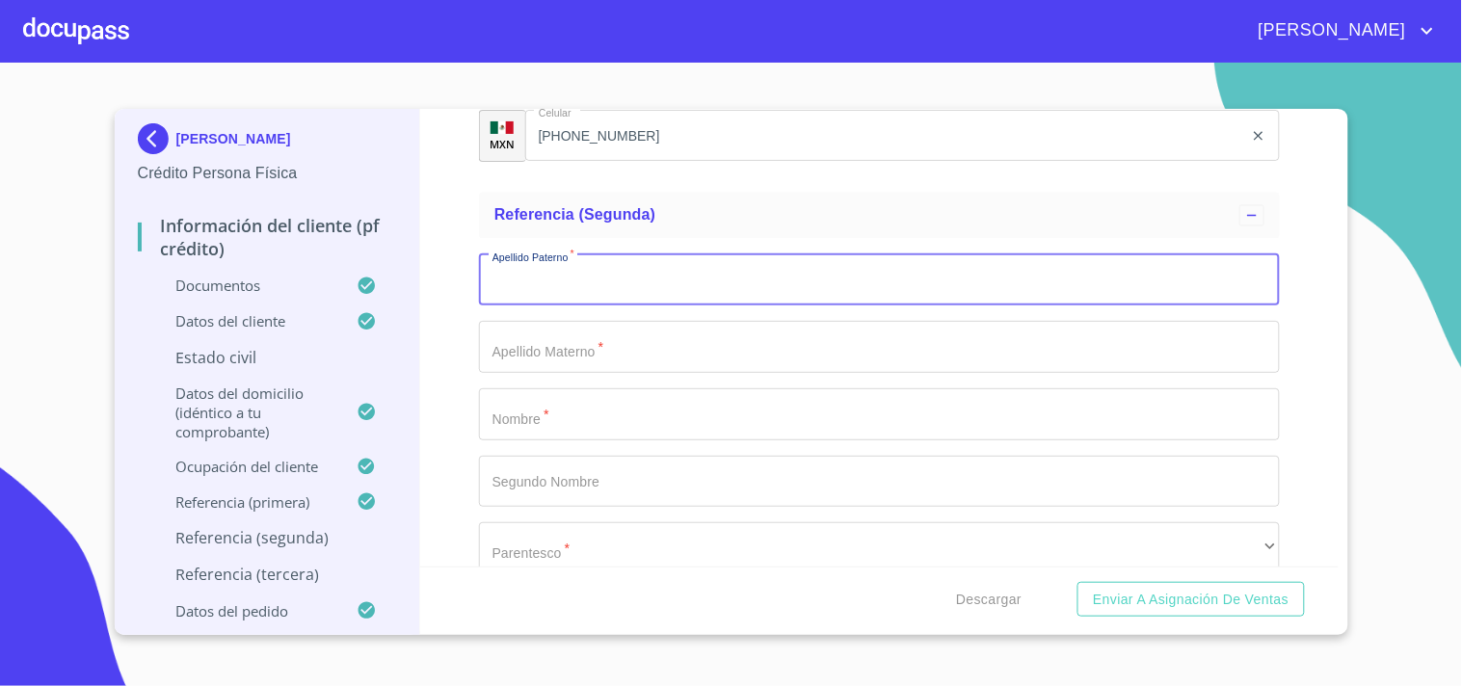
scroll to position [950, 0]
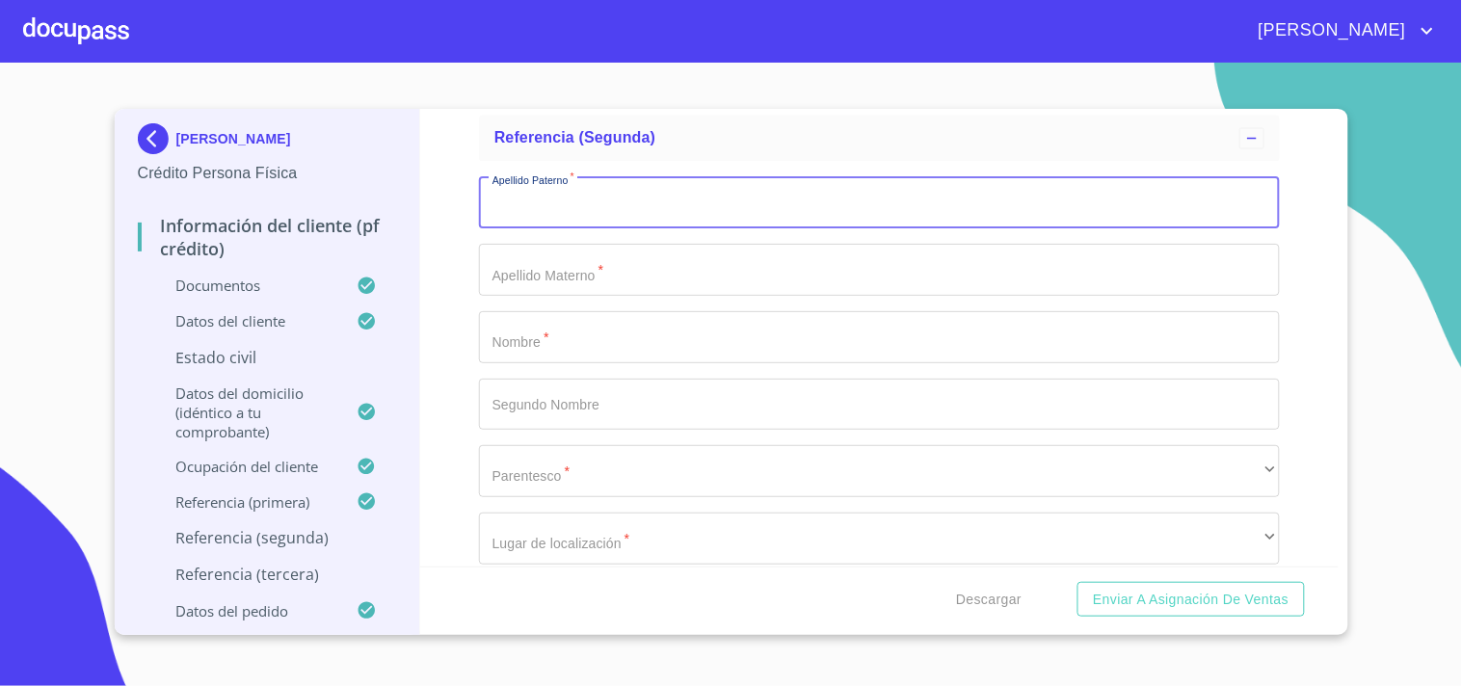
click at [538, 337] on input "Apellido Paterno   *" at bounding box center [879, 337] width 801 height 52
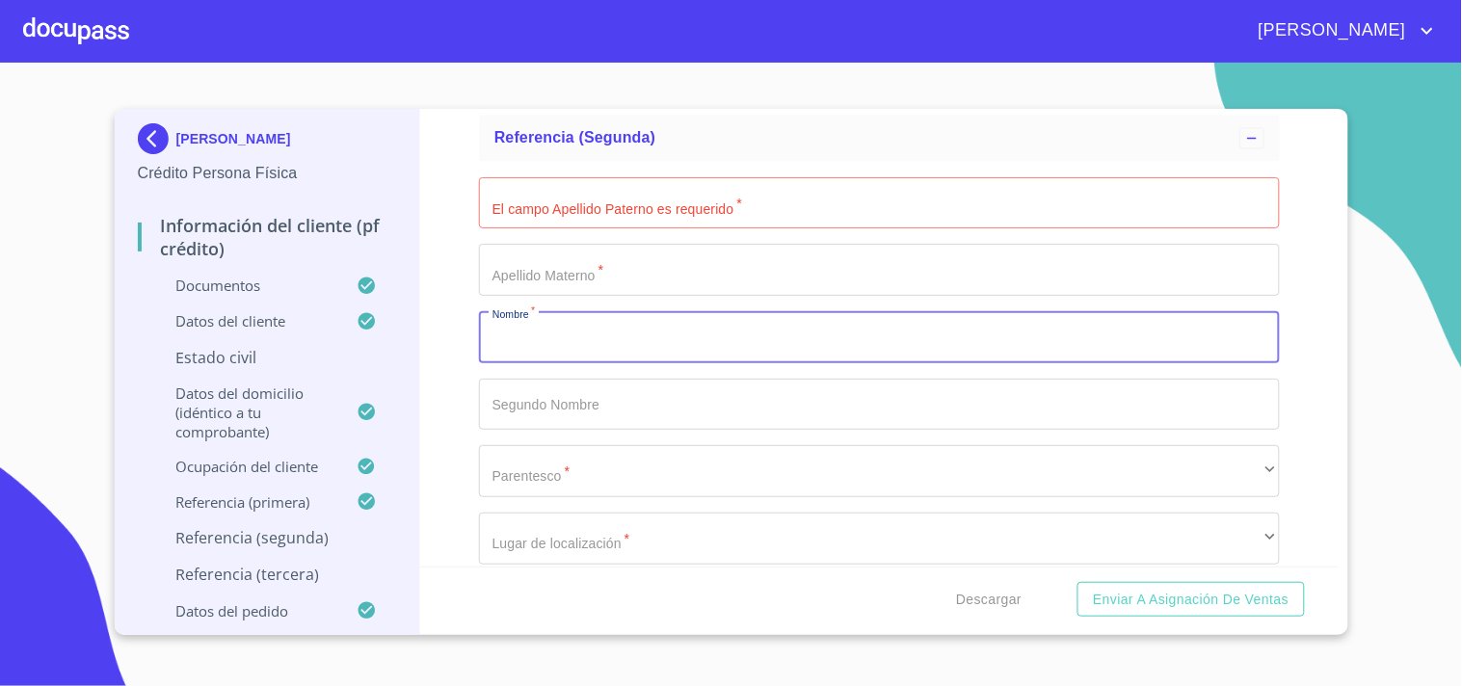
paste input "Guadalupe"
type input "Guadalupe"
click at [541, 278] on input "Apellido Paterno   *" at bounding box center [879, 270] width 801 height 52
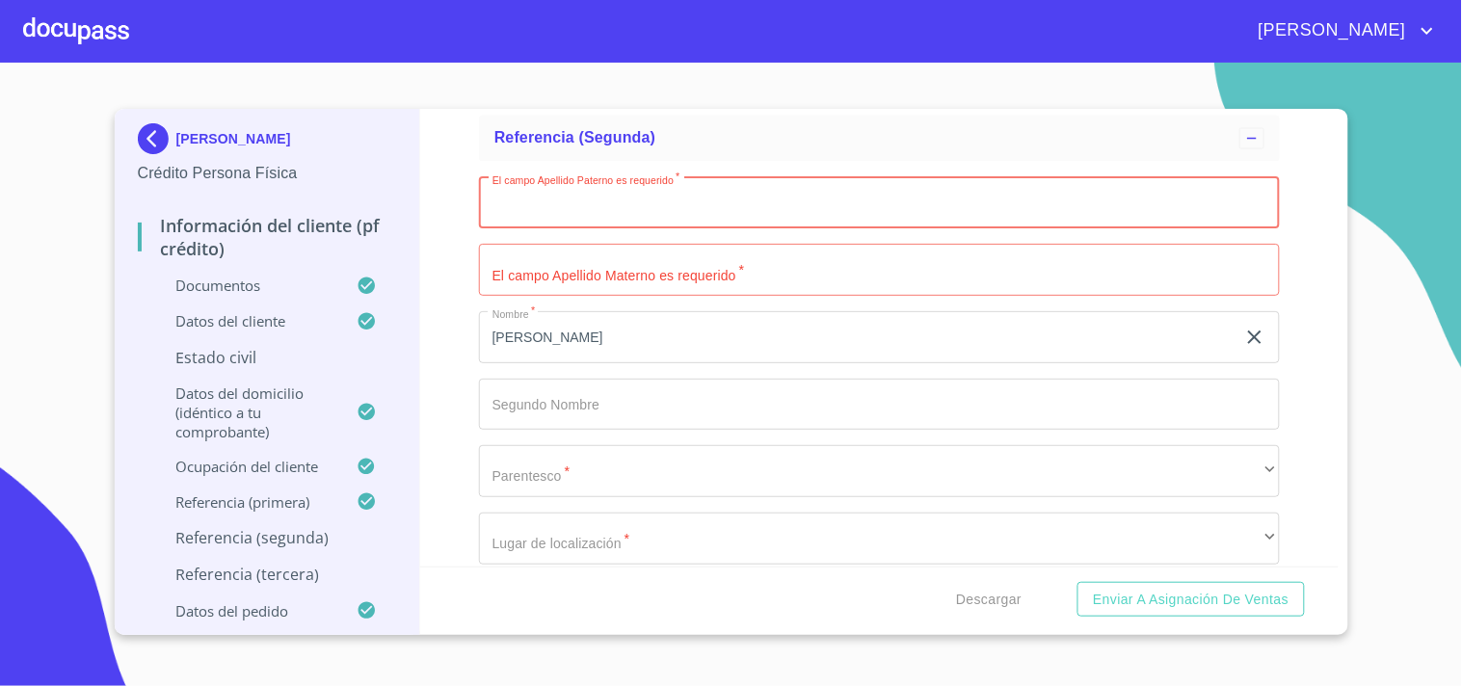
click at [561, 207] on input "Apellido Paterno   *" at bounding box center [879, 203] width 801 height 52
paste input "González"
type input "González"
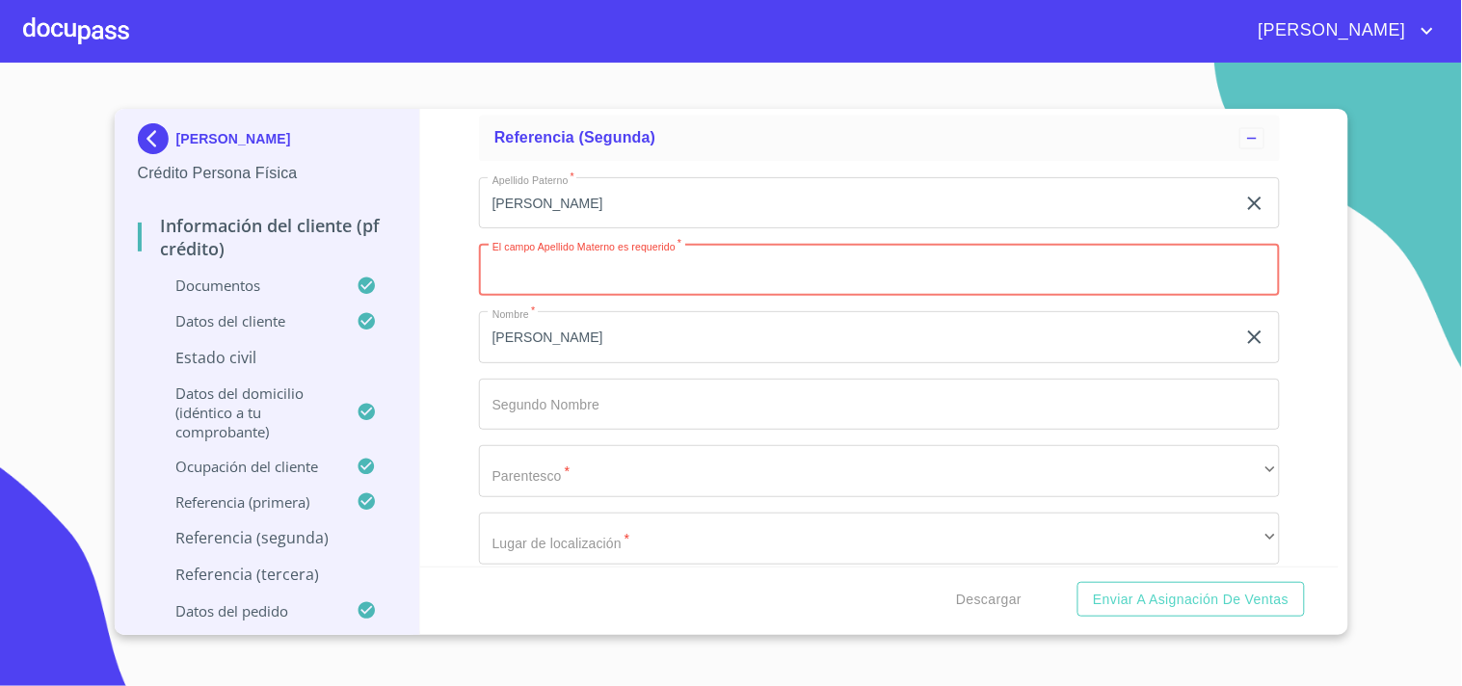
click at [567, 262] on input "Apellido Paterno   *" at bounding box center [879, 270] width 801 height 52
paste input "peña"
click at [501, 271] on input "peña" at bounding box center [857, 270] width 757 height 52
type input "Peña"
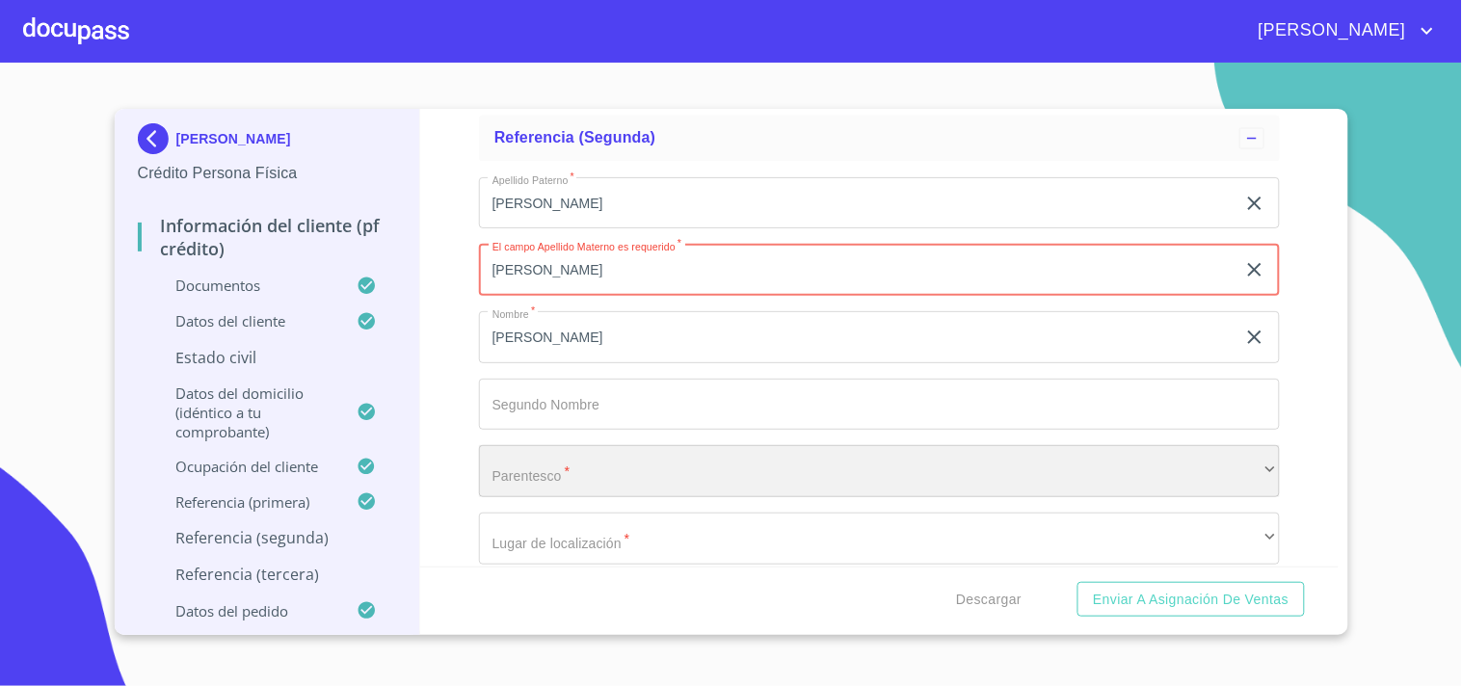
click at [550, 464] on div "​" at bounding box center [879, 471] width 801 height 52
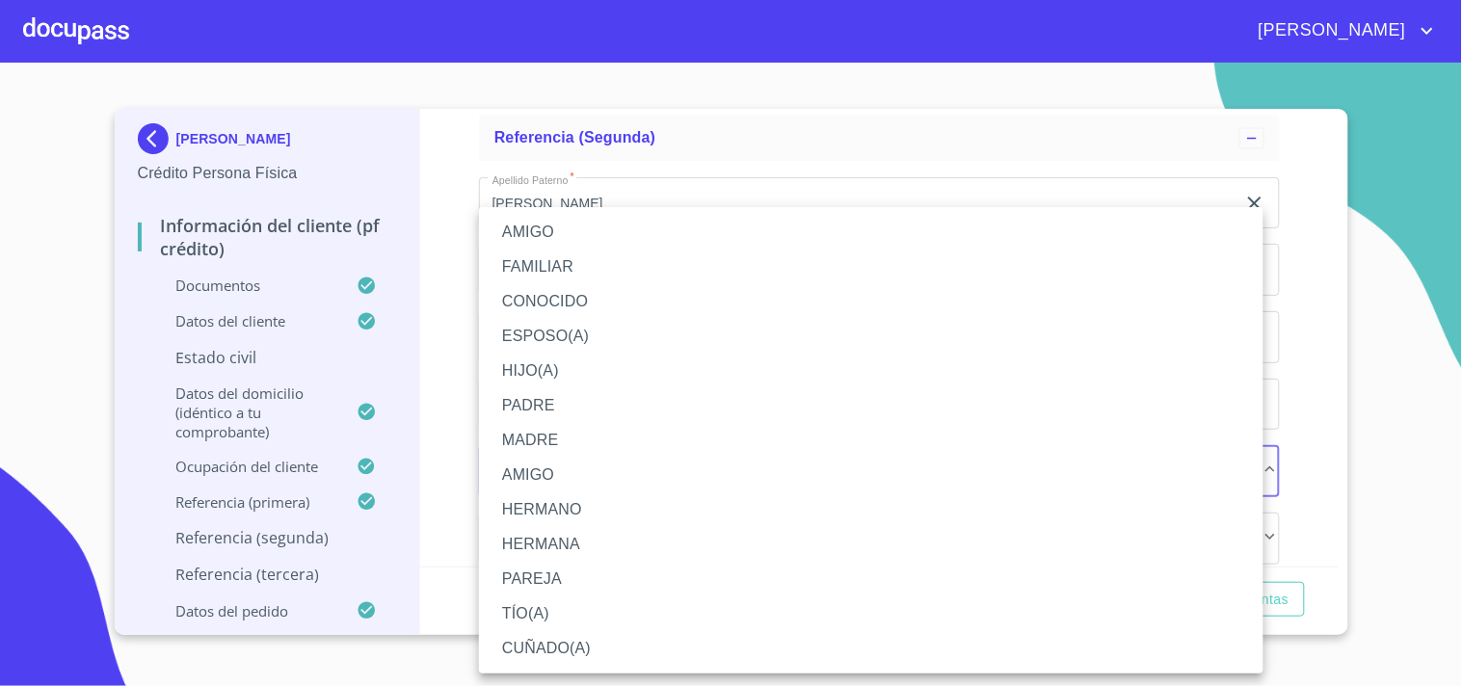
click at [550, 237] on li "AMIGO" at bounding box center [871, 232] width 785 height 35
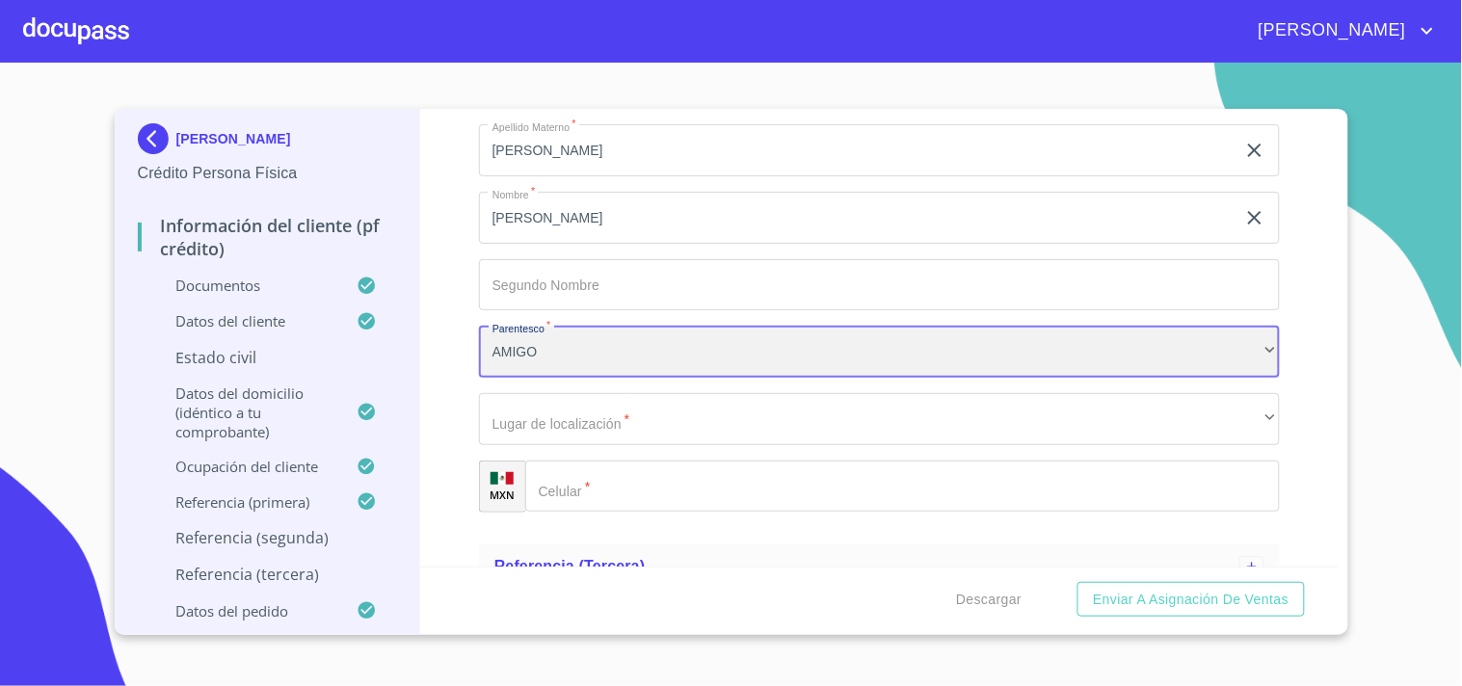
scroll to position [1110, 0]
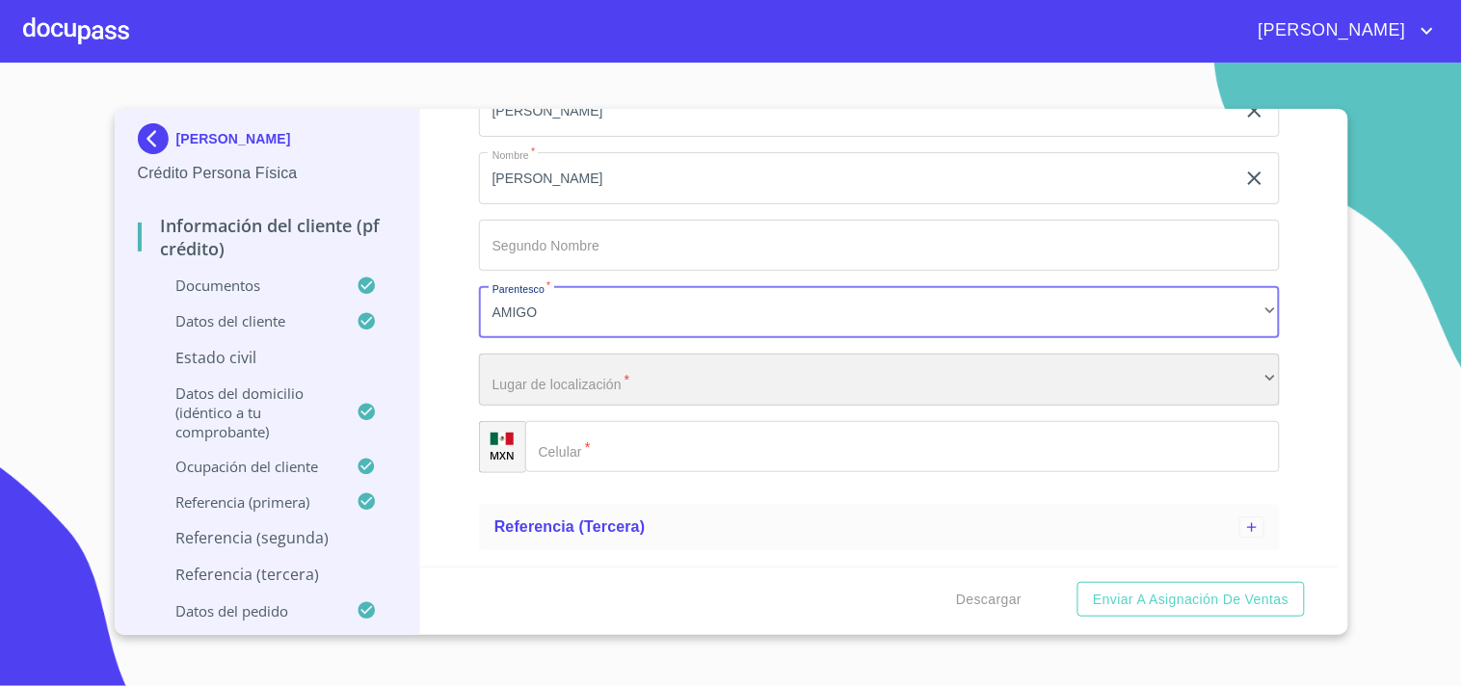
click at [590, 390] on div "​" at bounding box center [879, 380] width 801 height 52
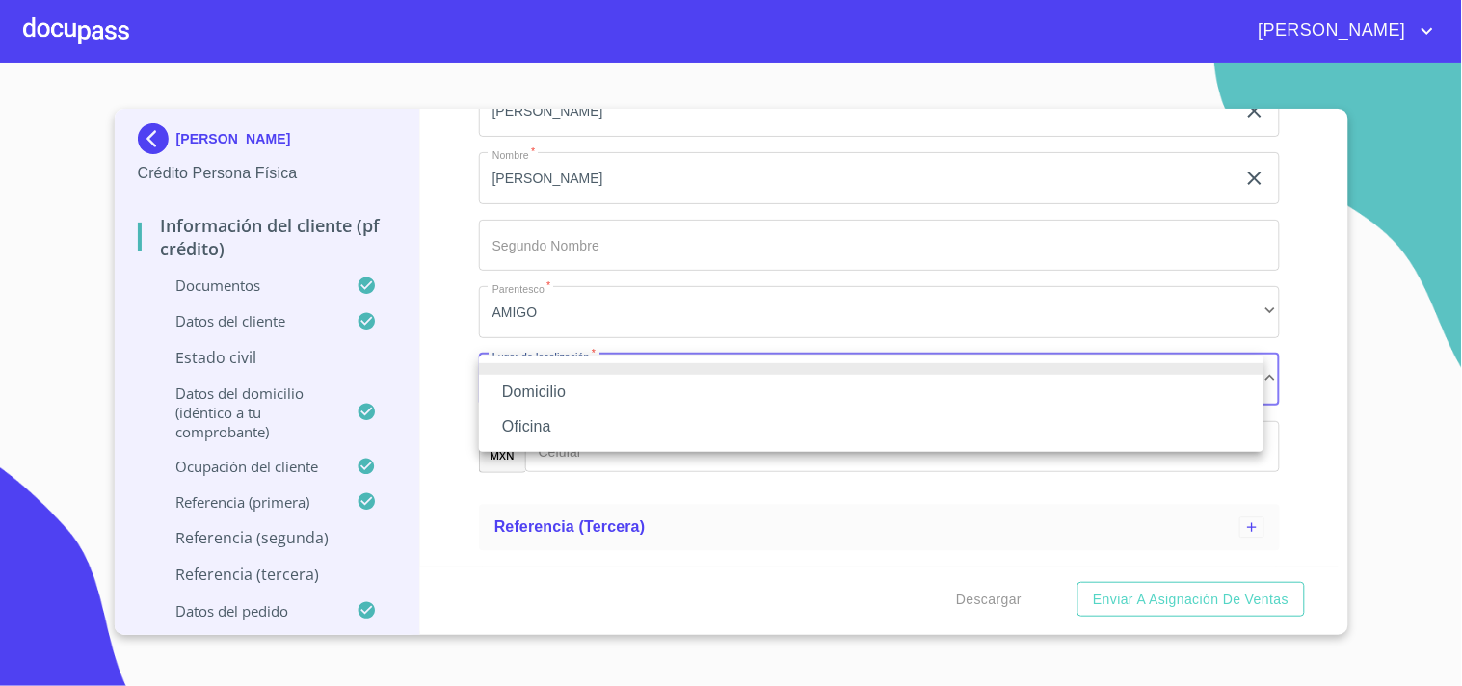
click at [521, 383] on li "Domicilio" at bounding box center [871, 392] width 785 height 35
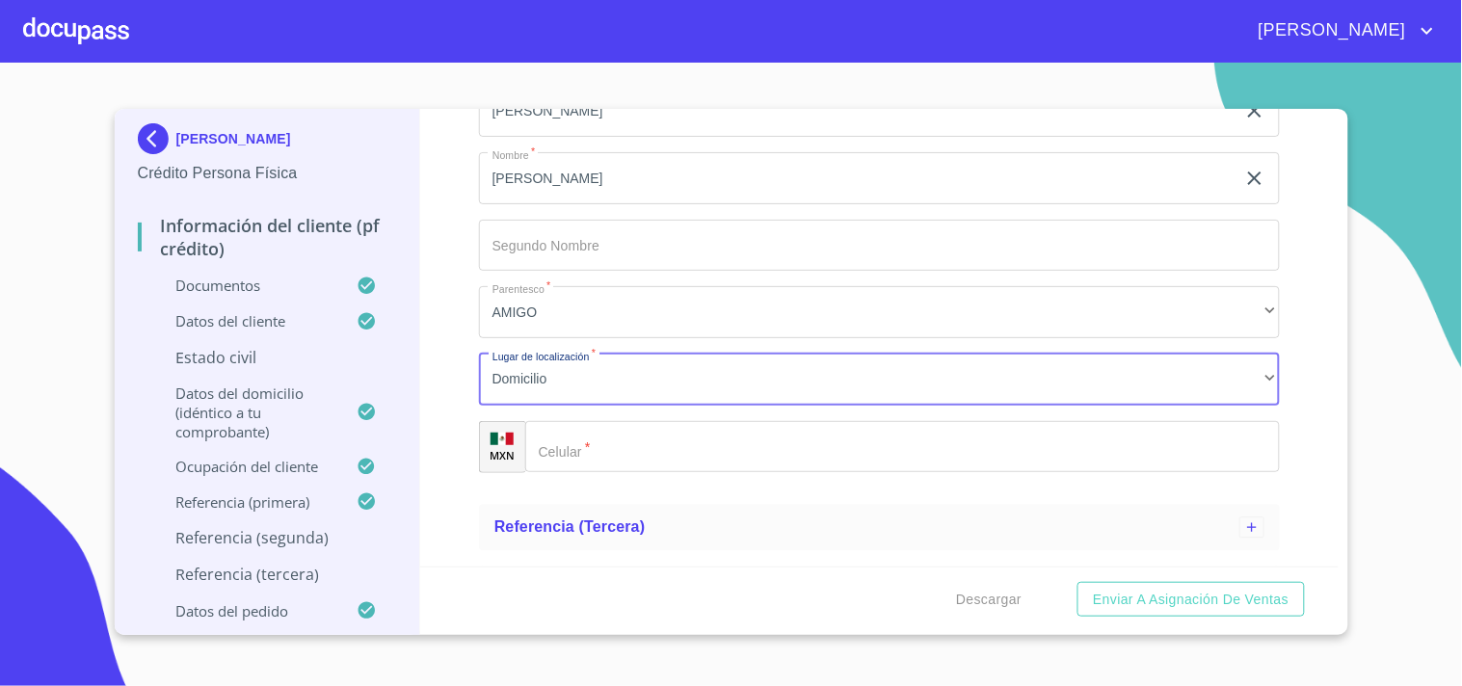
click at [595, 474] on div "Apellido Paterno   * González ​ Apellido Materno   * Peña ​ Nombre   * Guadalup…" at bounding box center [879, 246] width 801 height 486
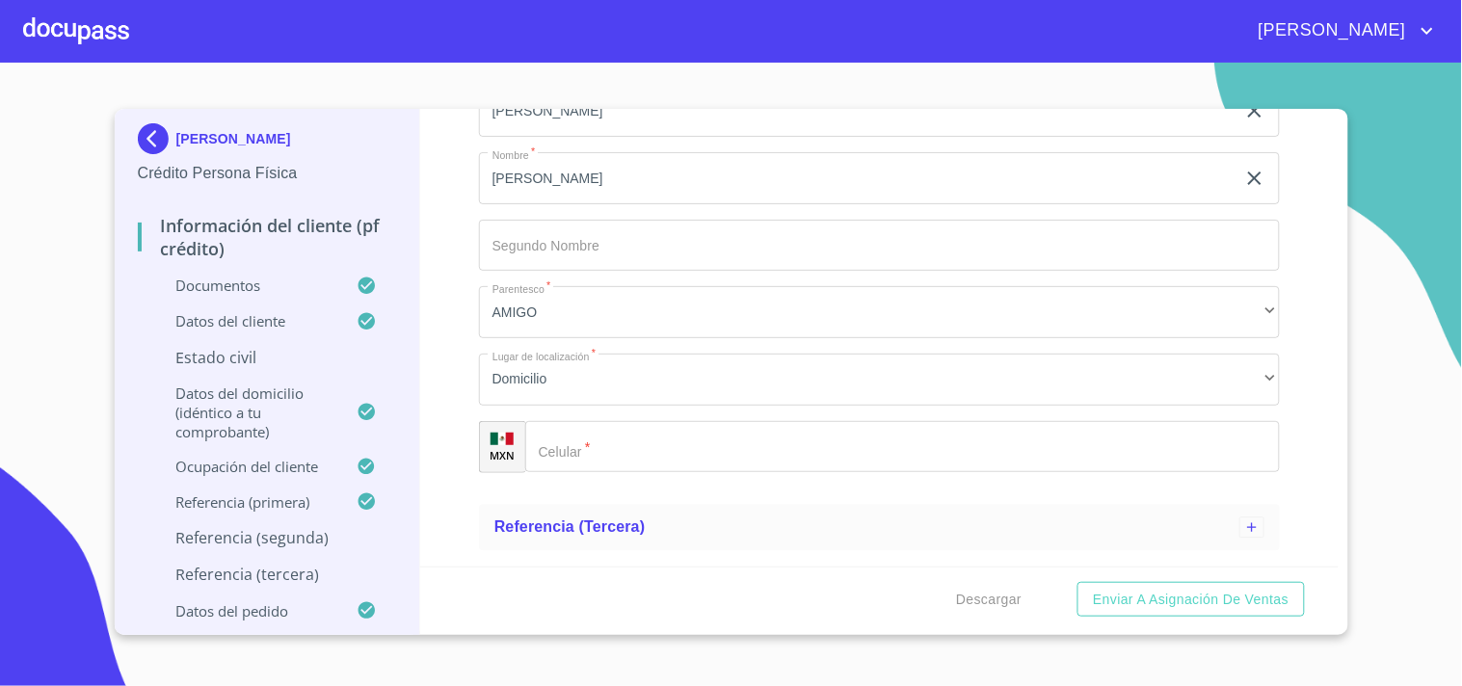
click at [581, 456] on input "Apellido Paterno   *" at bounding box center [902, 447] width 755 height 52
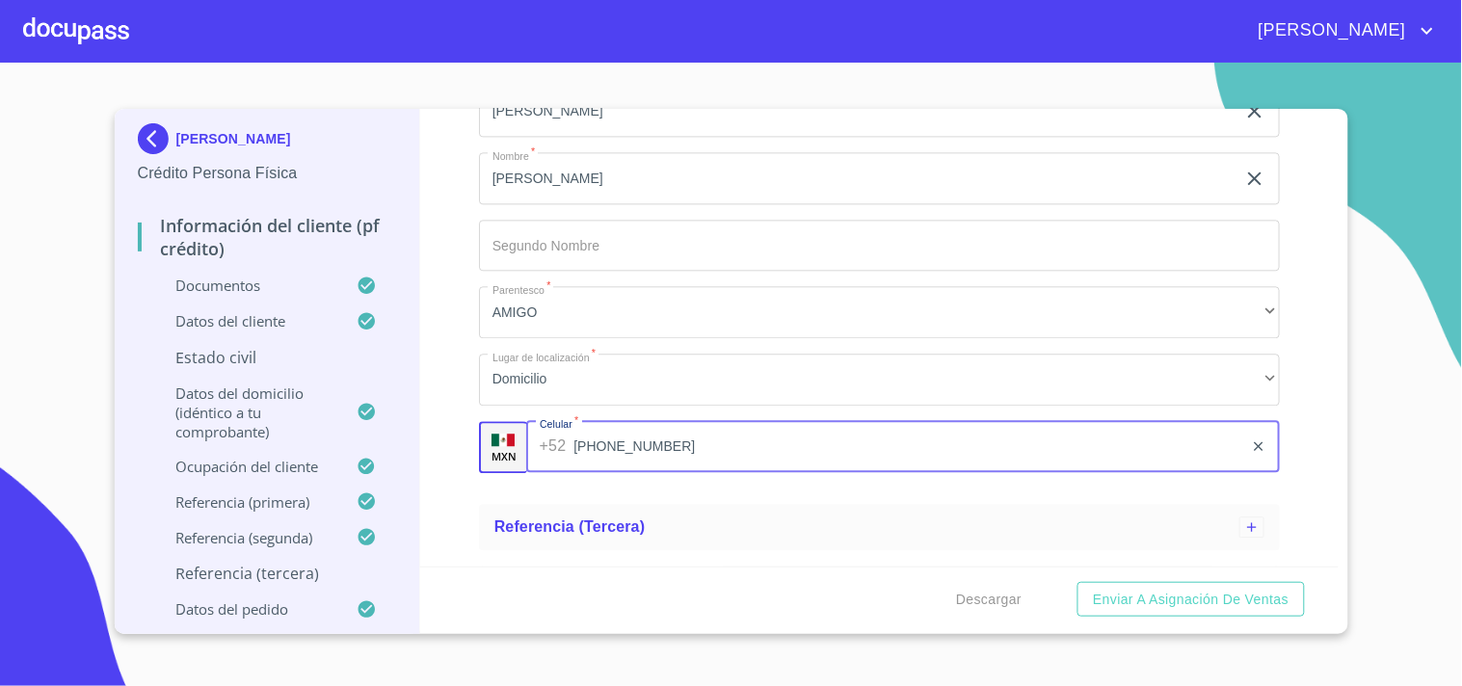
scroll to position [1161, 0]
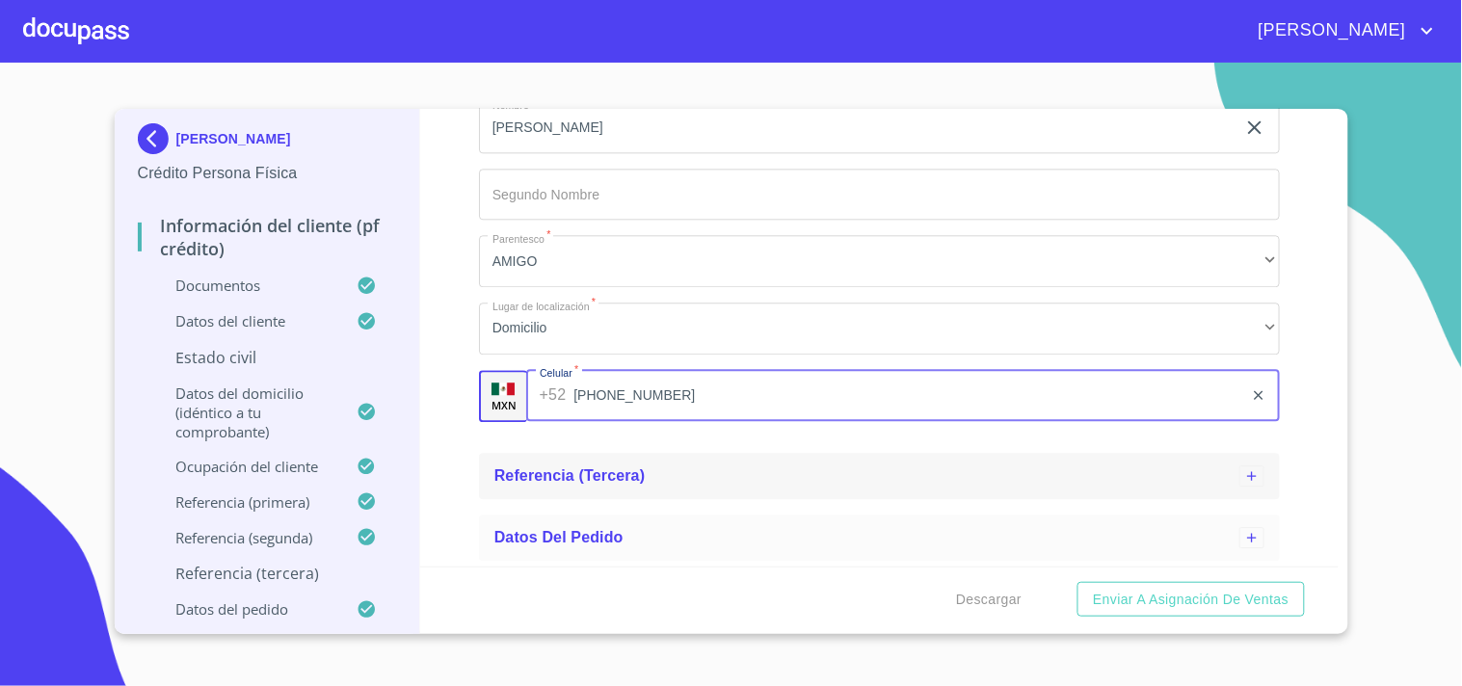
type input "(33)11721329"
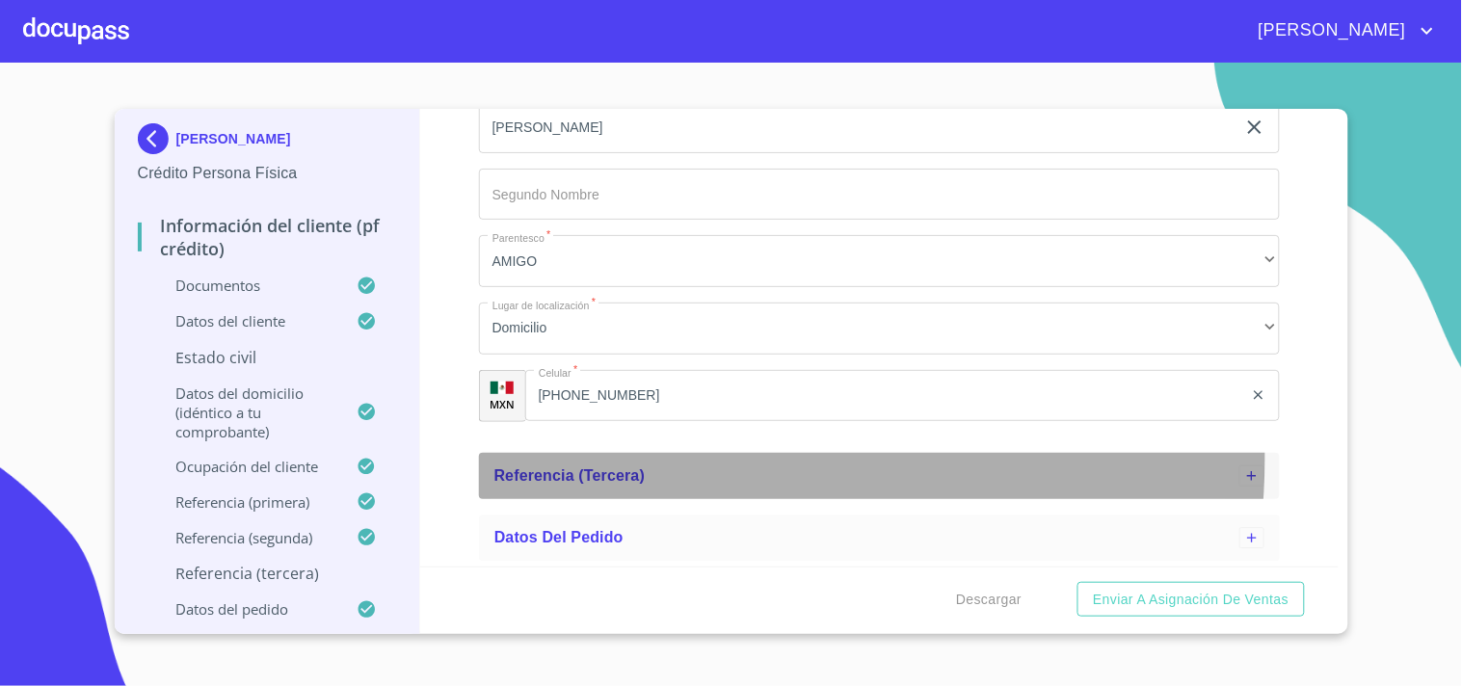
click at [695, 458] on div "Referencia (tercera)" at bounding box center [879, 476] width 801 height 46
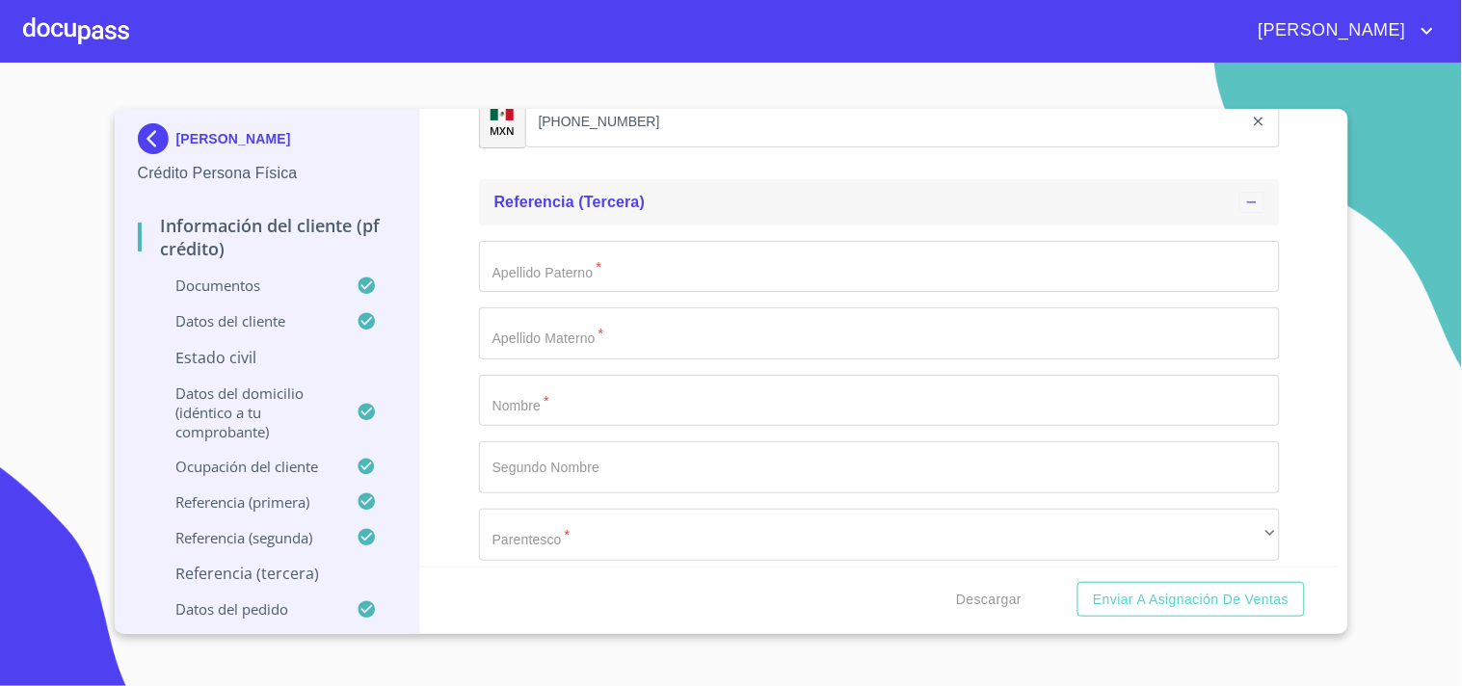
scroll to position [1507, 0]
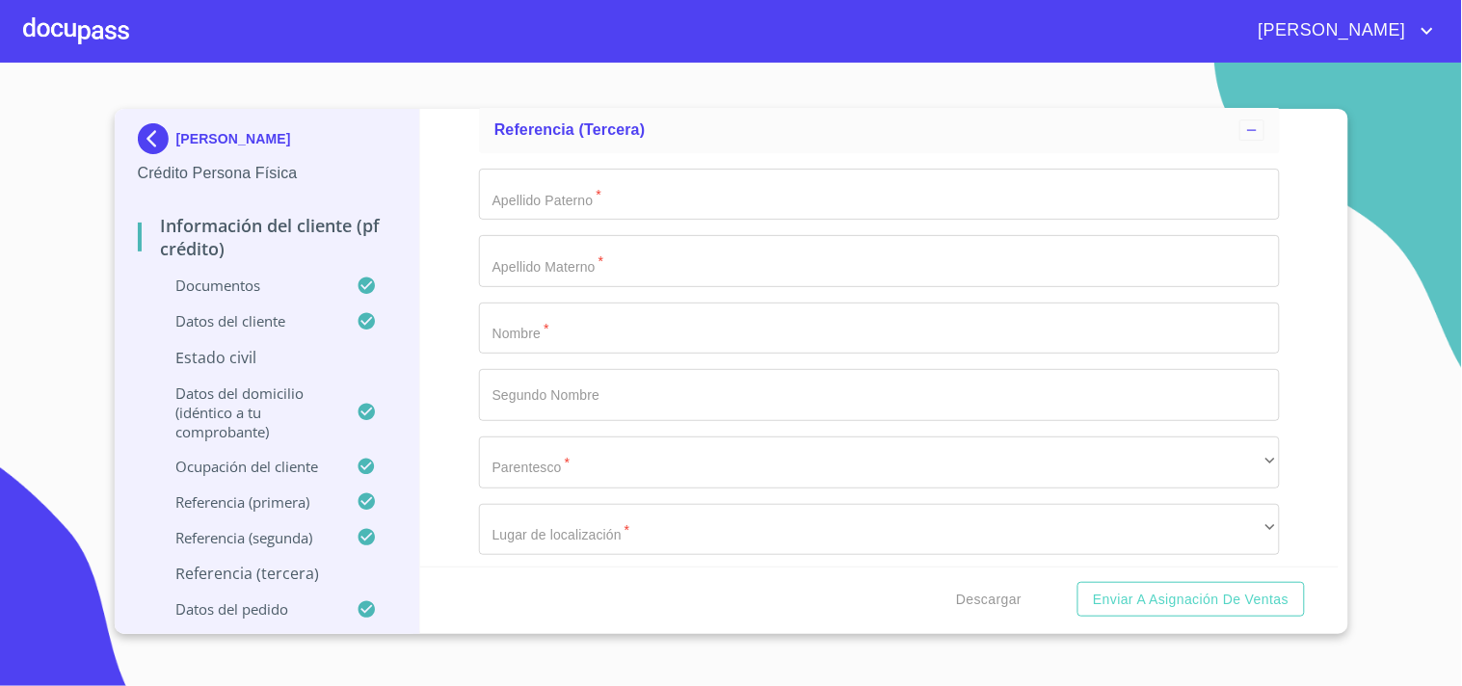
click at [537, 335] on input "Apellido Paterno   *" at bounding box center [879, 329] width 801 height 52
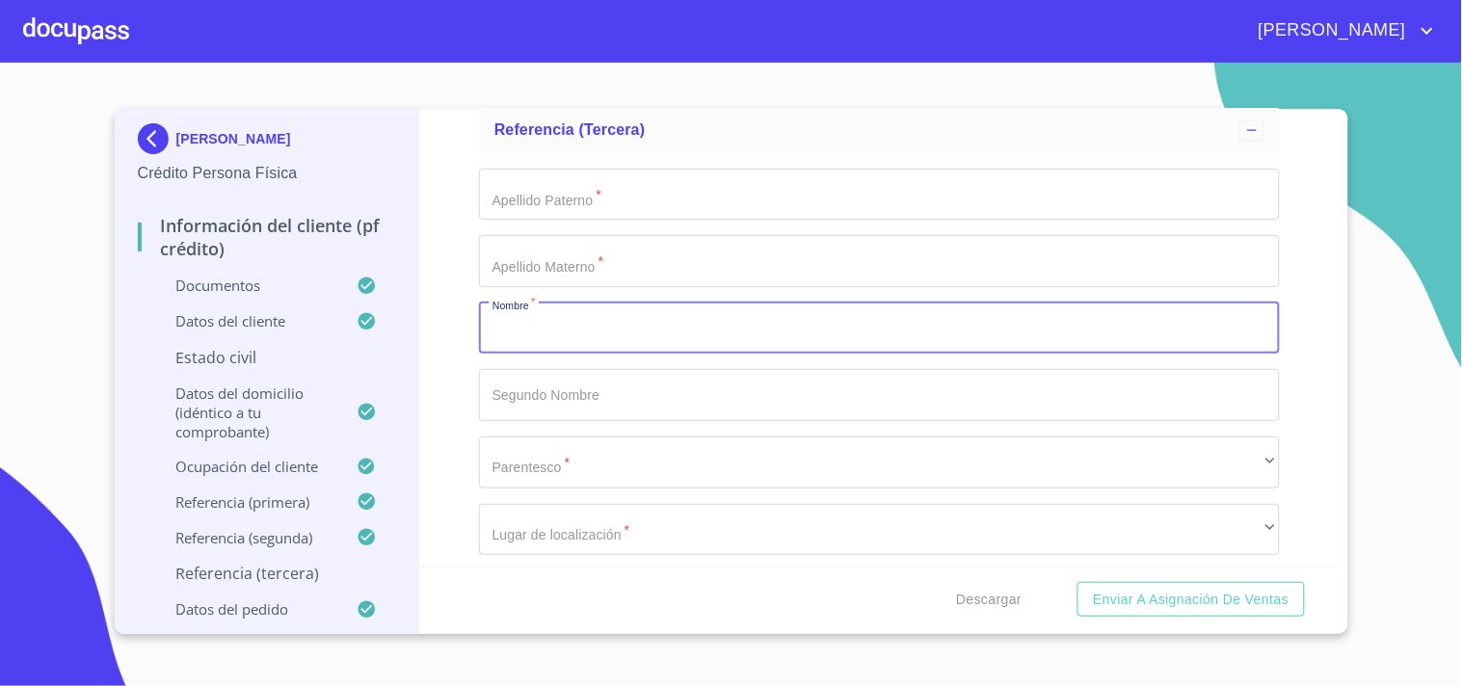
paste input "Nicol"
type input "Nicol"
click at [586, 220] on div "Apellido Paterno   * ​ Apellido Materno   * ​ Nombre   * Nicol ​ Segundo Nombre…" at bounding box center [879, 396] width 801 height 486
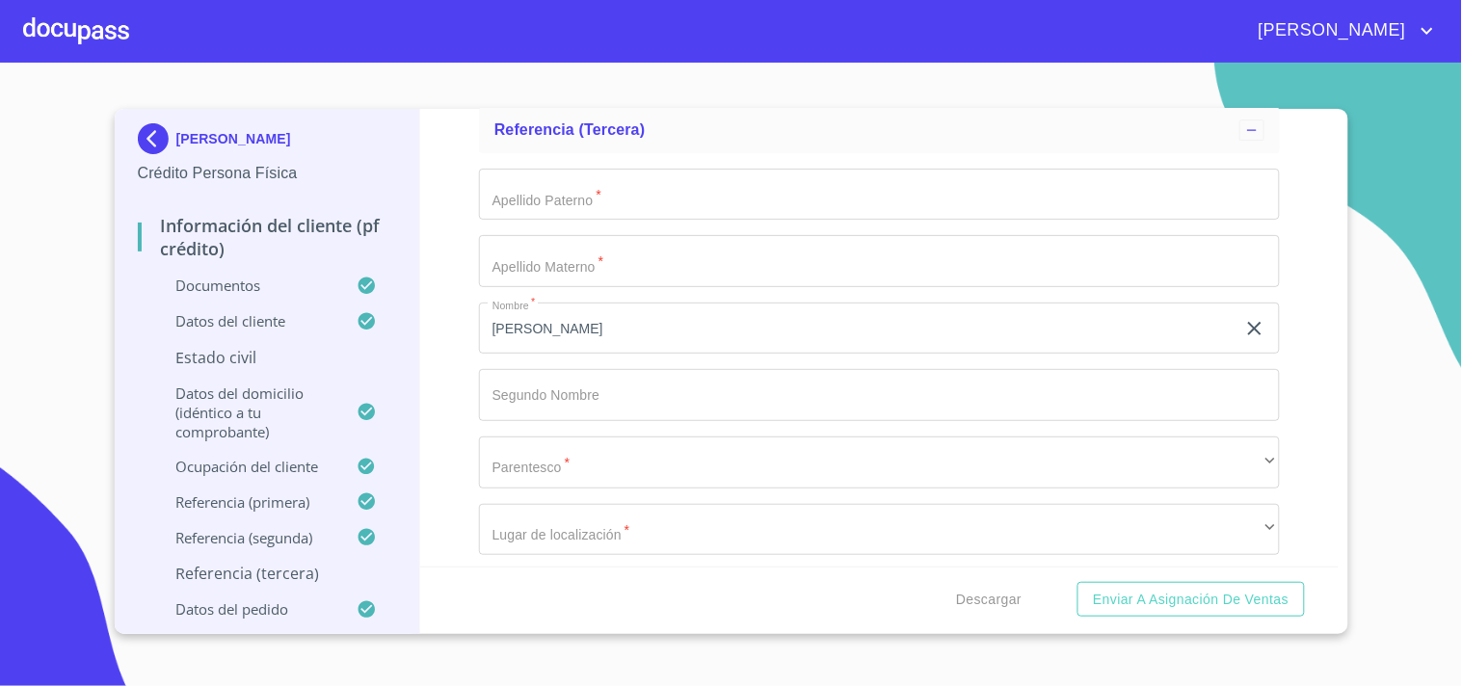
click at [573, 200] on input "Apellido Paterno   *" at bounding box center [879, 195] width 801 height 52
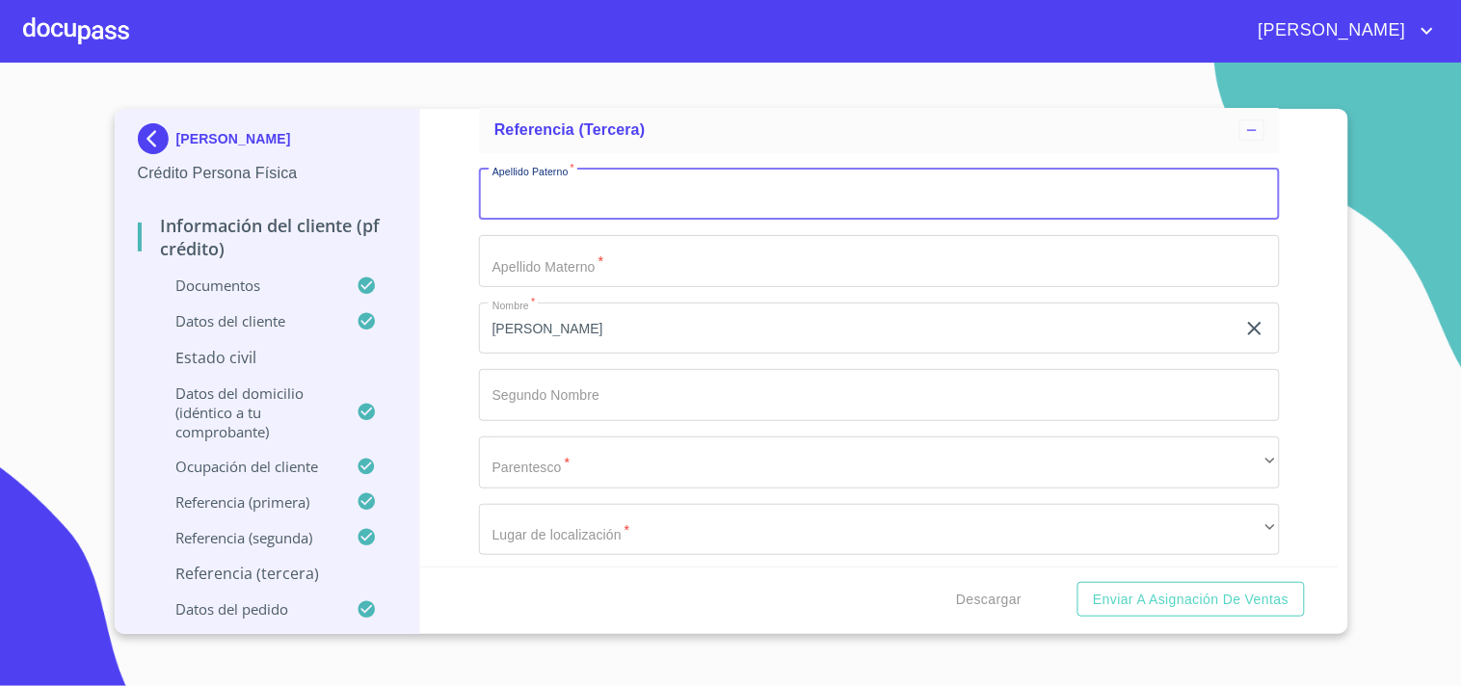
paste input "Pérez"
type input "Pérez"
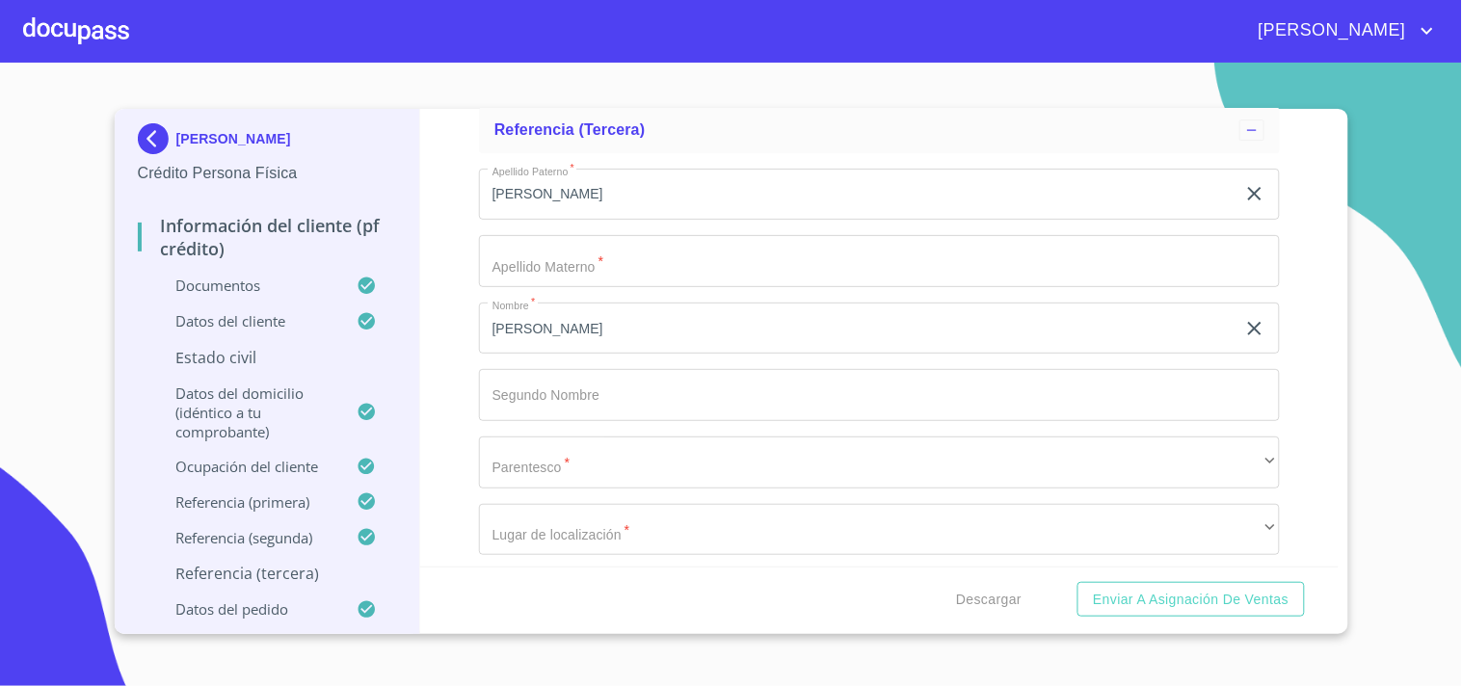
click at [549, 289] on div "Apellido Paterno   * Pérez ​ Apellido Materno   * ​ Nombre   * Nicol ​ Segundo …" at bounding box center [879, 396] width 801 height 486
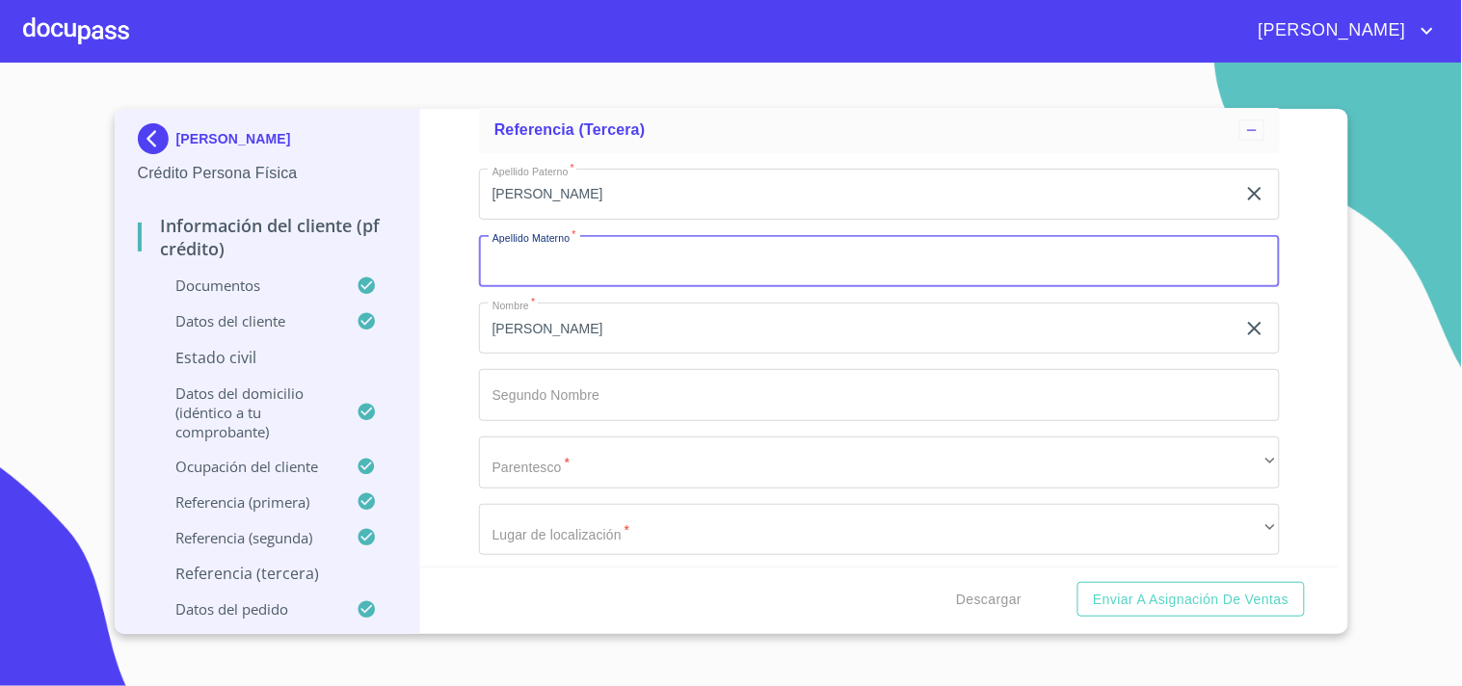
click at [549, 282] on input "Apellido Paterno   *" at bounding box center [879, 261] width 801 height 52
type input "Arenas"
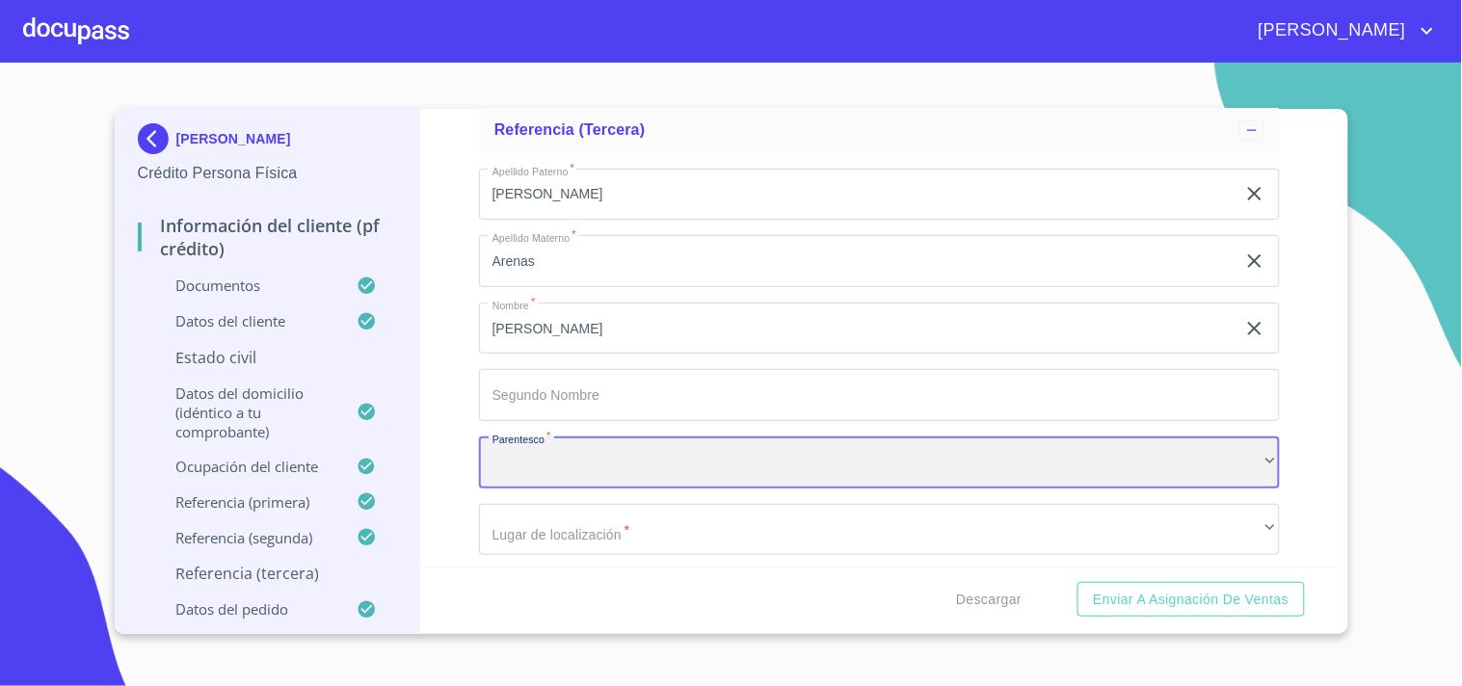
click at [579, 449] on div "​" at bounding box center [879, 463] width 801 height 52
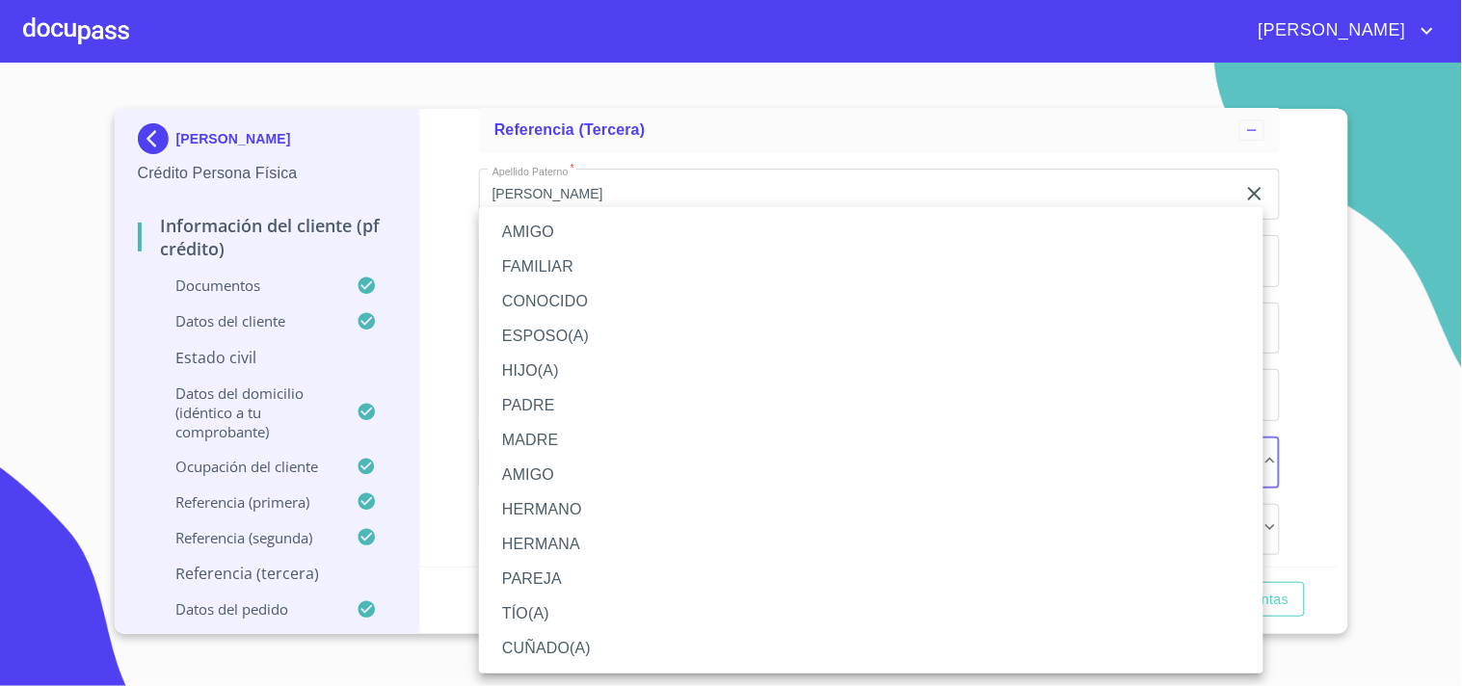
click at [536, 239] on li "AMIGO" at bounding box center [871, 232] width 785 height 35
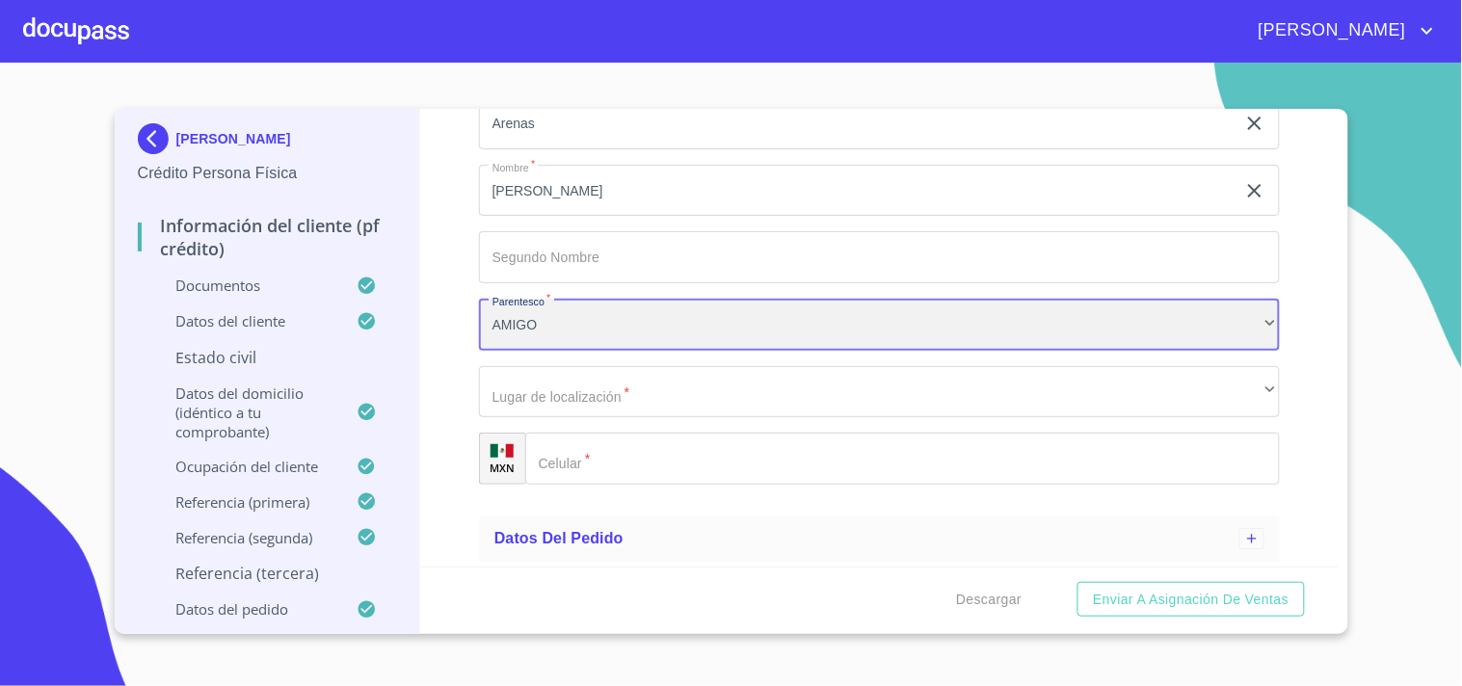
scroll to position [1645, 0]
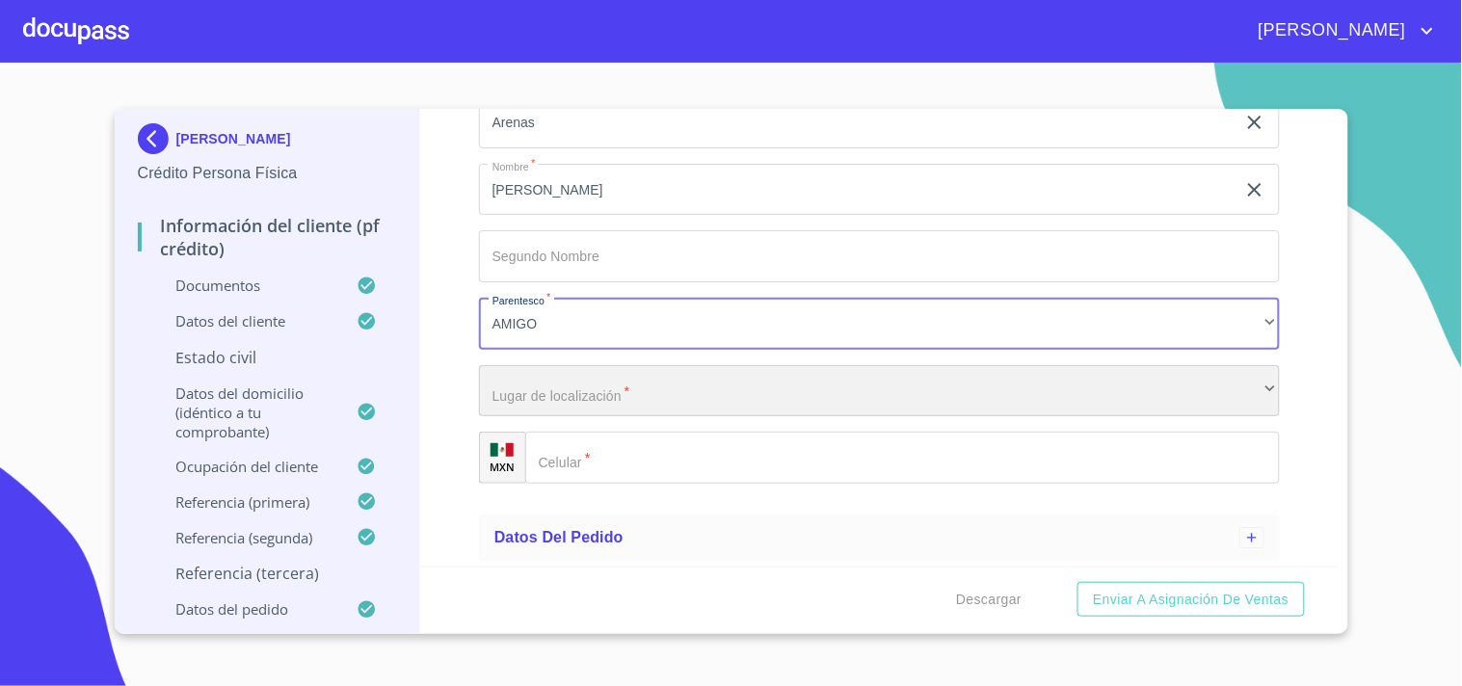
click at [548, 380] on div "​" at bounding box center [879, 391] width 801 height 52
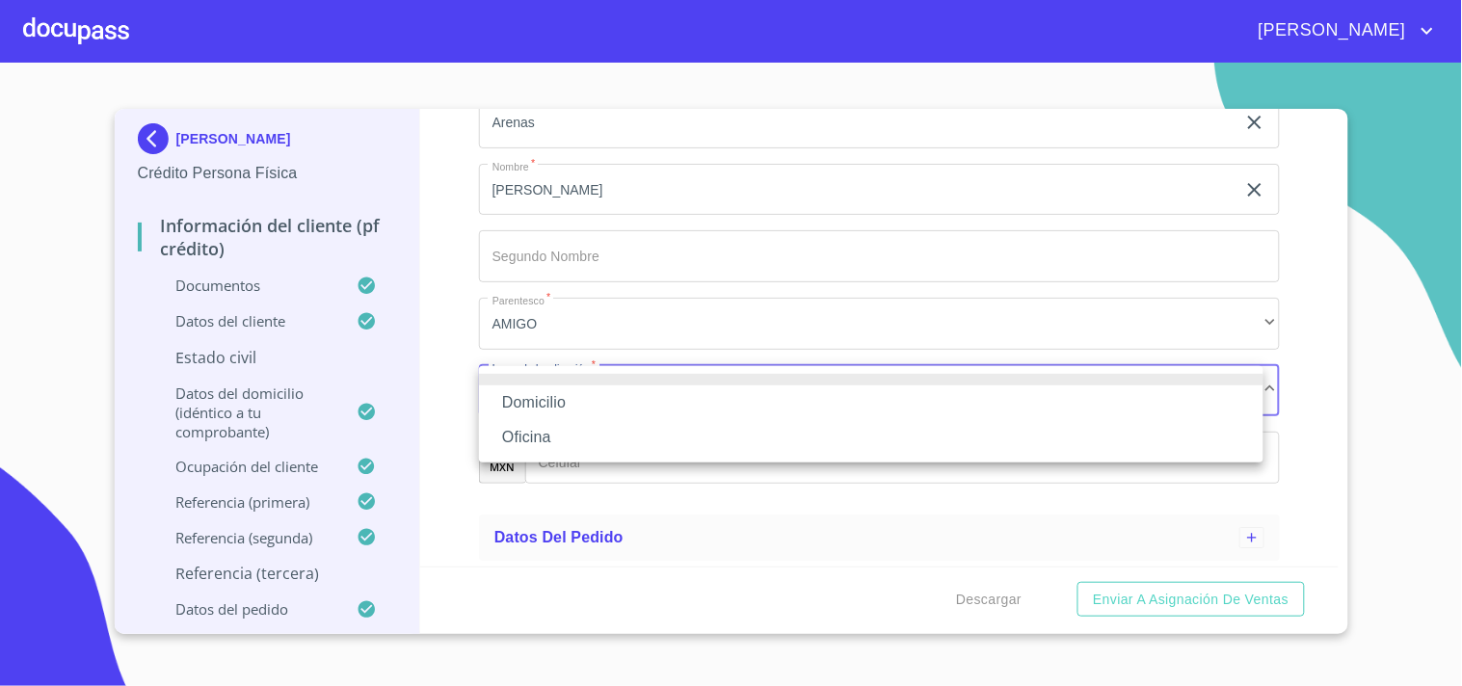
click at [554, 396] on li "Domicilio" at bounding box center [871, 403] width 785 height 35
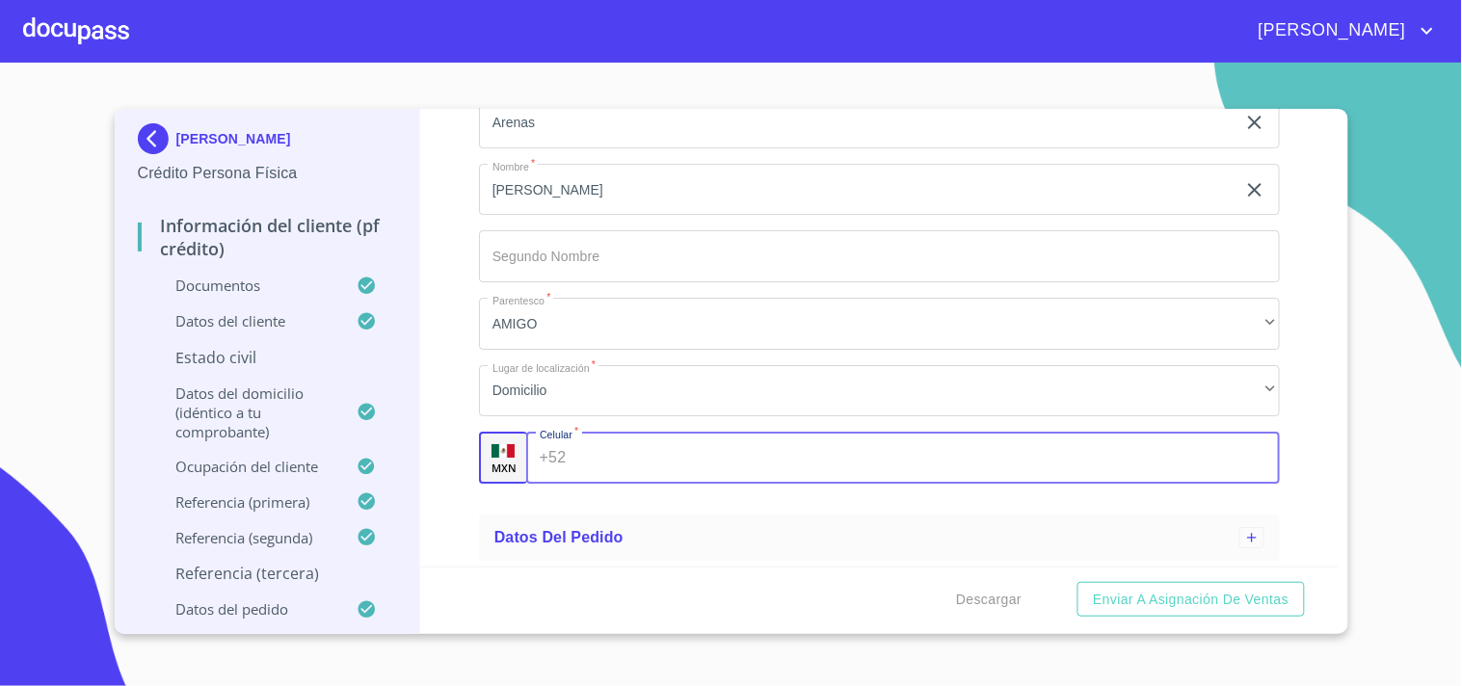
click at [589, 461] on input "Apellido Paterno   *" at bounding box center [927, 458] width 707 height 52
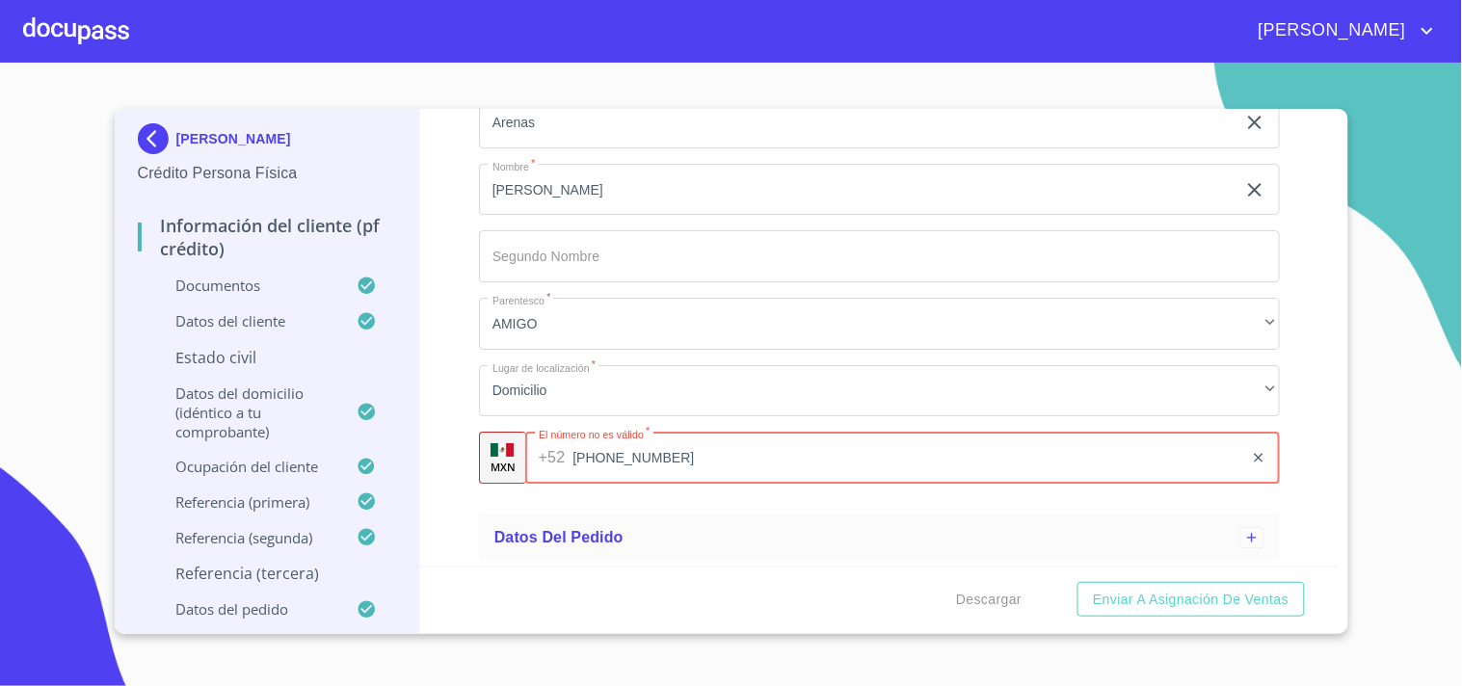
type input "(33)33814610"
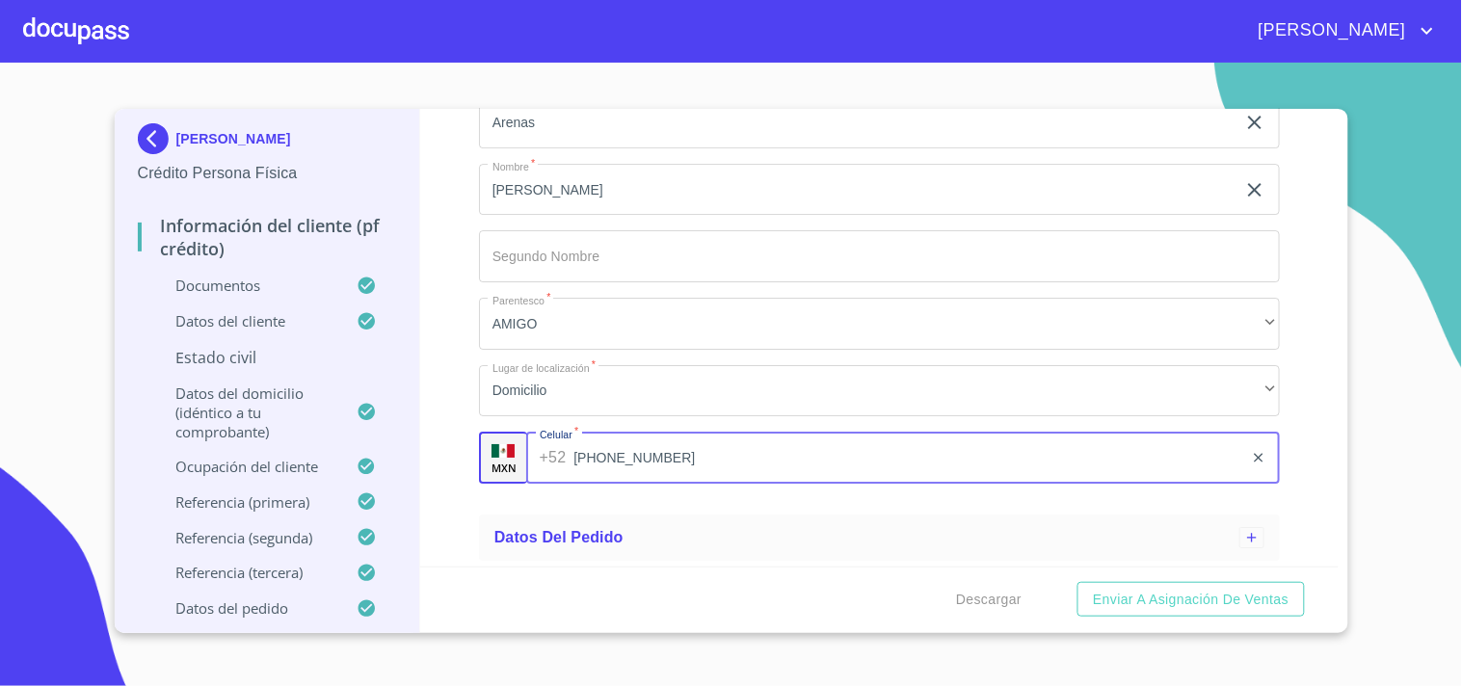
click at [246, 355] on p "Estado Civil" at bounding box center [267, 357] width 259 height 21
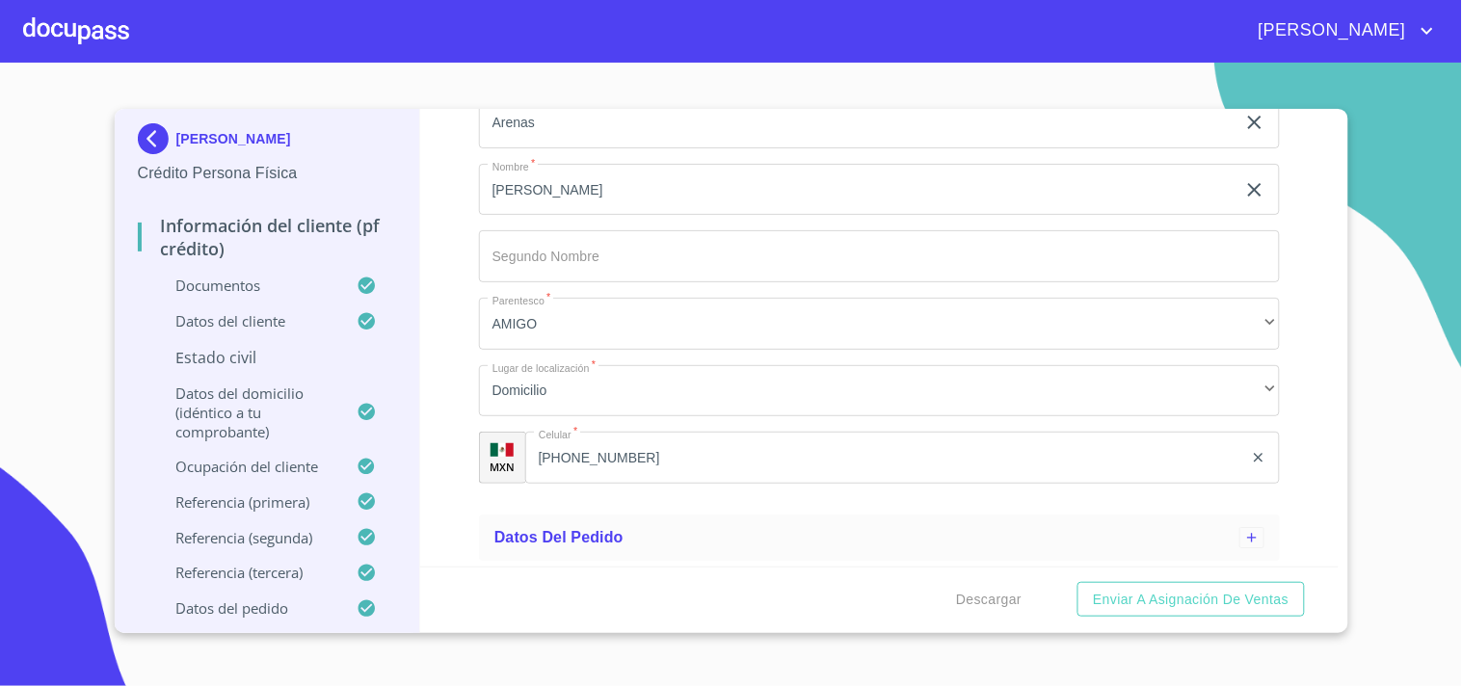
click at [246, 355] on p "Estado Civil" at bounding box center [267, 357] width 259 height 21
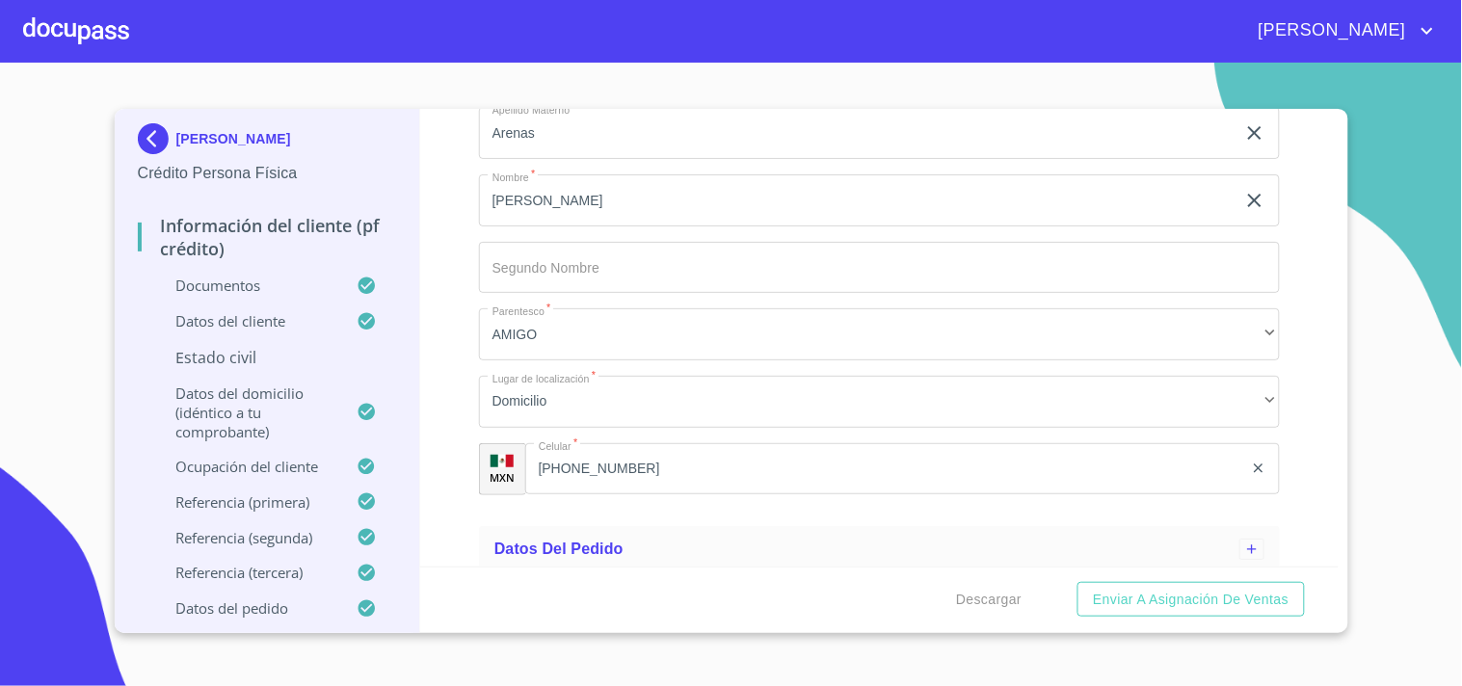
scroll to position [1712, 0]
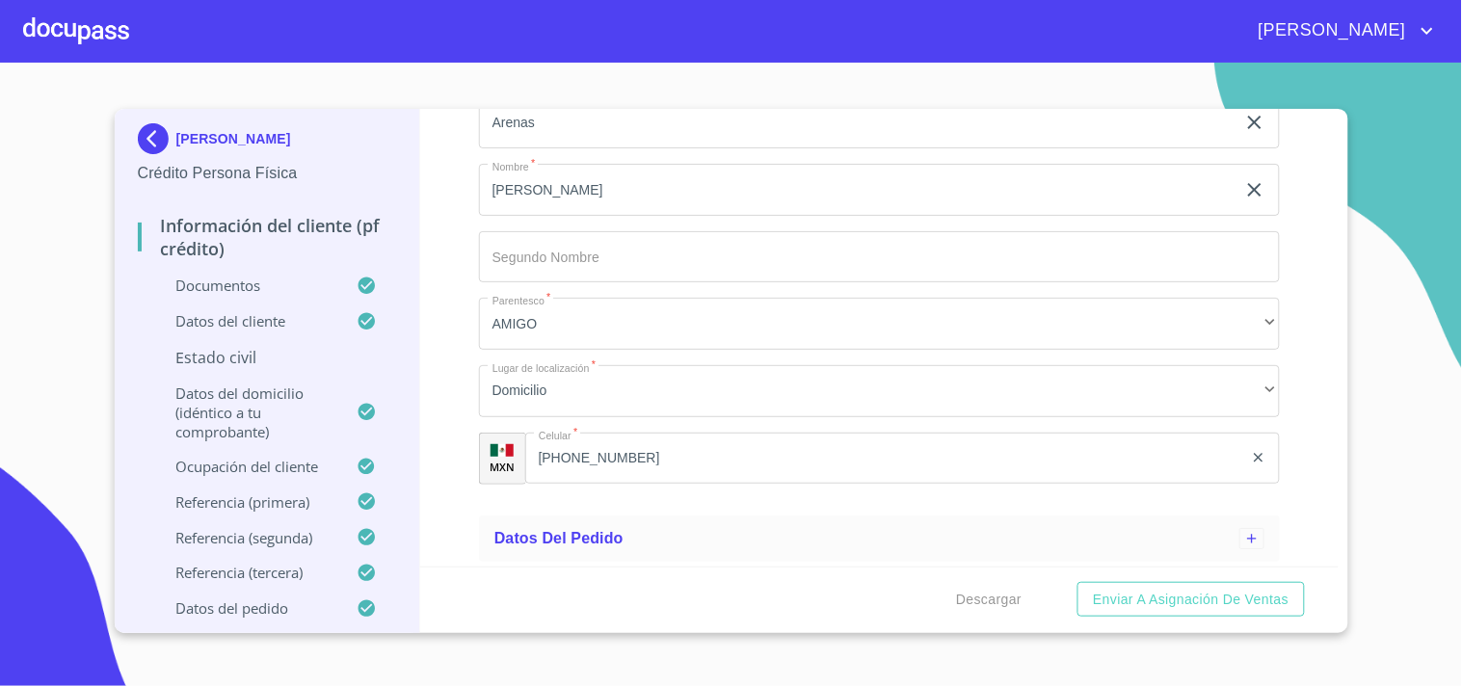
click at [246, 355] on p "Estado Civil" at bounding box center [267, 357] width 259 height 21
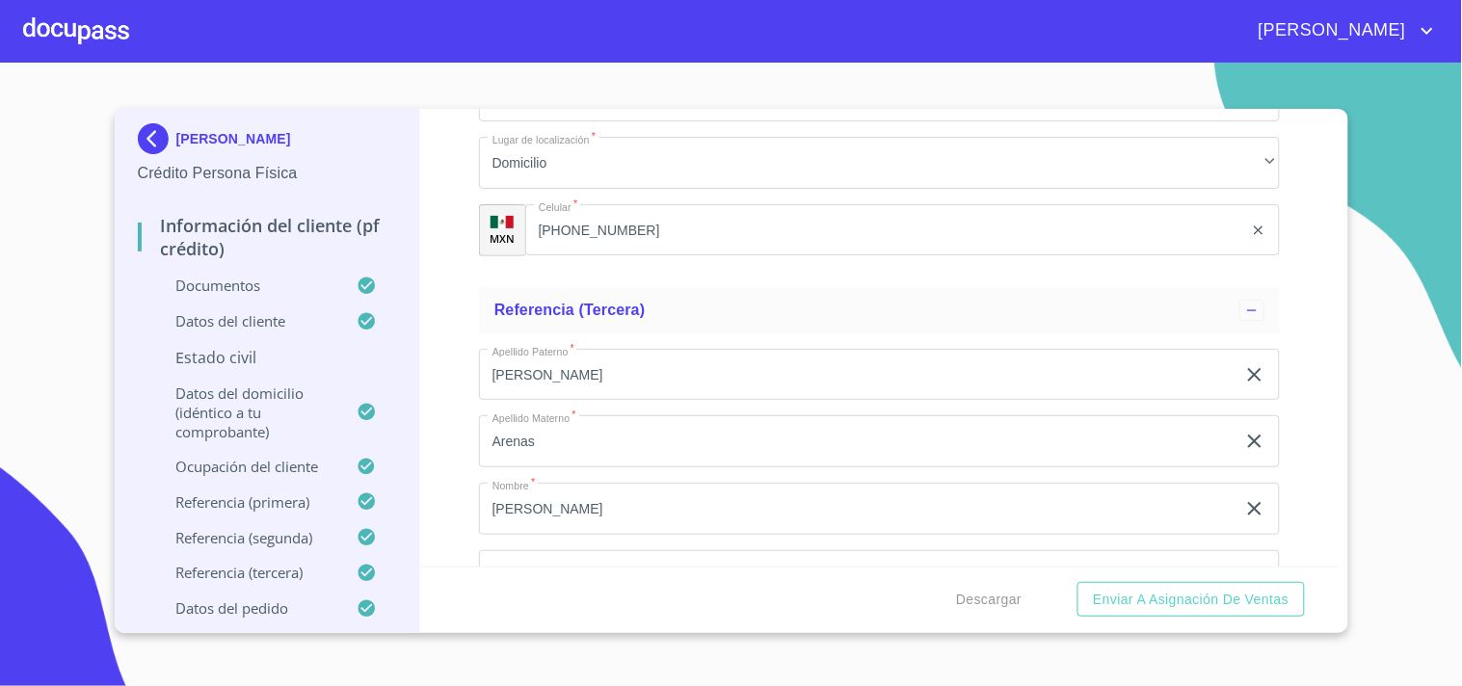
scroll to position [1357, 0]
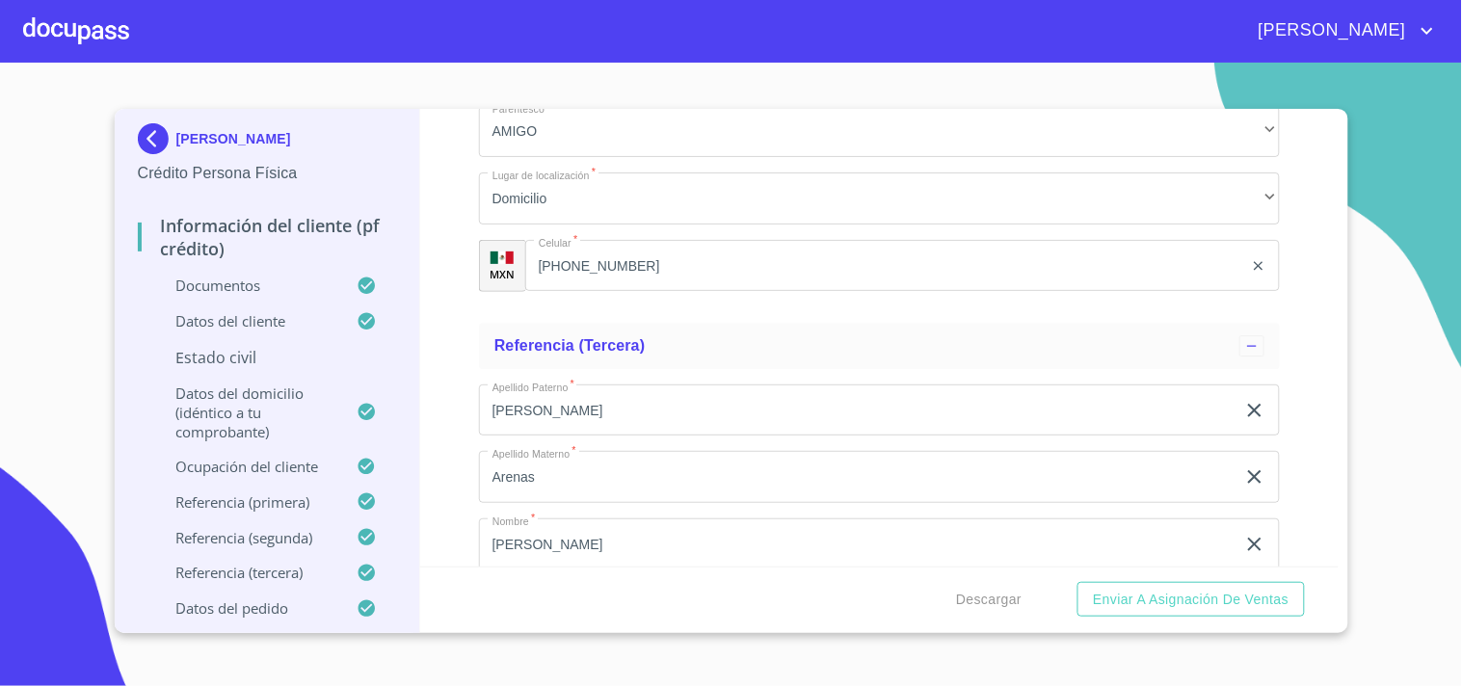
click at [253, 343] on div "Datos del cliente" at bounding box center [267, 329] width 259 height 36
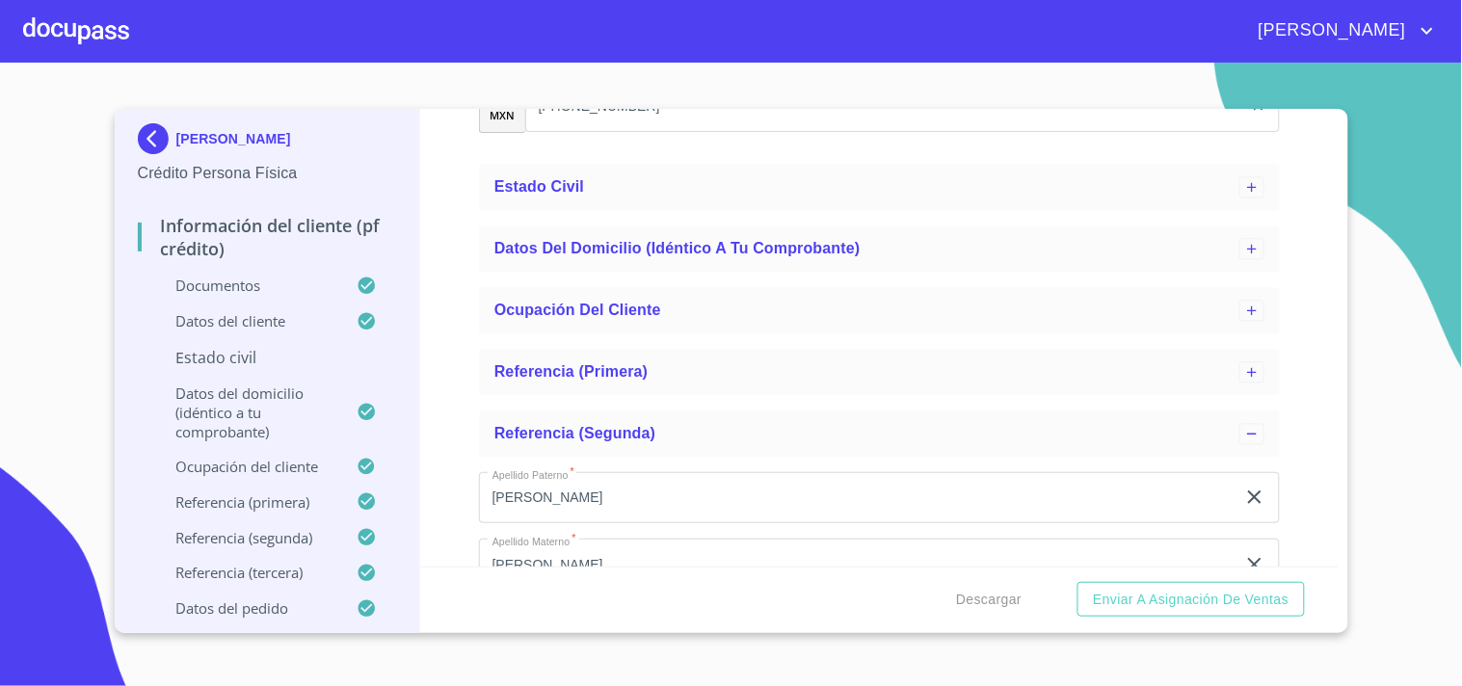
scroll to position [1155, 0]
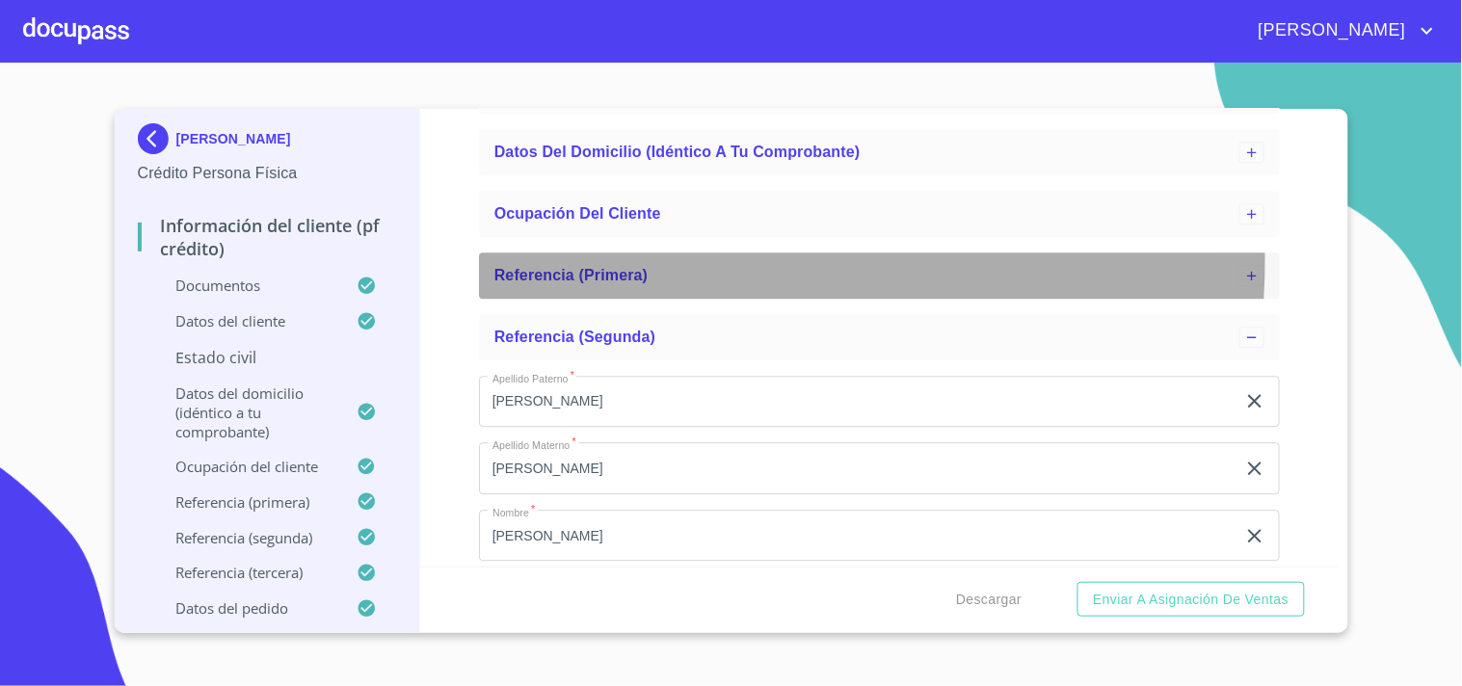
click at [617, 257] on div "Referencia (primera)" at bounding box center [879, 276] width 801 height 46
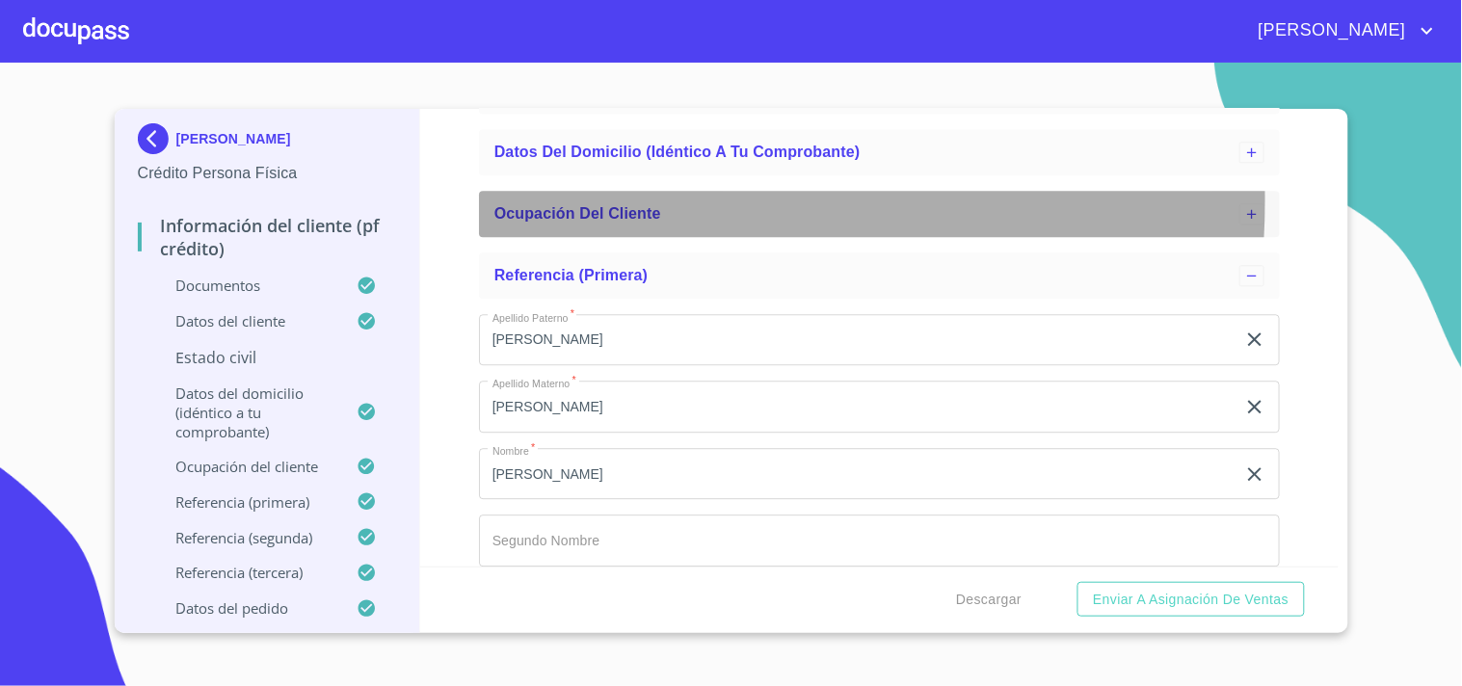
click at [596, 199] on div "Ocupación del Cliente" at bounding box center [879, 214] width 801 height 46
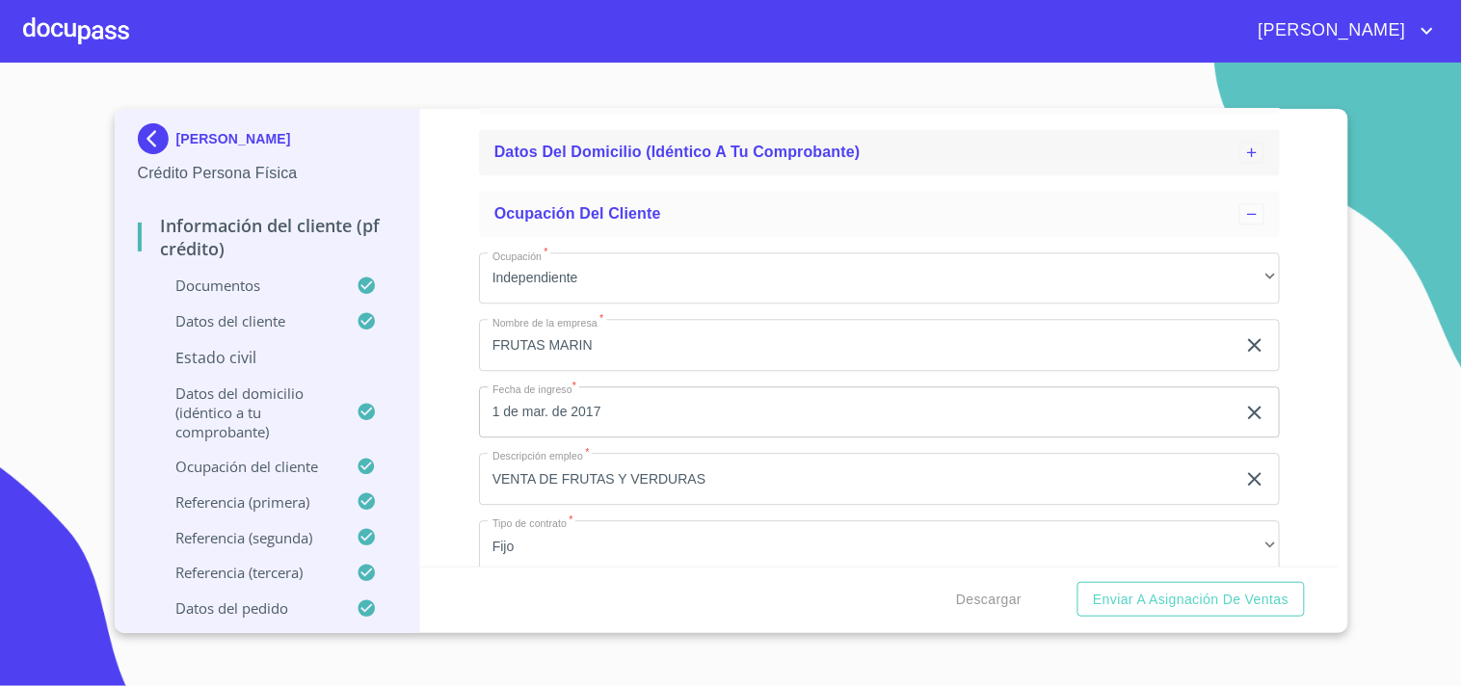
click at [610, 157] on span "Datos del domicilio (idéntico a tu comprobante)" at bounding box center [678, 152] width 366 height 16
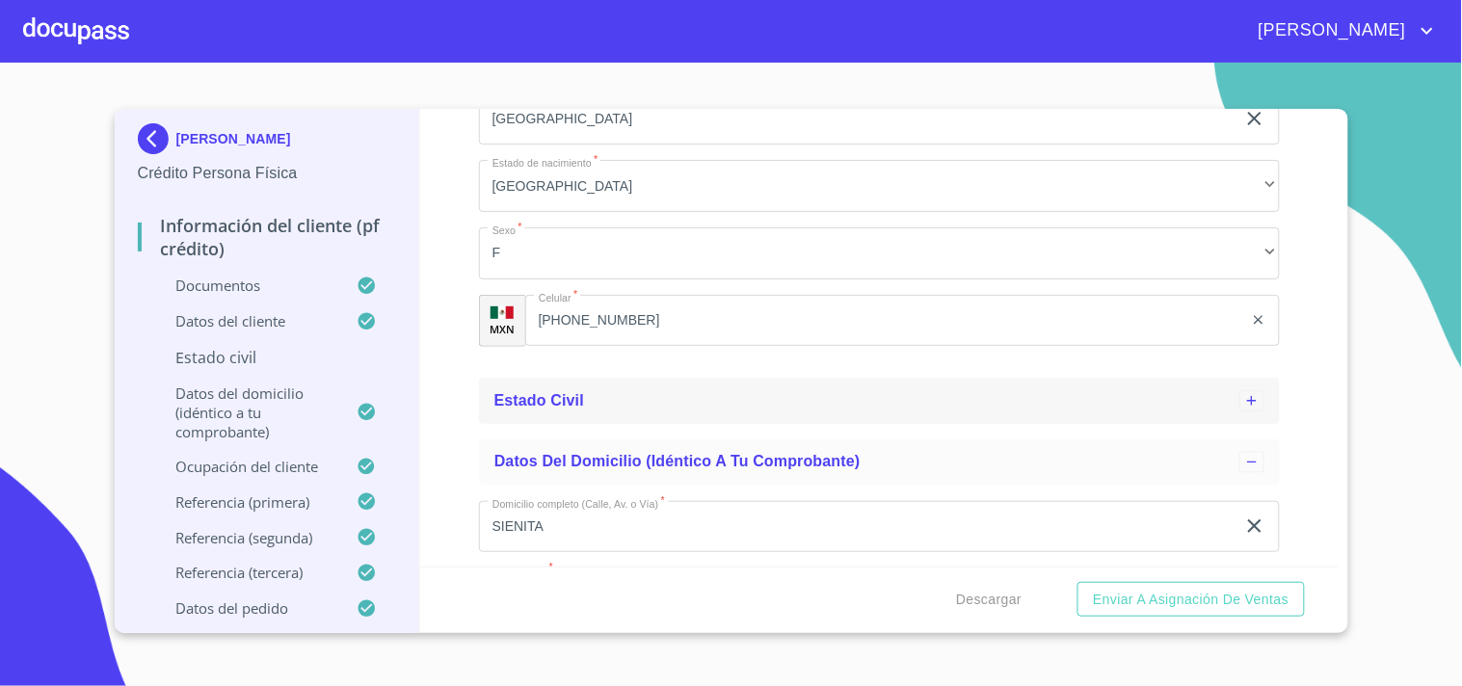
click at [562, 392] on span "Estado Civil" at bounding box center [540, 400] width 90 height 16
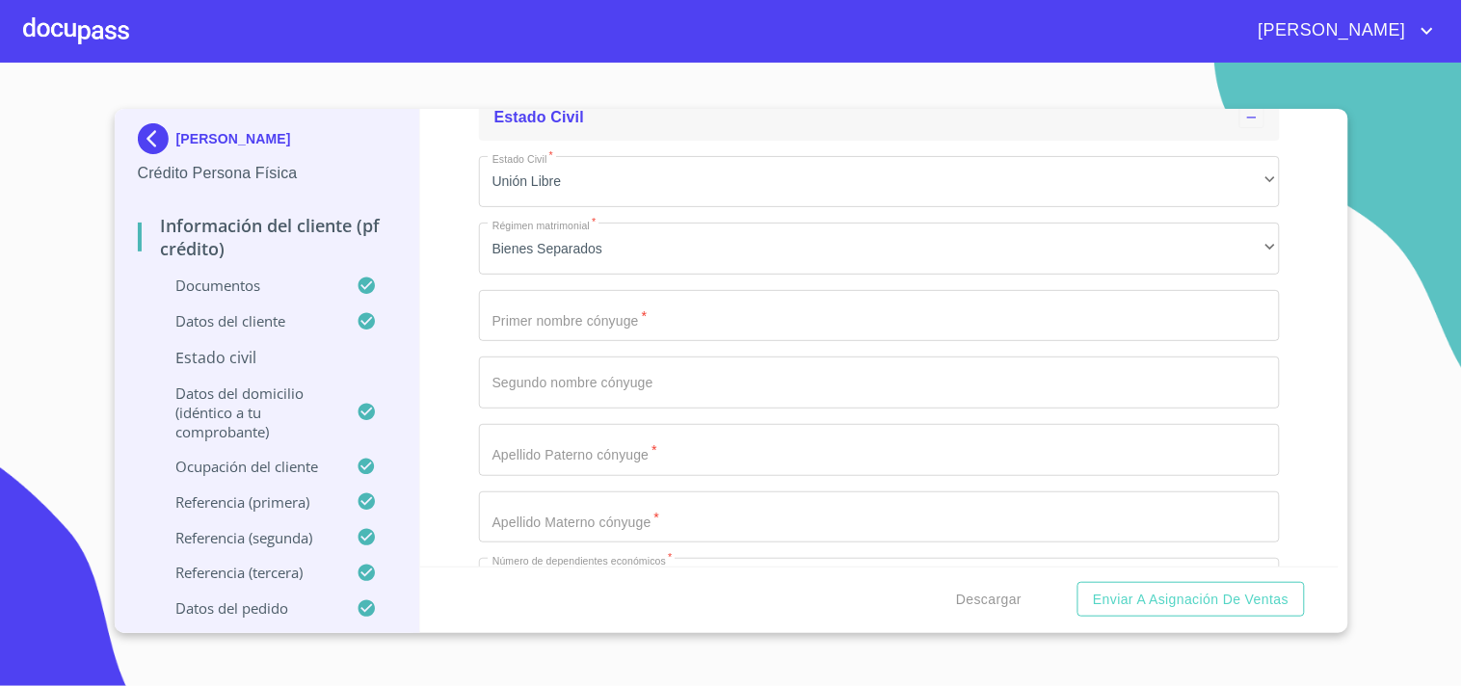
scroll to position [1236, 0]
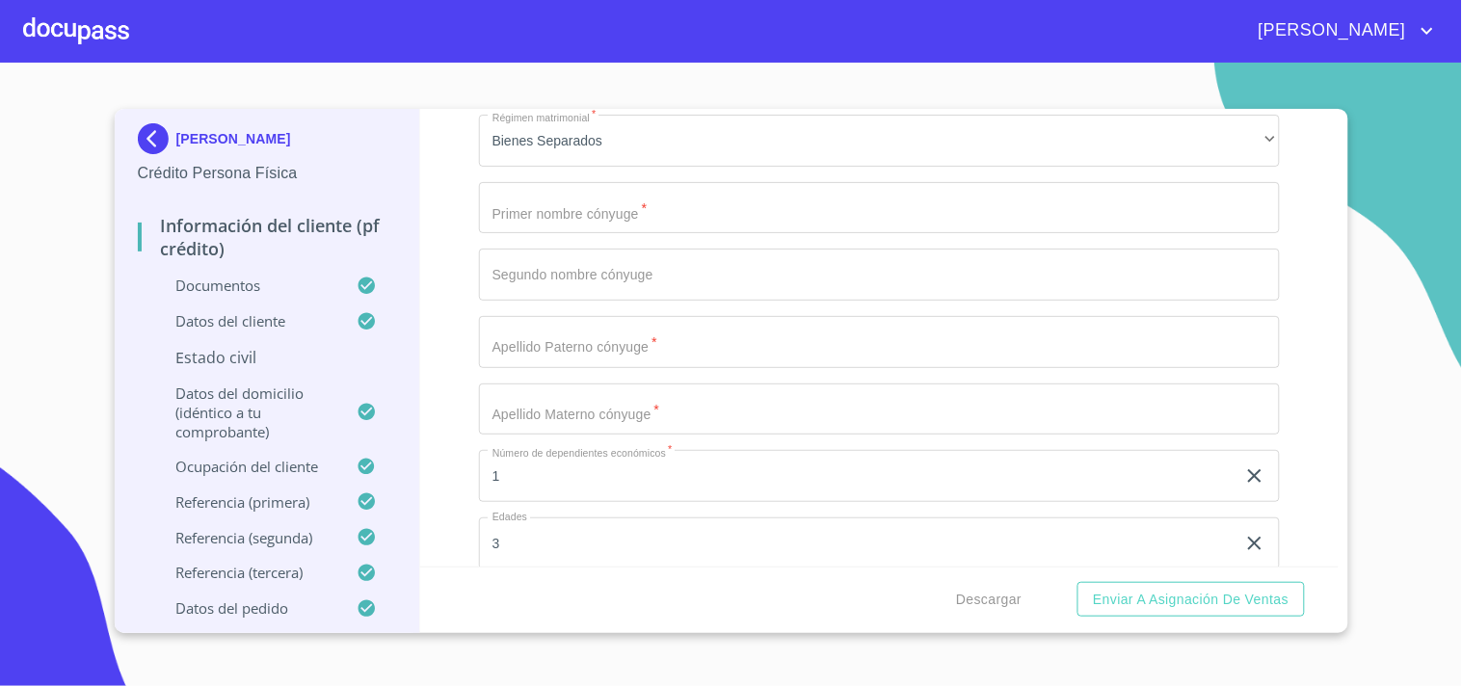
click at [567, 219] on input "Apellido Paterno   *" at bounding box center [879, 208] width 801 height 52
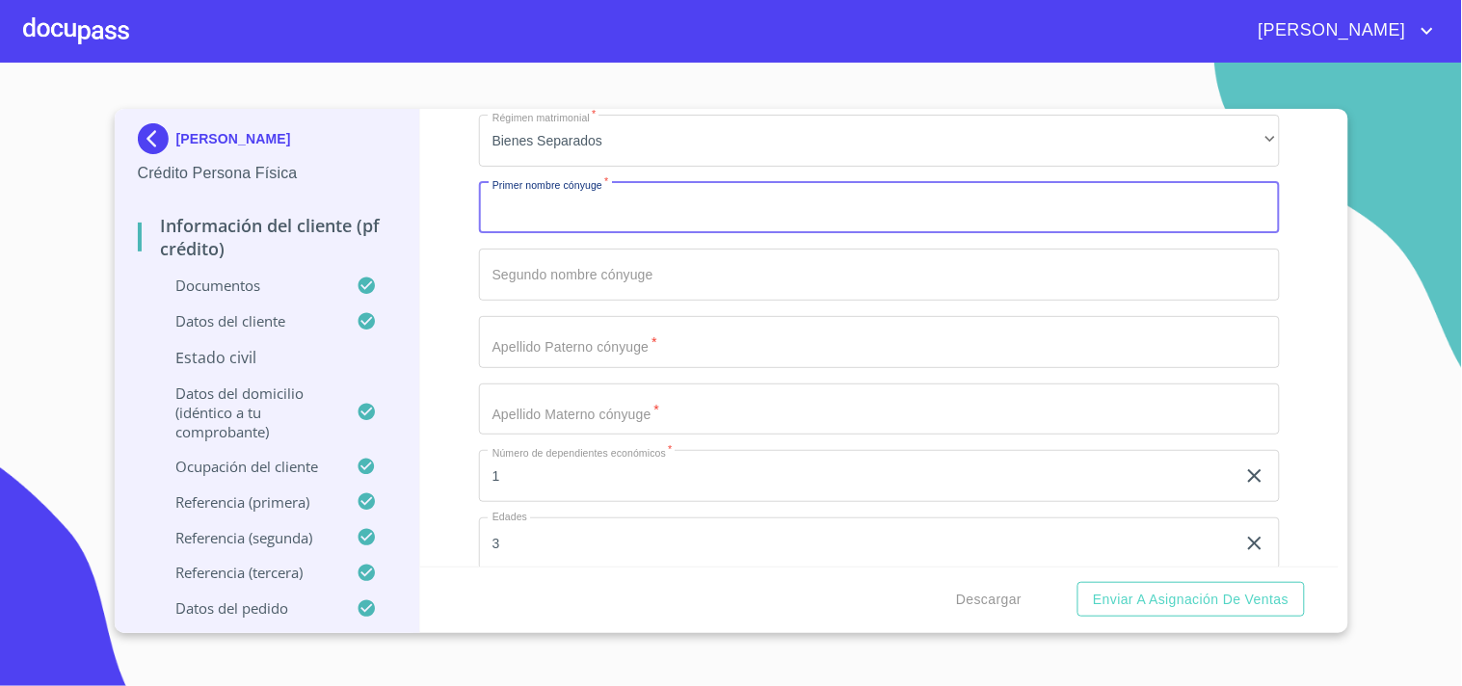
paste input "Jose"
type input "Jose"
click at [547, 273] on input "Apellido Paterno   *" at bounding box center [879, 275] width 801 height 52
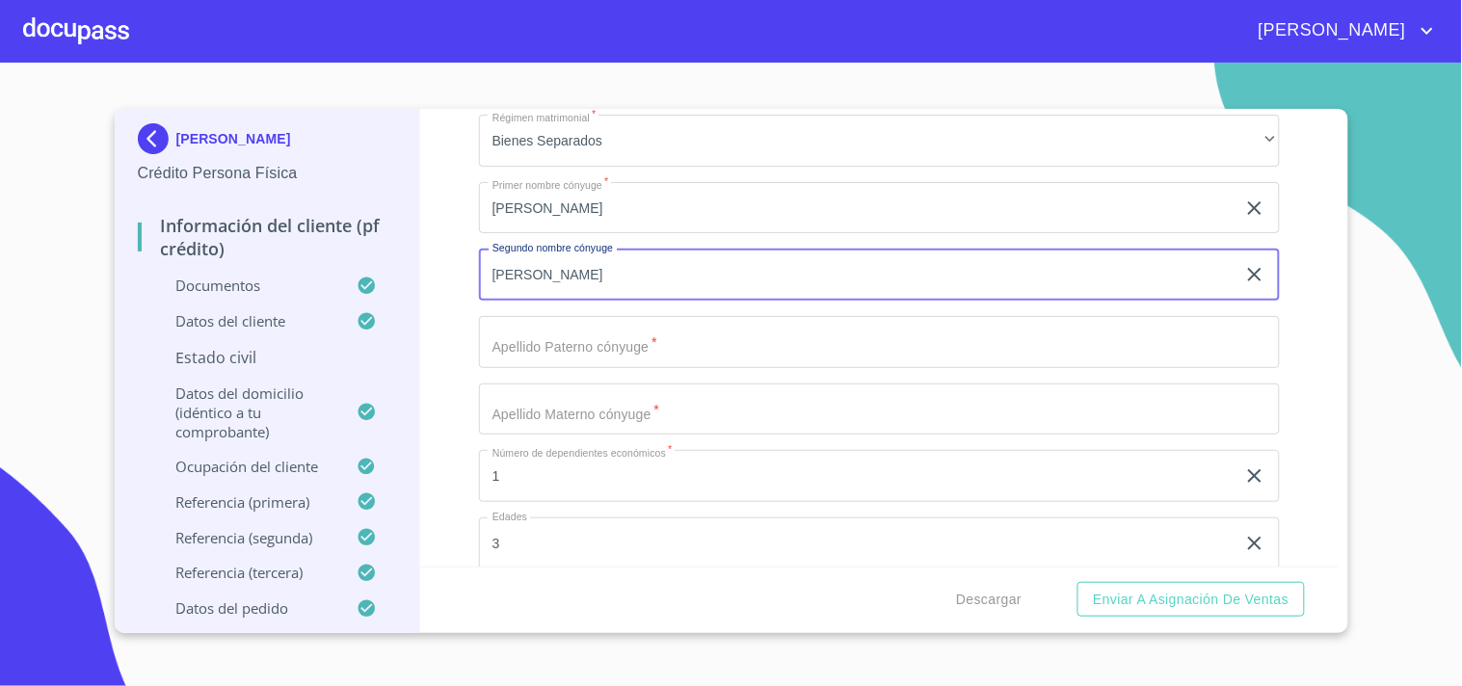
type input "Antonio"
click at [519, 334] on input "Apellido Paterno   *" at bounding box center [879, 342] width 801 height 52
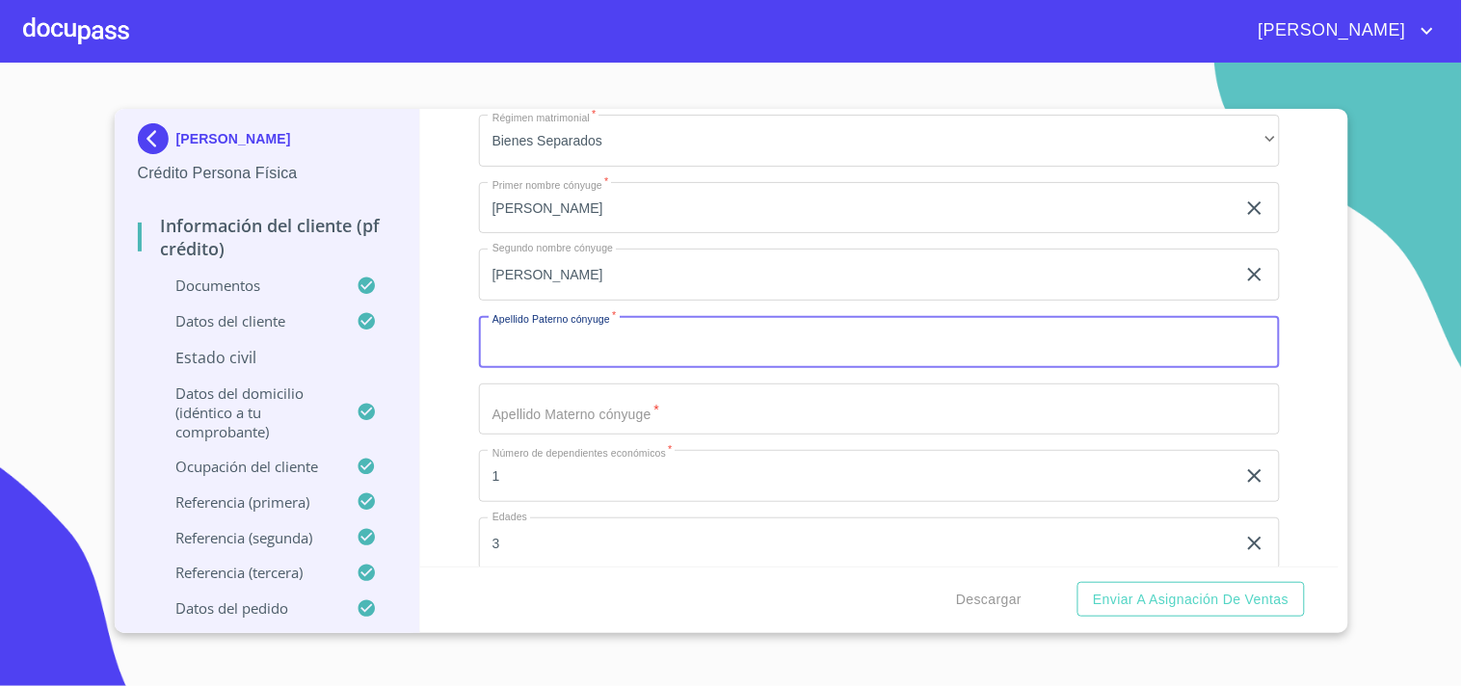
paste input "Moraño"
type input "Moraño"
click at [537, 425] on input "Apellido Paterno   *" at bounding box center [879, 410] width 801 height 52
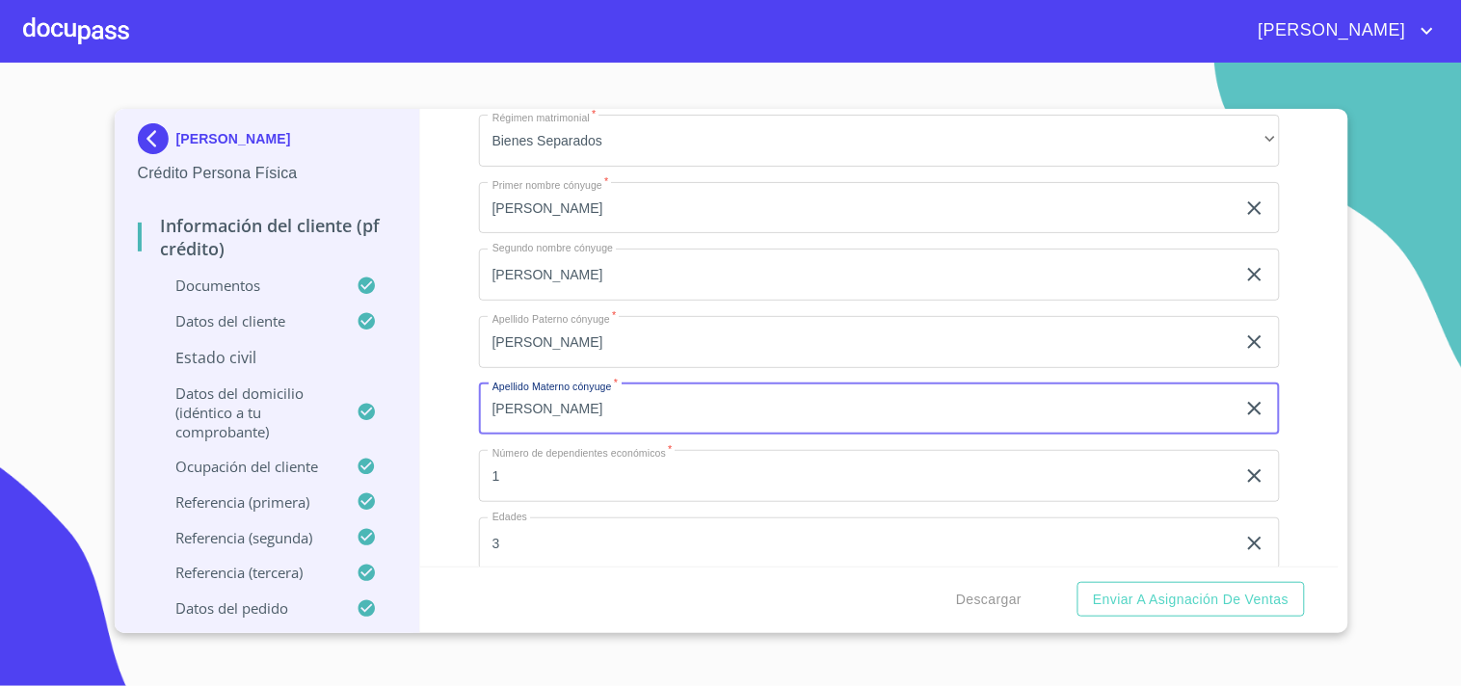
type input "Mata"
click at [431, 371] on div "Información del cliente (PF crédito) Documentos Datos del cliente Apellido Pate…" at bounding box center [879, 338] width 919 height 458
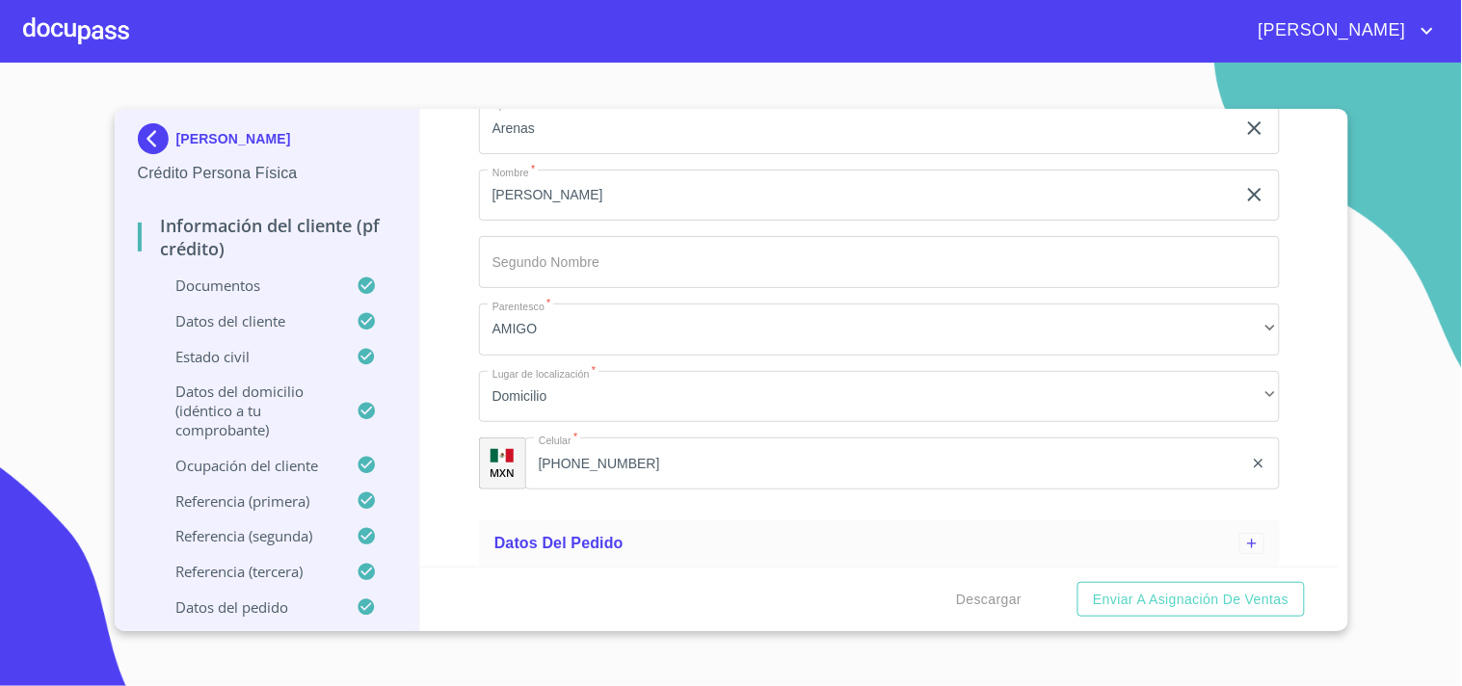
scroll to position [5332, 0]
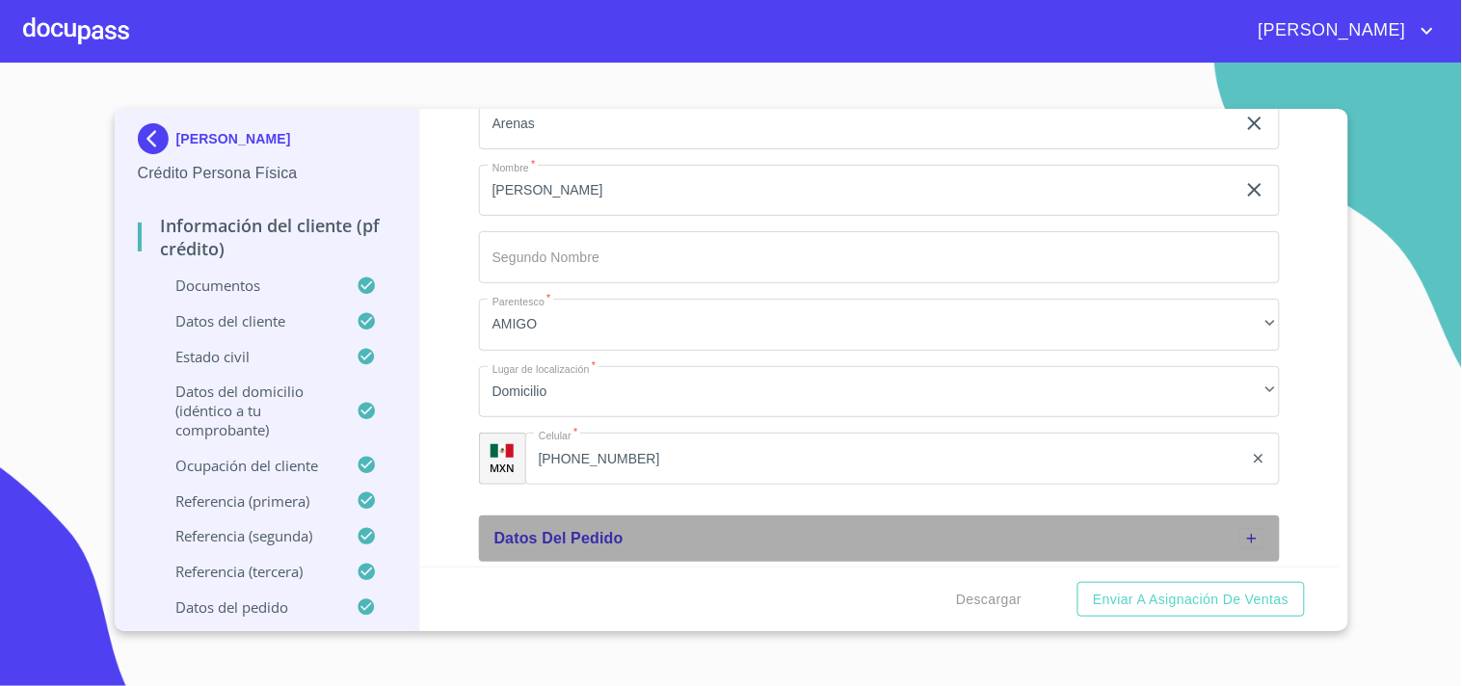
click at [884, 546] on div "Datos del pedido" at bounding box center [867, 538] width 745 height 23
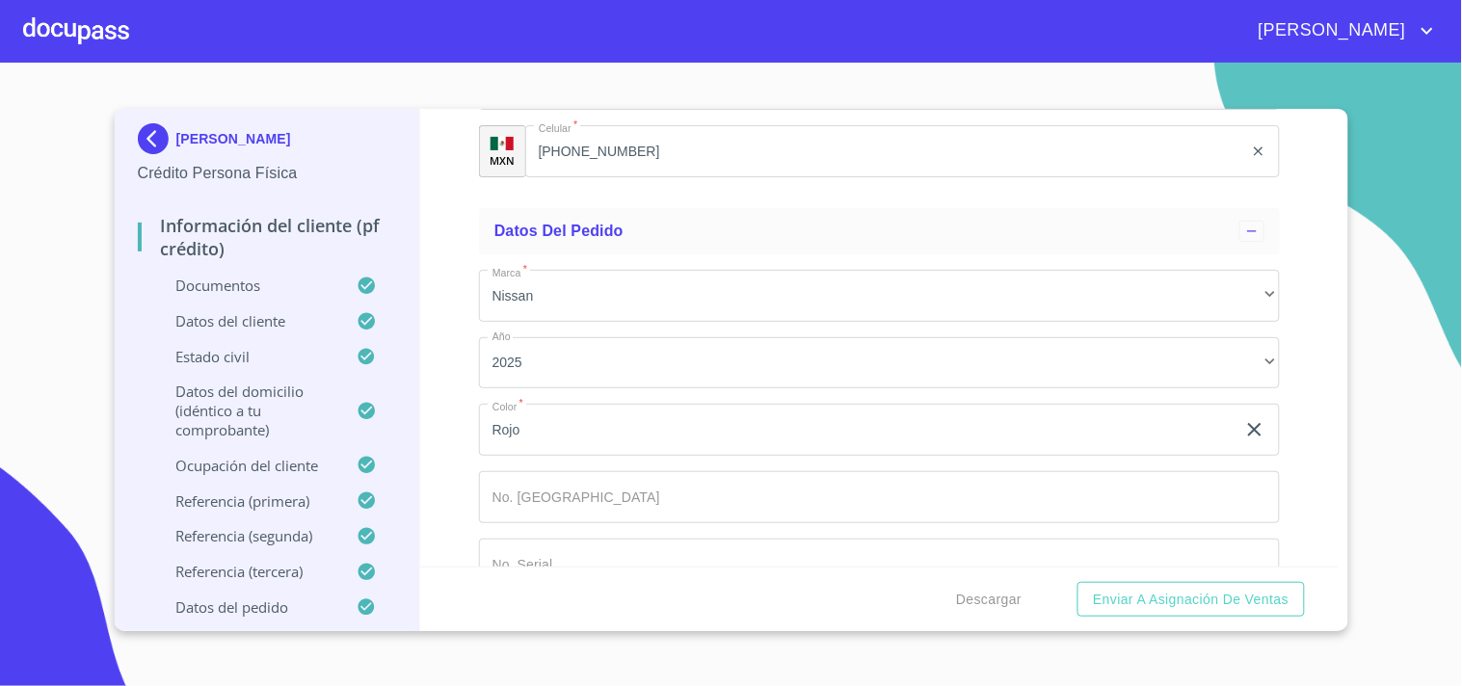
scroll to position [5682, 0]
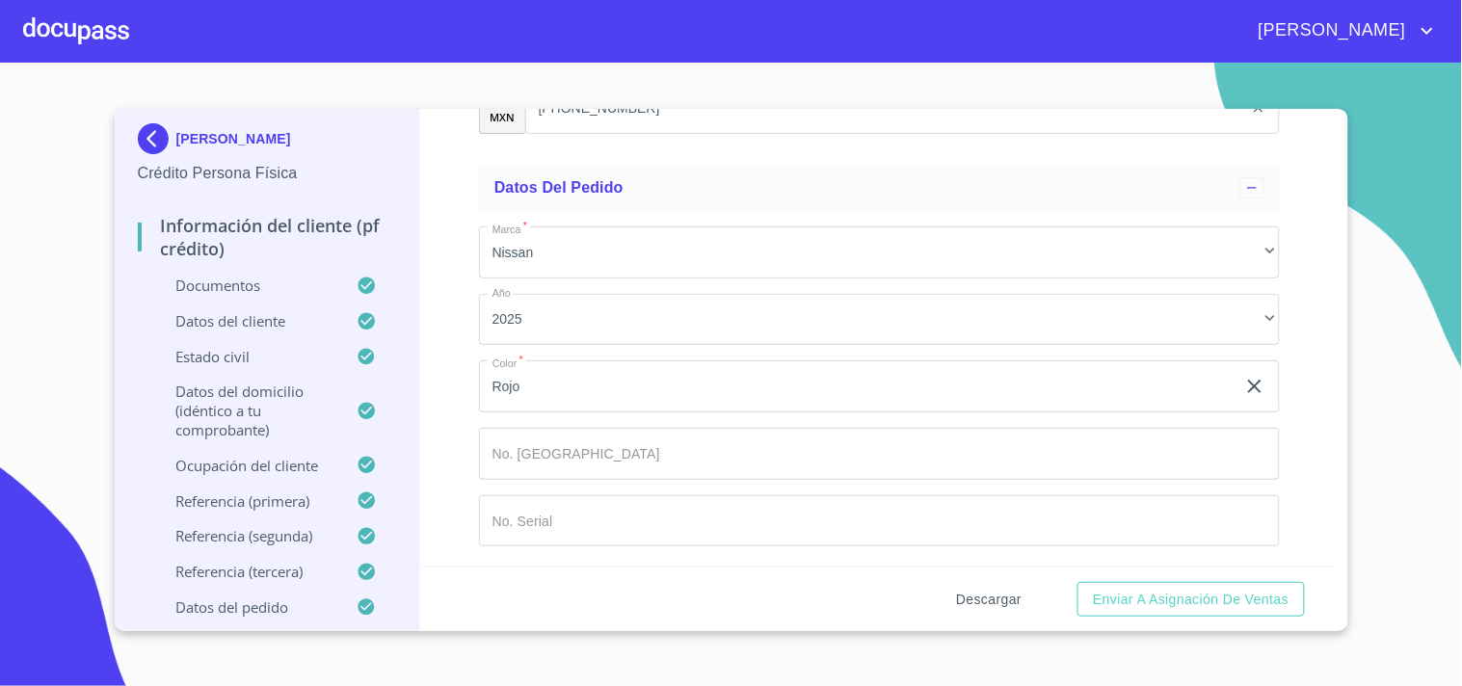
click at [980, 612] on button "Descargar" at bounding box center [989, 600] width 81 height 36
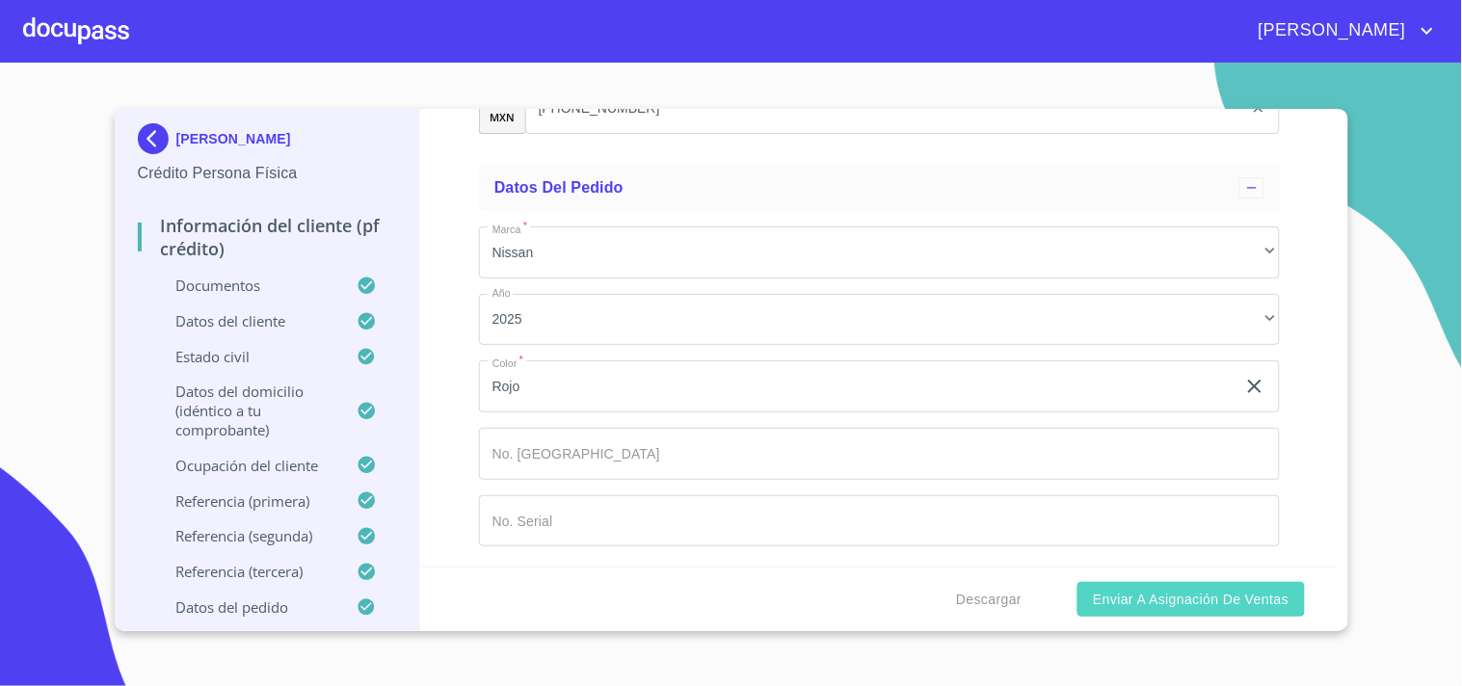
click at [1105, 588] on span "Enviar a Asignación de Ventas" at bounding box center [1191, 600] width 196 height 24
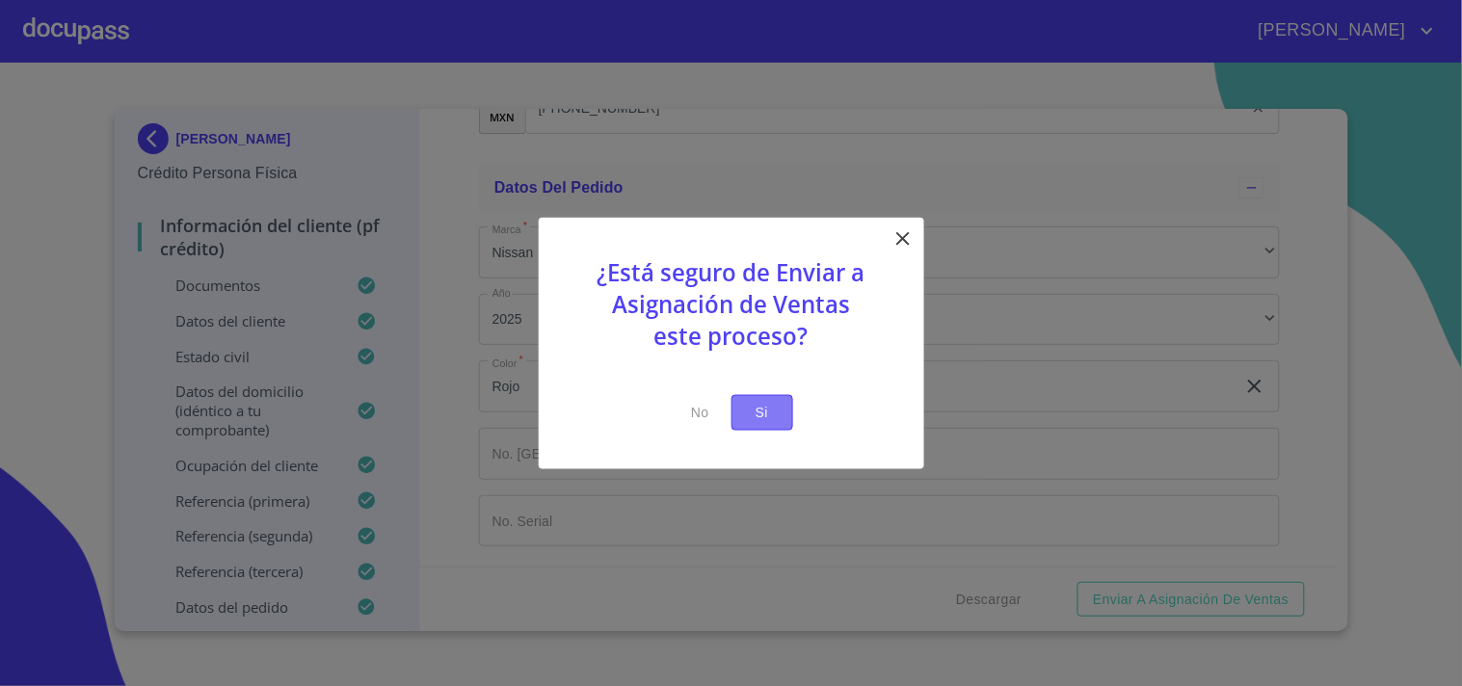
click at [762, 408] on span "Si" at bounding box center [762, 413] width 31 height 24
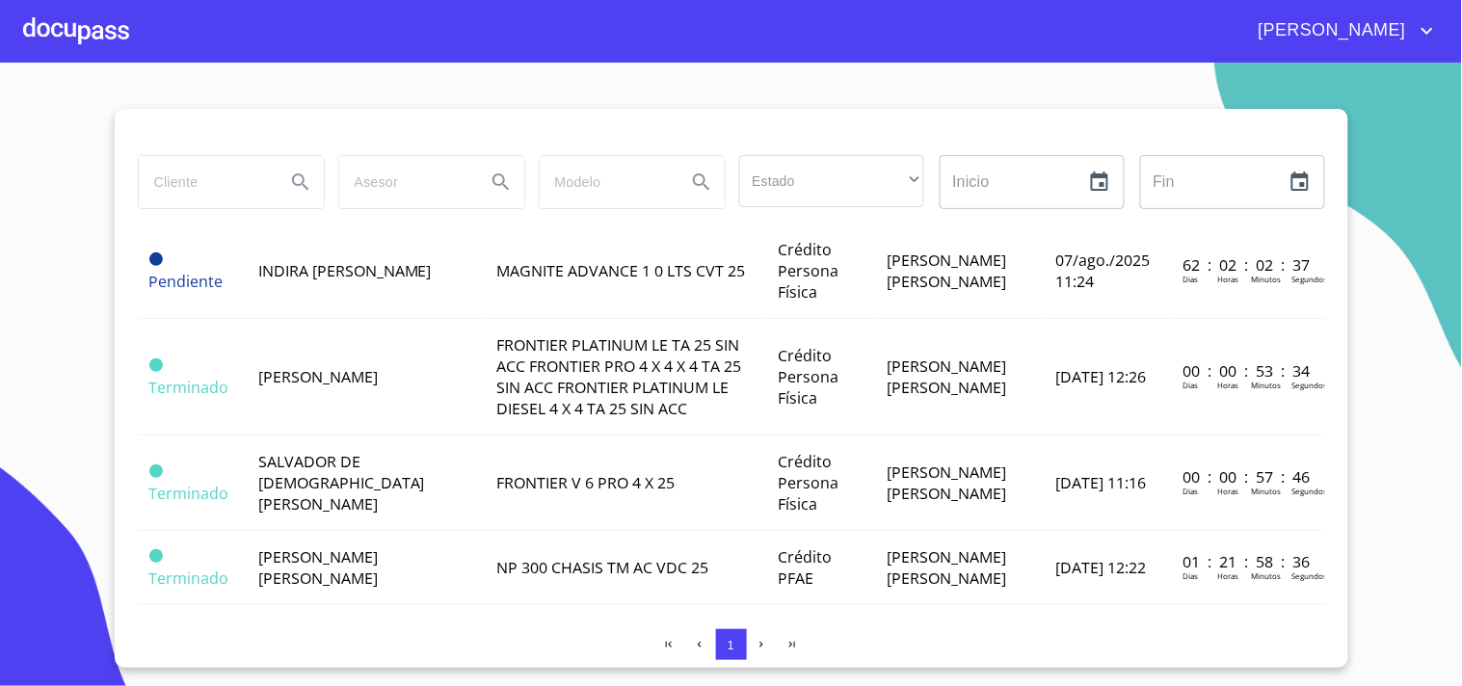
scroll to position [485, 0]
